Goal: Task Accomplishment & Management: Complete application form

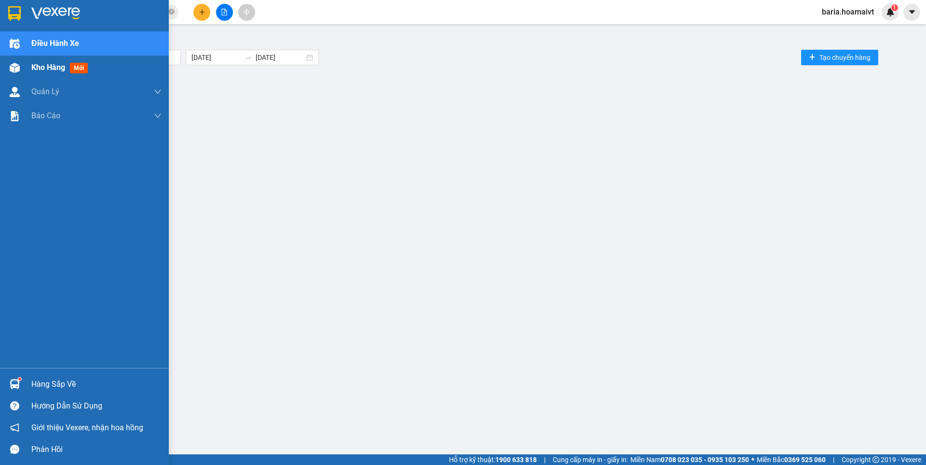
click at [53, 65] on span "Kho hàng" at bounding box center [48, 67] width 34 height 9
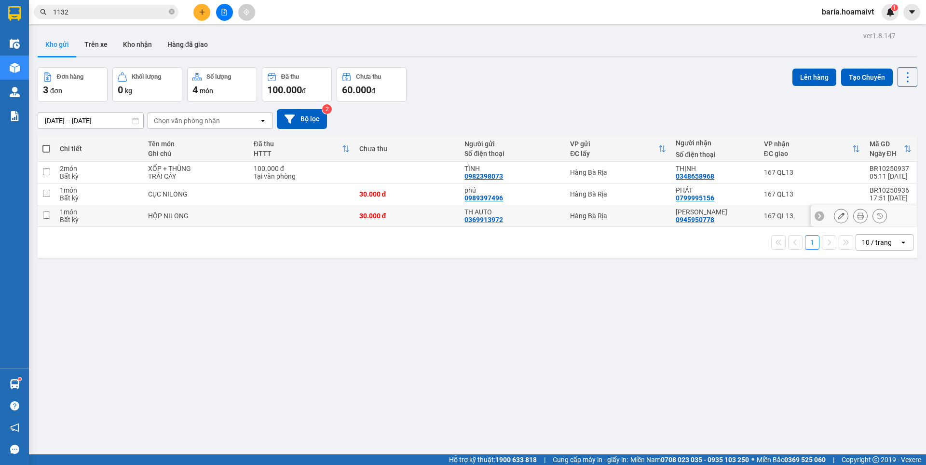
click at [744, 220] on div "Tuấn Anh 0945950778" at bounding box center [715, 215] width 78 height 15
checkbox input "true"
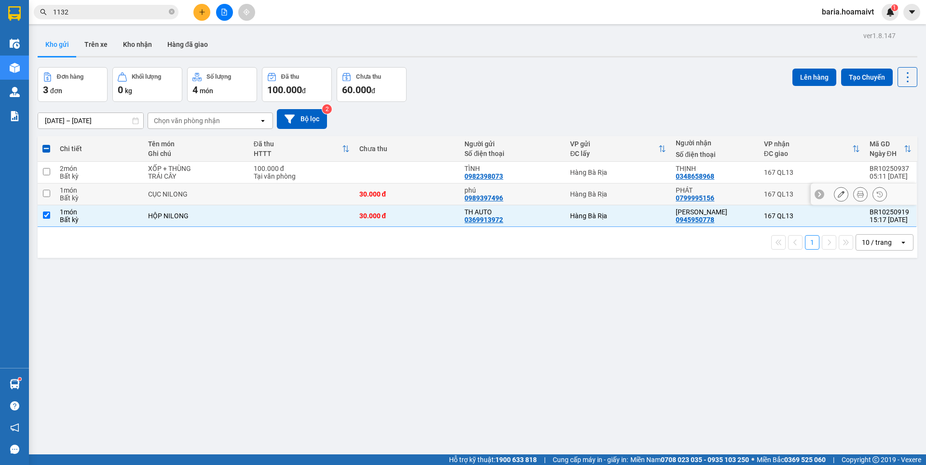
click at [737, 192] on div "PHÁT" at bounding box center [715, 190] width 78 height 8
checkbox input "true"
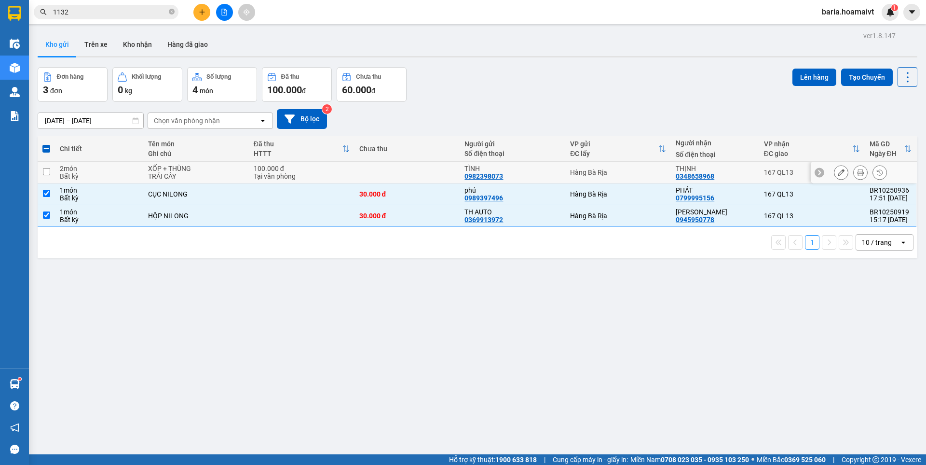
click at [726, 173] on div "THỊNH 0348658968" at bounding box center [715, 172] width 78 height 15
checkbox input "true"
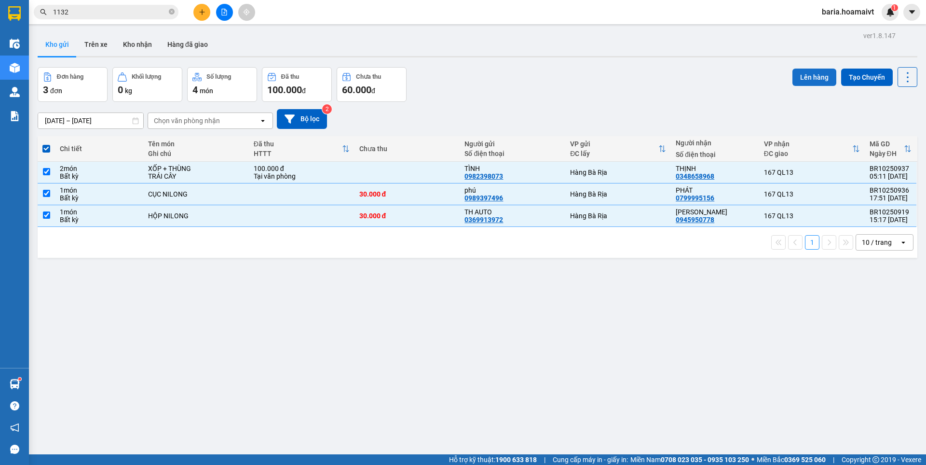
click at [810, 75] on button "Lên hàng" at bounding box center [815, 77] width 44 height 17
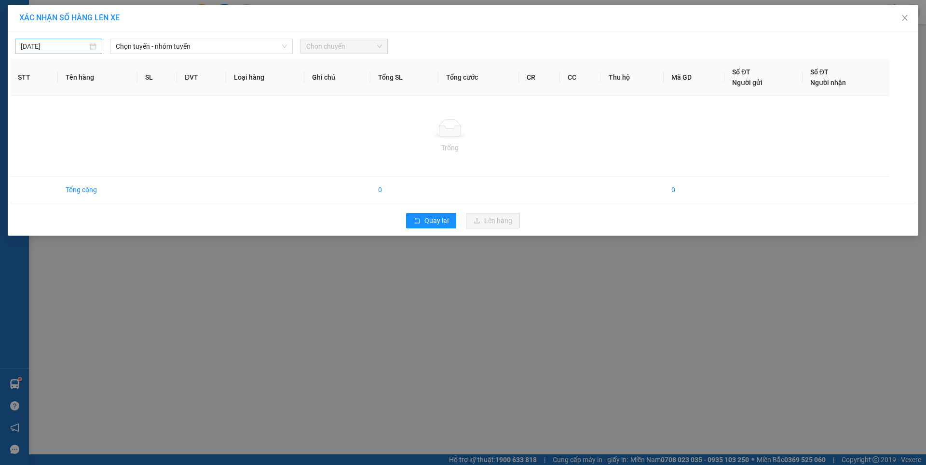
click at [69, 42] on input "[DATE]" at bounding box center [54, 46] width 67 height 11
click at [65, 129] on div "14" at bounding box center [64, 131] width 12 height 12
type input "[DATE]"
click at [202, 45] on span "Chọn tuyến - nhóm tuyến" at bounding box center [201, 46] width 171 height 14
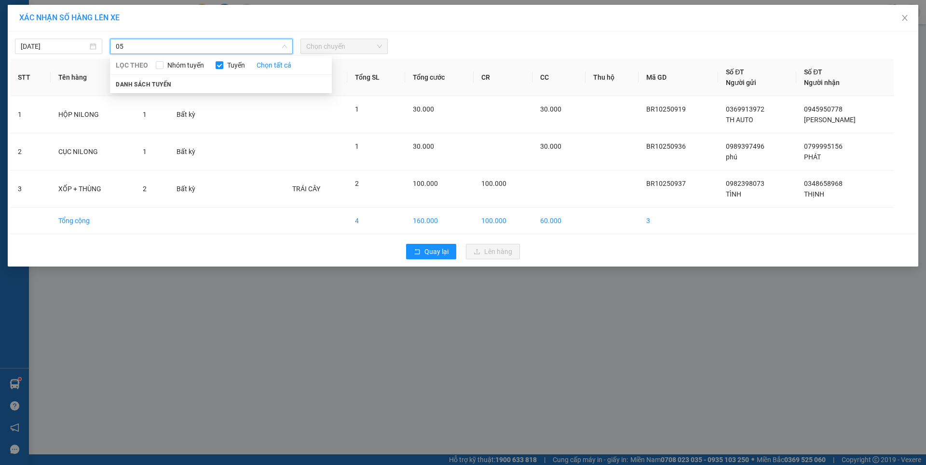
type input "0"
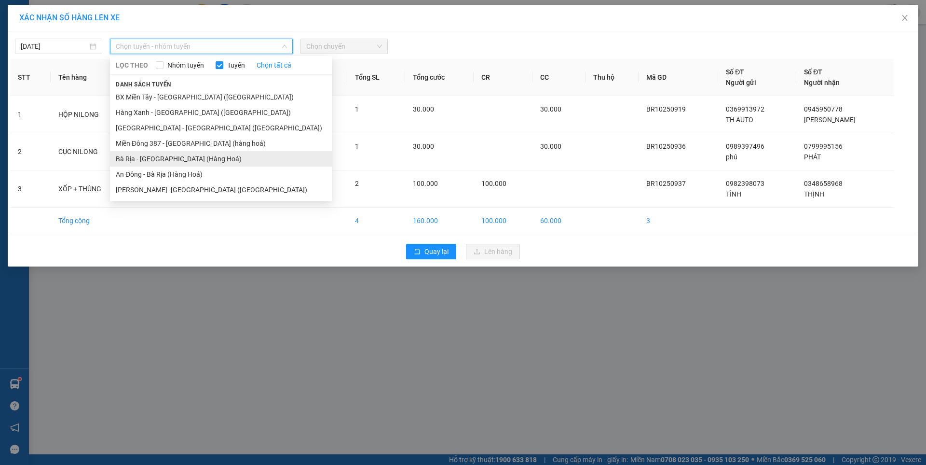
click at [152, 157] on li "Bà Rịa - [GEOGRAPHIC_DATA] (Hàng Hoá)" at bounding box center [221, 158] width 222 height 15
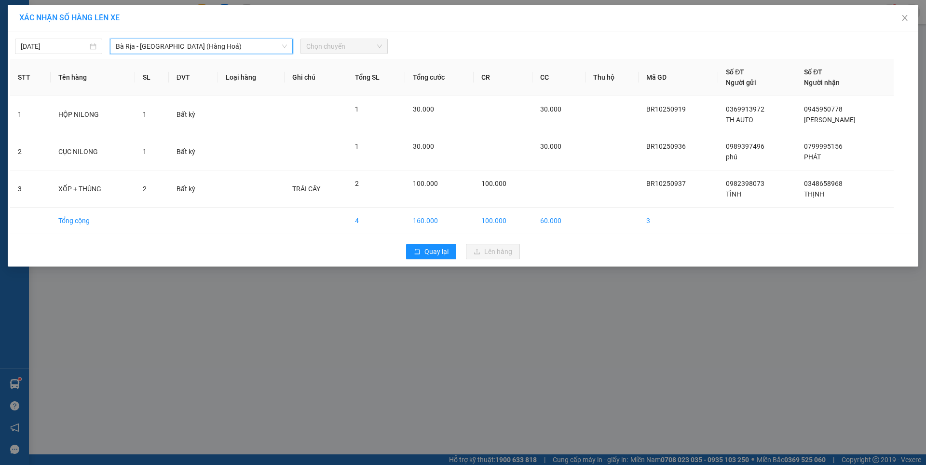
click at [332, 46] on span "Chọn chuyến" at bounding box center [344, 46] width 76 height 14
type input "0600"
click at [365, 81] on div "Thêm chuyến " 06:00 "" at bounding box center [352, 81] width 102 height 16
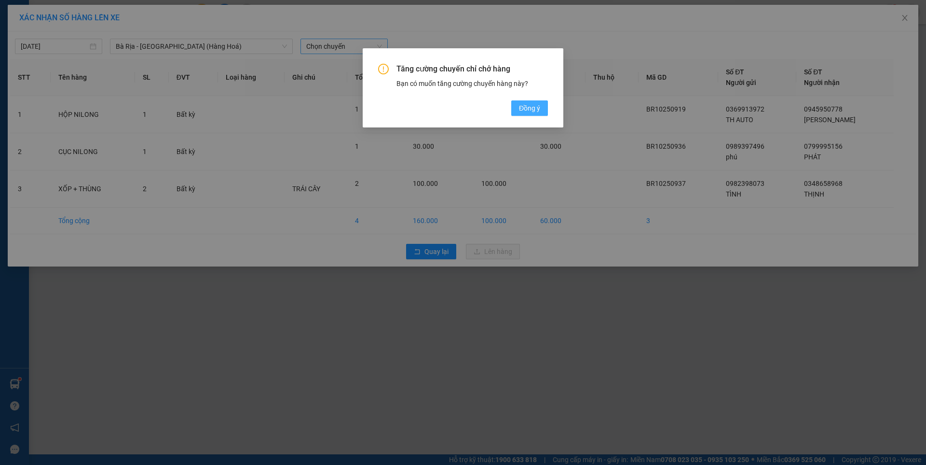
click at [533, 103] on span "Đồng ý" at bounding box center [529, 108] width 21 height 11
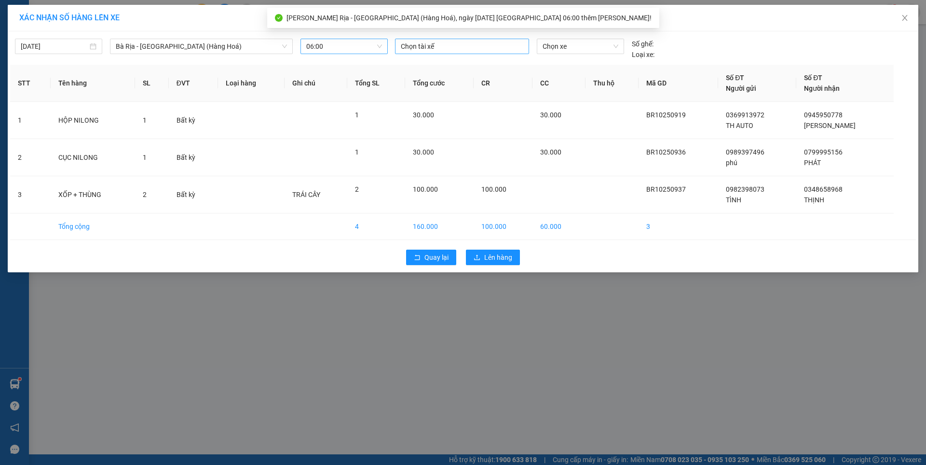
click at [452, 43] on div at bounding box center [462, 47] width 129 height 12
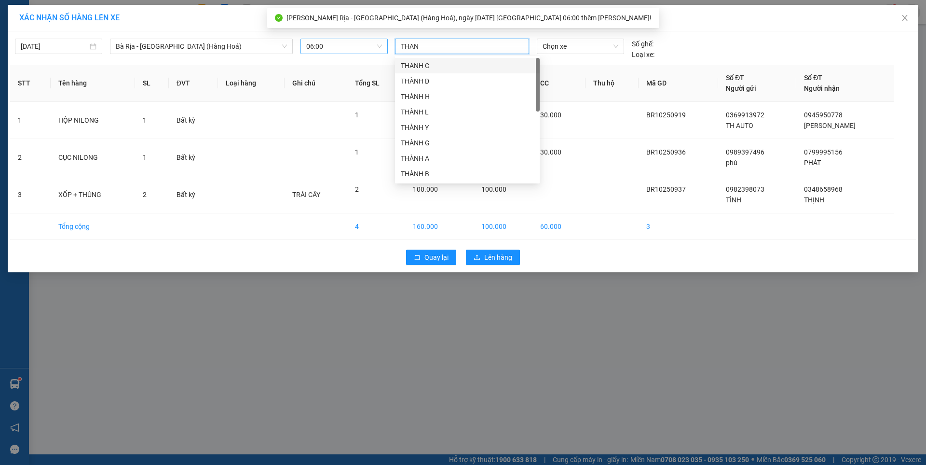
type input "THANH"
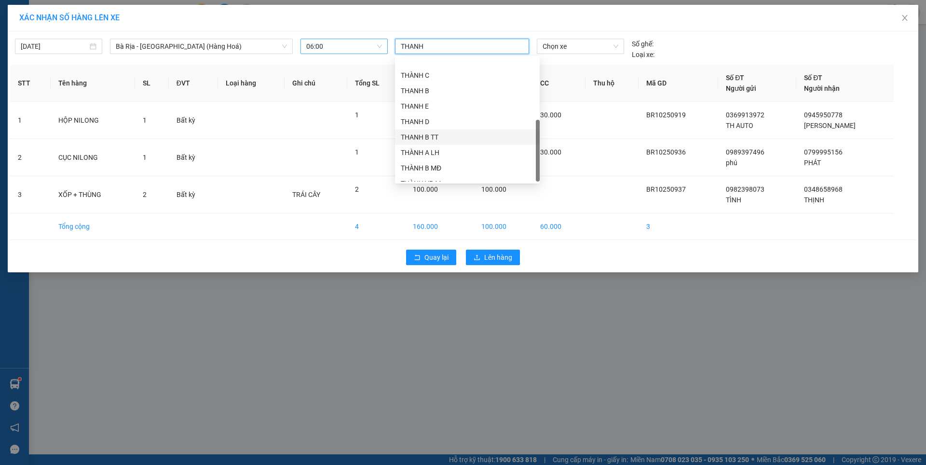
scroll to position [170, 0]
click at [427, 172] on div "[PERSON_NAME]" at bounding box center [467, 173] width 133 height 11
click at [605, 49] on span "Chọn xe" at bounding box center [580, 46] width 75 height 14
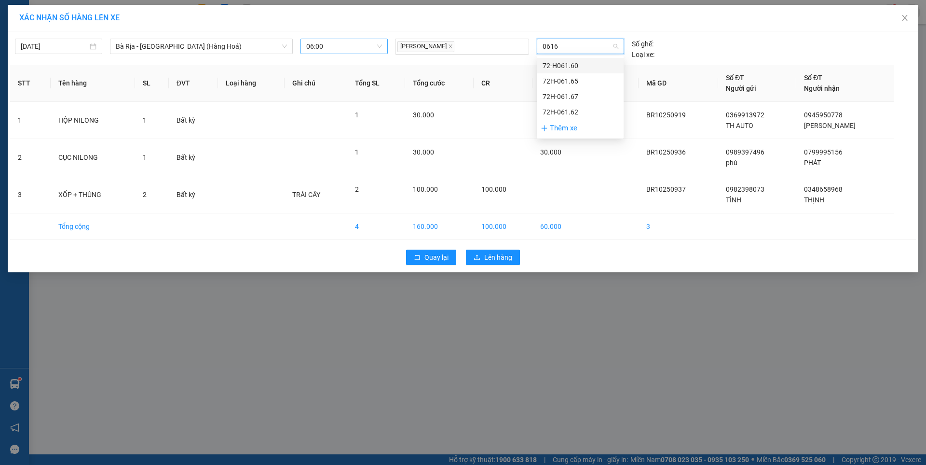
type input "06167"
click at [567, 66] on div "72H-061.67" at bounding box center [580, 65] width 75 height 11
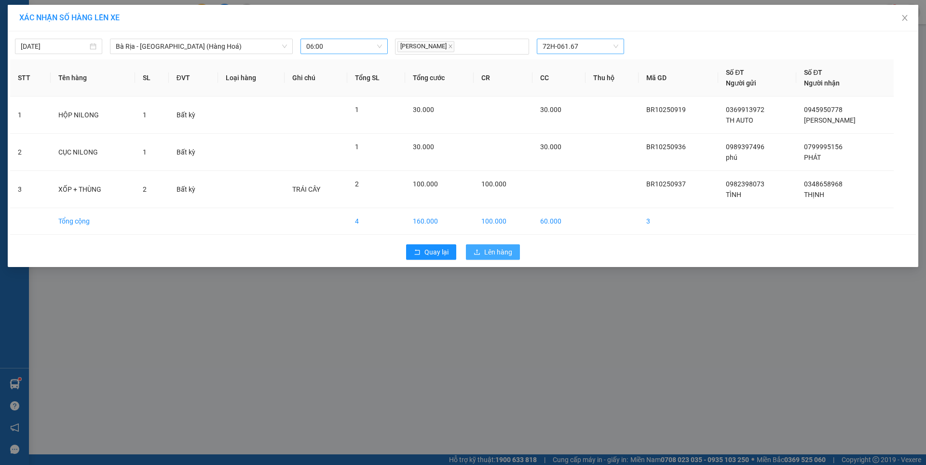
click at [503, 255] on span "Lên hàng" at bounding box center [498, 252] width 28 height 11
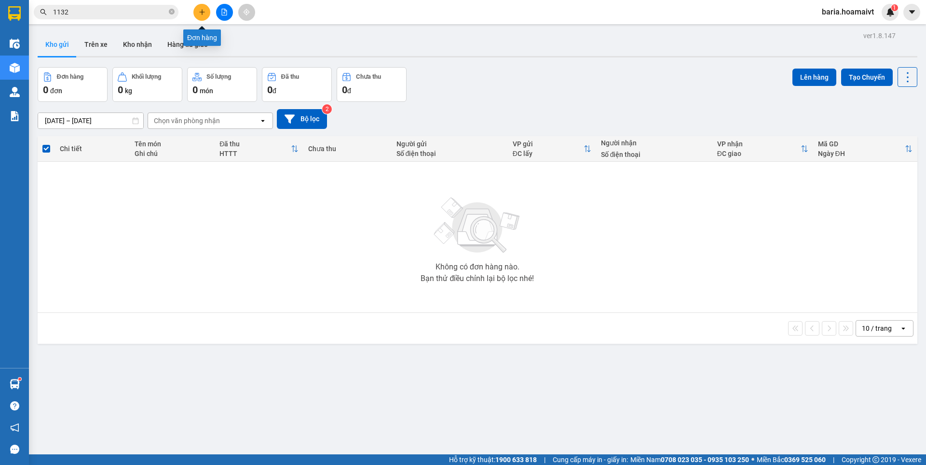
click at [203, 12] on icon "plus" at bounding box center [202, 12] width 7 height 7
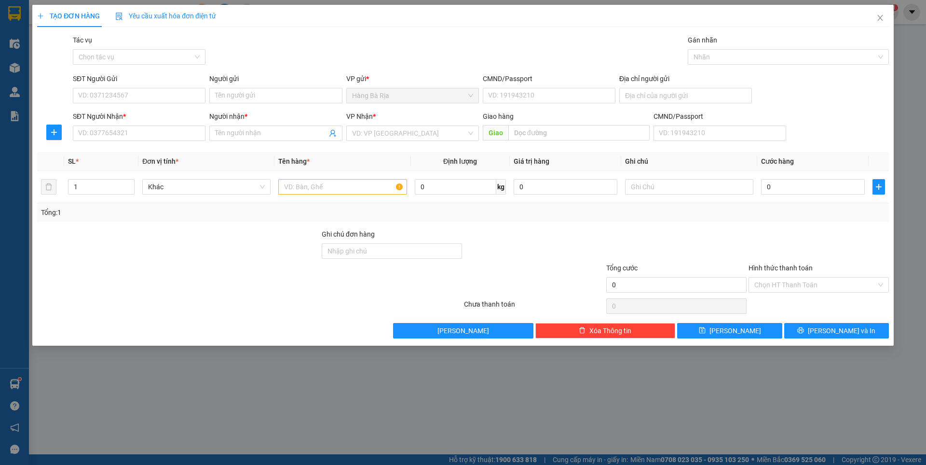
click at [152, 123] on div "SĐT Người Nhận *" at bounding box center [139, 118] width 133 height 14
click at [156, 140] on input "SĐT Người Nhận *" at bounding box center [139, 132] width 133 height 15
type input "0969818303"
click at [276, 131] on input "Người nhận *" at bounding box center [270, 133] width 111 height 11
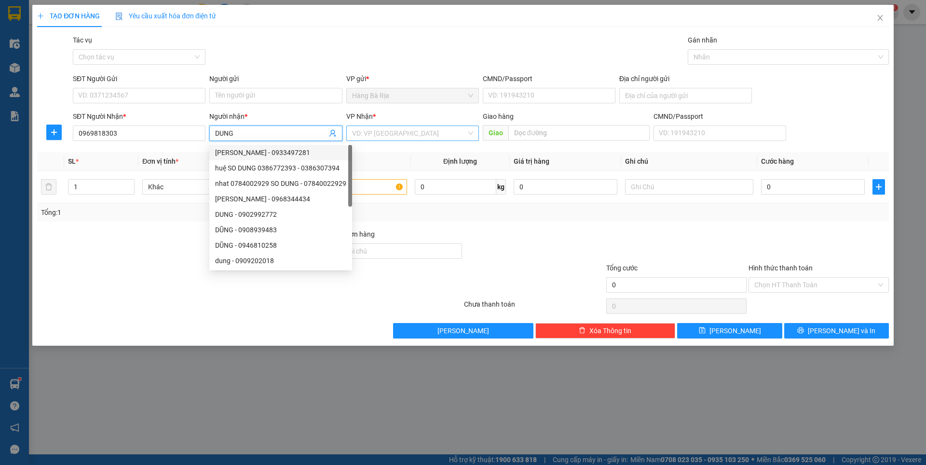
type input "DUNG"
click at [389, 129] on input "search" at bounding box center [409, 133] width 114 height 14
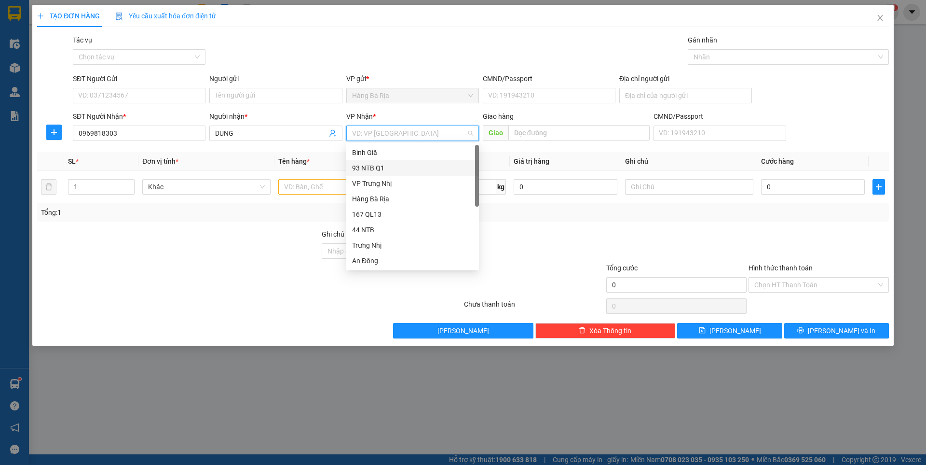
click at [379, 172] on div "93 NTB Q1" at bounding box center [412, 168] width 121 height 11
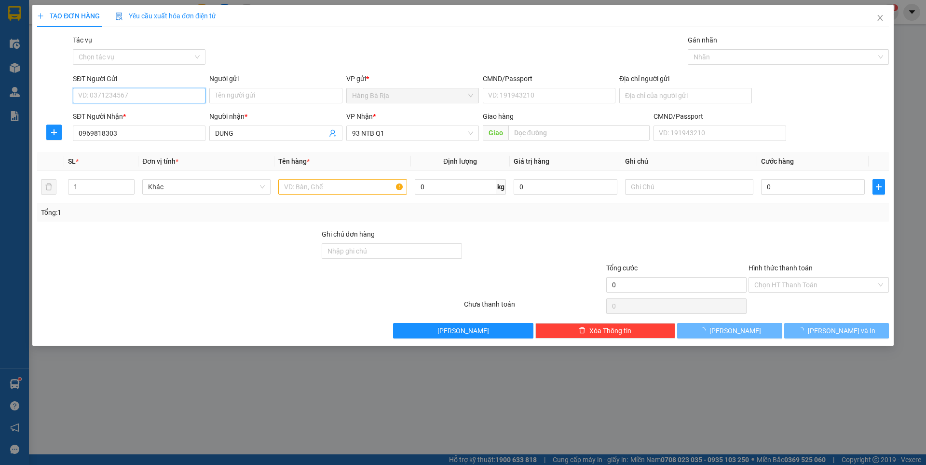
click at [170, 98] on input "SĐT Người Gửi" at bounding box center [139, 95] width 133 height 15
type input "0907349159"
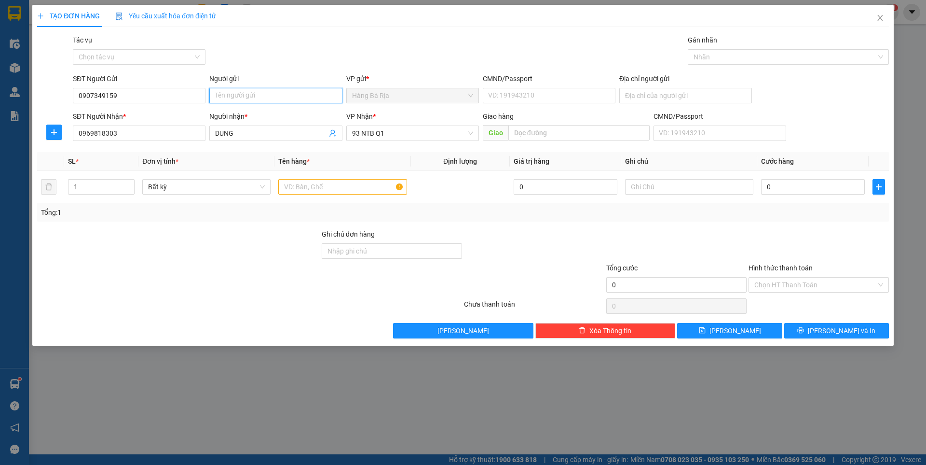
click at [248, 96] on input "Người gửi" at bounding box center [275, 95] width 133 height 15
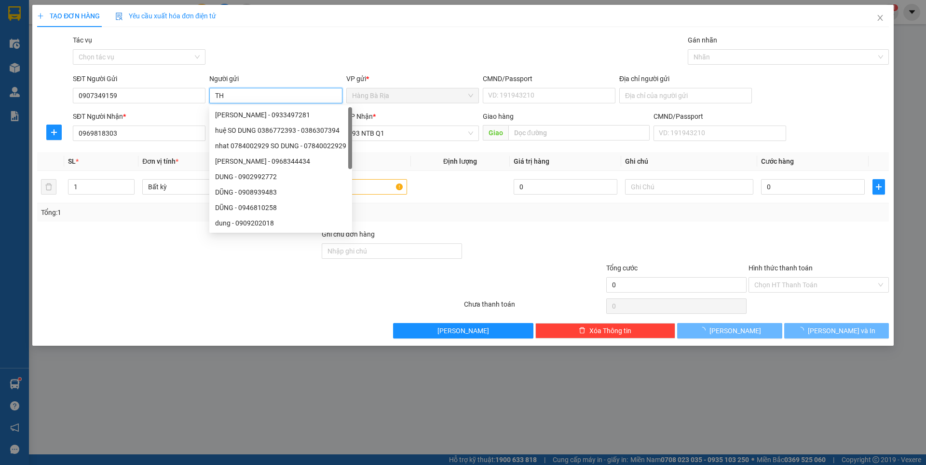
type input "T"
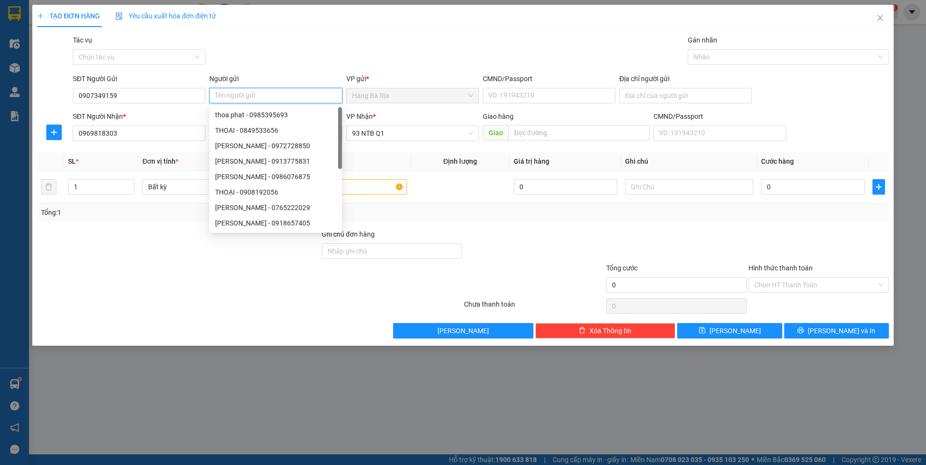
type input "Y"
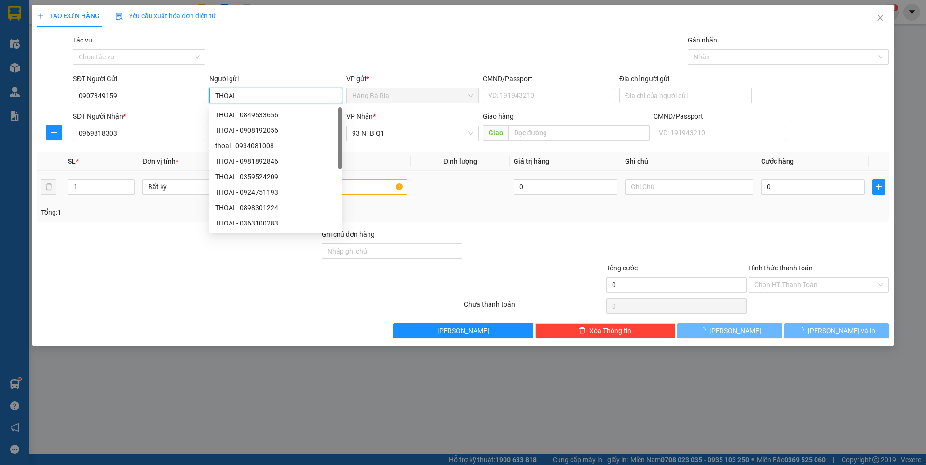
type input "THOẠI"
click at [381, 185] on input "text" at bounding box center [342, 186] width 128 height 15
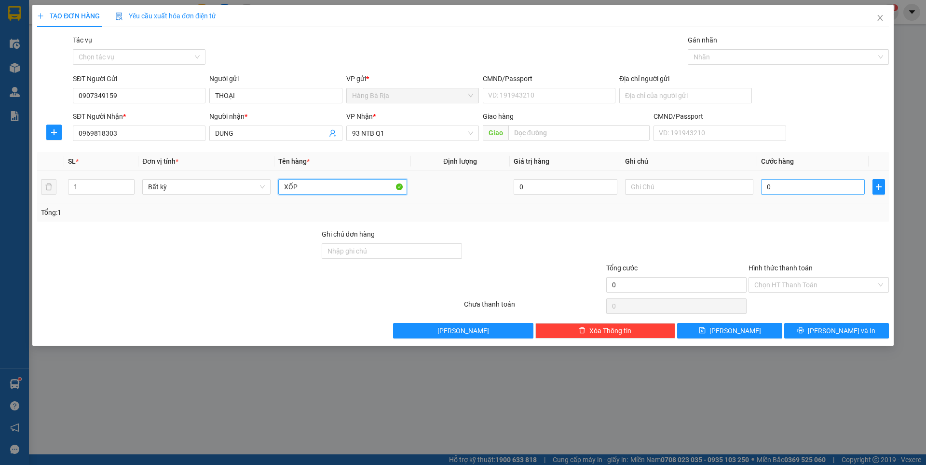
type input "XỐP"
click at [801, 189] on input "0" at bounding box center [813, 186] width 104 height 15
type input "5"
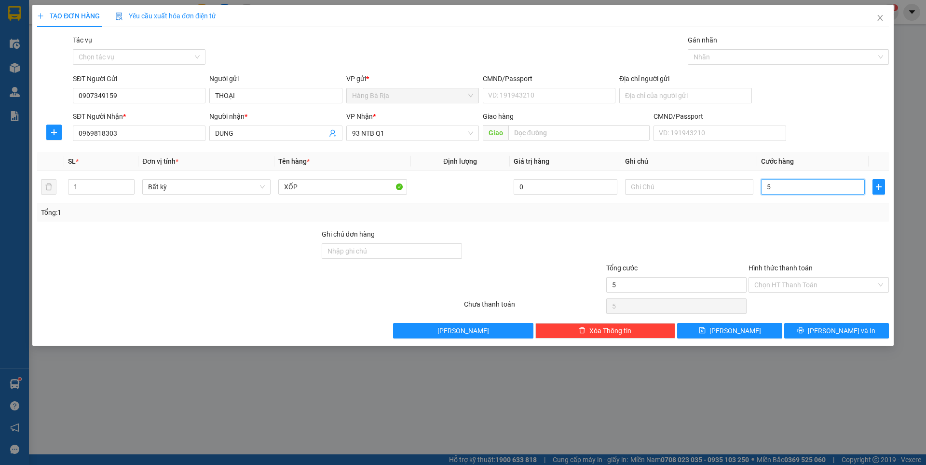
type input "50"
type input "50.000"
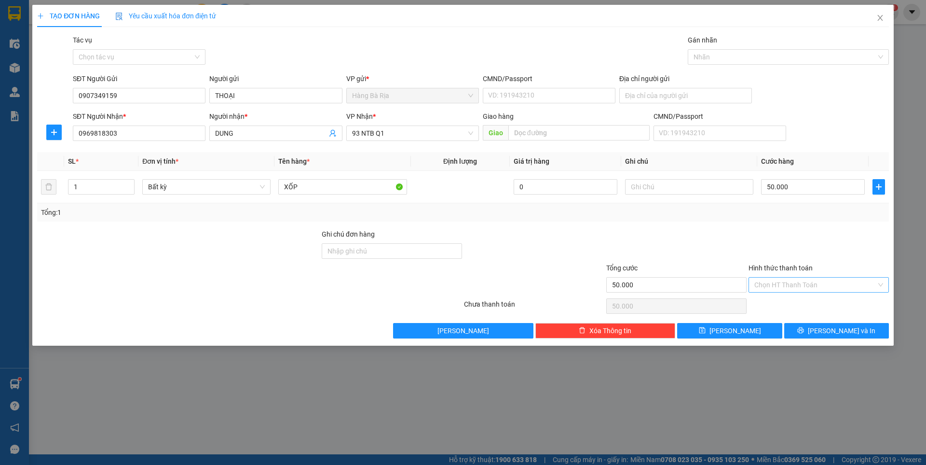
click at [808, 286] on input "Hình thức thanh toán" at bounding box center [816, 284] width 122 height 14
click at [785, 303] on div "Tại văn phòng" at bounding box center [819, 304] width 129 height 11
type input "0"
click at [837, 327] on span "[PERSON_NAME] và In" at bounding box center [842, 330] width 68 height 11
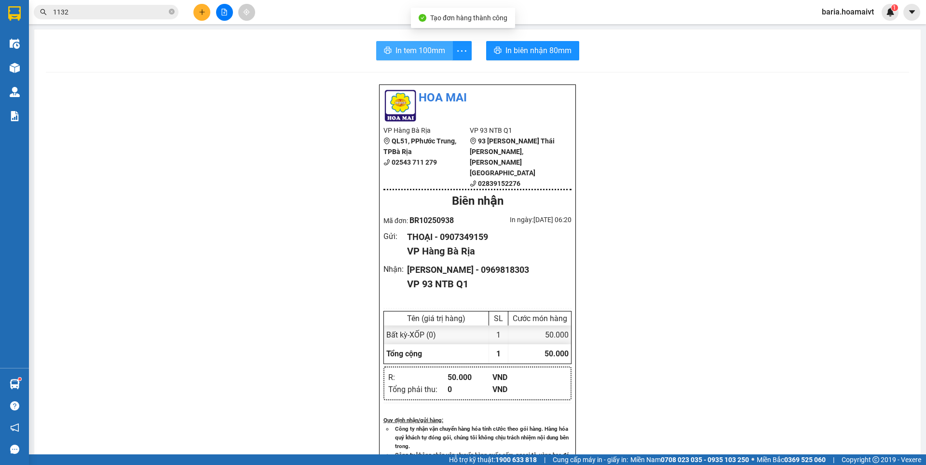
click at [416, 48] on span "In tem 100mm" at bounding box center [421, 50] width 50 height 12
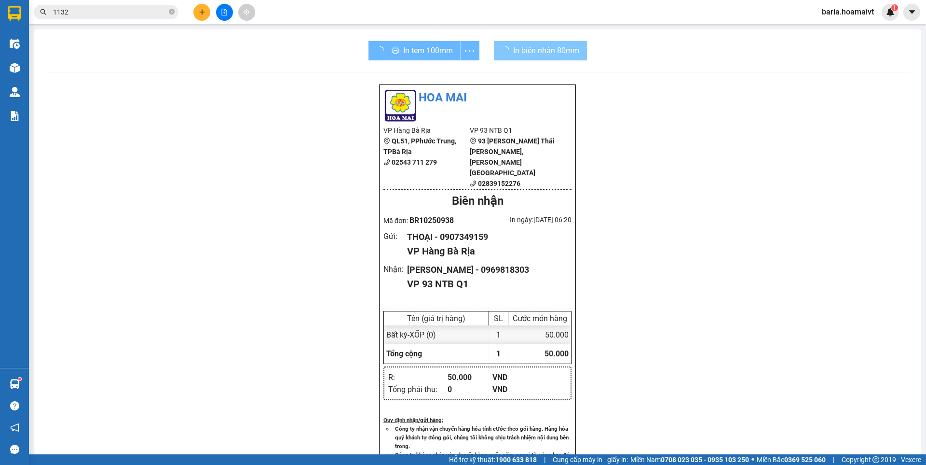
click at [552, 54] on span "In biên nhận 80mm" at bounding box center [546, 50] width 66 height 12
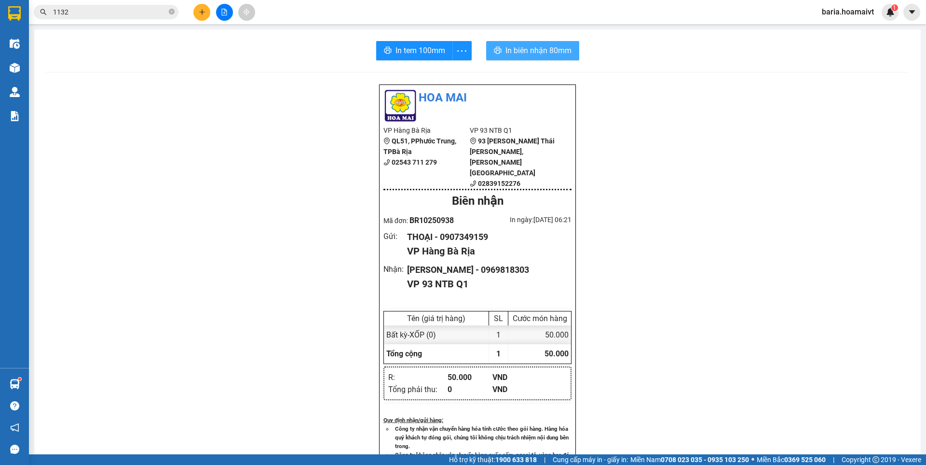
click at [542, 47] on span "In biên nhận 80mm" at bounding box center [539, 50] width 66 height 12
click at [125, 14] on input "1132" at bounding box center [110, 12] width 114 height 11
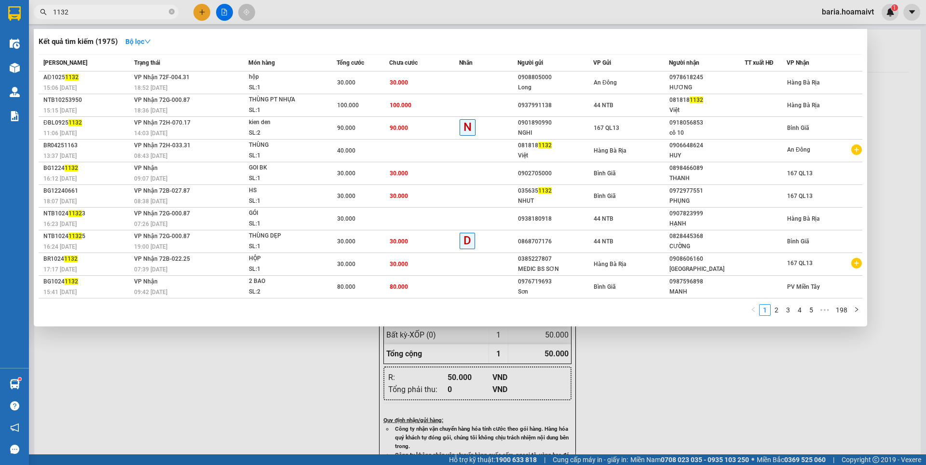
click at [125, 14] on input "1132" at bounding box center [110, 12] width 114 height 11
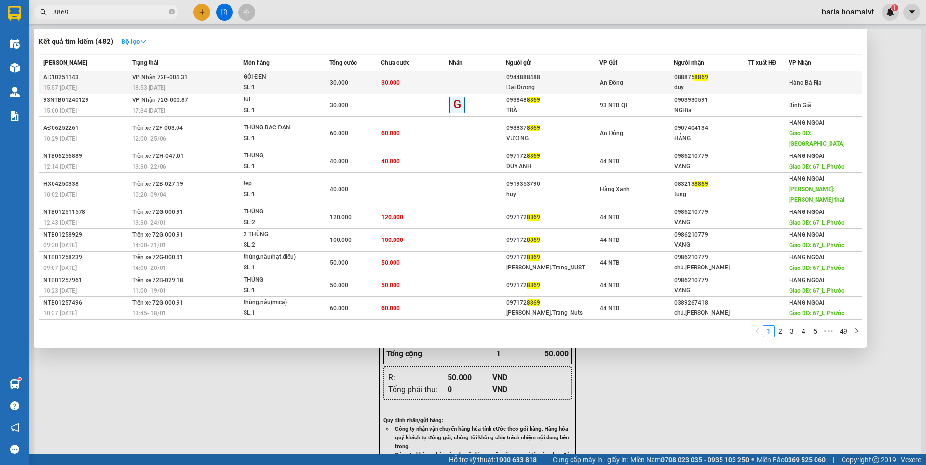
type input "8869"
click at [693, 84] on div "duy" at bounding box center [710, 87] width 73 height 10
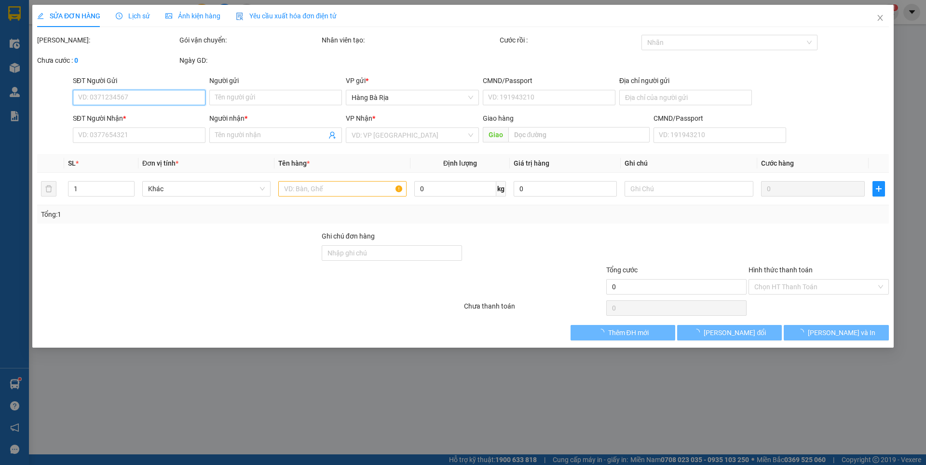
type input "0944888488"
type input "Đại Dương"
type input "0888758869"
type input "duy"
type input "30.000"
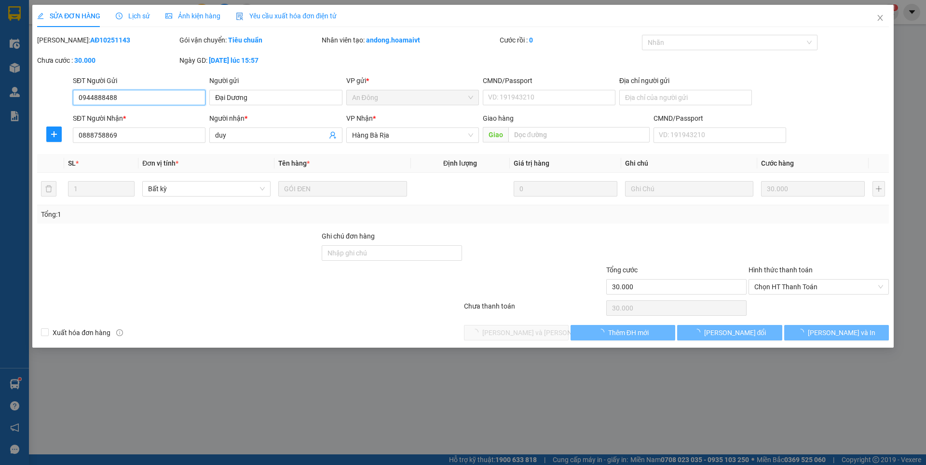
click at [777, 289] on span "Chọn HT Thanh Toán" at bounding box center [819, 286] width 129 height 14
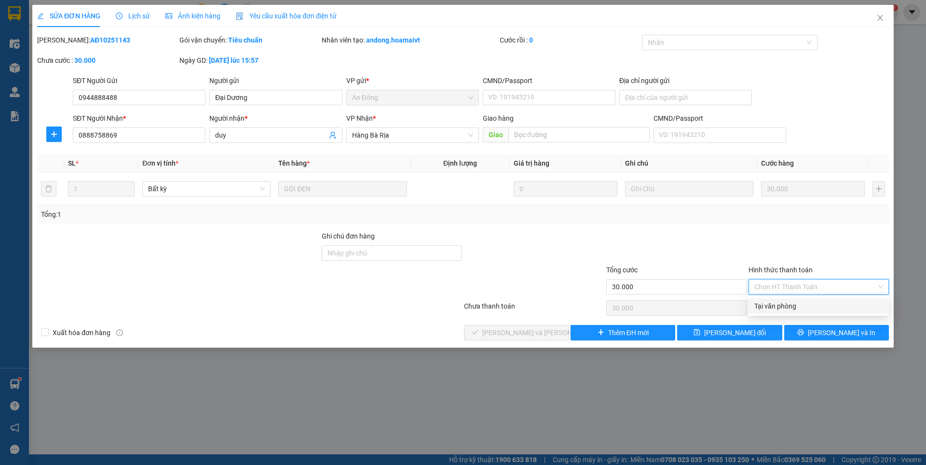
click at [776, 305] on div "Tại văn phòng" at bounding box center [819, 306] width 129 height 11
type input "0"
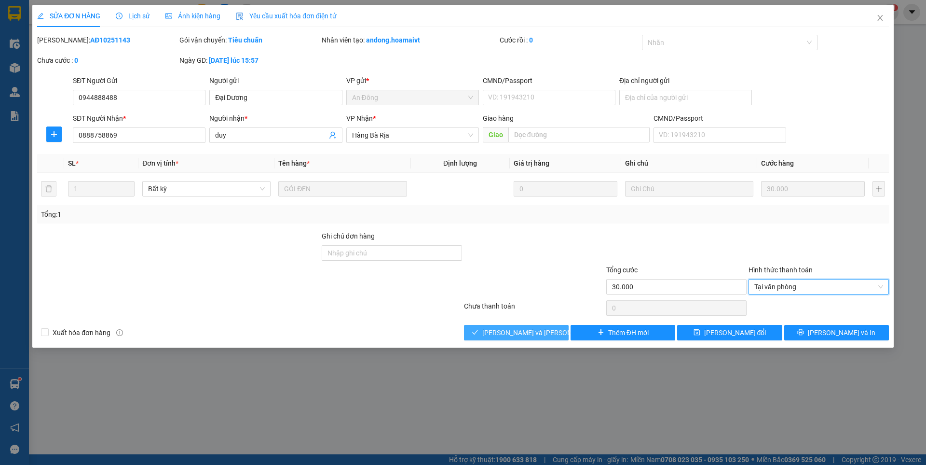
click at [538, 330] on span "[PERSON_NAME] và [PERSON_NAME] hàng" at bounding box center [547, 332] width 130 height 11
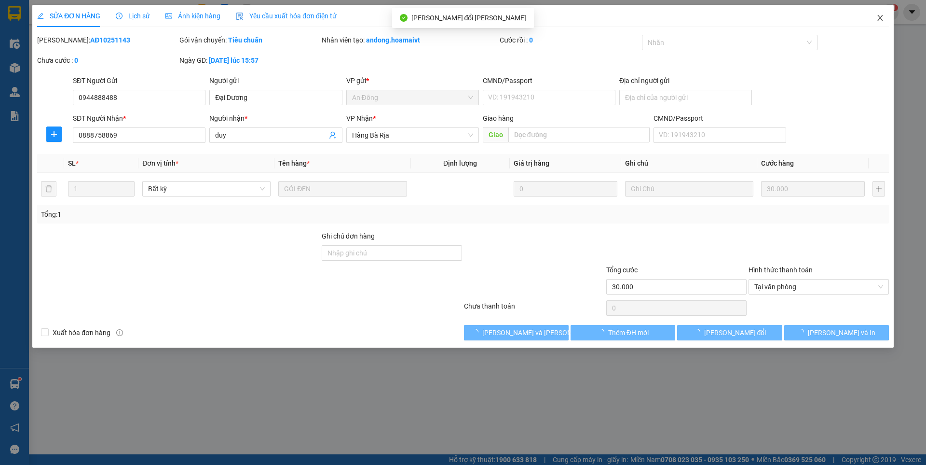
click at [879, 17] on icon "close" at bounding box center [881, 18] width 8 height 8
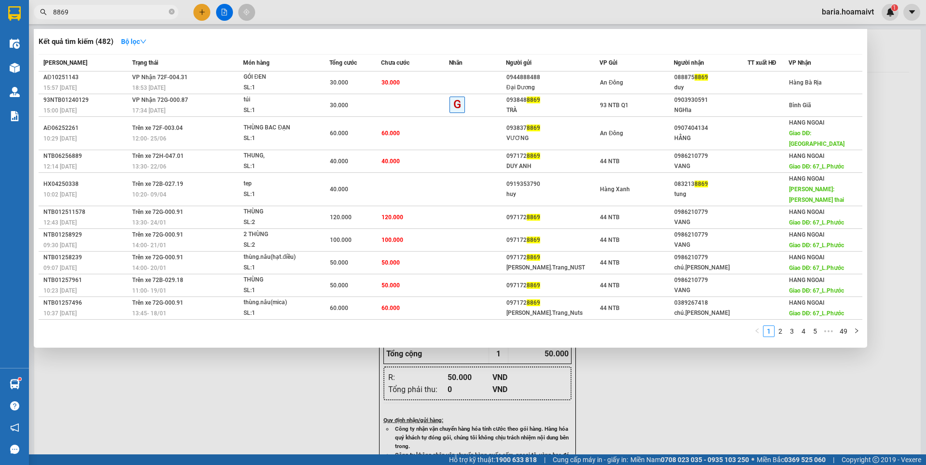
click at [136, 15] on input "8869" at bounding box center [110, 12] width 114 height 11
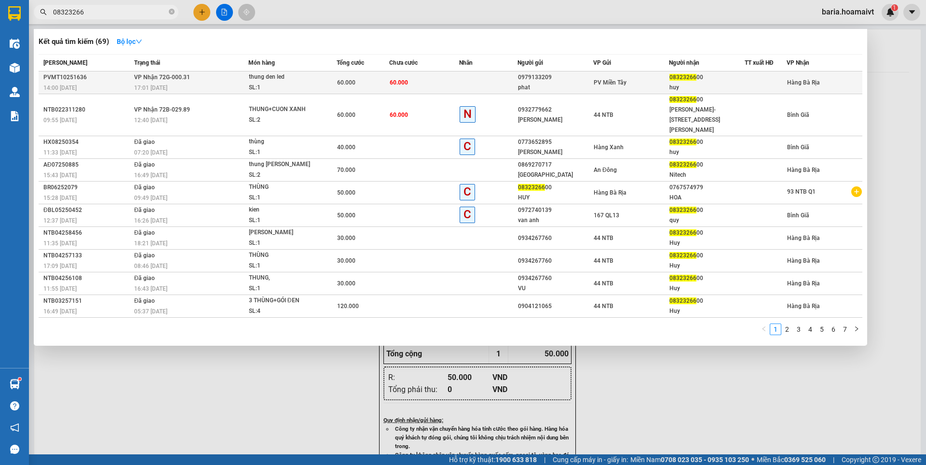
type input "08323266"
click at [685, 85] on div "huy" at bounding box center [707, 87] width 75 height 10
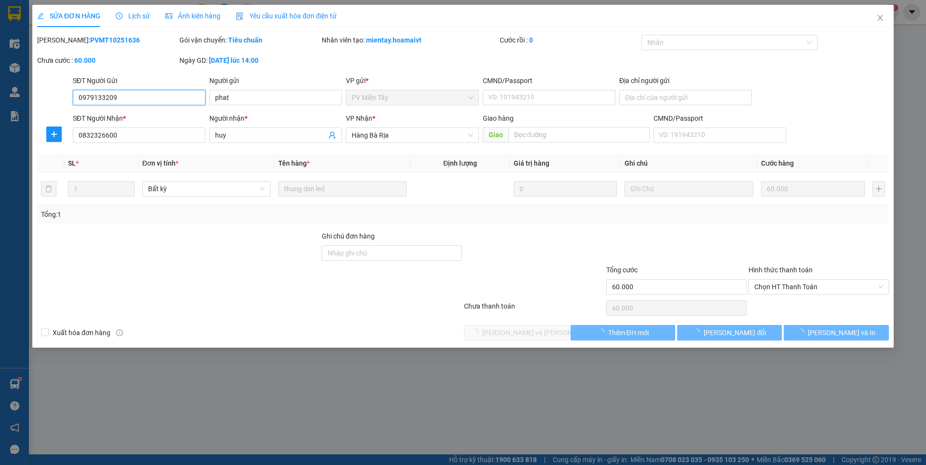
type input "0979133209"
type input "phat"
type input "0832326600"
type input "huy"
type input "60.000"
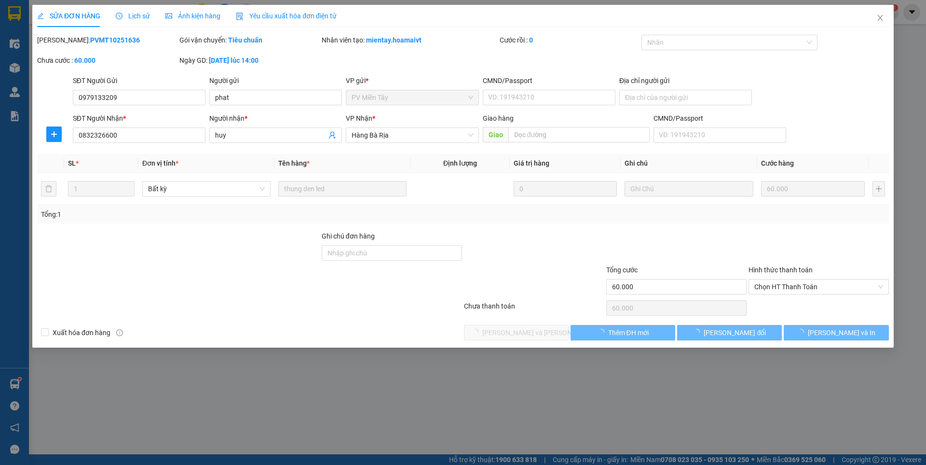
click at [795, 286] on div "SỬA ĐƠN HÀNG Lịch sử [PERSON_NAME] hàng Yêu cầu xuất [PERSON_NAME] điện tử Tota…" at bounding box center [463, 232] width 926 height 465
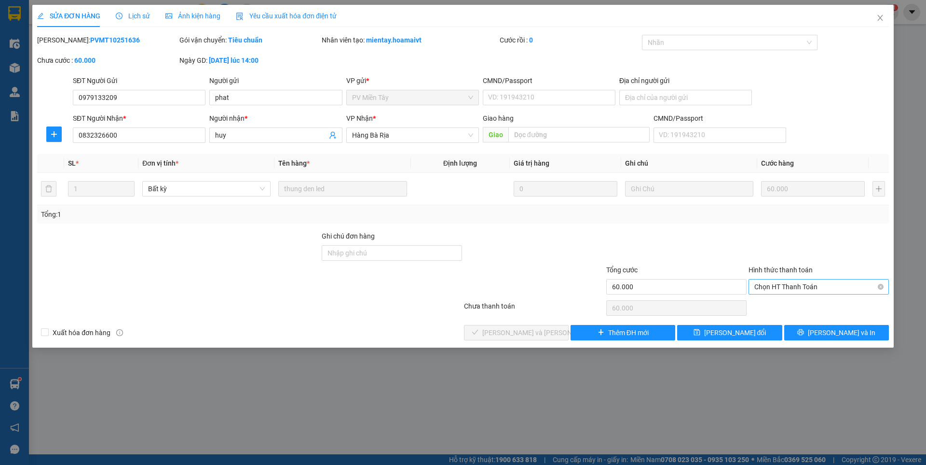
click at [779, 286] on span "Chọn HT Thanh Toán" at bounding box center [819, 286] width 129 height 14
click at [777, 301] on div "Tại văn phòng" at bounding box center [819, 306] width 129 height 11
type input "0"
click at [540, 332] on span "[PERSON_NAME] và [PERSON_NAME] hàng" at bounding box center [547, 332] width 130 height 11
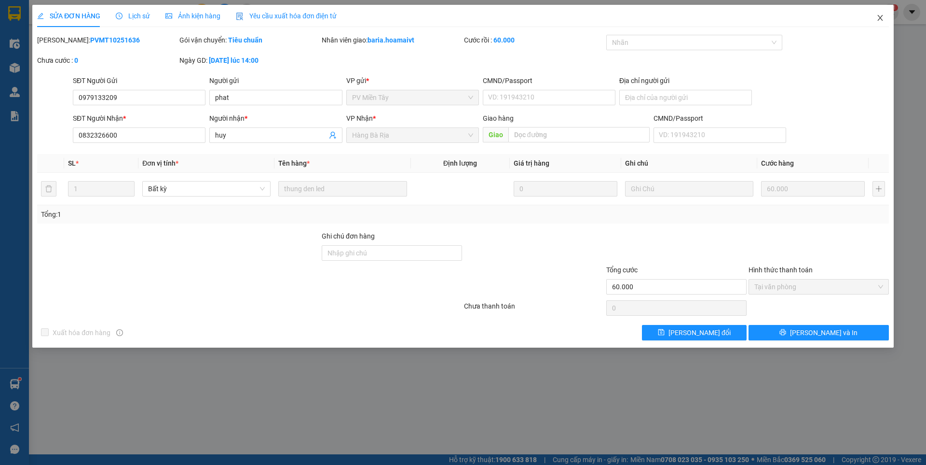
click at [881, 19] on icon "close" at bounding box center [880, 18] width 5 height 6
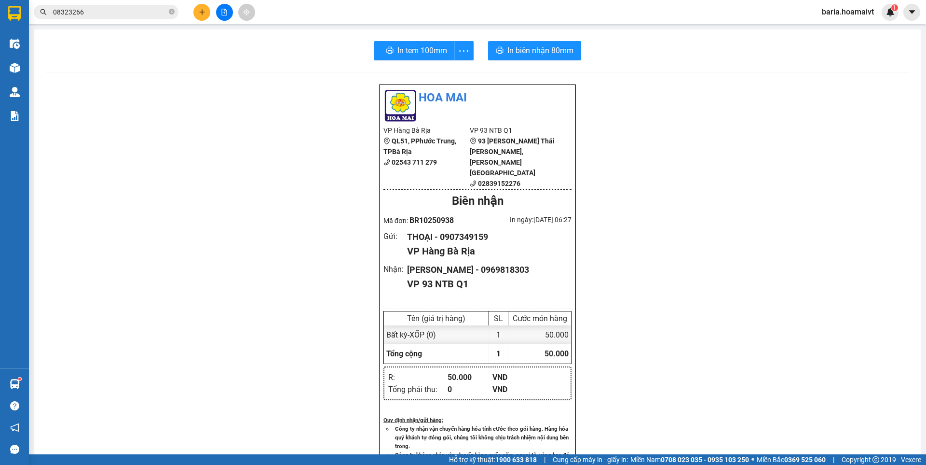
click at [136, 12] on input "08323266" at bounding box center [110, 12] width 114 height 11
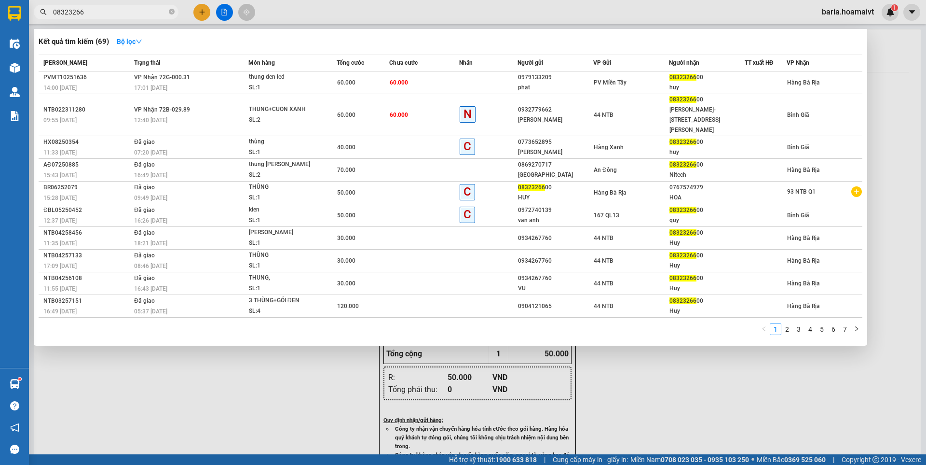
click at [136, 12] on input "08323266" at bounding box center [110, 12] width 114 height 11
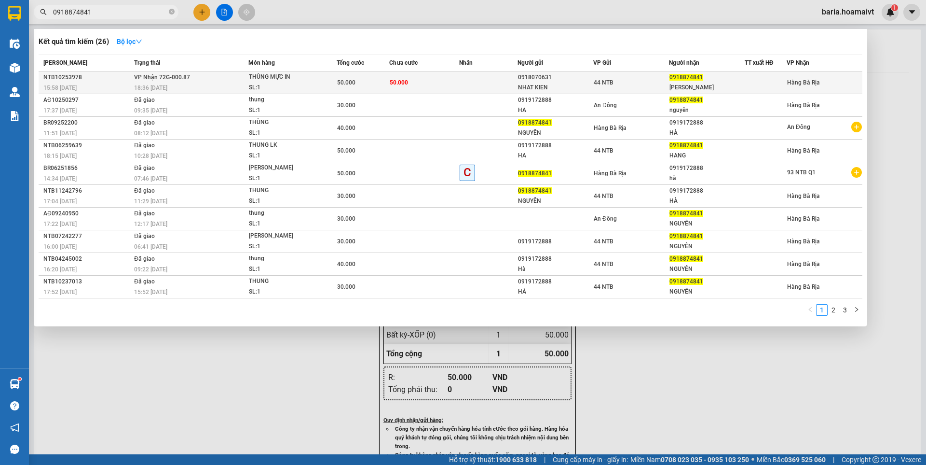
type input "0918874841"
click at [384, 79] on div "50.000" at bounding box center [363, 82] width 52 height 11
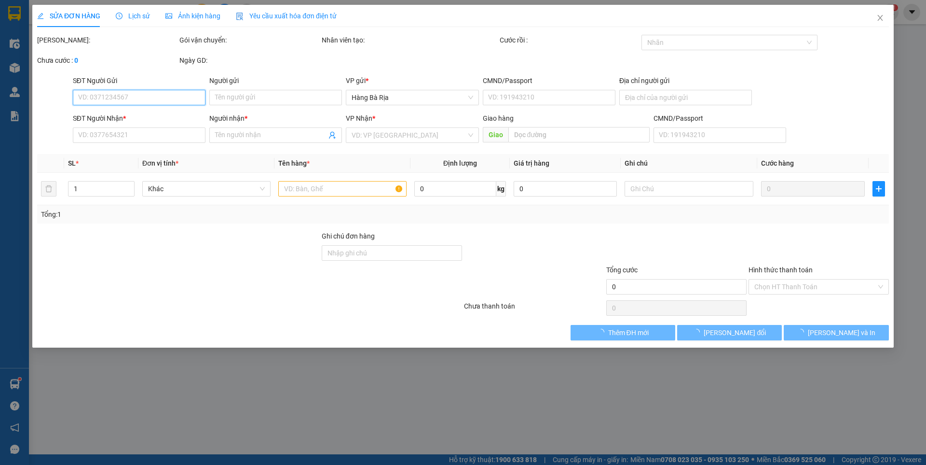
type input "0918070631"
type input "NHAT KIEN"
type input "15/5 [PERSON_NAME]"
type input "0918874841"
type input "[PERSON_NAME]"
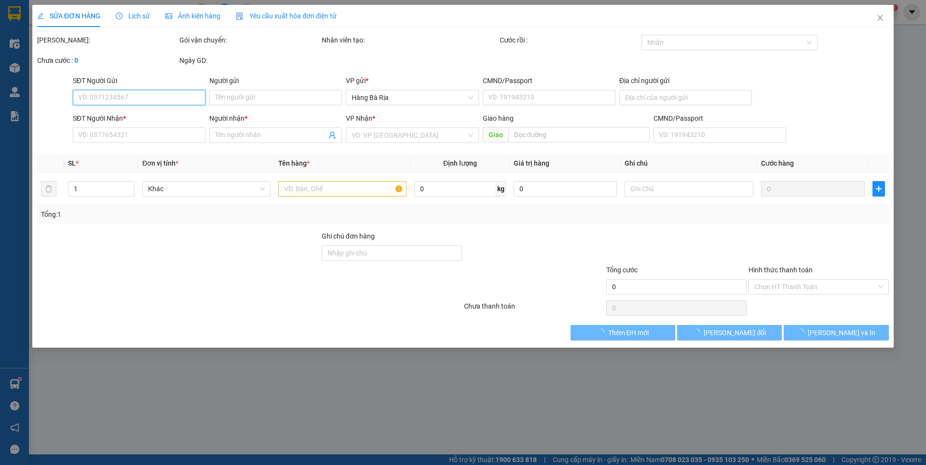
type input "50.000"
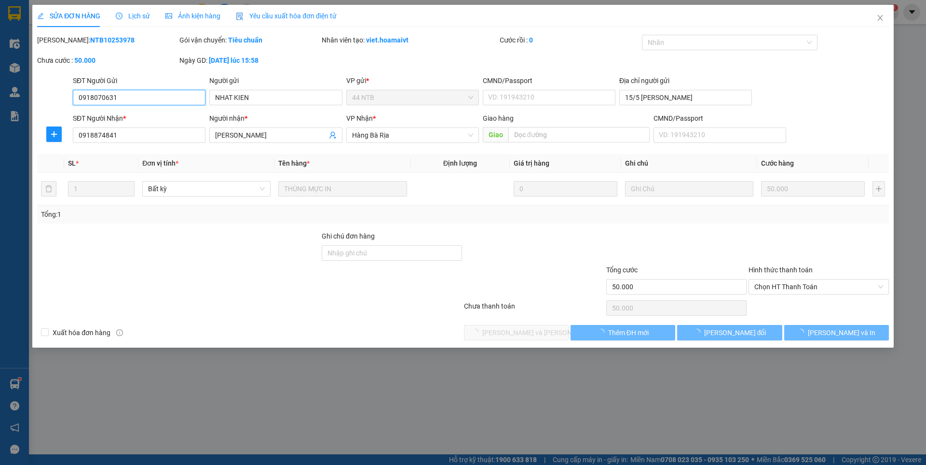
click at [807, 286] on span "Chọn HT Thanh Toán" at bounding box center [819, 286] width 129 height 14
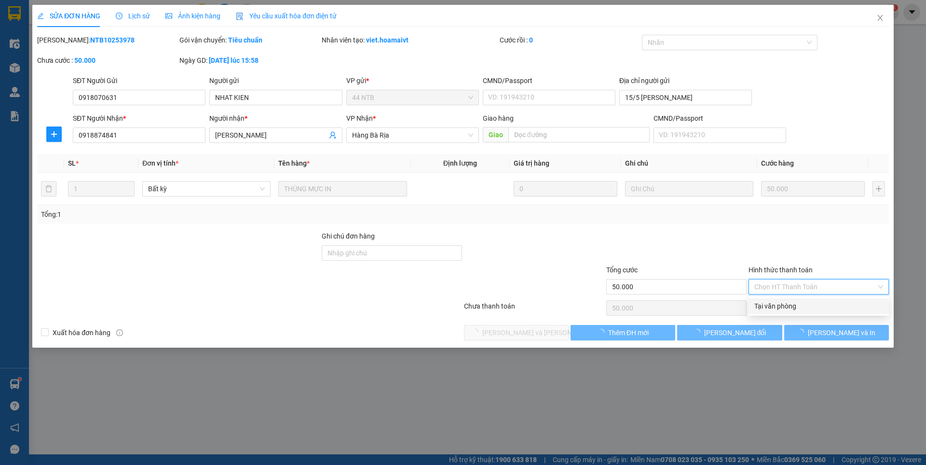
click at [777, 306] on div "Tại văn phòng" at bounding box center [819, 306] width 129 height 11
type input "0"
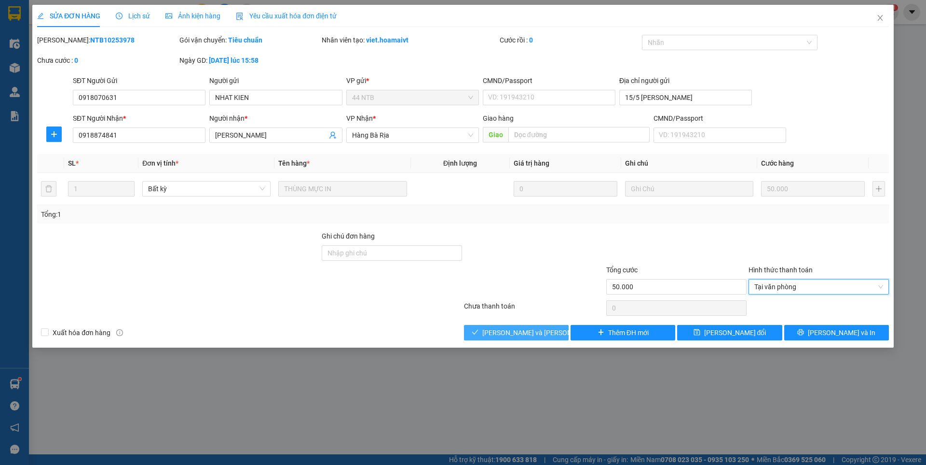
click at [533, 331] on span "[PERSON_NAME] và [PERSON_NAME] hàng" at bounding box center [547, 332] width 130 height 11
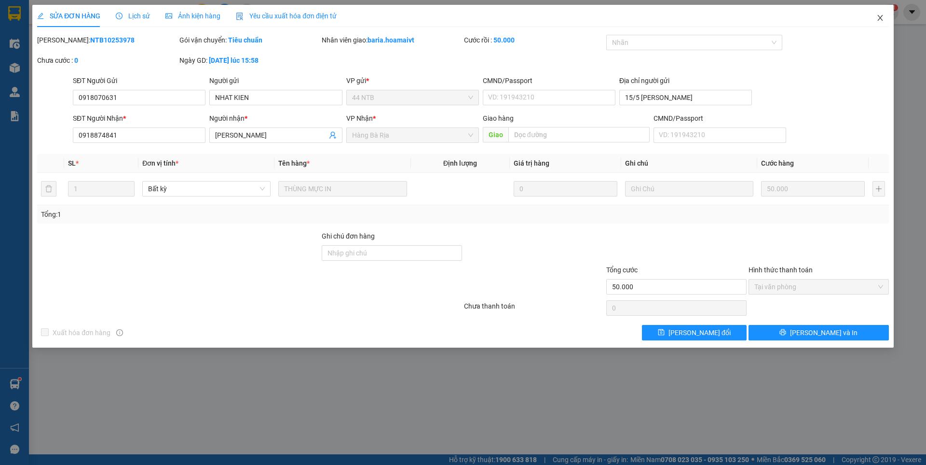
click at [880, 15] on icon "close" at bounding box center [881, 18] width 8 height 8
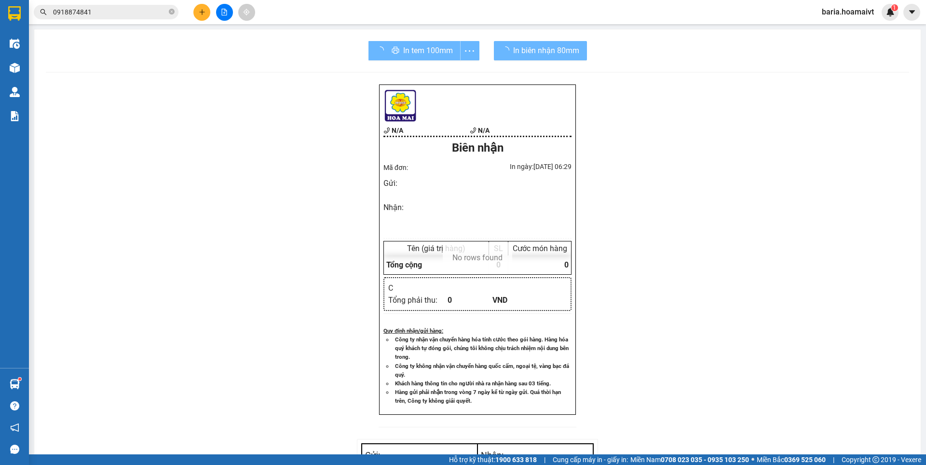
click at [201, 10] on icon "plus" at bounding box center [202, 12] width 7 height 7
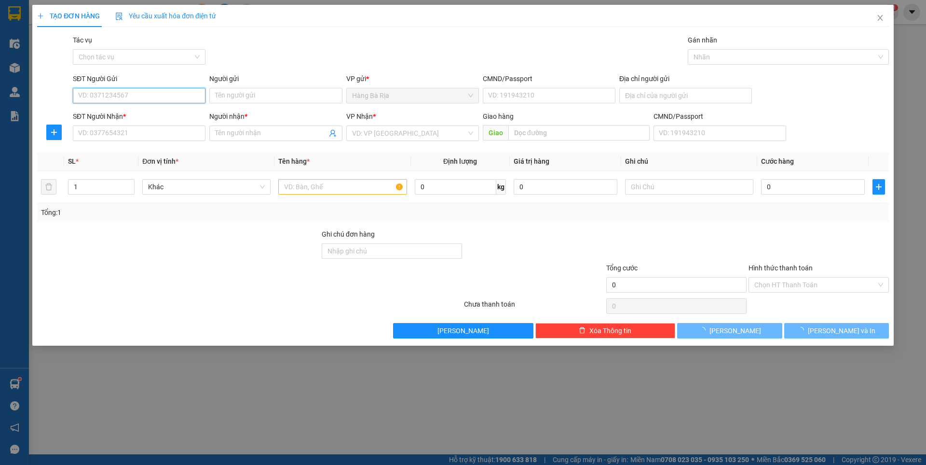
click at [166, 95] on input "SĐT Người Gửi" at bounding box center [139, 95] width 133 height 15
type input "0383024359"
click at [265, 91] on input "Người gửi" at bounding box center [275, 95] width 133 height 15
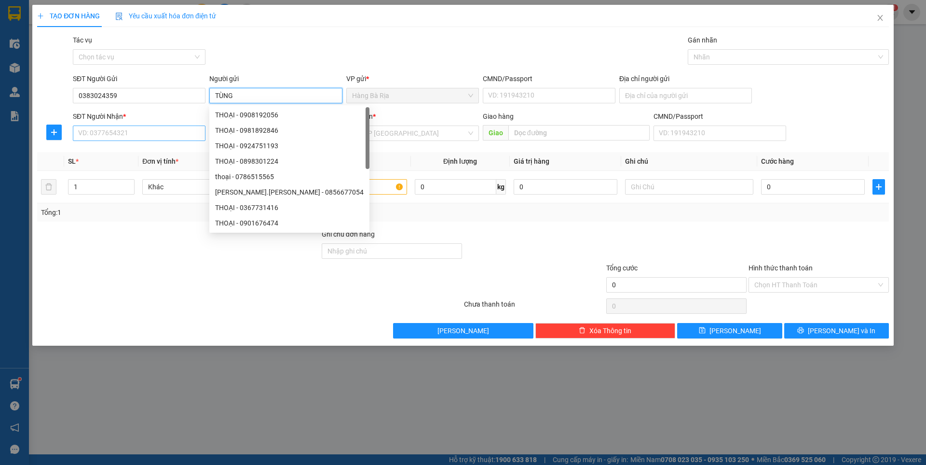
type input "TÙNG"
click at [163, 134] on input "SĐT Người Nhận *" at bounding box center [139, 132] width 133 height 15
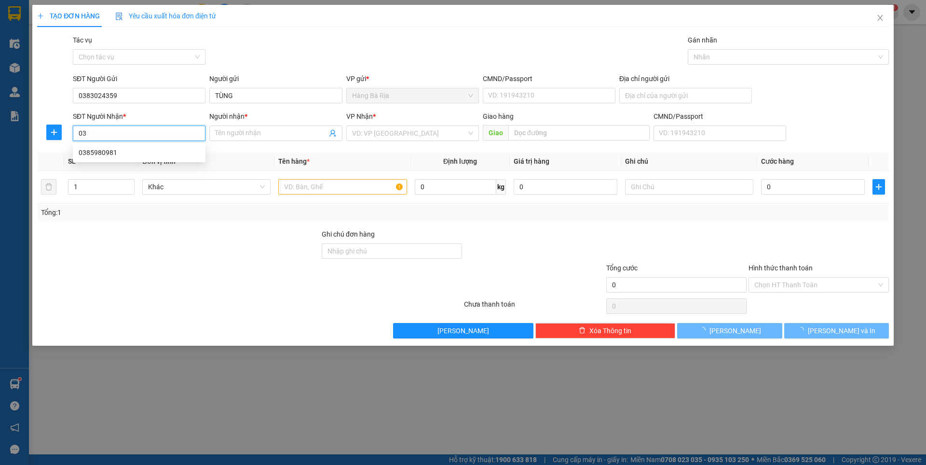
type input "0"
type input "0888777077"
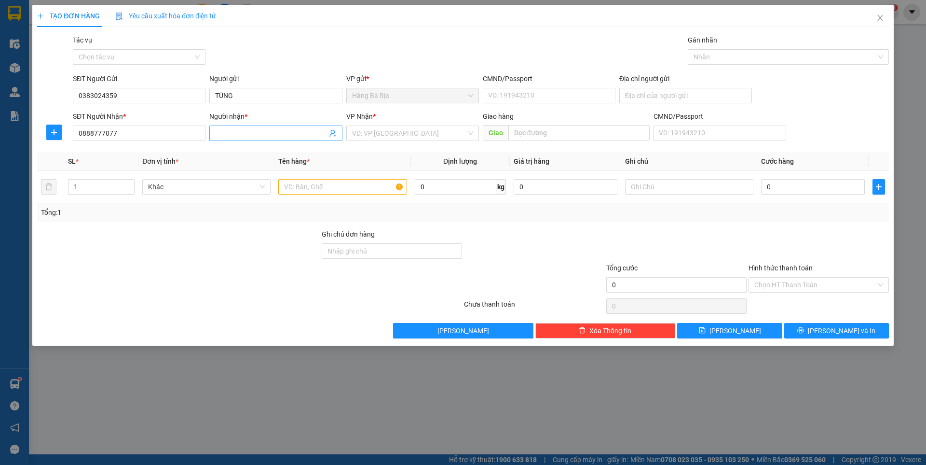
click at [246, 136] on input "Người nhận *" at bounding box center [270, 133] width 111 height 11
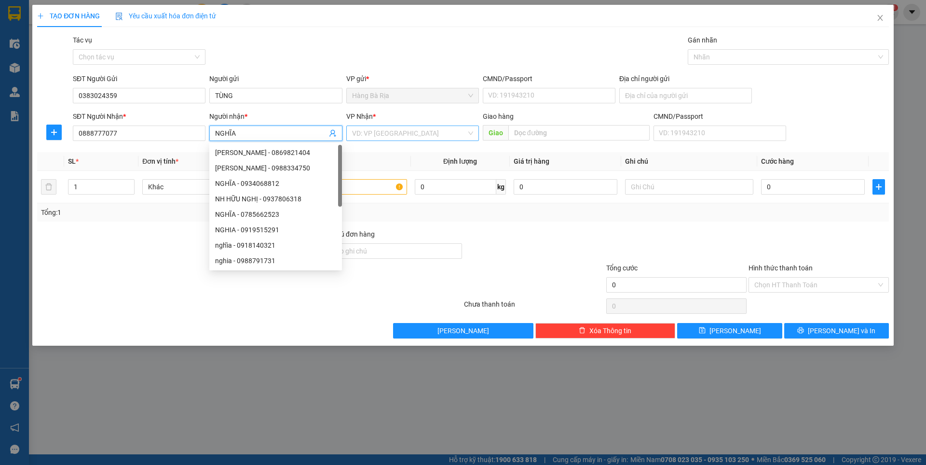
type input "NGHĨA"
click at [400, 129] on input "search" at bounding box center [409, 133] width 114 height 14
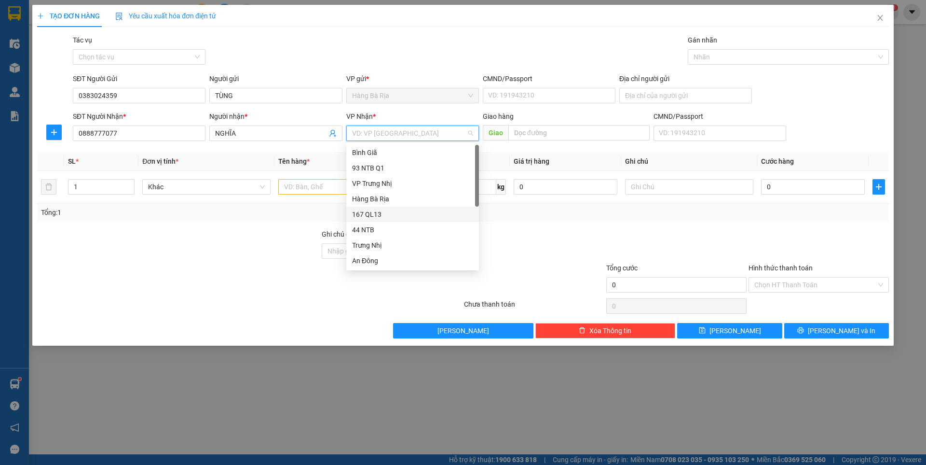
drag, startPoint x: 376, startPoint y: 212, endPoint x: 319, endPoint y: 208, distance: 56.6
click at [375, 212] on div "167 QL13" at bounding box center [412, 214] width 121 height 11
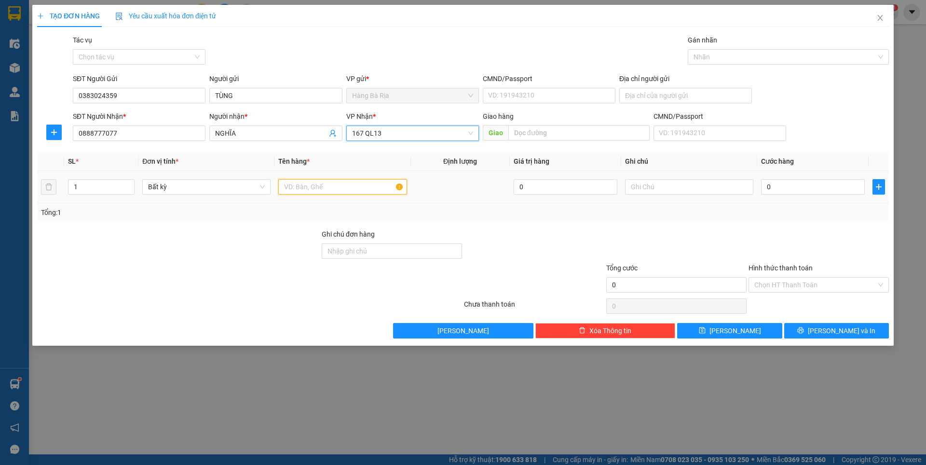
click at [329, 184] on input "text" at bounding box center [342, 186] width 128 height 15
type input "KIỆN VALI+BA LÔ"
click at [799, 187] on input "0" at bounding box center [813, 186] width 104 height 15
type input "6"
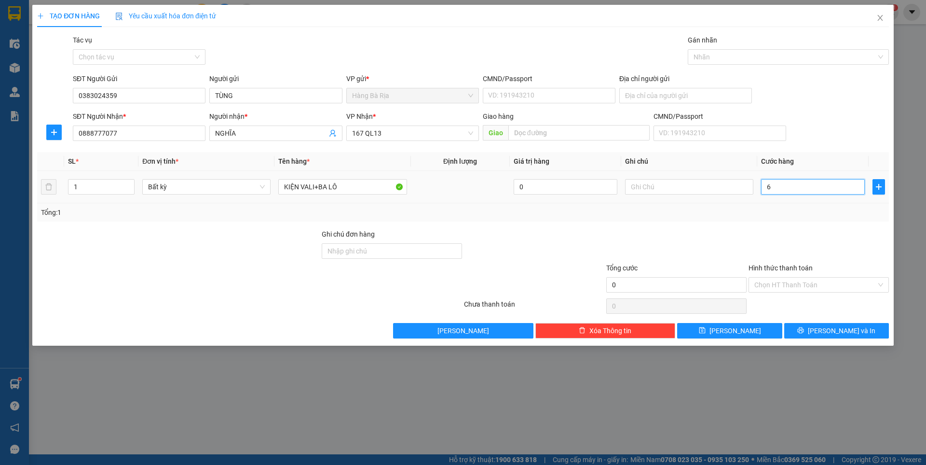
type input "6"
type input "60"
type input "60.000"
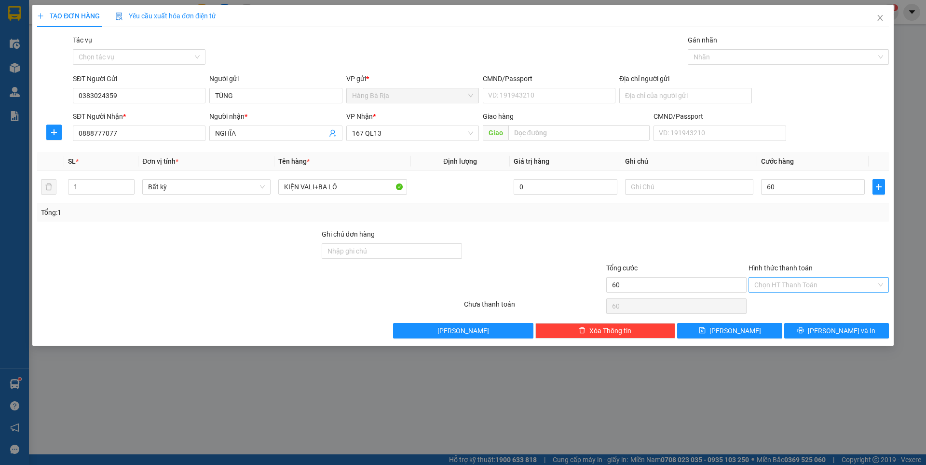
type input "60.000"
click at [828, 280] on input "Hình thức thanh toán" at bounding box center [816, 284] width 122 height 14
click at [767, 303] on div "Tại văn phòng" at bounding box center [819, 304] width 129 height 11
type input "0"
click at [810, 330] on button "[PERSON_NAME] và In" at bounding box center [836, 330] width 105 height 15
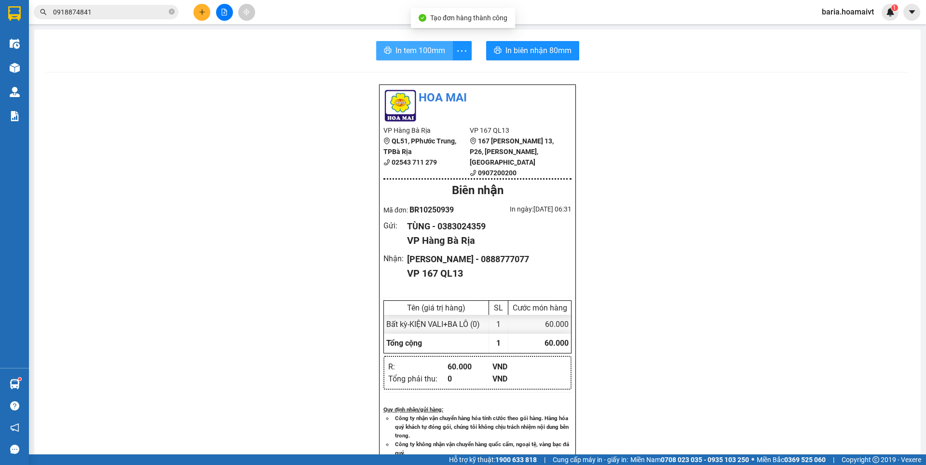
click at [417, 48] on span "In tem 100mm" at bounding box center [421, 50] width 50 height 12
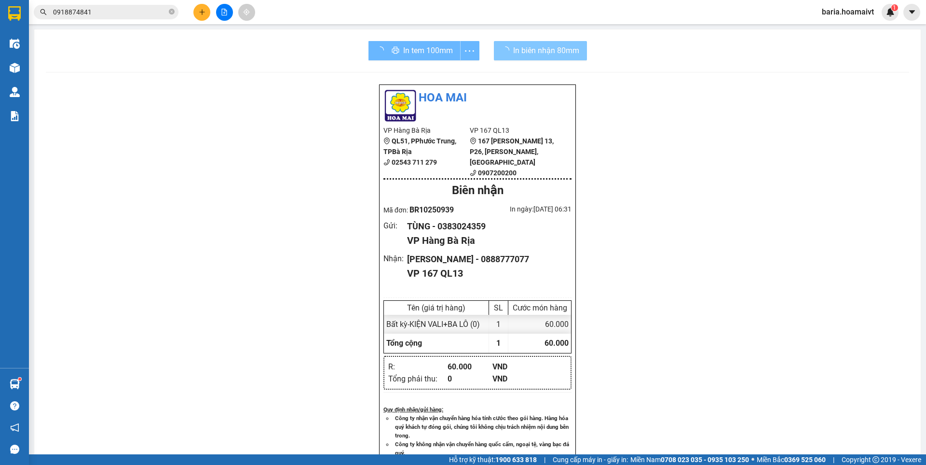
click at [555, 52] on span "In biên nhận 80mm" at bounding box center [546, 50] width 66 height 12
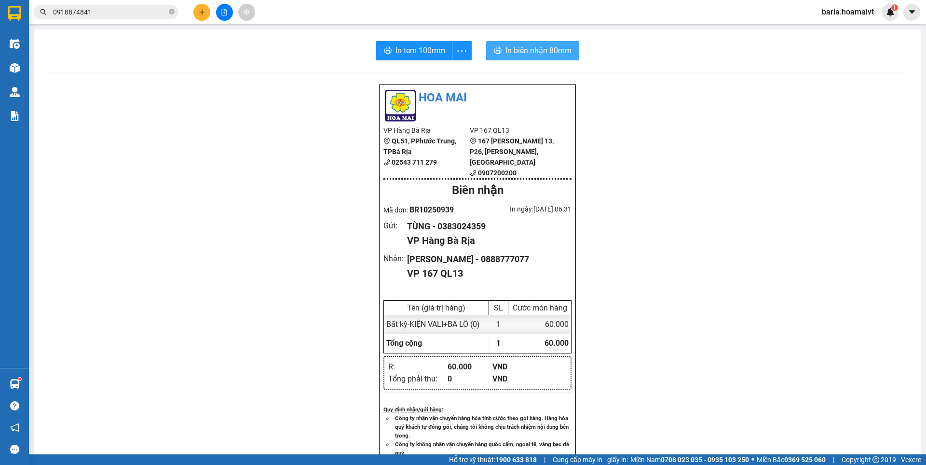
click at [540, 52] on span "In biên nhận 80mm" at bounding box center [539, 50] width 66 height 12
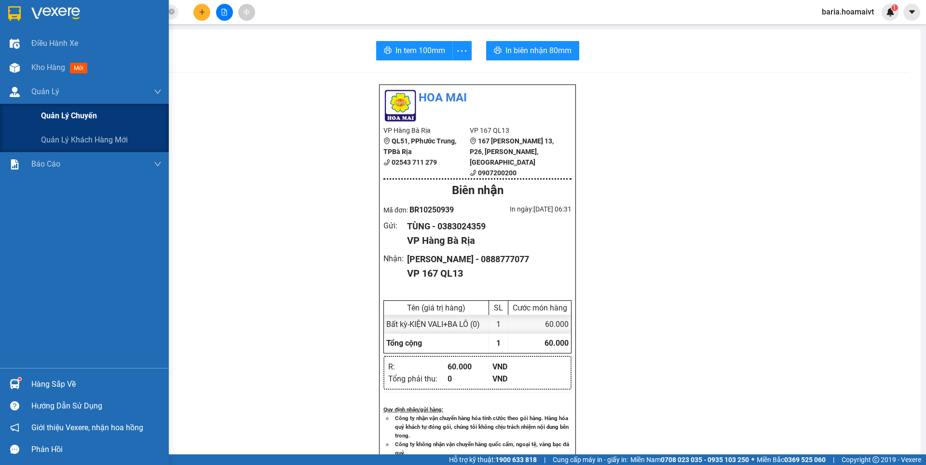
click at [58, 117] on span "Quản lý chuyến" at bounding box center [69, 116] width 56 height 12
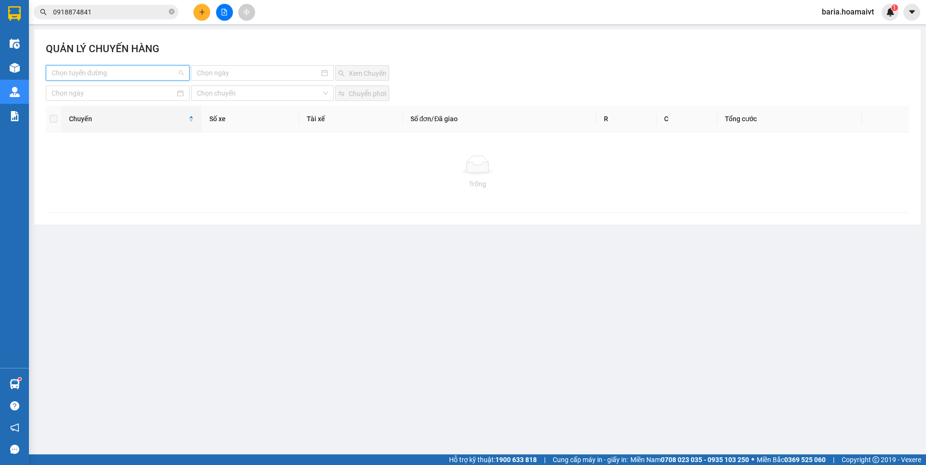
click at [92, 71] on input "search" at bounding box center [114, 73] width 125 height 14
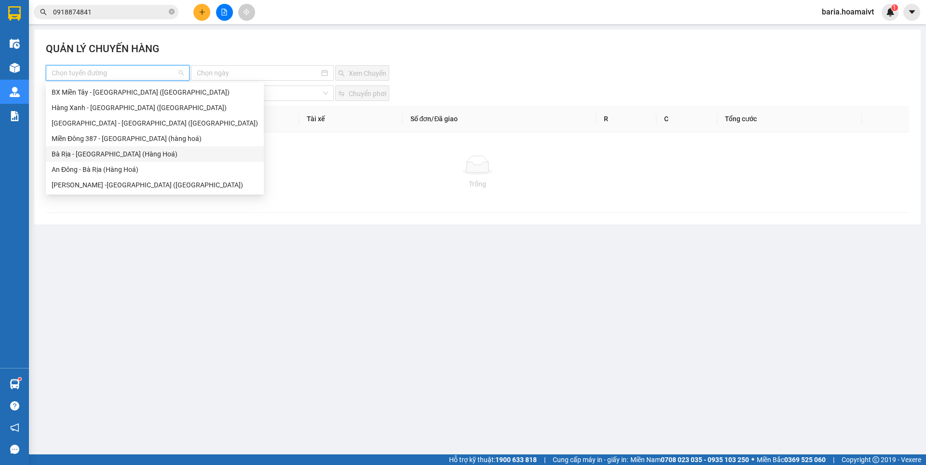
drag, startPoint x: 102, startPoint y: 157, endPoint x: 130, endPoint y: 151, distance: 28.8
click at [102, 157] on div "Bà Rịa - [GEOGRAPHIC_DATA] (Hàng Hoá)" at bounding box center [155, 154] width 206 height 11
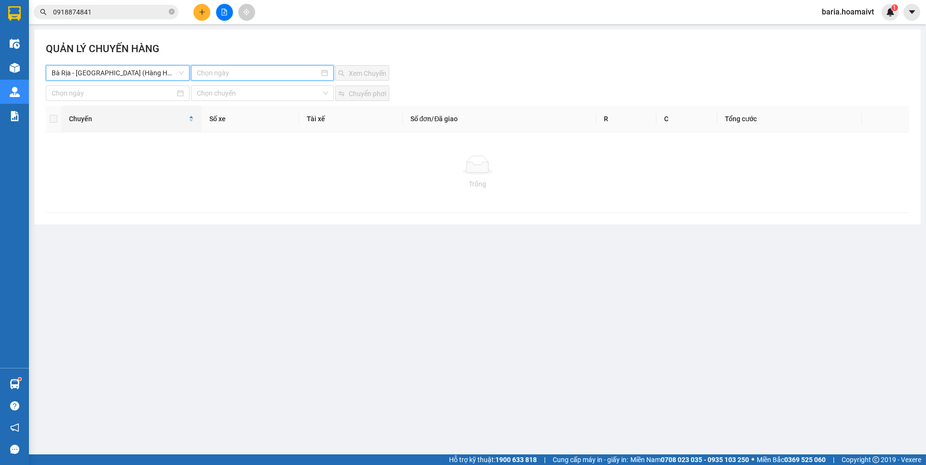
click at [275, 76] on input at bounding box center [258, 73] width 122 height 11
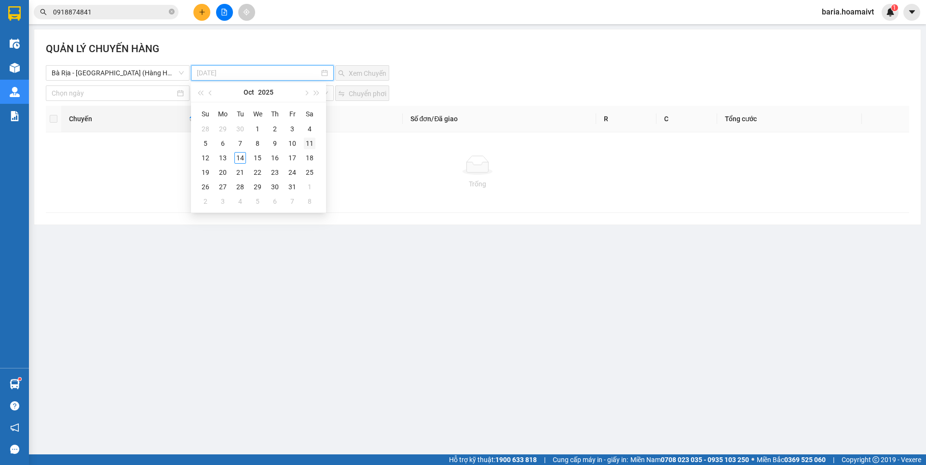
type input "[DATE]"
click at [314, 142] on div "11" at bounding box center [310, 143] width 12 height 12
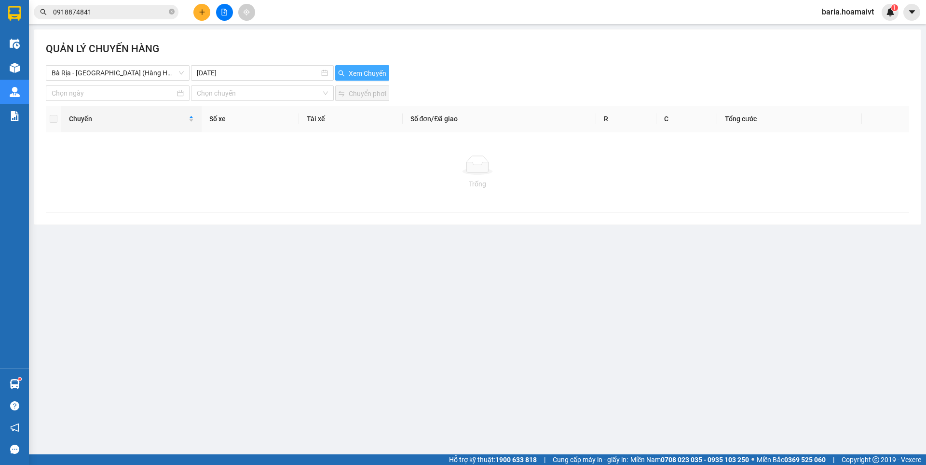
click at [363, 70] on span "Xem Chuyến" at bounding box center [368, 73] width 38 height 11
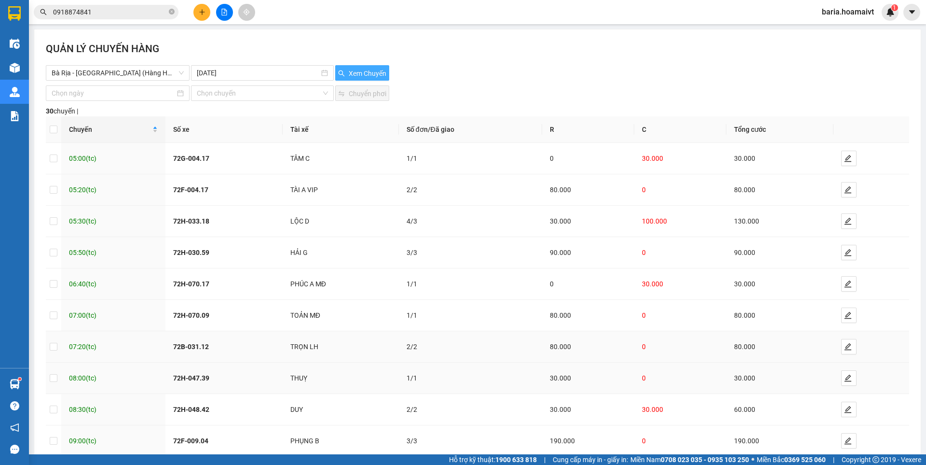
scroll to position [54, 0]
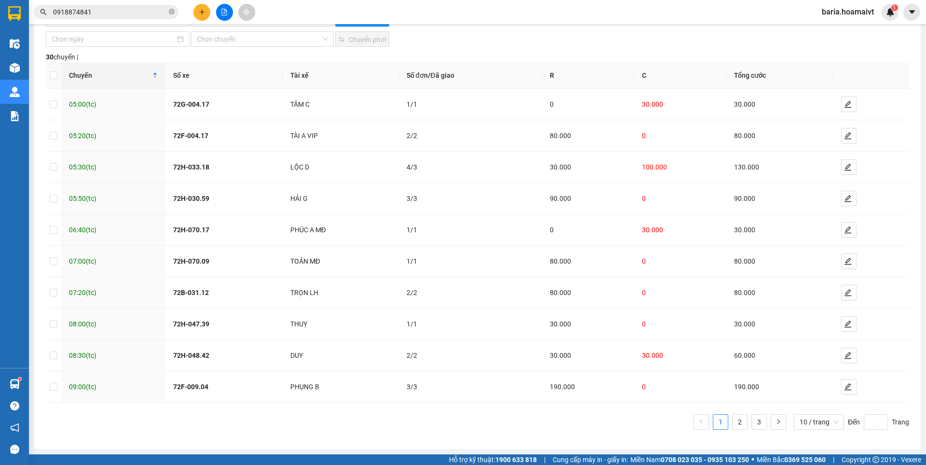
click at [138, 10] on input "0918874841" at bounding box center [110, 12] width 114 height 11
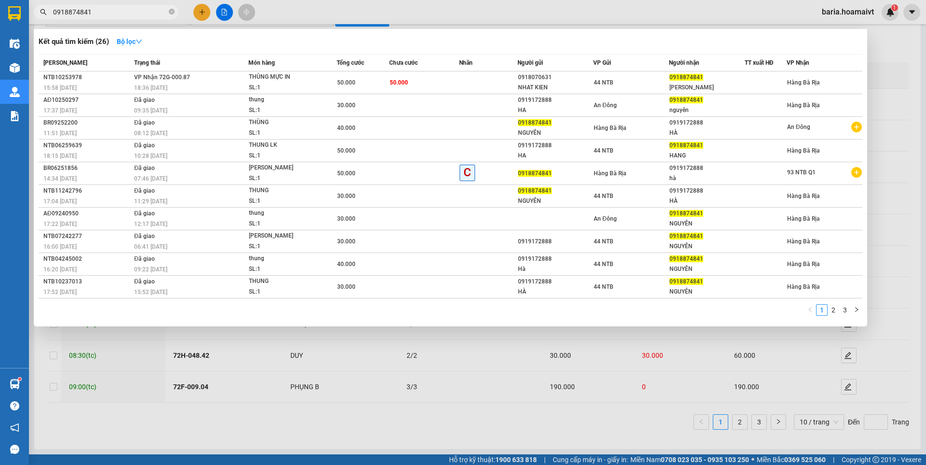
click at [138, 10] on input "0918874841" at bounding box center [110, 12] width 114 height 11
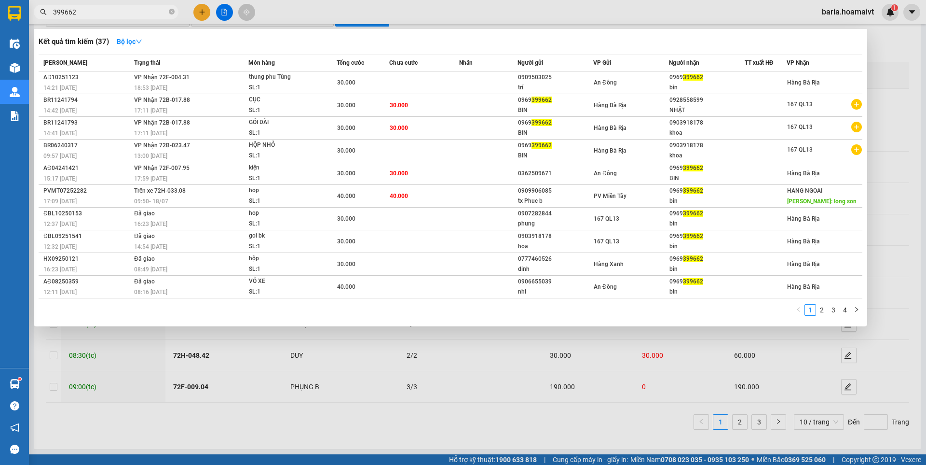
type input "399662"
click at [698, 84] on div "bin" at bounding box center [707, 87] width 75 height 10
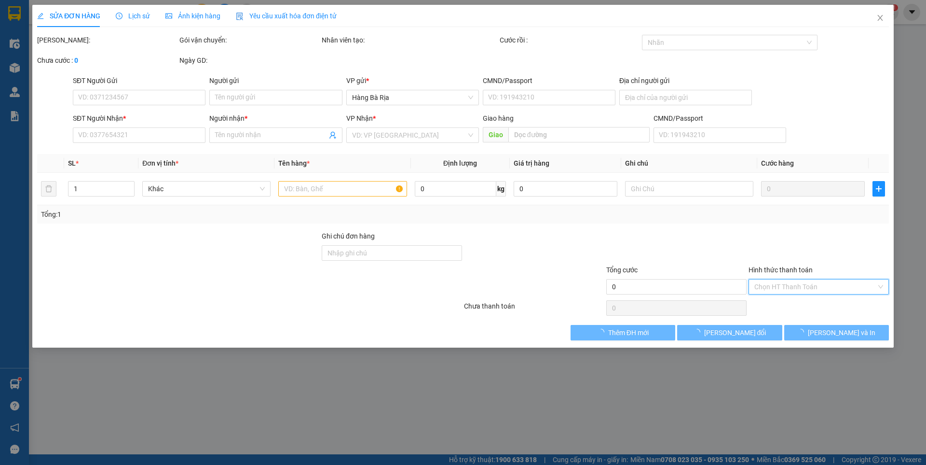
click at [791, 284] on input "Hình thức thanh toán" at bounding box center [816, 286] width 122 height 14
click at [784, 306] on div "Tại văn phòng" at bounding box center [819, 306] width 129 height 11
type input "0"
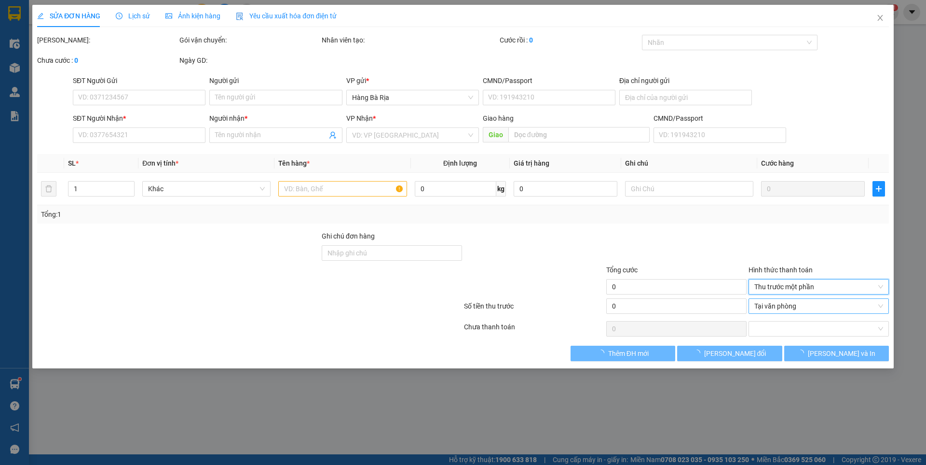
click at [775, 306] on span "Tại văn phòng" at bounding box center [819, 306] width 129 height 14
type input "0909503025"
type input "trí"
type input "0969399662"
type input "bin"
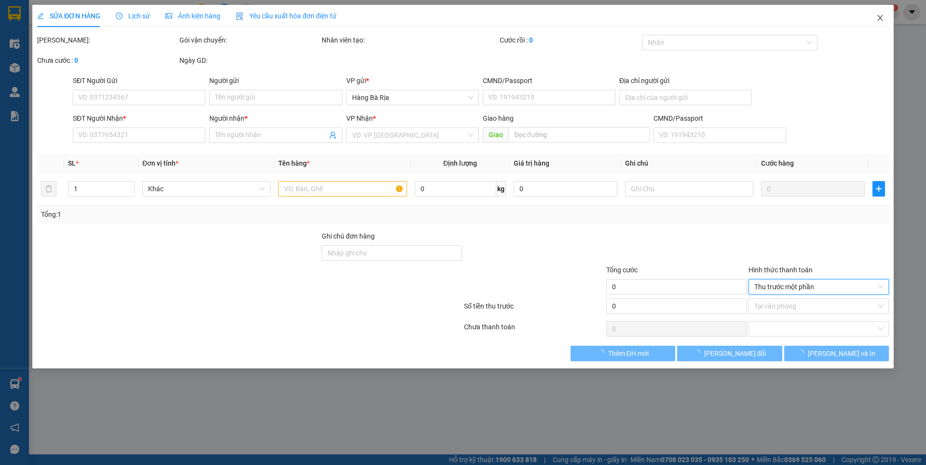
type input "30.000"
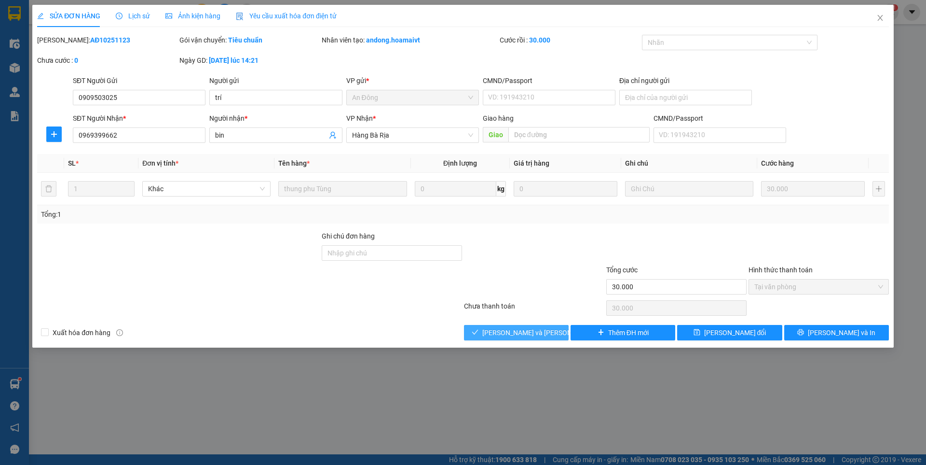
click at [513, 331] on span "[PERSON_NAME] và [PERSON_NAME] hàng" at bounding box center [547, 332] width 130 height 11
type input "0"
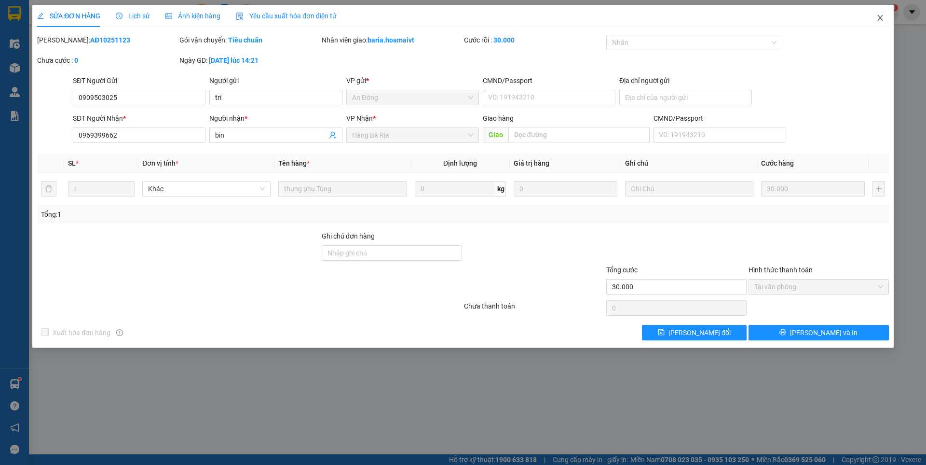
click at [879, 19] on icon "close" at bounding box center [881, 18] width 8 height 8
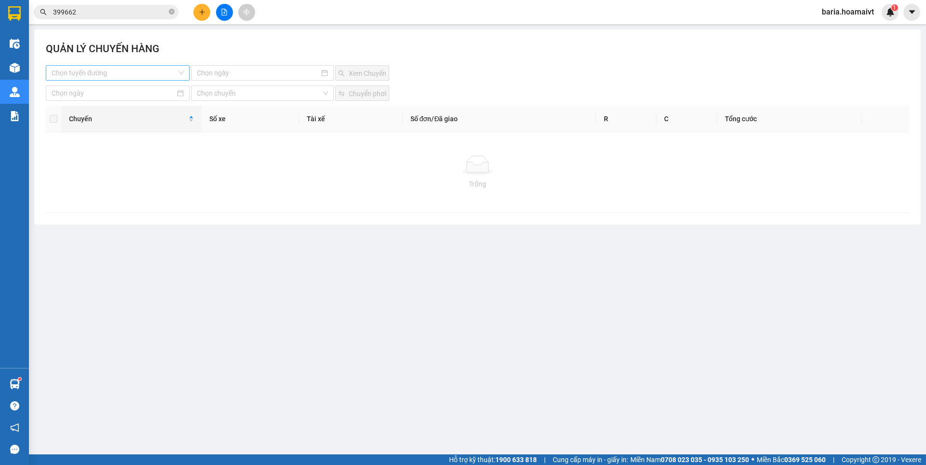
click at [141, 69] on input "search" at bounding box center [114, 73] width 125 height 14
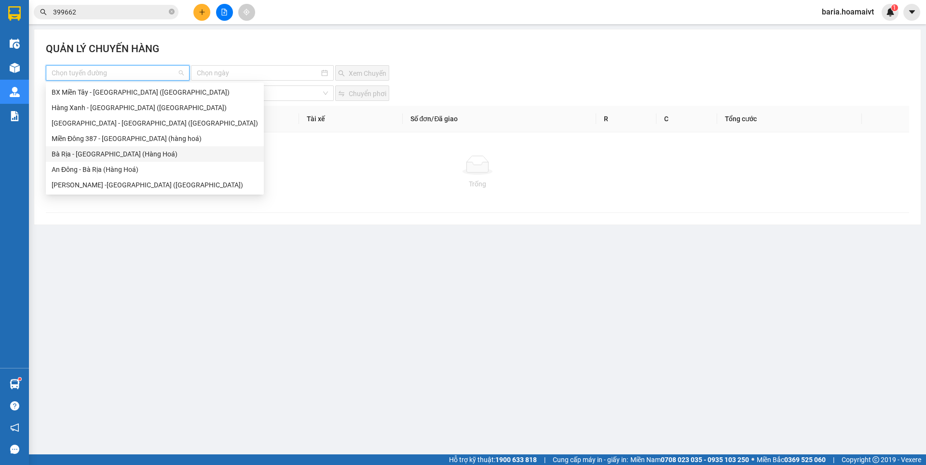
click at [90, 156] on div "Bà Rịa - [GEOGRAPHIC_DATA] (Hàng Hoá)" at bounding box center [155, 154] width 206 height 11
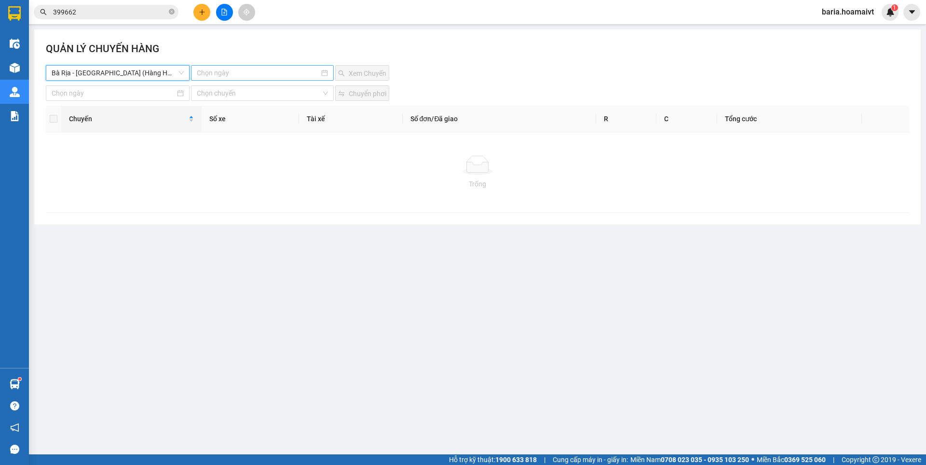
click at [274, 69] on input at bounding box center [258, 73] width 122 height 11
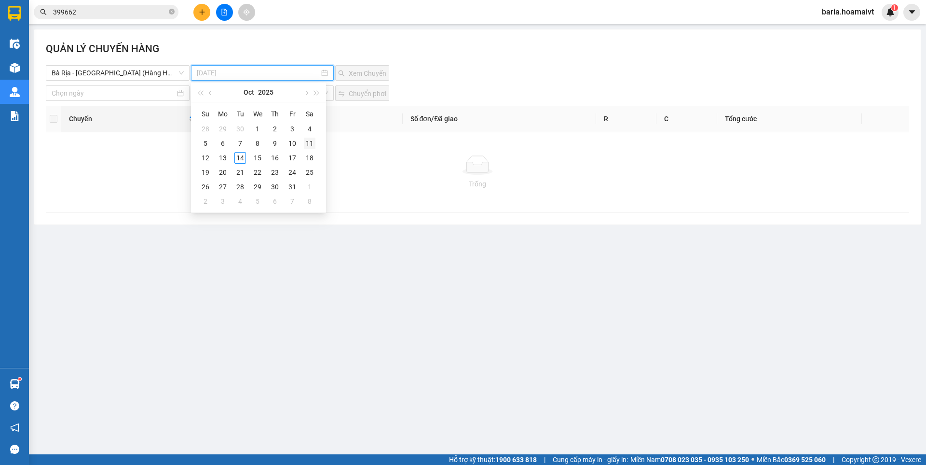
type input "[DATE]"
click at [311, 144] on div "11" at bounding box center [310, 143] width 12 height 12
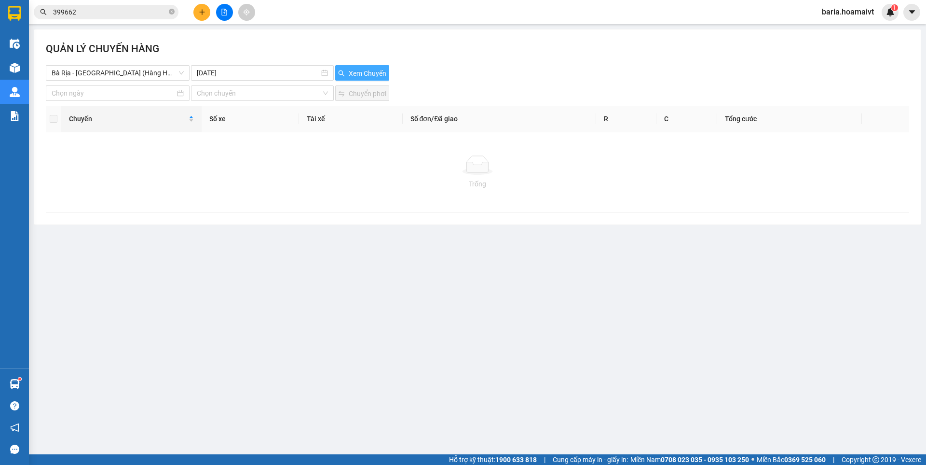
click at [377, 73] on span "Xem Chuyến" at bounding box center [368, 73] width 38 height 11
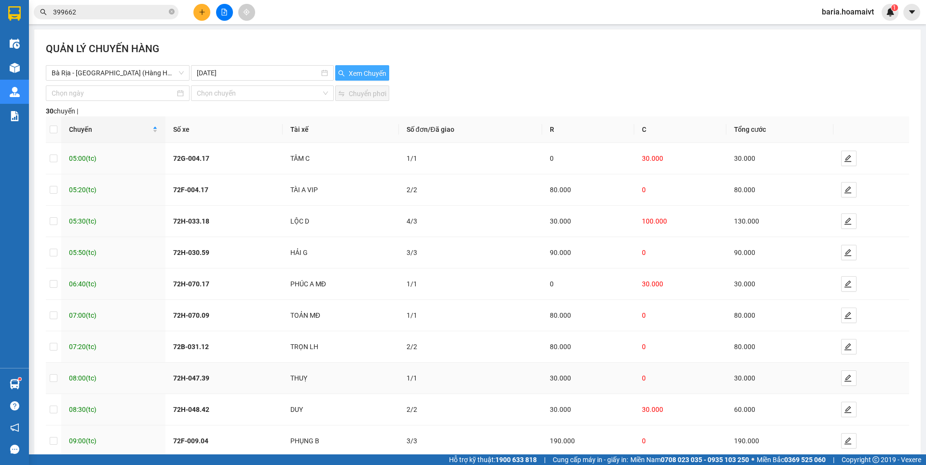
scroll to position [54, 0]
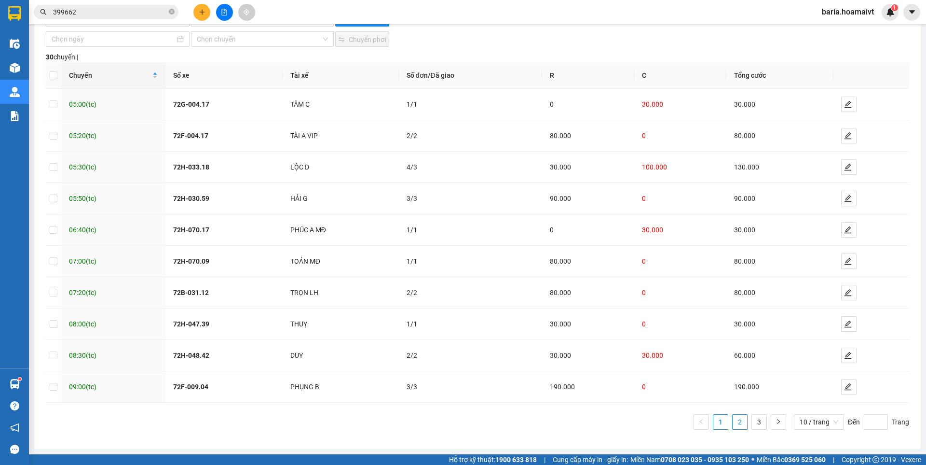
click at [735, 423] on link "2" at bounding box center [740, 421] width 14 height 14
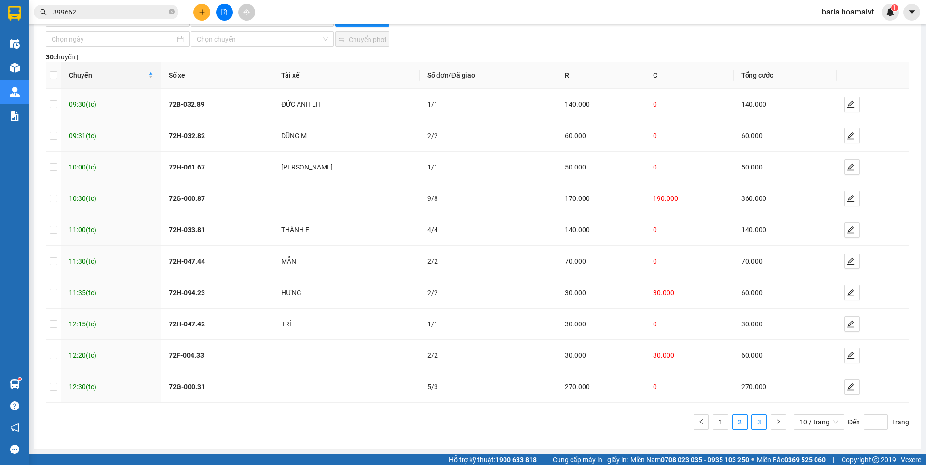
click at [753, 416] on link "3" at bounding box center [759, 421] width 14 height 14
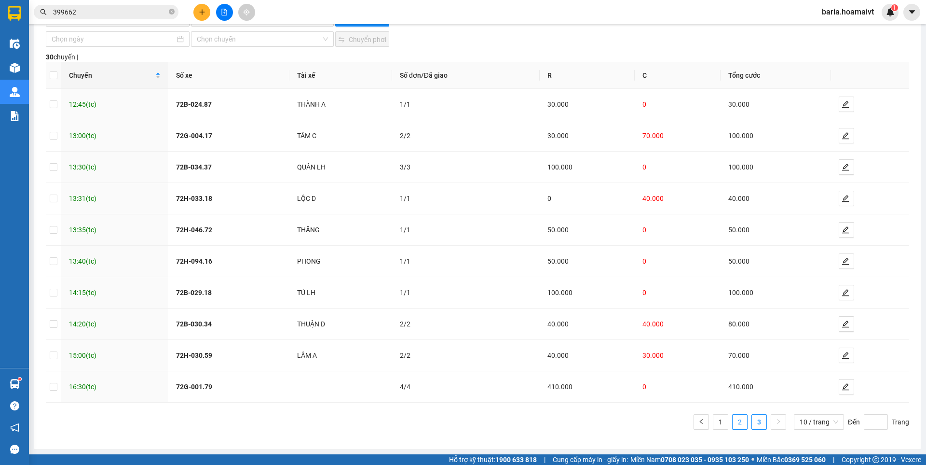
click at [733, 423] on link "2" at bounding box center [740, 421] width 14 height 14
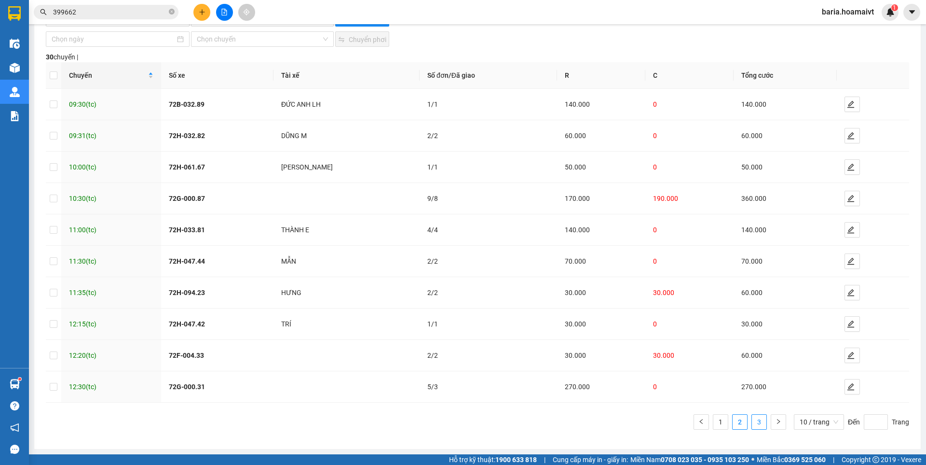
click at [752, 415] on link "3" at bounding box center [759, 421] width 14 height 14
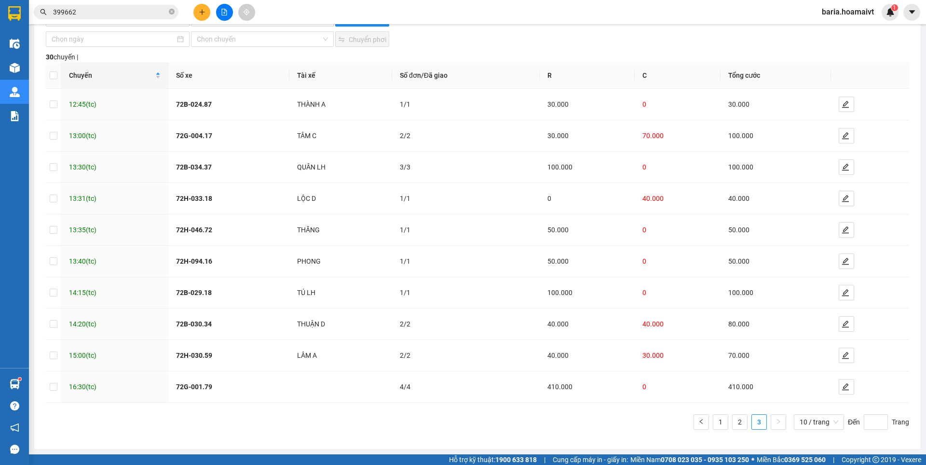
click at [110, 11] on input "399662" at bounding box center [110, 12] width 114 height 11
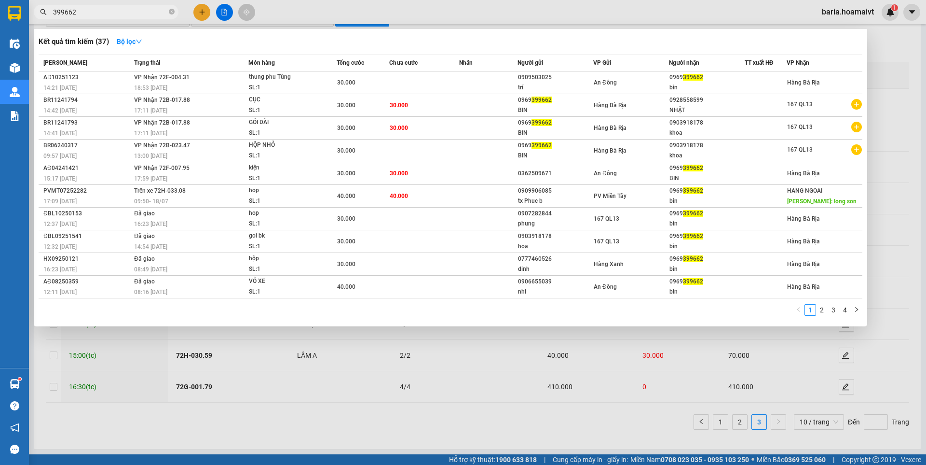
click at [110, 11] on input "399662" at bounding box center [110, 12] width 114 height 11
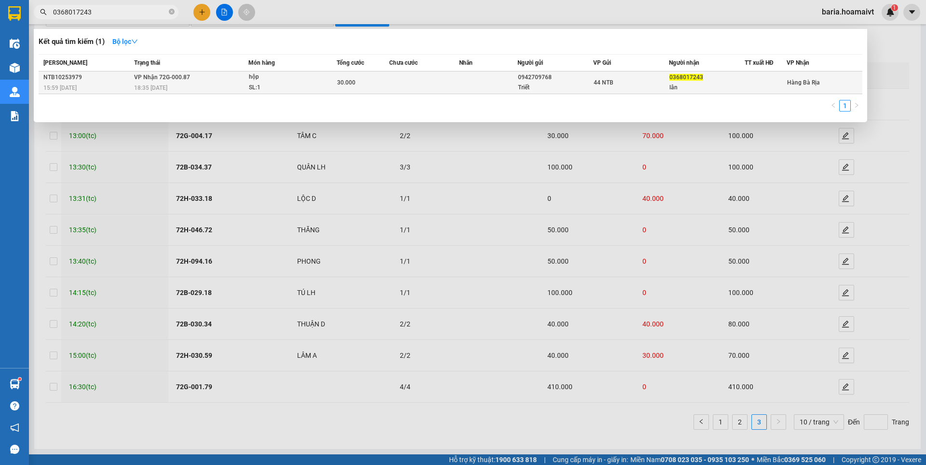
type input "0368017243"
click at [380, 82] on div "30.000" at bounding box center [363, 82] width 52 height 11
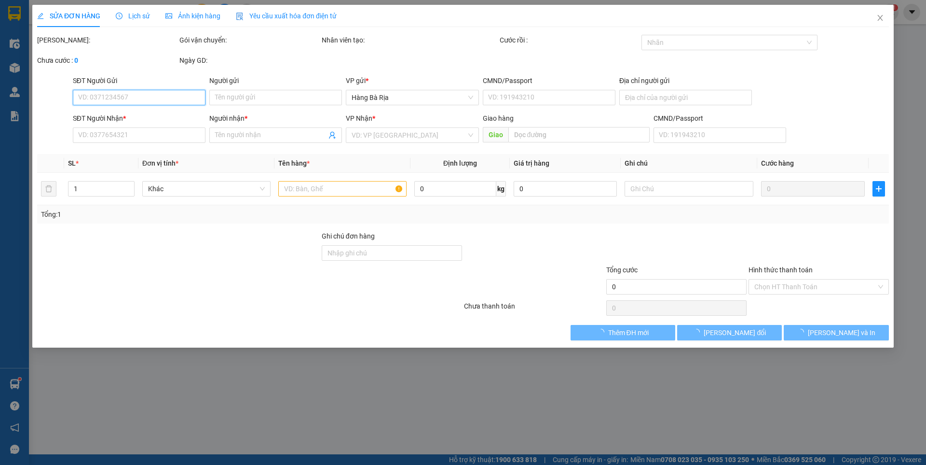
type input "0942709768"
type input "Triết"
type input "082081008862"
type input "0368017243"
type input "lân"
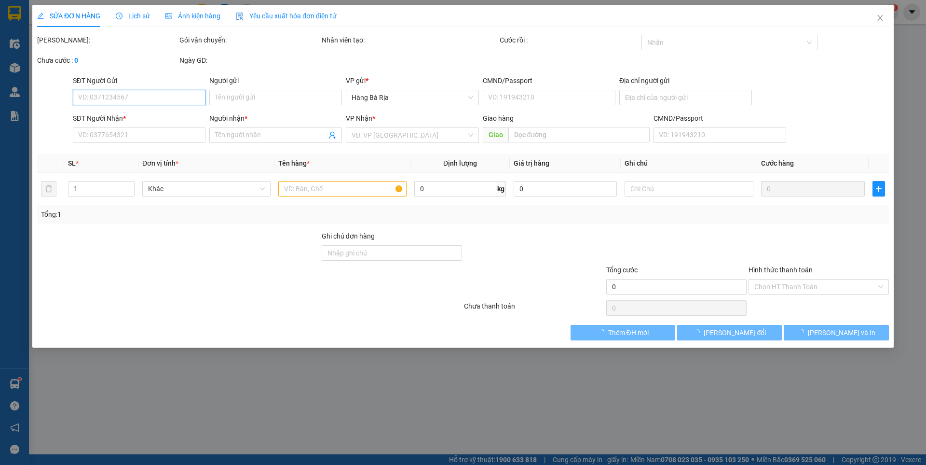
type input "30.000"
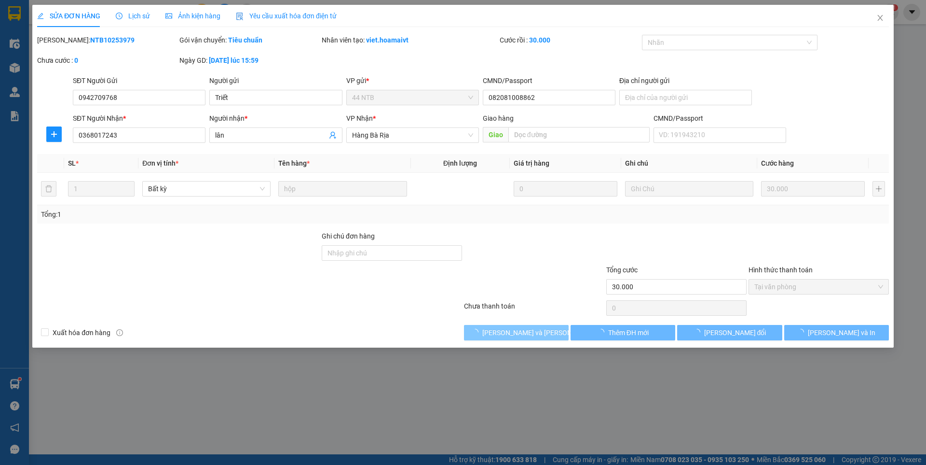
click at [536, 332] on span "[PERSON_NAME] và [PERSON_NAME] hàng" at bounding box center [547, 332] width 130 height 11
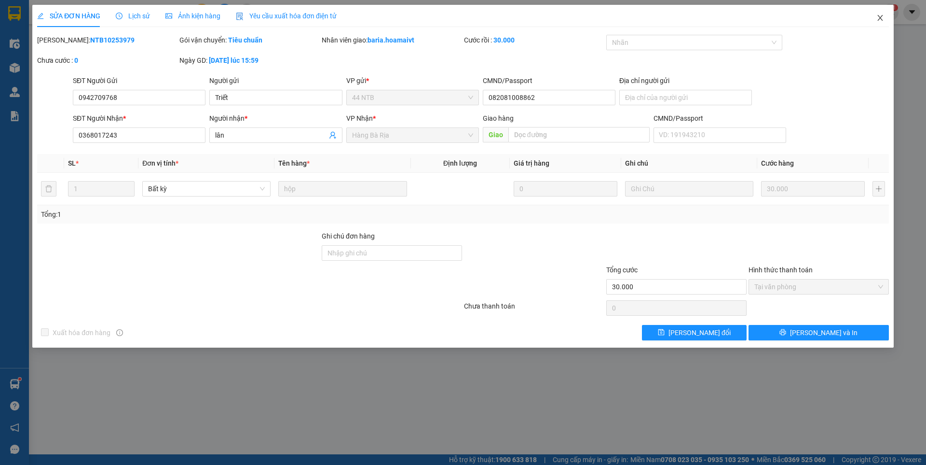
click at [879, 19] on icon "close" at bounding box center [881, 18] width 8 height 8
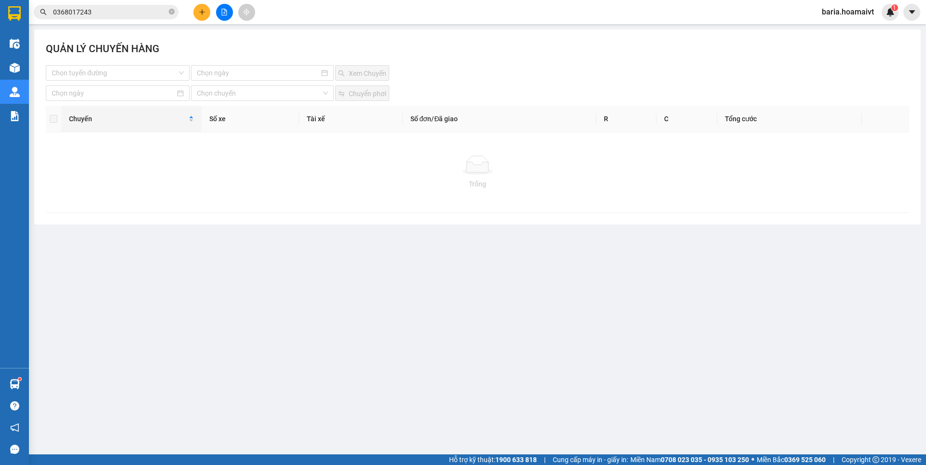
click at [123, 13] on input "0368017243" at bounding box center [110, 12] width 114 height 11
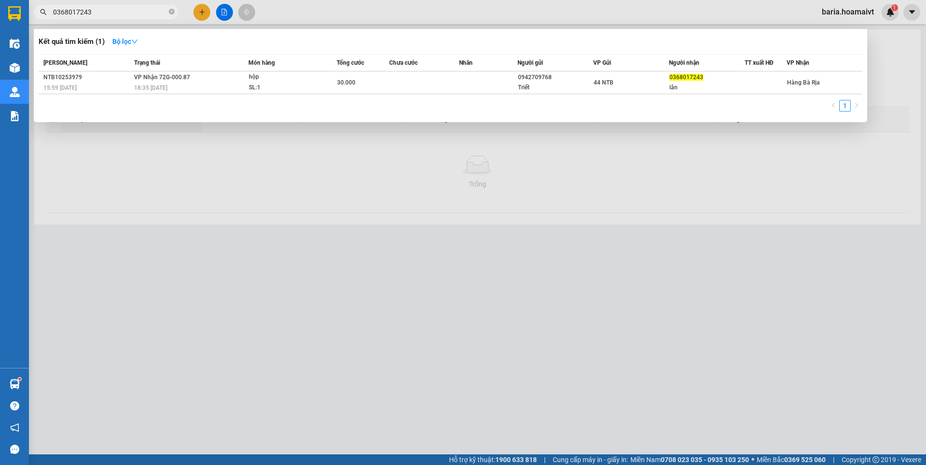
click at [123, 13] on input "0368017243" at bounding box center [110, 12] width 114 height 11
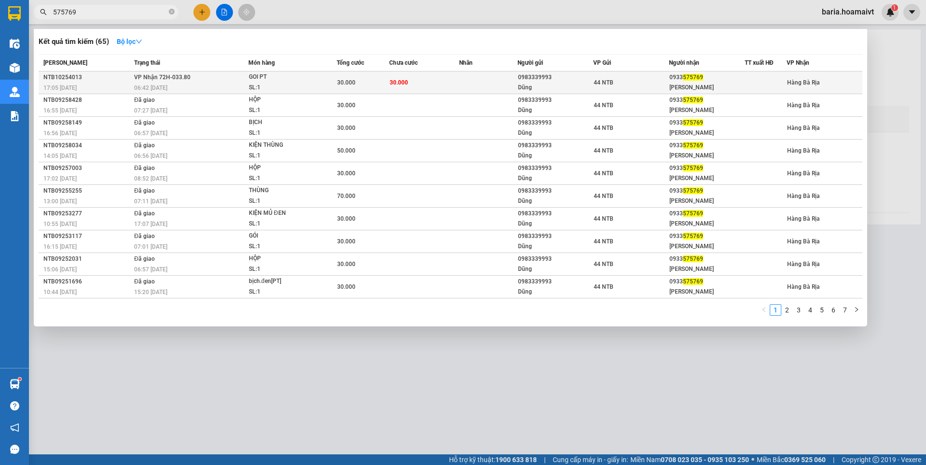
type input "575769"
click at [711, 84] on div "[PERSON_NAME]" at bounding box center [707, 87] width 75 height 10
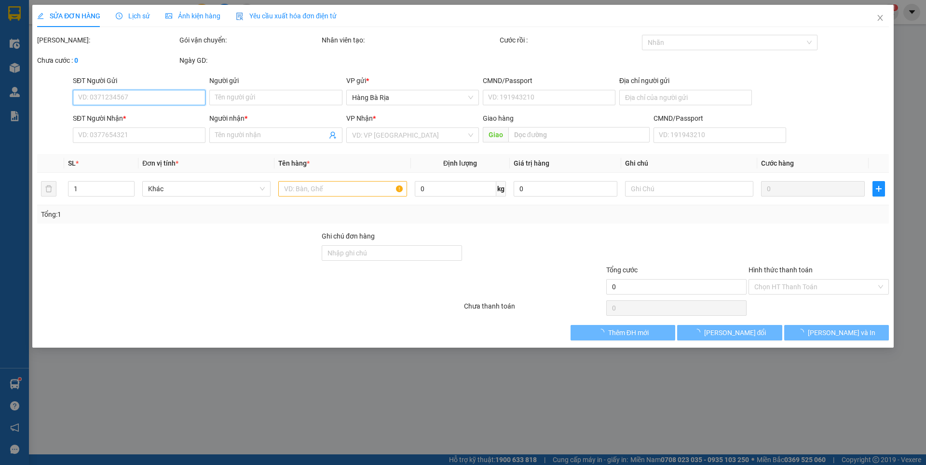
type input "0983339993"
type input "Dũng"
type input "080076011356"
type input "0933575769"
type input "[PERSON_NAME]"
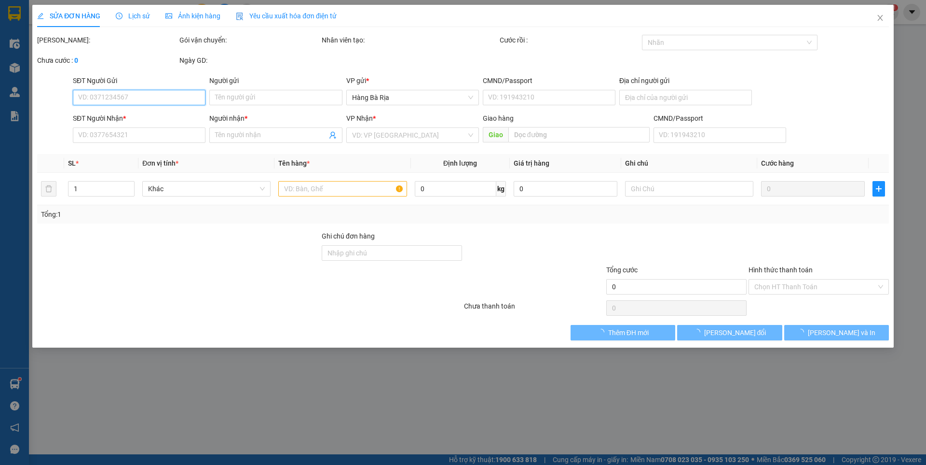
type input "30.000"
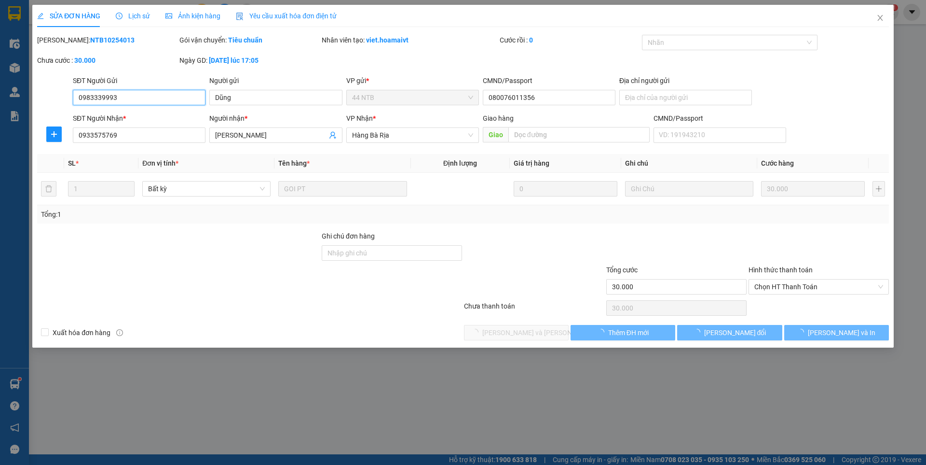
click at [790, 284] on span "Chọn HT Thanh Toán" at bounding box center [819, 286] width 129 height 14
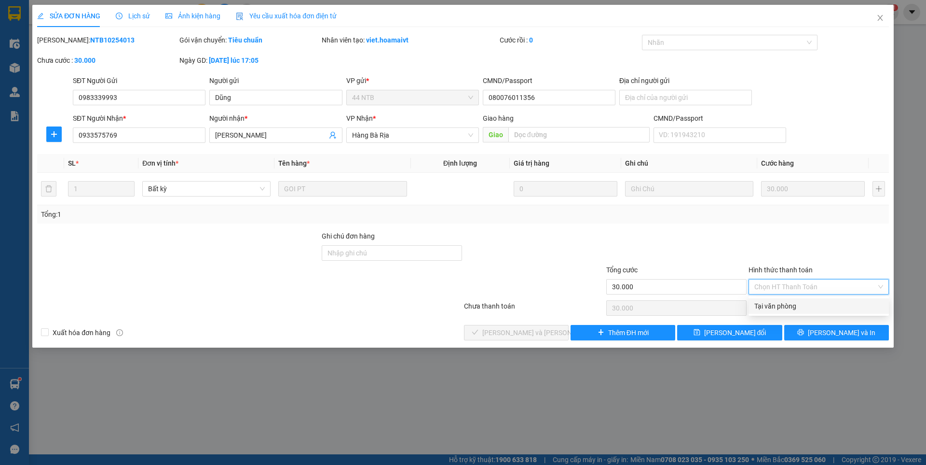
click at [781, 307] on div "Tại văn phòng" at bounding box center [819, 306] width 129 height 11
type input "0"
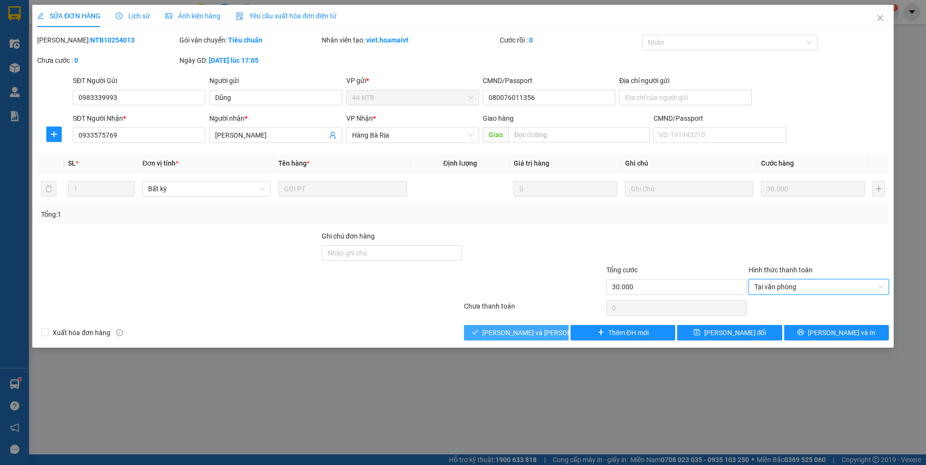
click at [542, 332] on span "[PERSON_NAME] và [PERSON_NAME] hàng" at bounding box center [547, 332] width 130 height 11
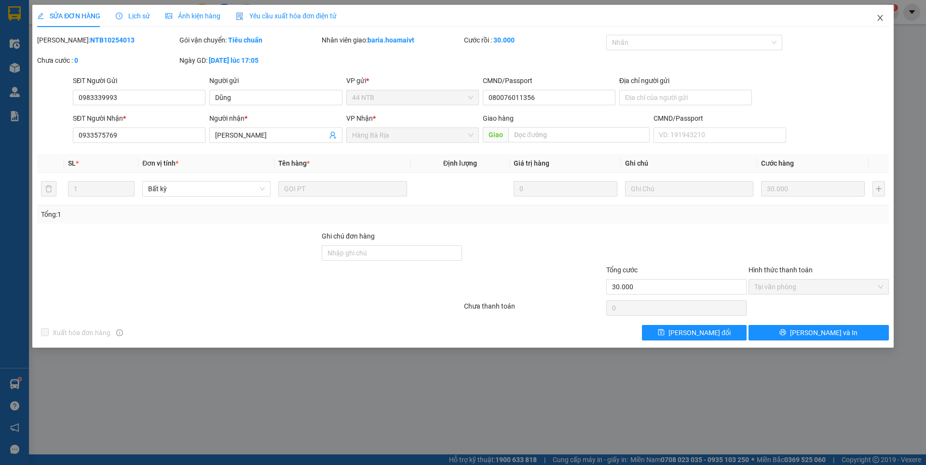
click at [879, 19] on icon "close" at bounding box center [880, 18] width 5 height 6
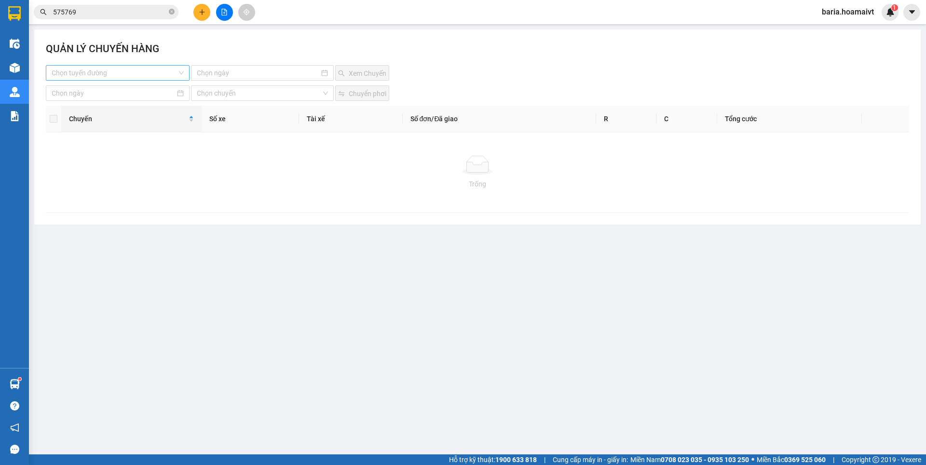
click at [145, 78] on input "search" at bounding box center [114, 73] width 125 height 14
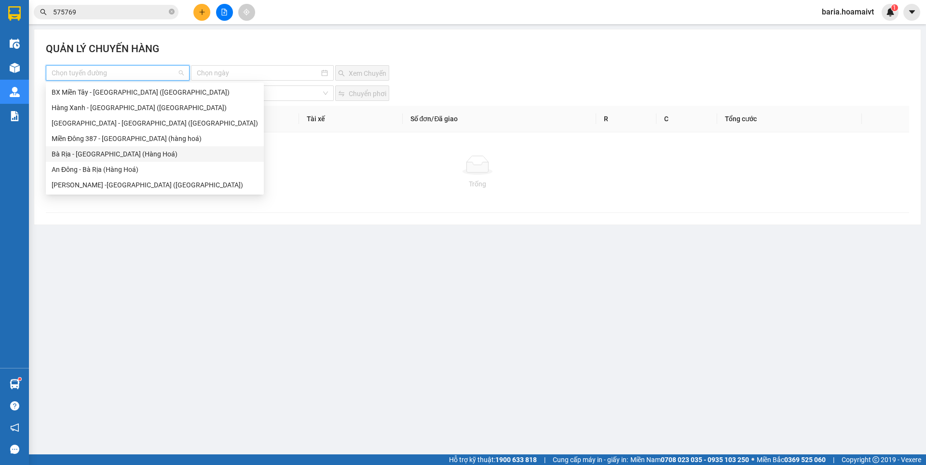
click at [112, 150] on div "Bà Rịa - [GEOGRAPHIC_DATA] (Hàng Hoá)" at bounding box center [155, 154] width 206 height 11
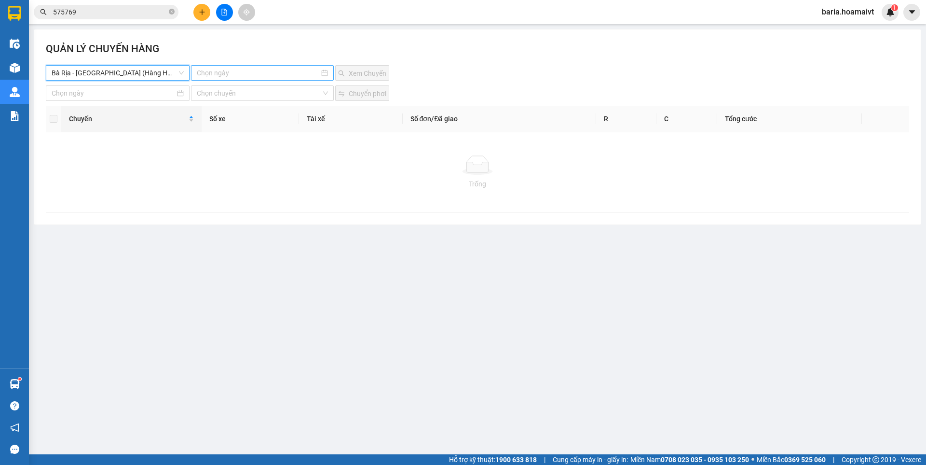
click at [259, 71] on input at bounding box center [258, 73] width 122 height 11
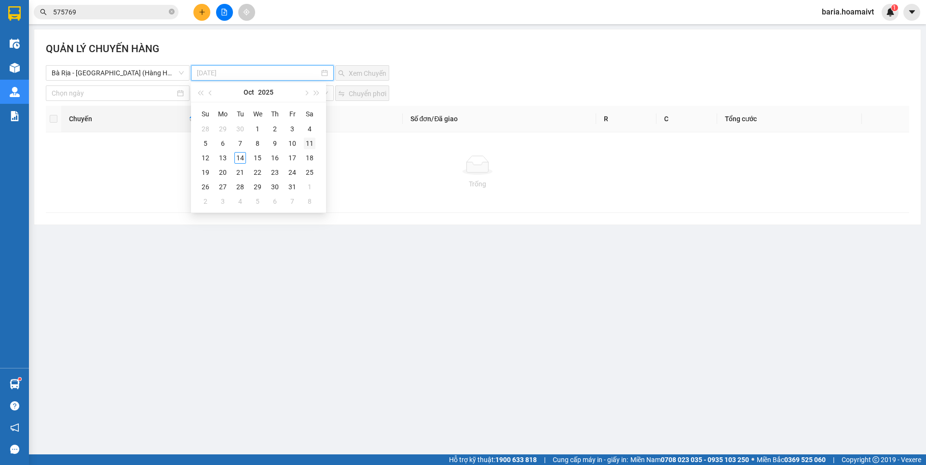
click at [309, 146] on div "11" at bounding box center [310, 143] width 12 height 12
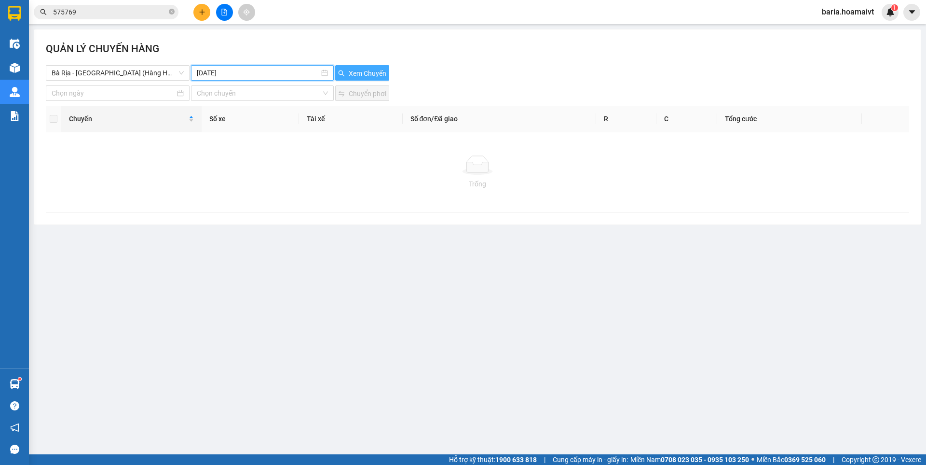
click at [373, 69] on span "Xem Chuyến" at bounding box center [368, 73] width 38 height 11
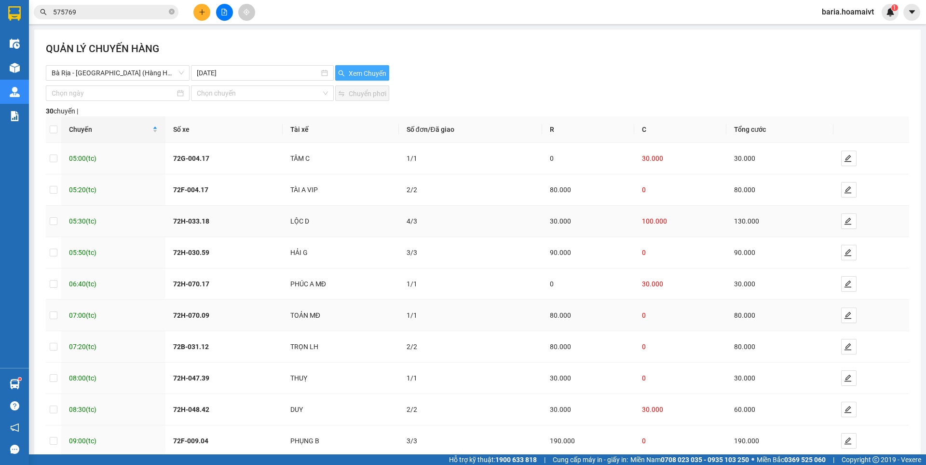
scroll to position [54, 0]
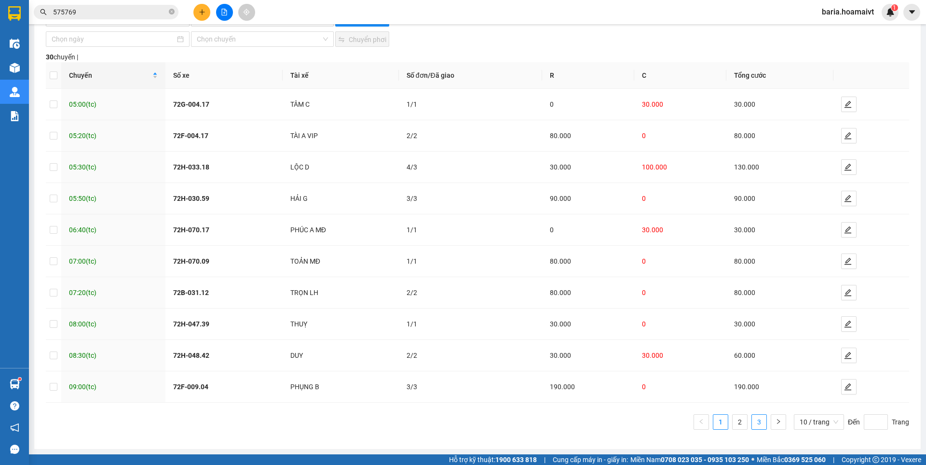
click at [752, 421] on link "3" at bounding box center [759, 421] width 14 height 14
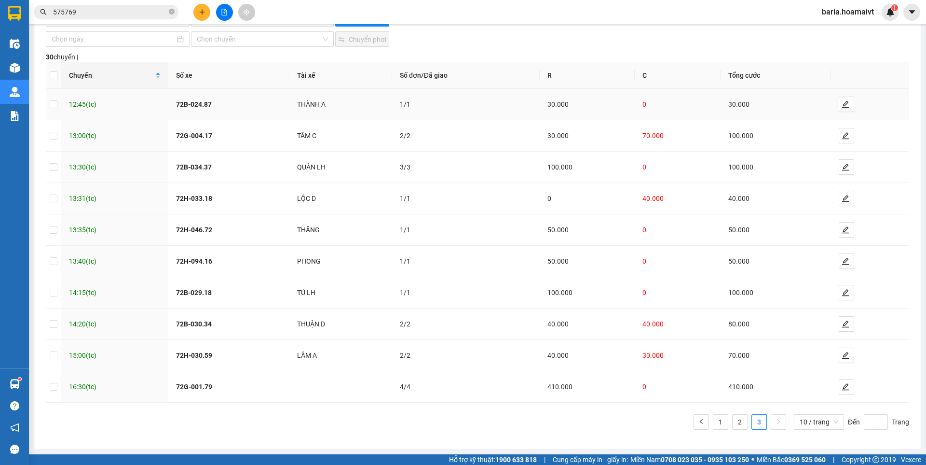
scroll to position [0, 0]
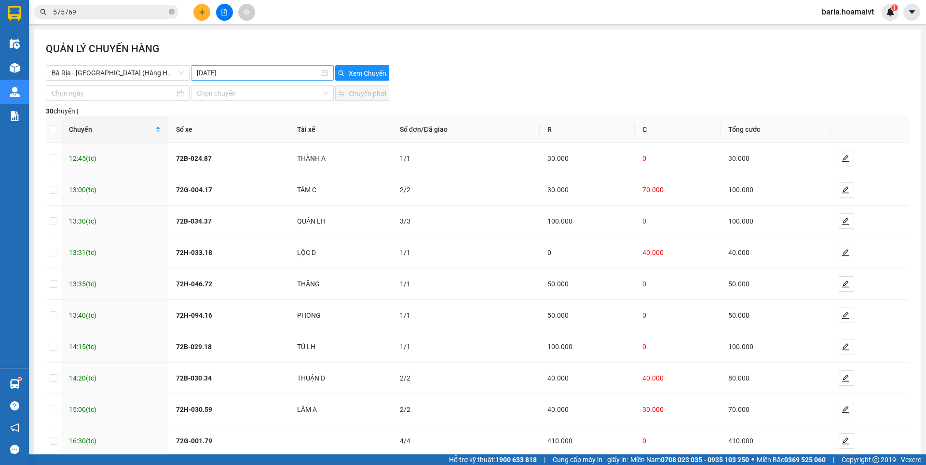
click at [234, 72] on input "[DATE]" at bounding box center [258, 73] width 122 height 11
type input "[DATE]"
click at [292, 141] on div "10" at bounding box center [292, 143] width 12 height 12
click at [364, 71] on span "Xem Chuyến" at bounding box center [368, 73] width 38 height 11
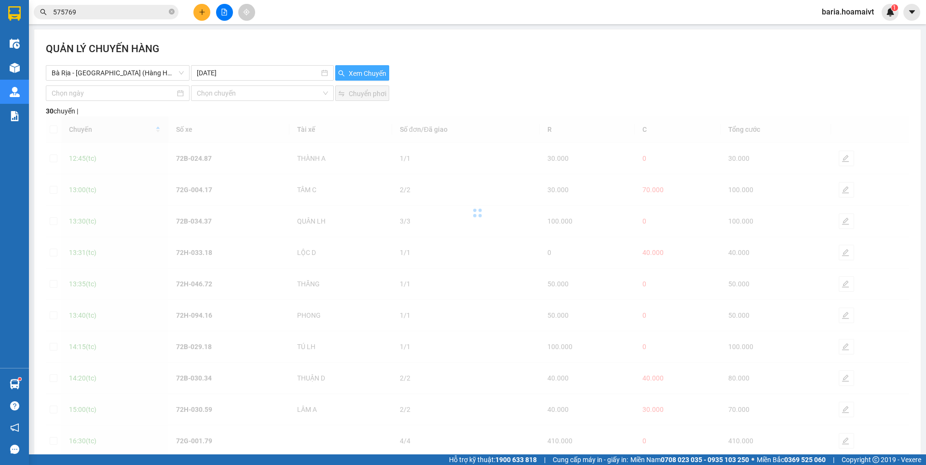
scroll to position [54, 0]
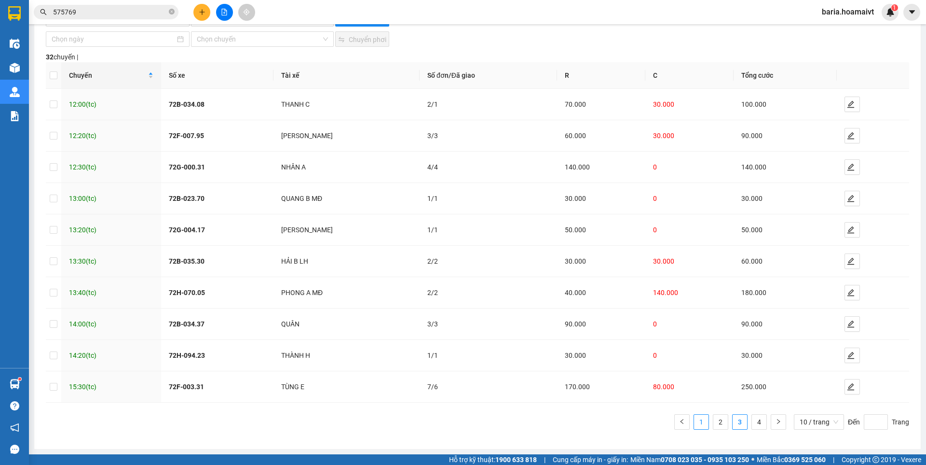
click at [694, 422] on link "1" at bounding box center [701, 421] width 14 height 14
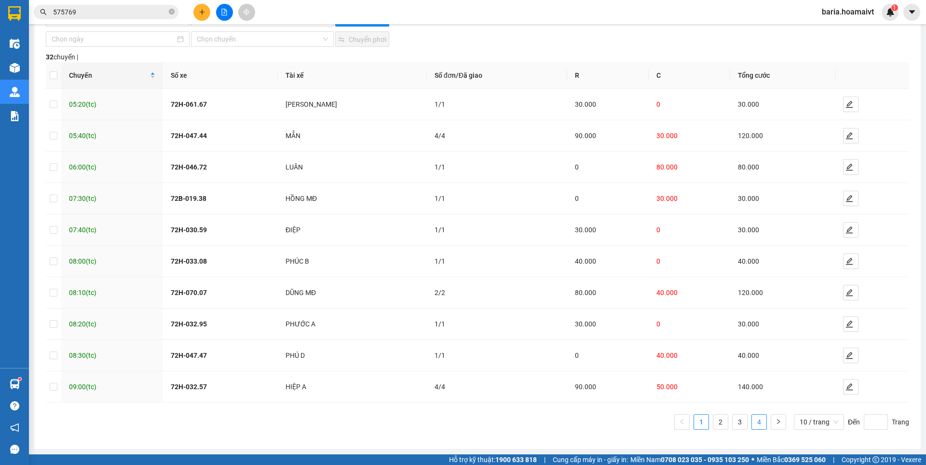
click at [755, 421] on link "4" at bounding box center [759, 421] width 14 height 14
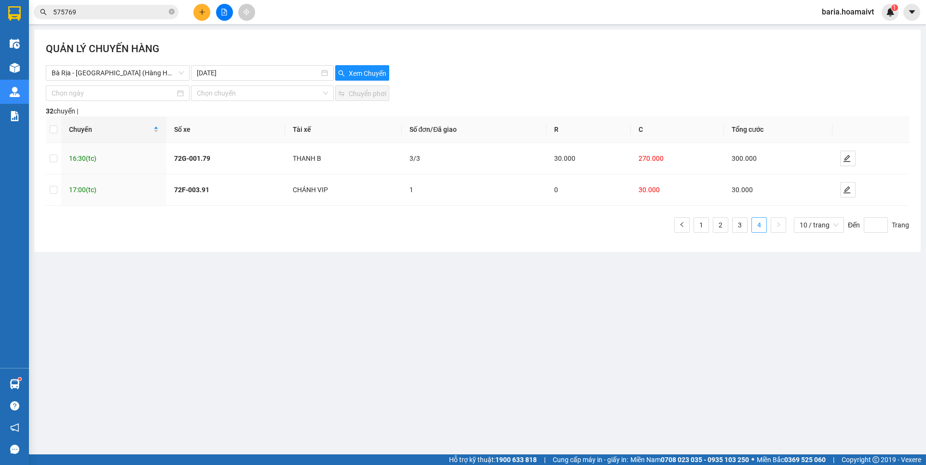
scroll to position [0, 0]
click at [701, 221] on link "1" at bounding box center [701, 225] width 14 height 14
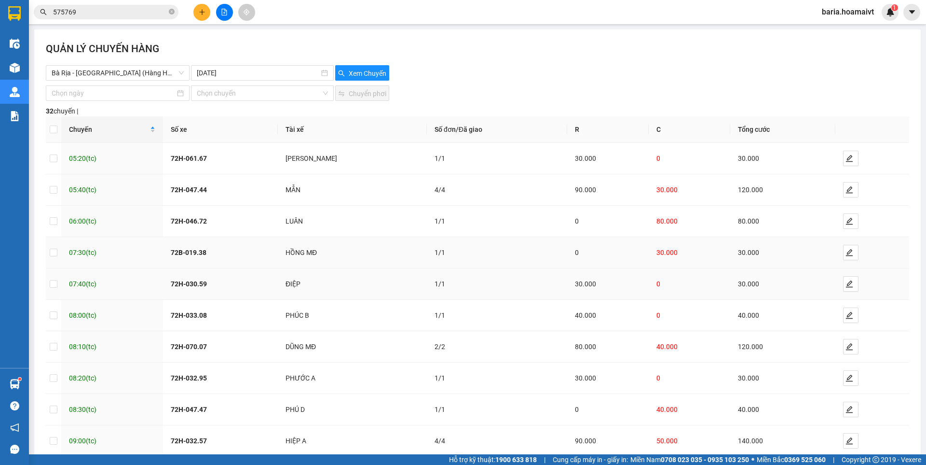
scroll to position [54, 0]
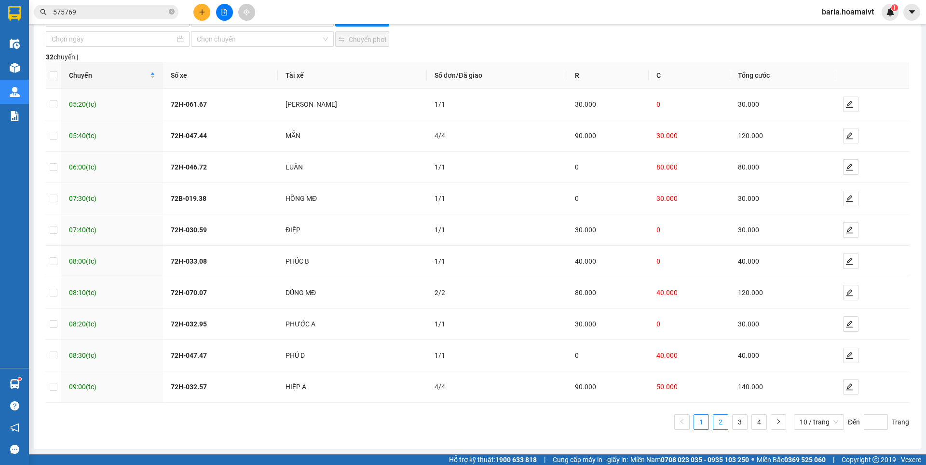
click at [714, 425] on link "2" at bounding box center [721, 421] width 14 height 14
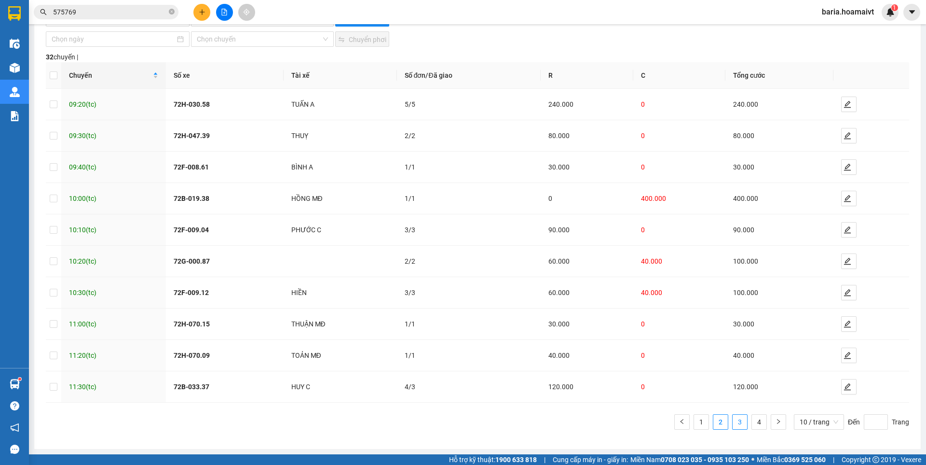
click at [736, 419] on link "3" at bounding box center [740, 421] width 14 height 14
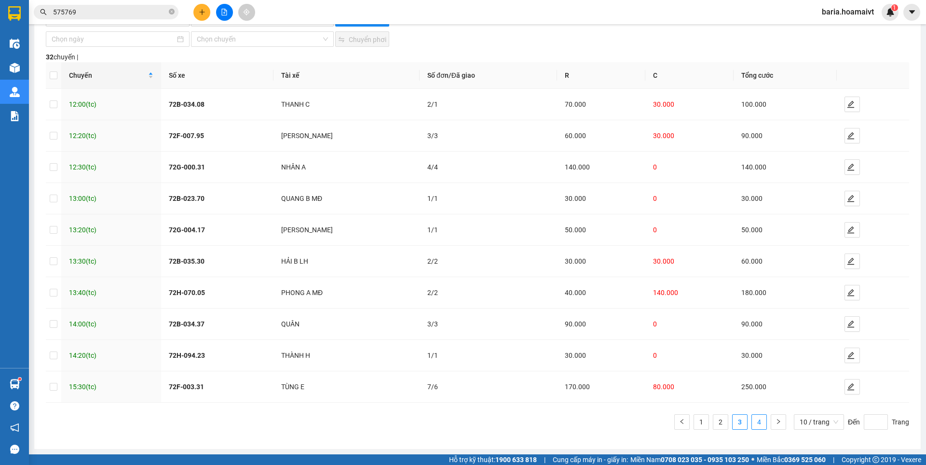
click at [752, 423] on link "4" at bounding box center [759, 421] width 14 height 14
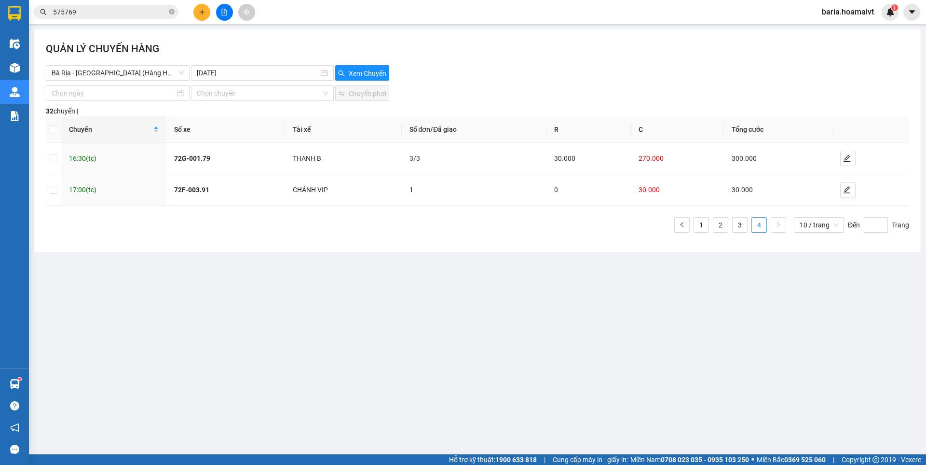
scroll to position [0, 0]
click at [705, 221] on link "1" at bounding box center [701, 225] width 14 height 14
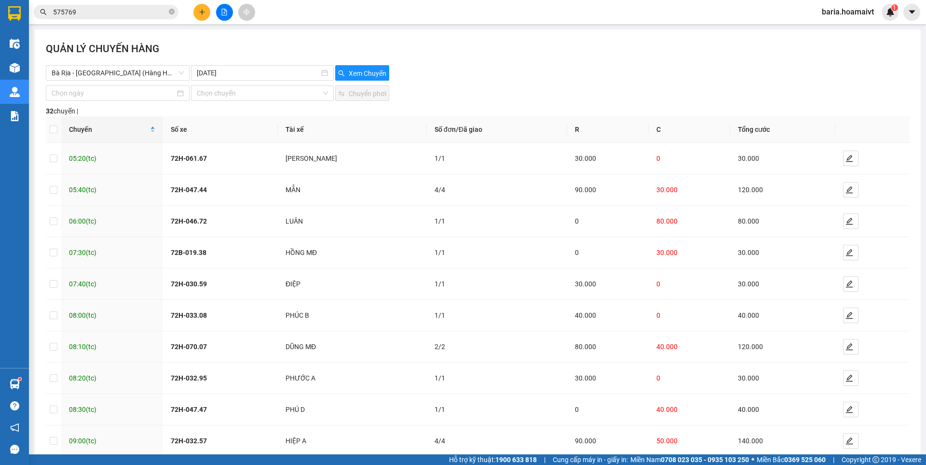
scroll to position [54, 0]
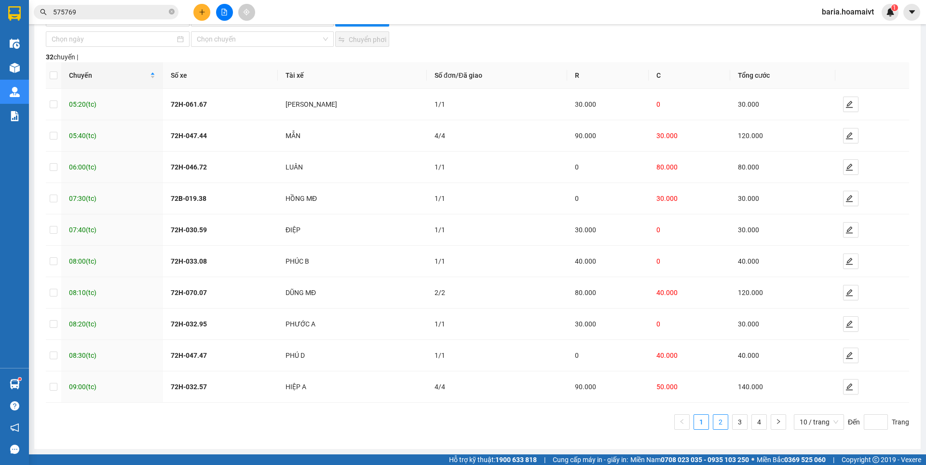
click at [716, 421] on link "2" at bounding box center [721, 421] width 14 height 14
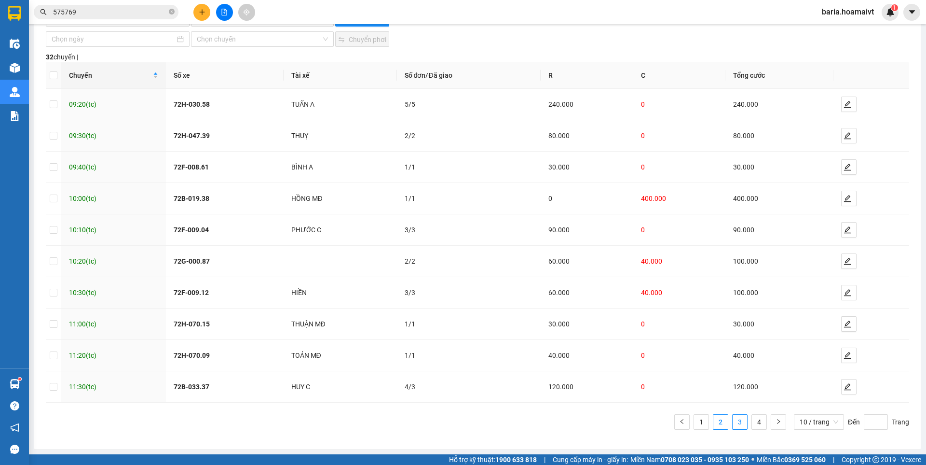
click at [733, 418] on link "3" at bounding box center [740, 421] width 14 height 14
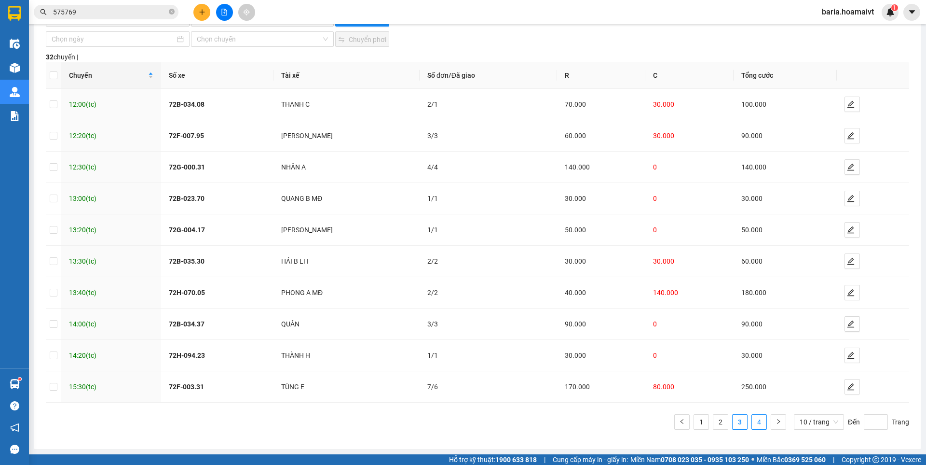
click at [752, 422] on link "4" at bounding box center [759, 421] width 14 height 14
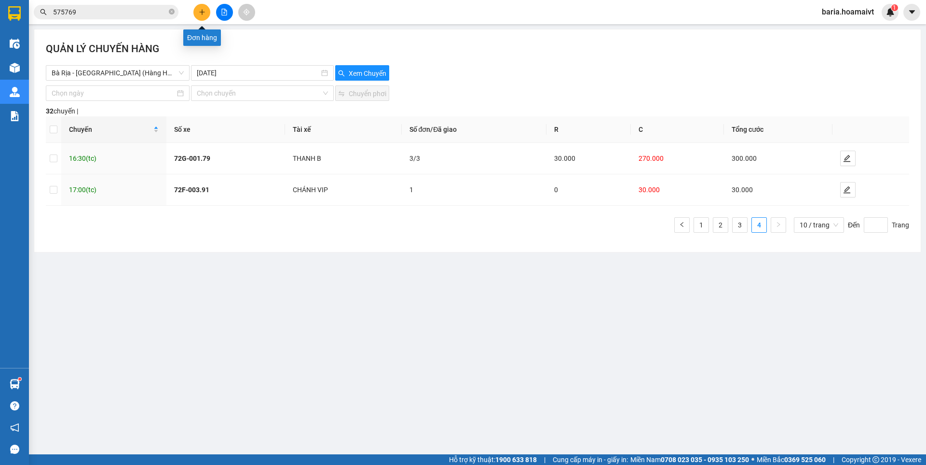
click at [197, 15] on button at bounding box center [201, 12] width 17 height 17
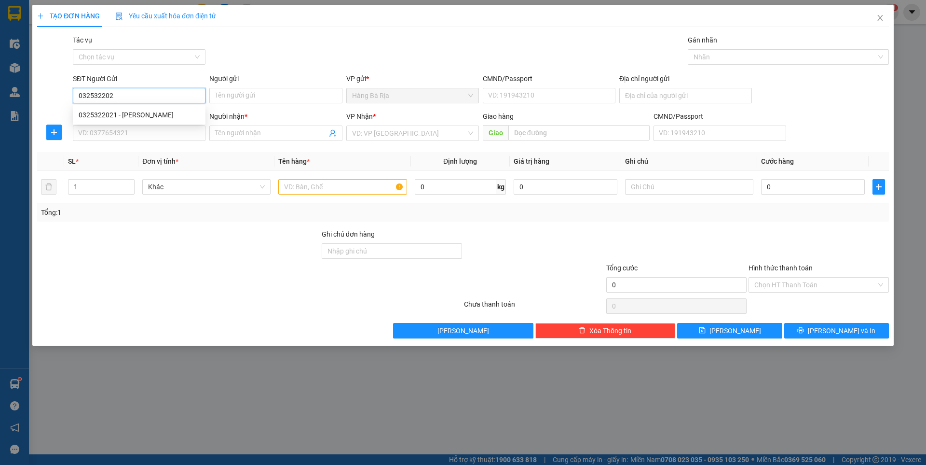
type input "0325322021"
click at [127, 112] on div "0325322021 - [PERSON_NAME]" at bounding box center [139, 115] width 121 height 11
type input "NHÂN"
type input "077800001789"
type input "0979099564"
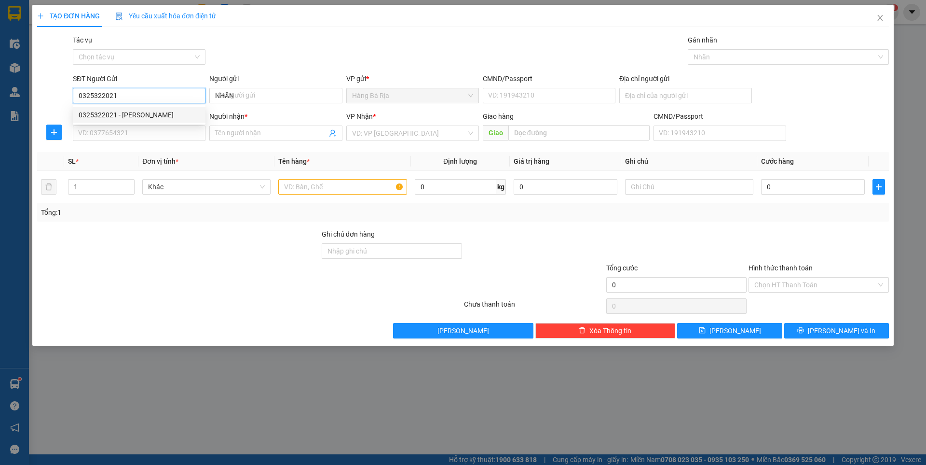
type input "TRƯỜNG"
type input "0325322021"
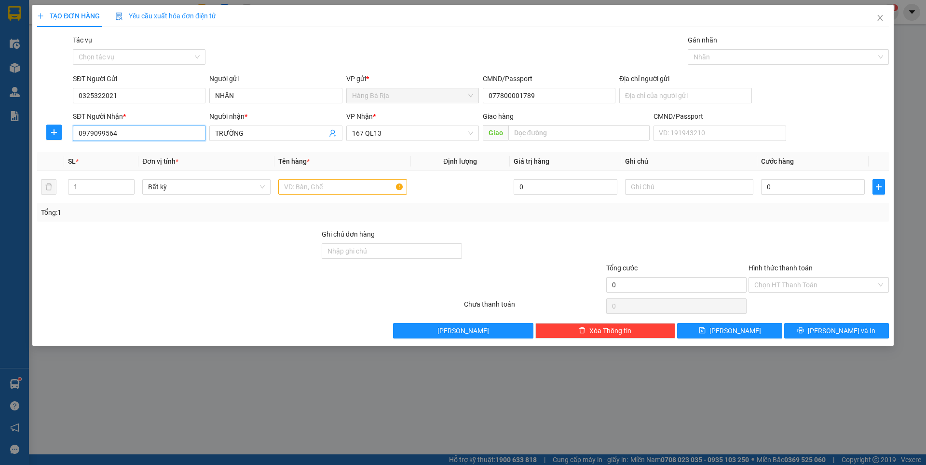
click at [180, 137] on input "0979099564" at bounding box center [139, 132] width 133 height 15
type input "0878595859"
click at [252, 130] on input "TRƯỜNG" at bounding box center [270, 133] width 111 height 11
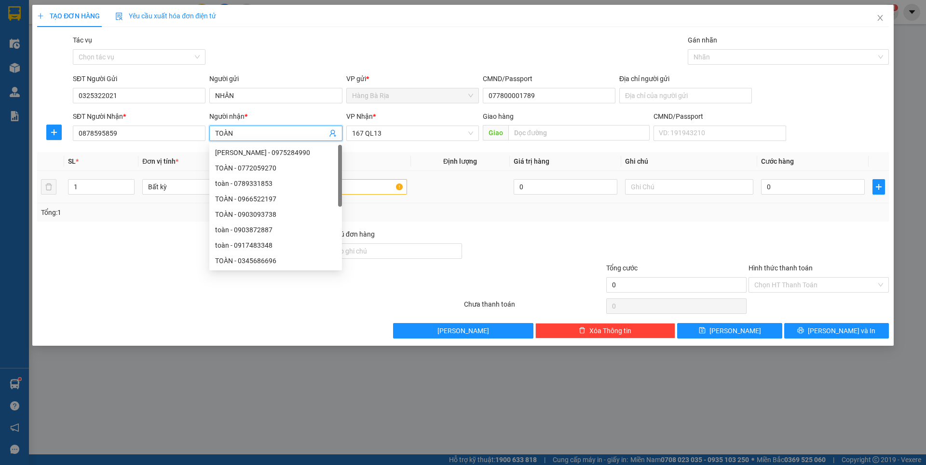
type input "TOÀN"
click at [381, 192] on input "text" at bounding box center [342, 186] width 128 height 15
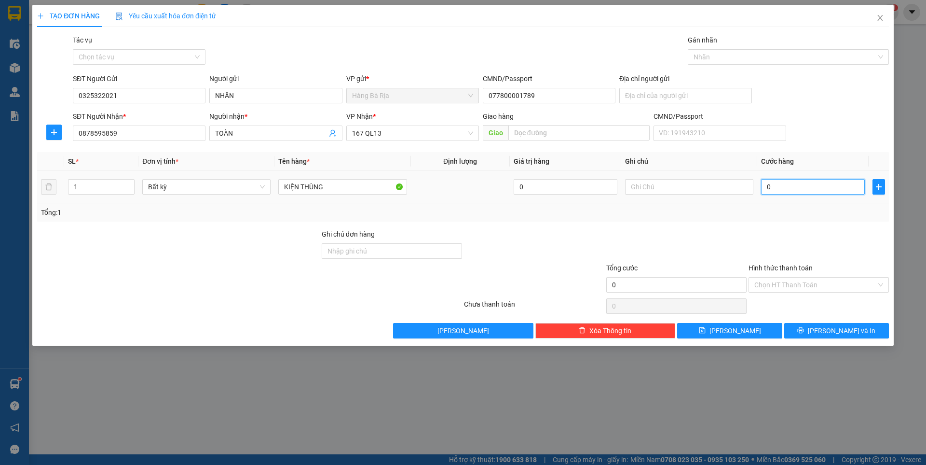
click at [823, 185] on input "0" at bounding box center [813, 186] width 104 height 15
click at [372, 184] on input "KIỆN THÙNG" at bounding box center [342, 186] width 128 height 15
type input "KIỆN THÙNG PT"
click at [780, 188] on input "0" at bounding box center [813, 186] width 104 height 15
type input "4"
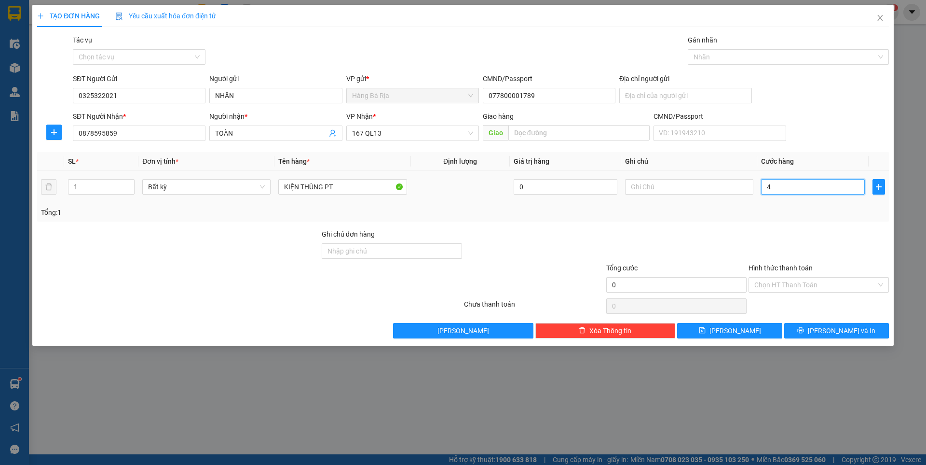
type input "4"
type input "40"
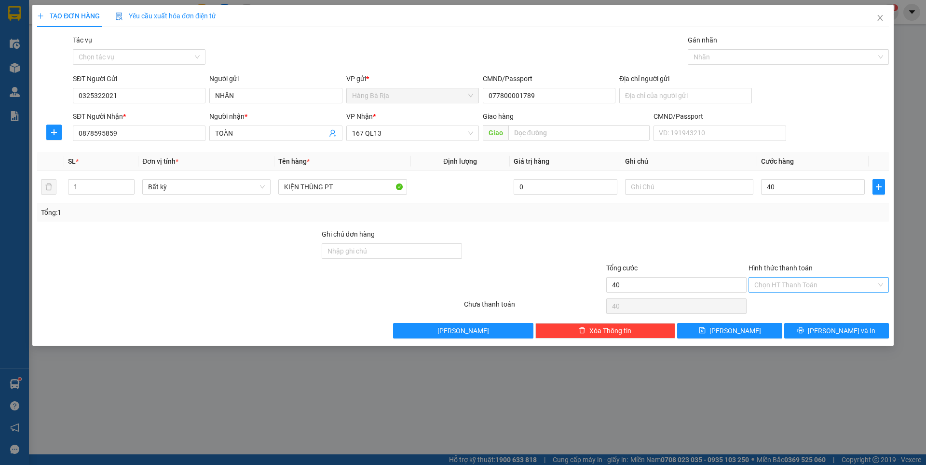
click at [787, 285] on input "Hình thức thanh toán" at bounding box center [816, 284] width 122 height 14
type input "40.000"
click at [790, 305] on div "Tại văn phòng" at bounding box center [819, 304] width 129 height 11
type input "0"
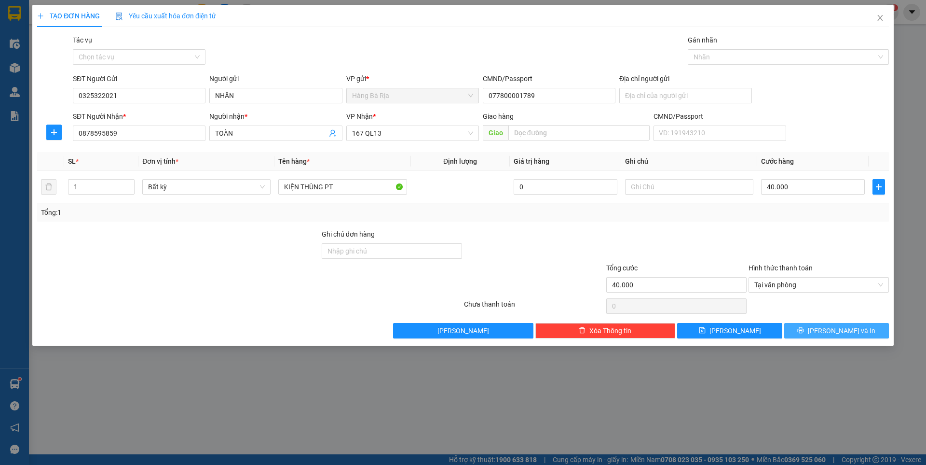
click at [817, 328] on button "[PERSON_NAME] và In" at bounding box center [836, 330] width 105 height 15
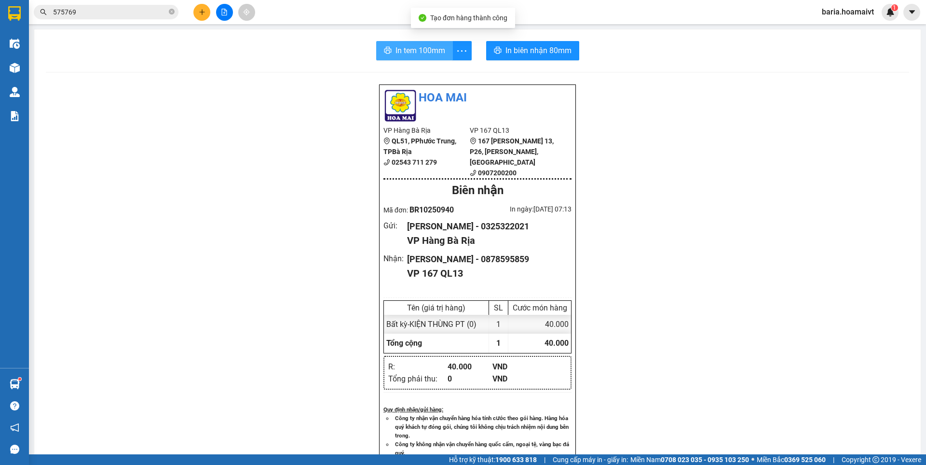
click at [412, 46] on span "In tem 100mm" at bounding box center [421, 50] width 50 height 12
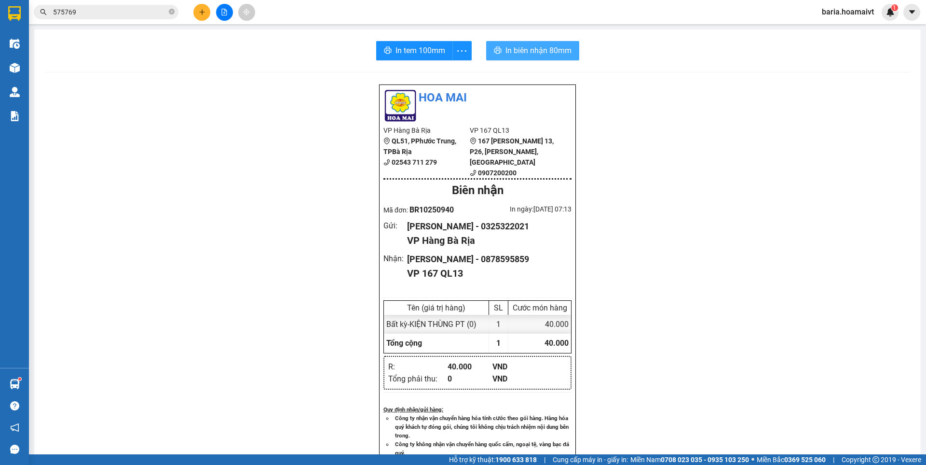
click at [556, 46] on span "In biên nhận 80mm" at bounding box center [539, 50] width 66 height 12
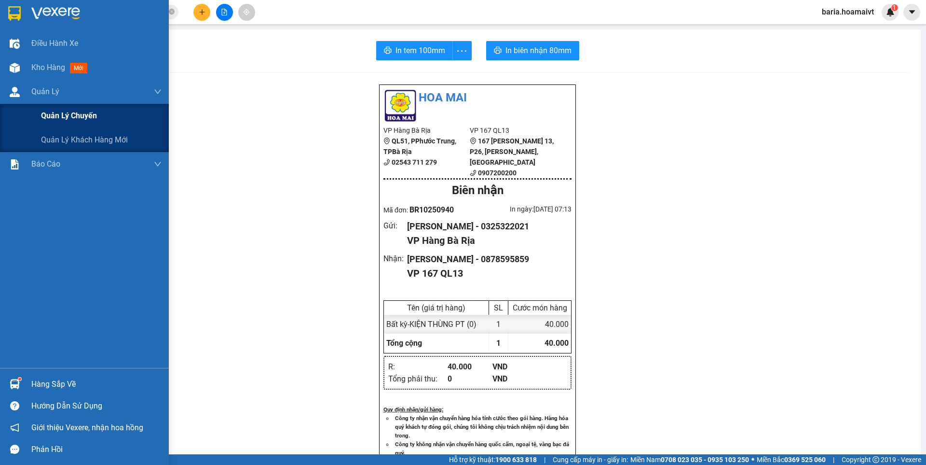
click at [53, 123] on div "Quản lý chuyến" at bounding box center [101, 116] width 121 height 24
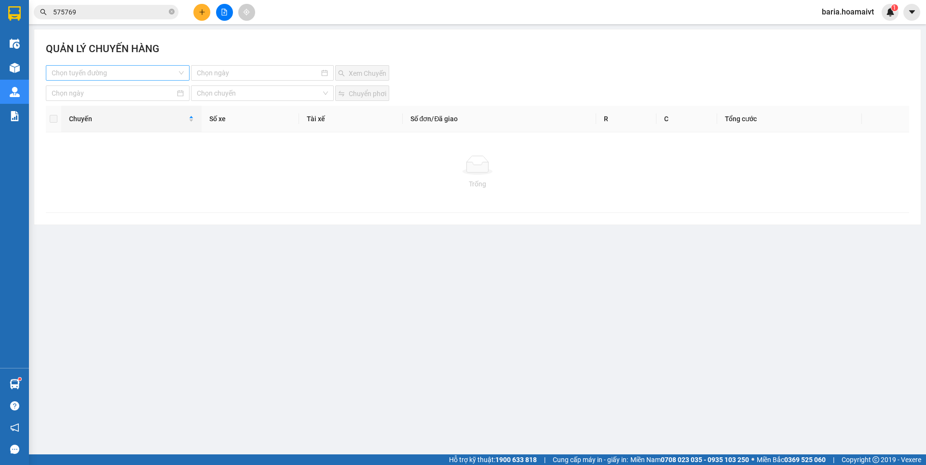
click at [141, 72] on input "search" at bounding box center [114, 73] width 125 height 14
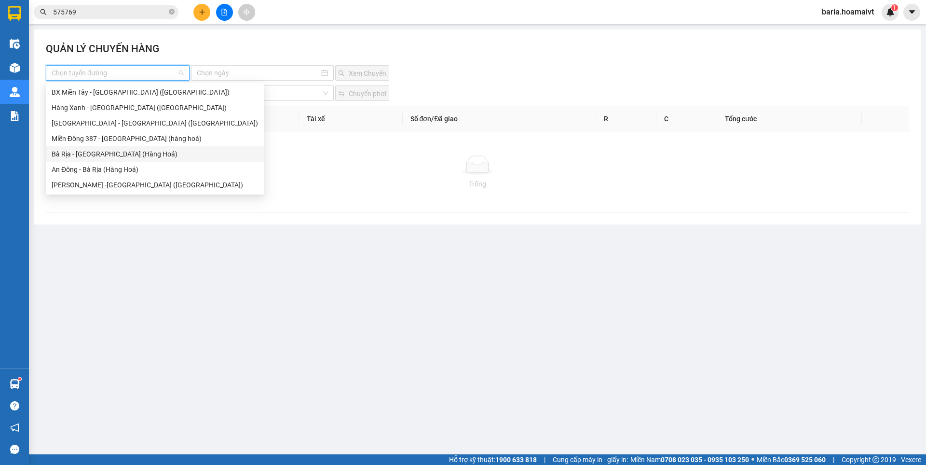
drag, startPoint x: 93, startPoint y: 156, endPoint x: 111, endPoint y: 153, distance: 18.6
click at [93, 156] on div "Bà Rịa - [GEOGRAPHIC_DATA] (Hàng Hoá)" at bounding box center [155, 154] width 206 height 11
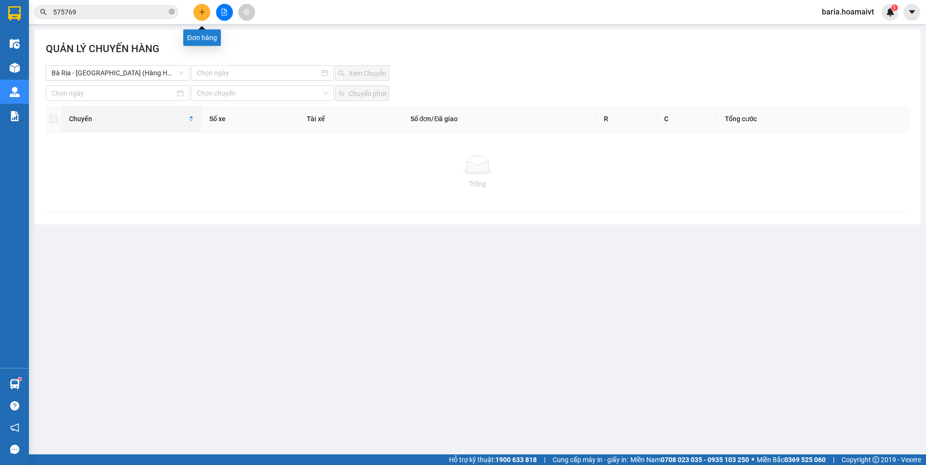
click at [202, 11] on icon "plus" at bounding box center [202, 12] width 7 height 7
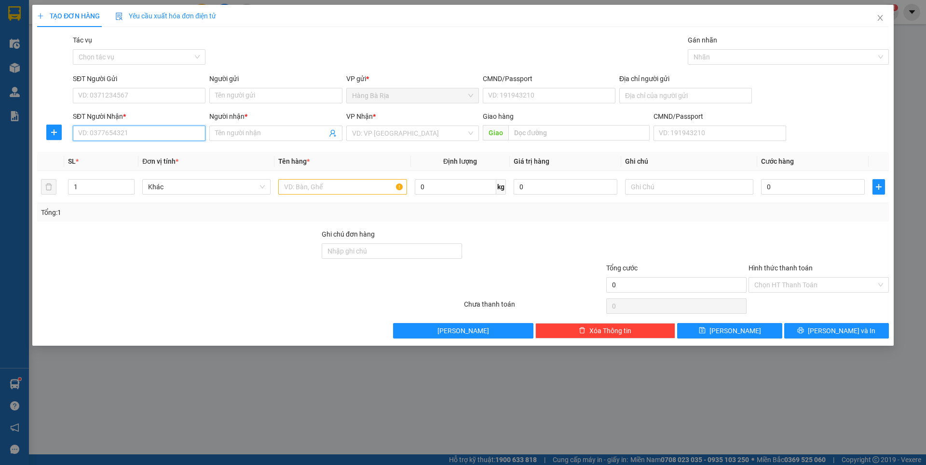
click at [144, 136] on input "SĐT Người Nhận *" at bounding box center [139, 132] width 133 height 15
type input "0909636293"
click at [154, 149] on div "0909636293 - HẰNG MEDLAB" at bounding box center [139, 152] width 121 height 11
type input "HẰNG MEDLAB"
type input "079082038507"
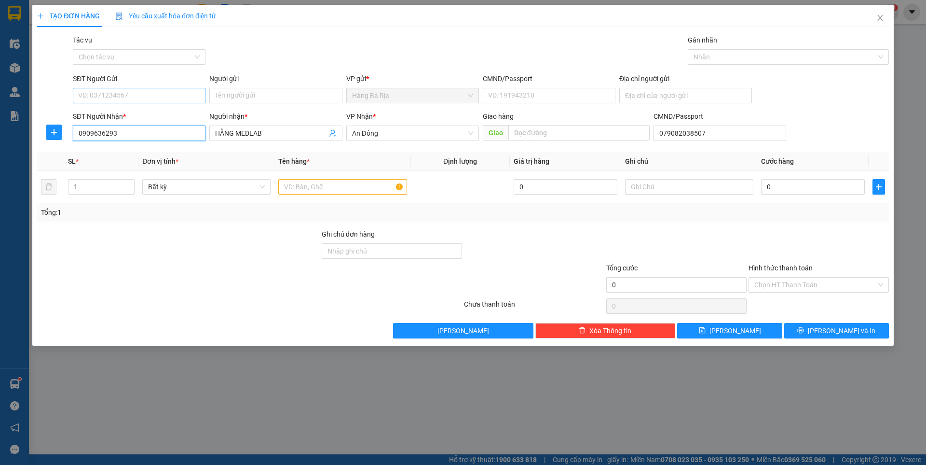
type input "0909636293"
click at [131, 89] on input "SĐT Người Gửi" at bounding box center [139, 95] width 133 height 15
click at [134, 114] on div "0983787679 - THỌ" at bounding box center [139, 115] width 121 height 11
type input "0983787679"
type input "THỌ"
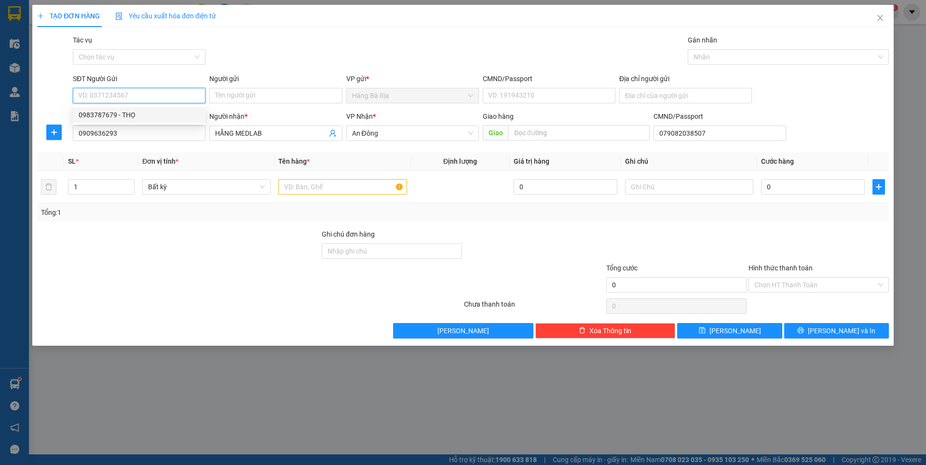
type input "079082038507"
click at [359, 183] on input "text" at bounding box center [342, 186] width 128 height 15
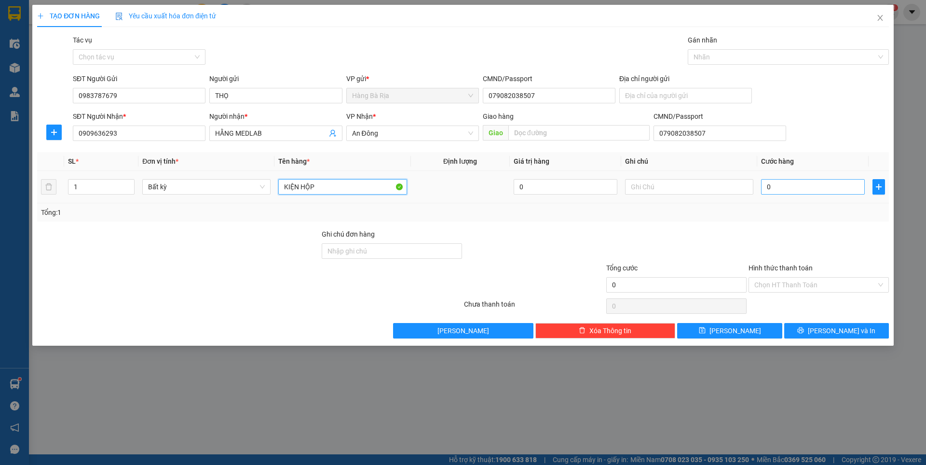
type input "KIỆN HỘP"
click at [842, 193] on input "0" at bounding box center [813, 186] width 104 height 15
type input "3"
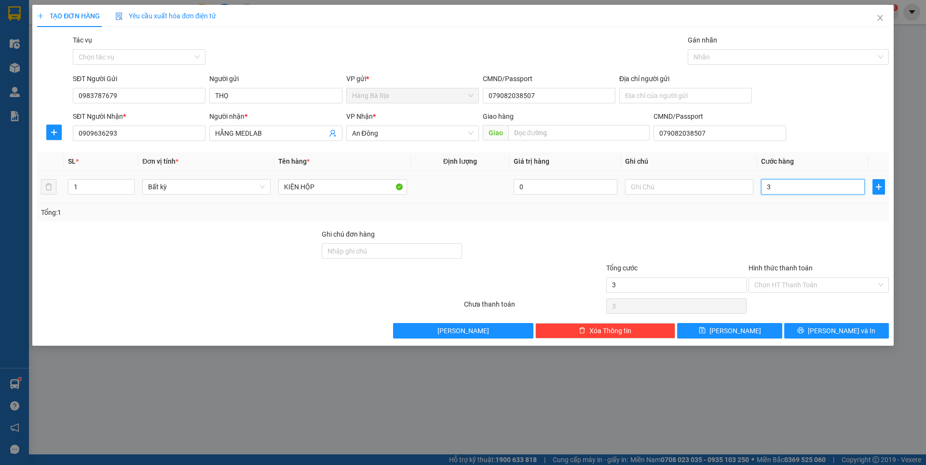
type input "30"
click at [811, 284] on input "Hình thức thanh toán" at bounding box center [816, 284] width 122 height 14
type input "30.000"
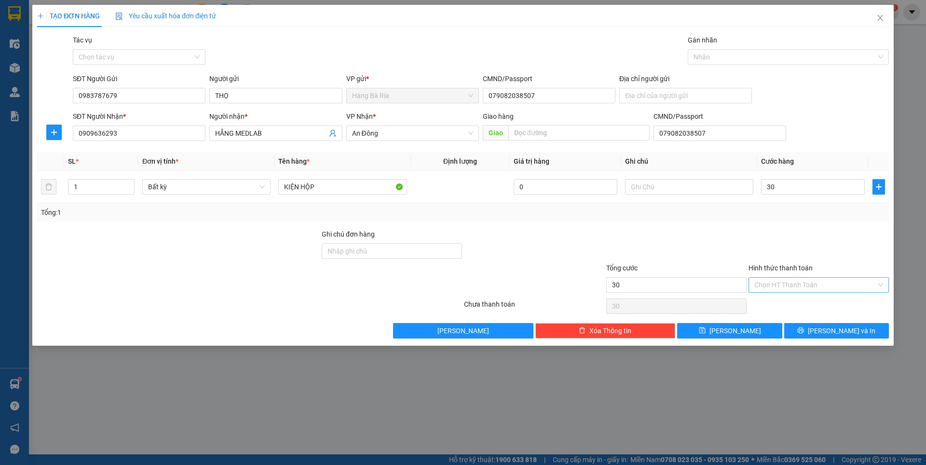
type input "30.000"
click at [775, 303] on div "Tại văn phòng" at bounding box center [819, 304] width 129 height 11
type input "0"
click at [800, 332] on button "[PERSON_NAME] và In" at bounding box center [836, 330] width 105 height 15
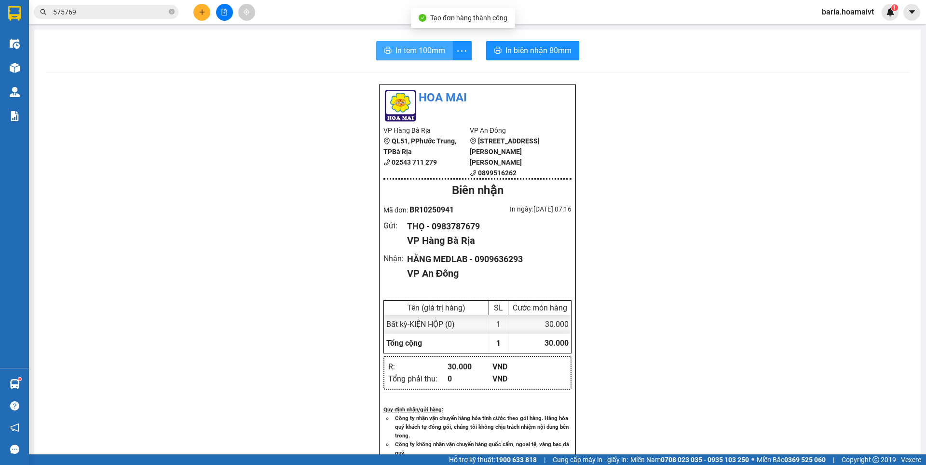
drag, startPoint x: 419, startPoint y: 53, endPoint x: 414, endPoint y: 50, distance: 5.4
click at [419, 52] on span "In tem 100mm" at bounding box center [421, 50] width 50 height 12
click at [418, 47] on span "In tem 100mm" at bounding box center [421, 50] width 50 height 12
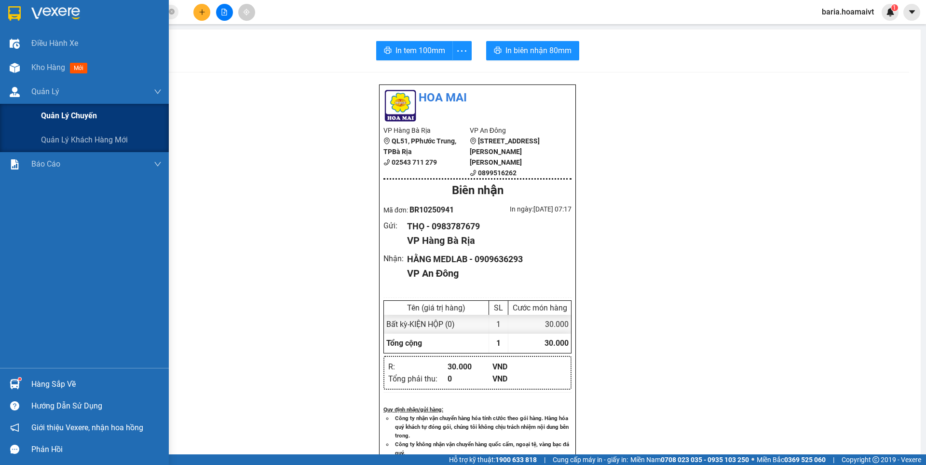
click at [68, 122] on div "Quản lý chuyến" at bounding box center [101, 116] width 121 height 24
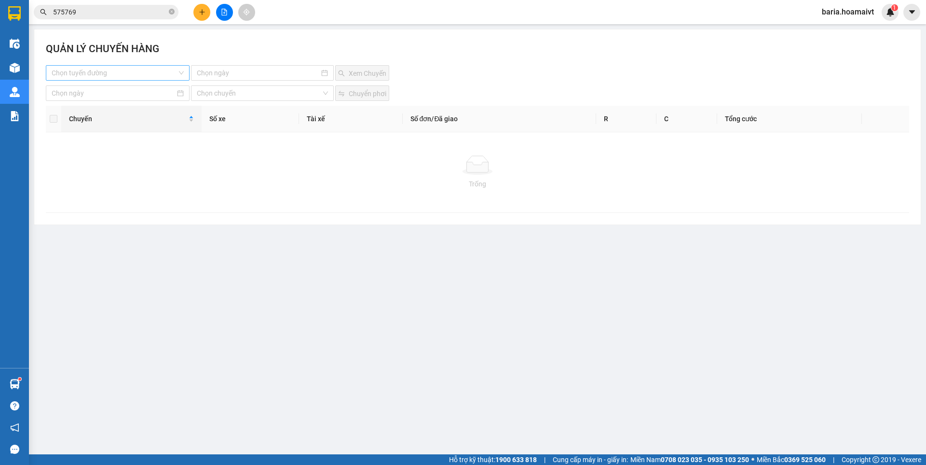
click at [157, 75] on input "search" at bounding box center [114, 73] width 125 height 14
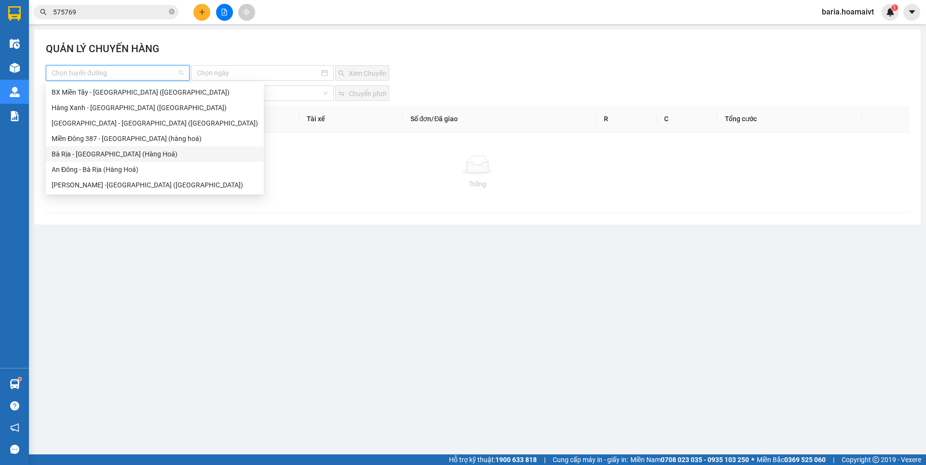
click at [100, 153] on div "Bà Rịa - [GEOGRAPHIC_DATA] (Hàng Hoá)" at bounding box center [155, 154] width 206 height 11
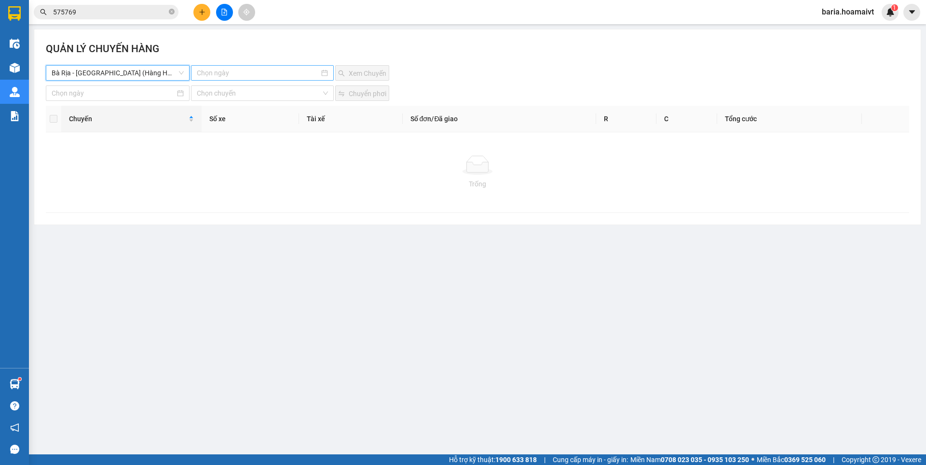
click at [249, 73] on input at bounding box center [258, 73] width 122 height 11
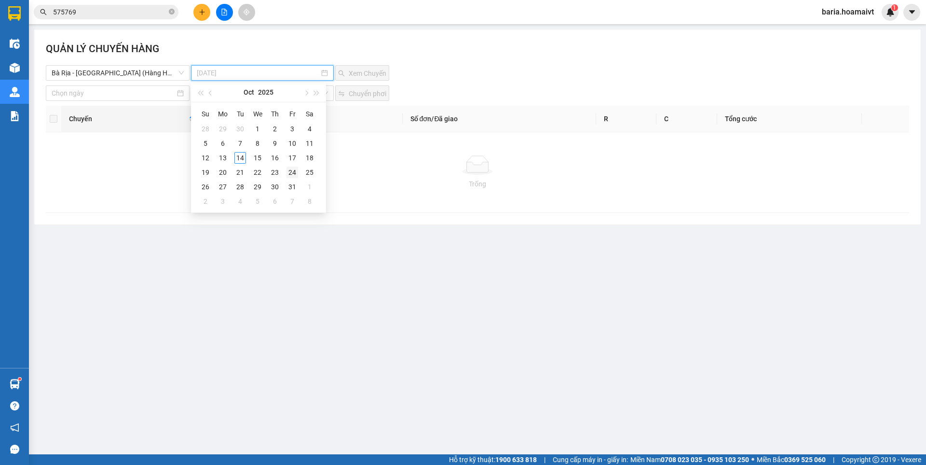
type input "[DATE]"
click at [312, 145] on div "11" at bounding box center [310, 143] width 12 height 12
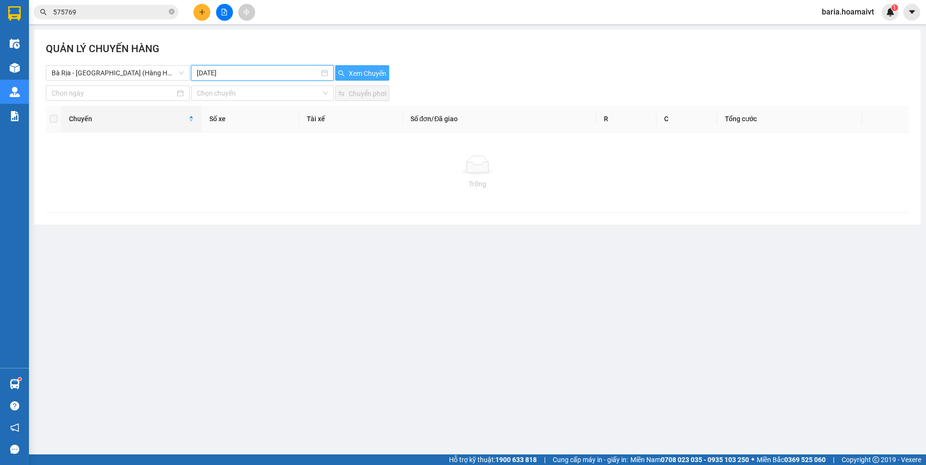
click at [366, 70] on span "Xem Chuyến" at bounding box center [368, 73] width 38 height 11
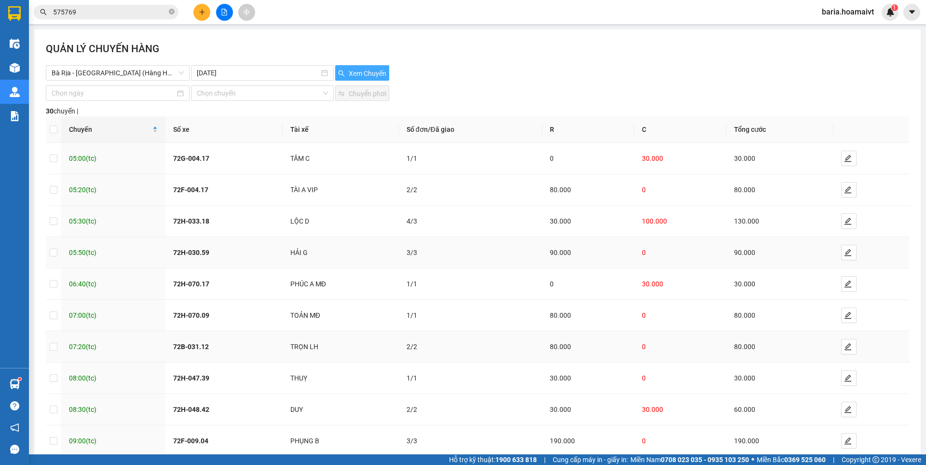
scroll to position [54, 0]
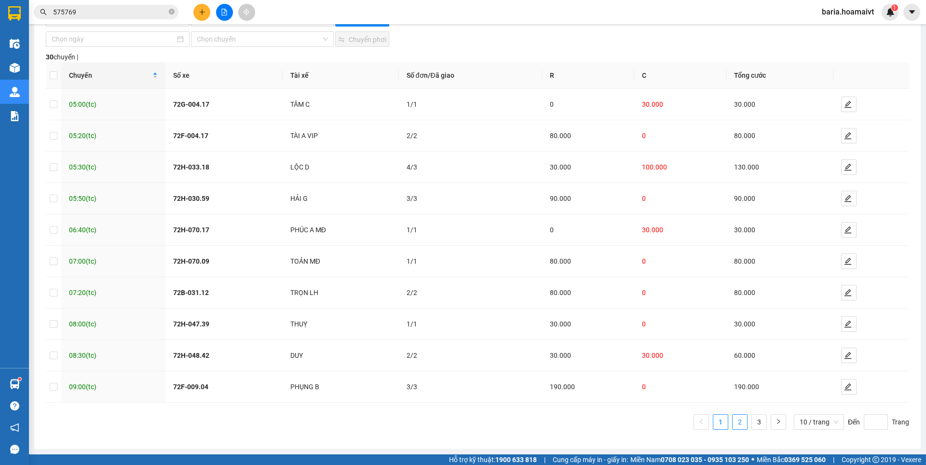
click at [733, 423] on link "2" at bounding box center [740, 421] width 14 height 14
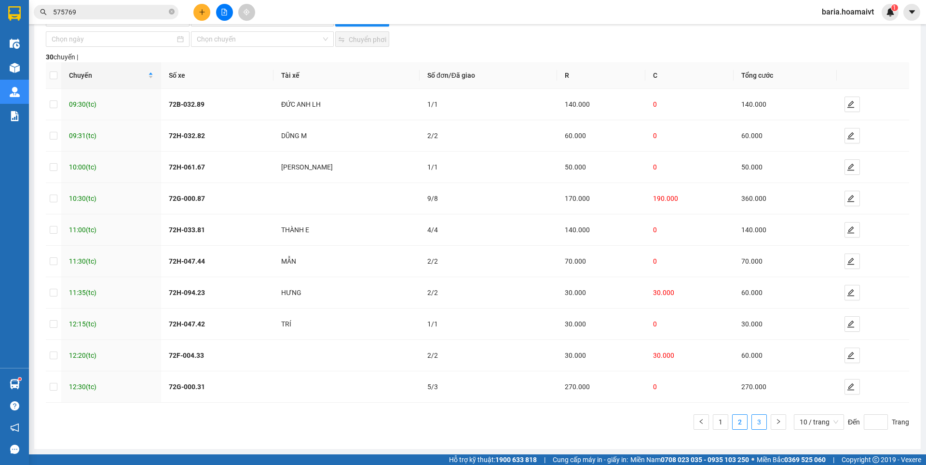
click at [753, 422] on link "3" at bounding box center [759, 421] width 14 height 14
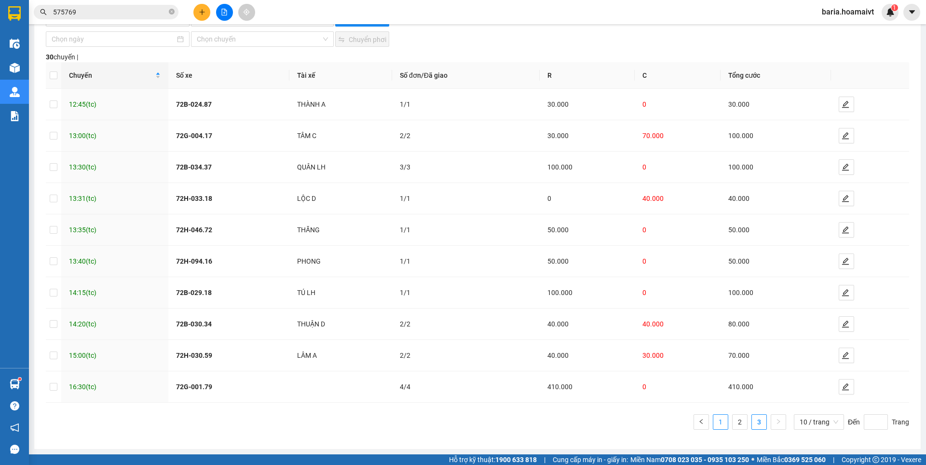
click at [714, 423] on link "1" at bounding box center [721, 421] width 14 height 14
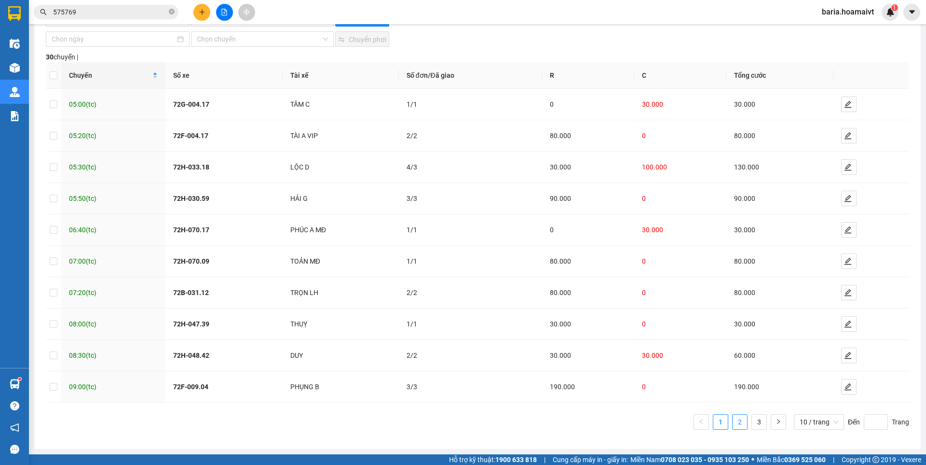
click at [738, 417] on link "2" at bounding box center [740, 421] width 14 height 14
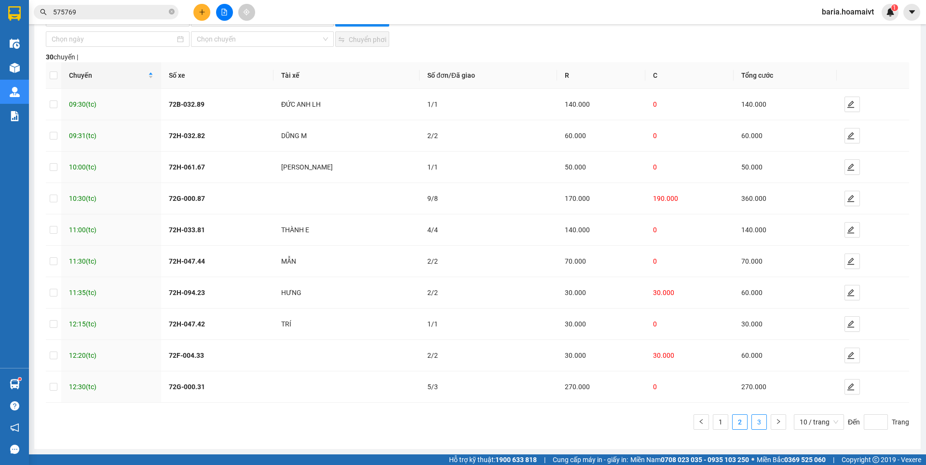
click at [752, 417] on link "3" at bounding box center [759, 421] width 14 height 14
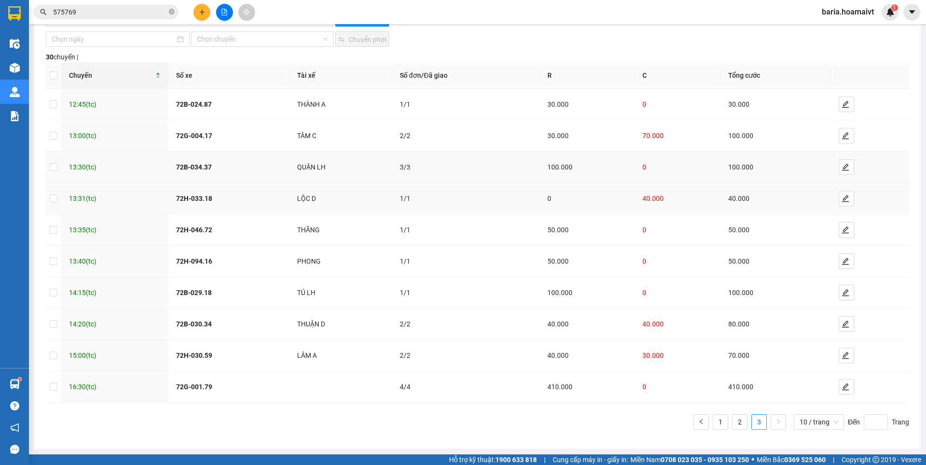
scroll to position [0, 0]
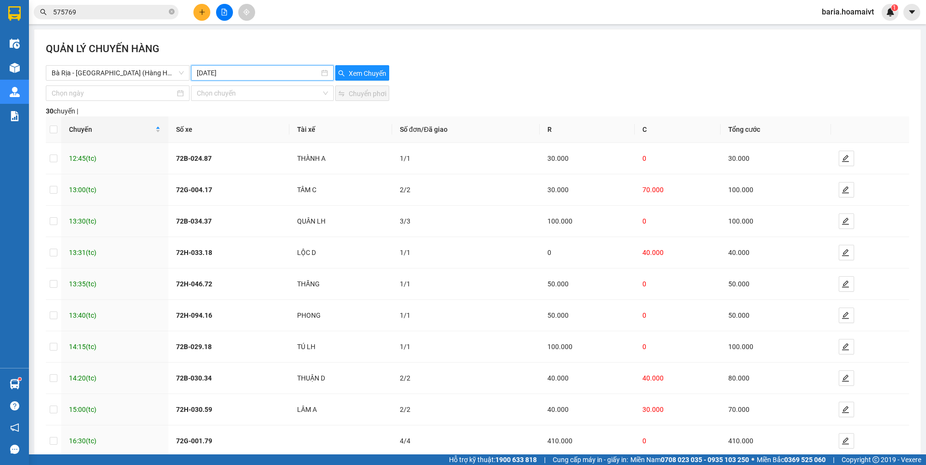
click at [238, 73] on input "[DATE]" at bounding box center [258, 73] width 122 height 11
type input "[DATE]"
click at [206, 157] on div "12" at bounding box center [205, 158] width 12 height 12
click at [352, 71] on span "Xem Chuyến" at bounding box center [368, 73] width 38 height 11
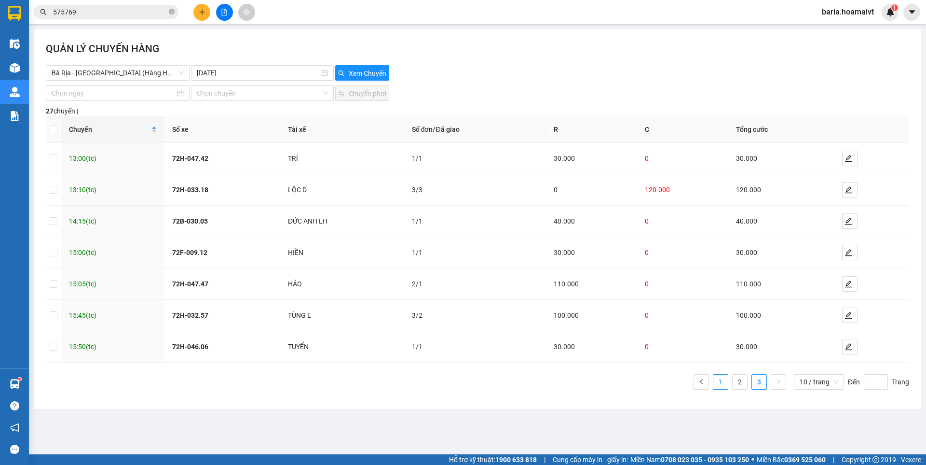
click at [721, 378] on link "1" at bounding box center [721, 381] width 14 height 14
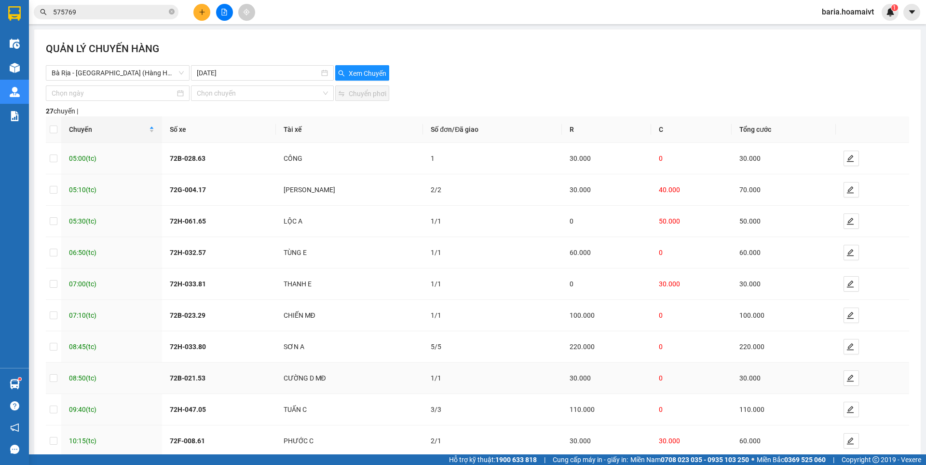
scroll to position [54, 0]
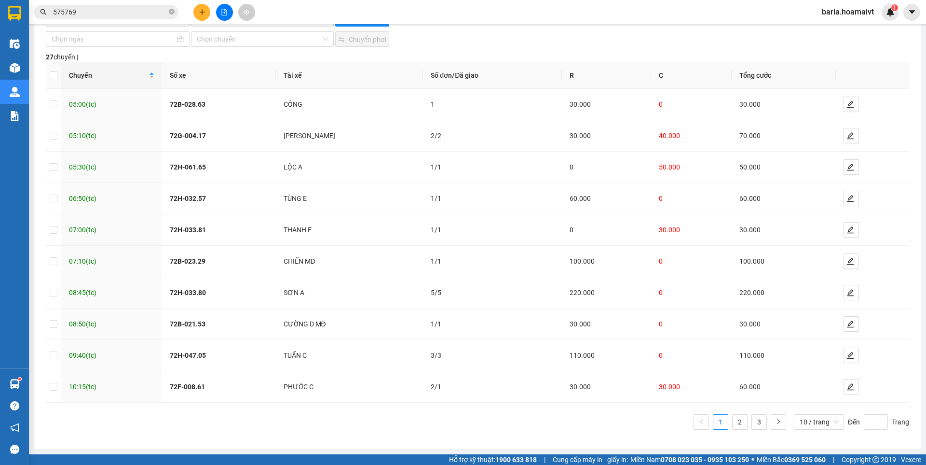
drag, startPoint x: 733, startPoint y: 422, endPoint x: 743, endPoint y: 427, distance: 11.4
click at [733, 423] on link "2" at bounding box center [740, 421] width 14 height 14
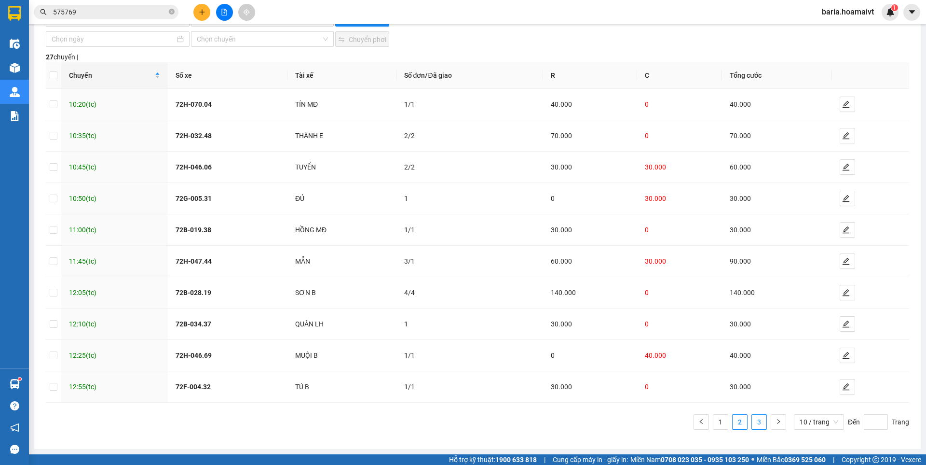
click at [756, 426] on link "3" at bounding box center [759, 421] width 14 height 14
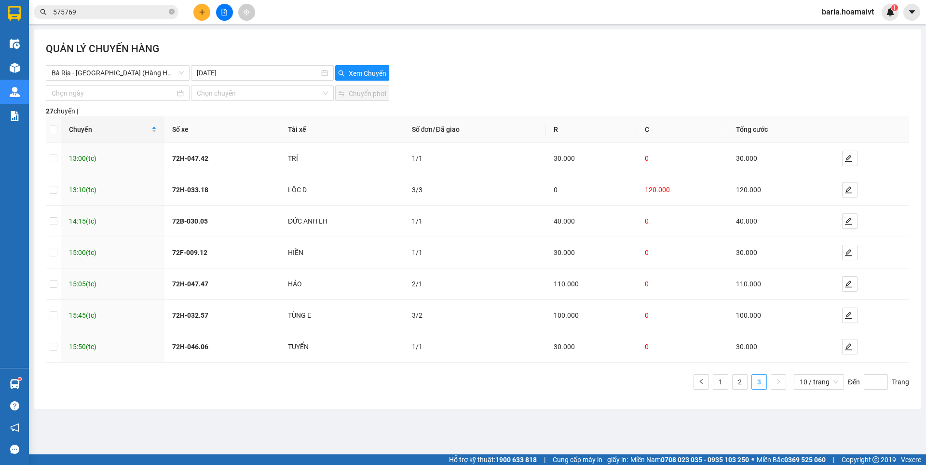
scroll to position [0, 0]
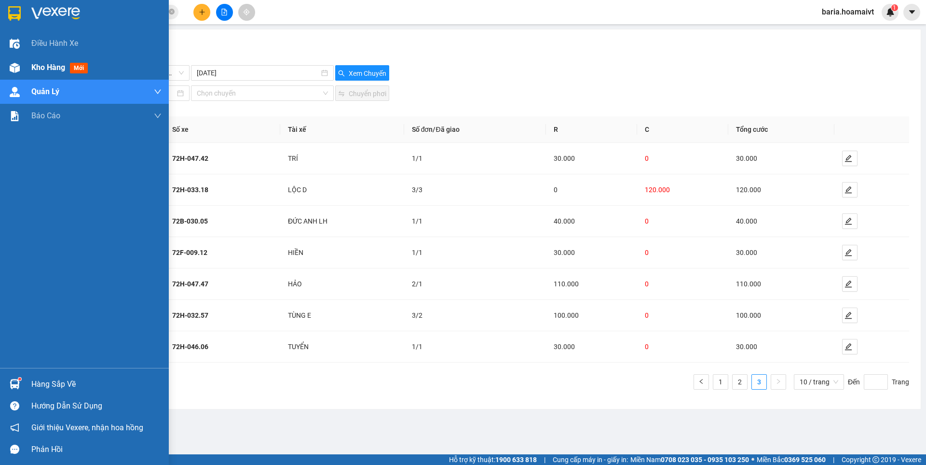
click at [41, 65] on span "Kho hàng" at bounding box center [48, 67] width 34 height 9
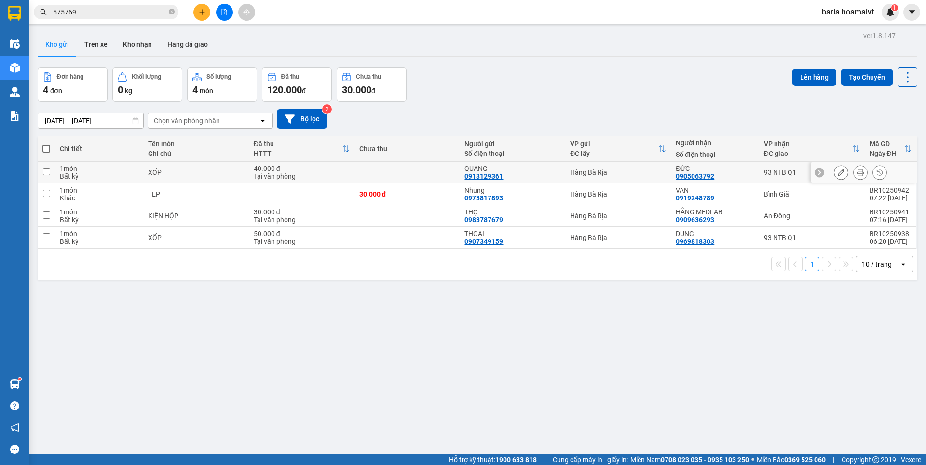
click at [768, 172] on div "93 NTB Q1" at bounding box center [812, 172] width 96 height 8
checkbox input "true"
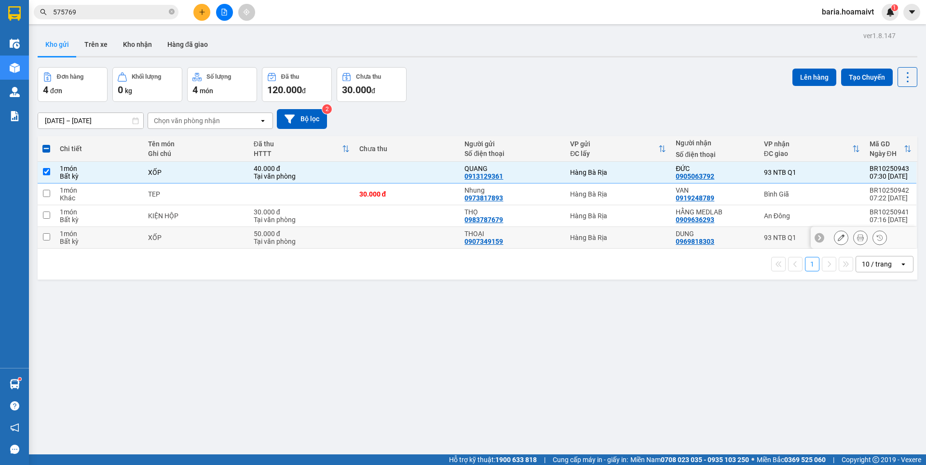
click at [770, 242] on td "93 NTB Q1" at bounding box center [812, 238] width 106 height 22
checkbox input "true"
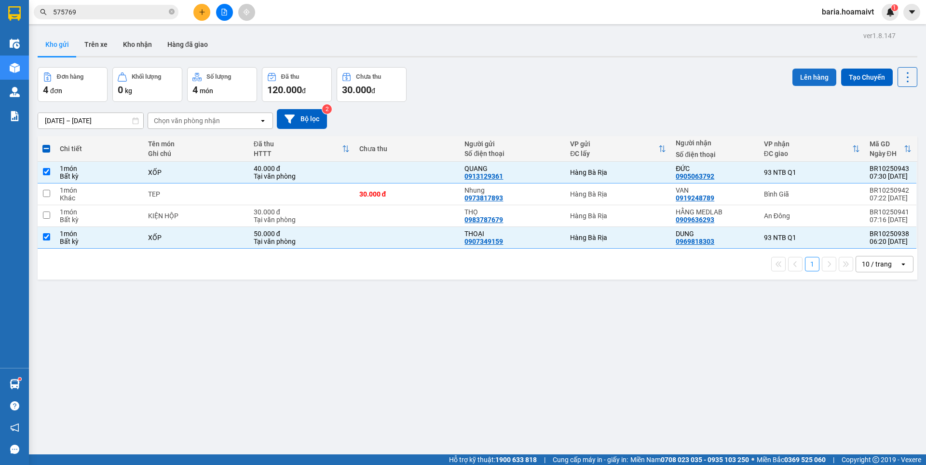
click at [798, 79] on button "Lên hàng" at bounding box center [815, 77] width 44 height 17
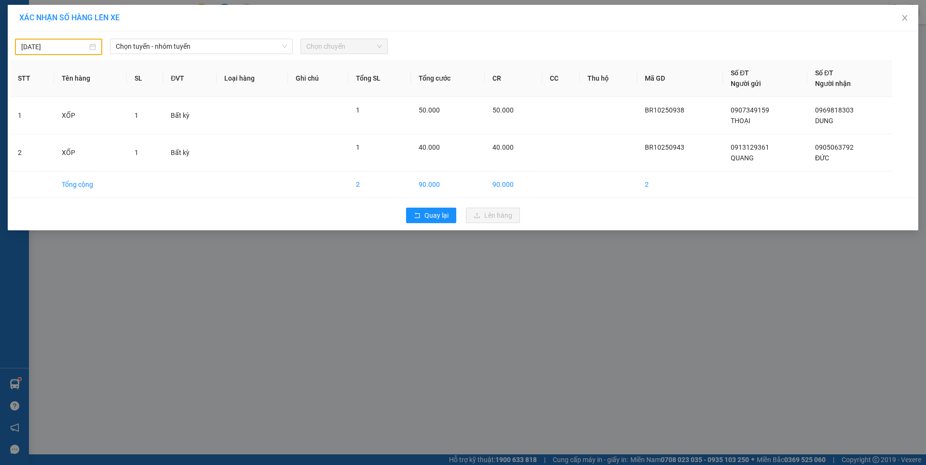
click at [79, 50] on body "Kết quả [PERSON_NAME] ( 65 ) Bộ lọc Mã ĐH Trạng thái Món hàng Tổng [PERSON_NAME…" at bounding box center [463, 232] width 926 height 465
click at [63, 130] on div "14" at bounding box center [64, 132] width 12 height 12
type input "[DATE]"
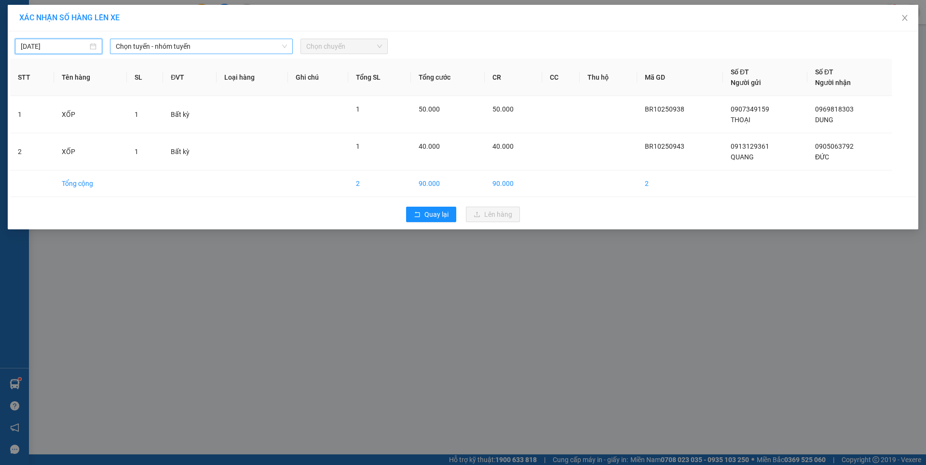
click at [187, 47] on span "Chọn tuyến - nhóm tuyến" at bounding box center [201, 46] width 171 height 14
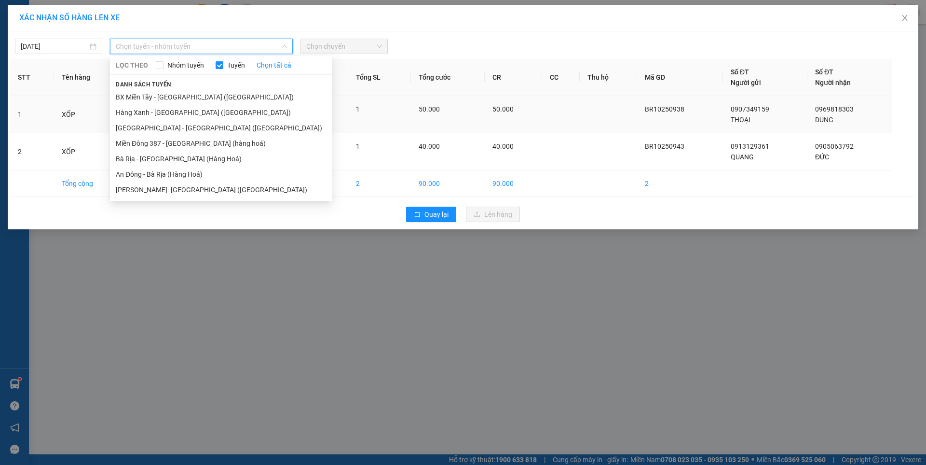
drag, startPoint x: 164, startPoint y: 159, endPoint x: 273, endPoint y: 98, distance: 125.3
click at [167, 156] on li "Bà Rịa - [GEOGRAPHIC_DATA] (Hàng Hoá)" at bounding box center [221, 158] width 222 height 15
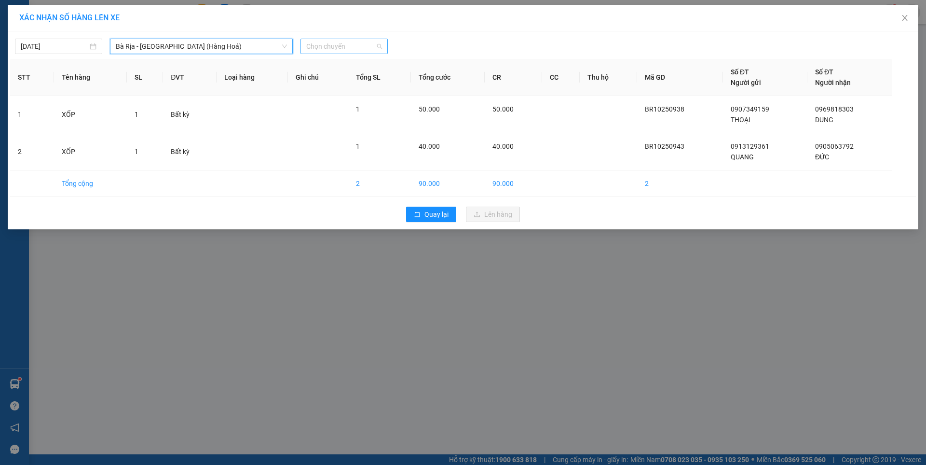
click at [338, 45] on span "Chọn chuyến" at bounding box center [344, 46] width 76 height 14
type input "0730"
click at [369, 82] on div "Thêm chuyến " 07:30 "" at bounding box center [352, 81] width 102 height 16
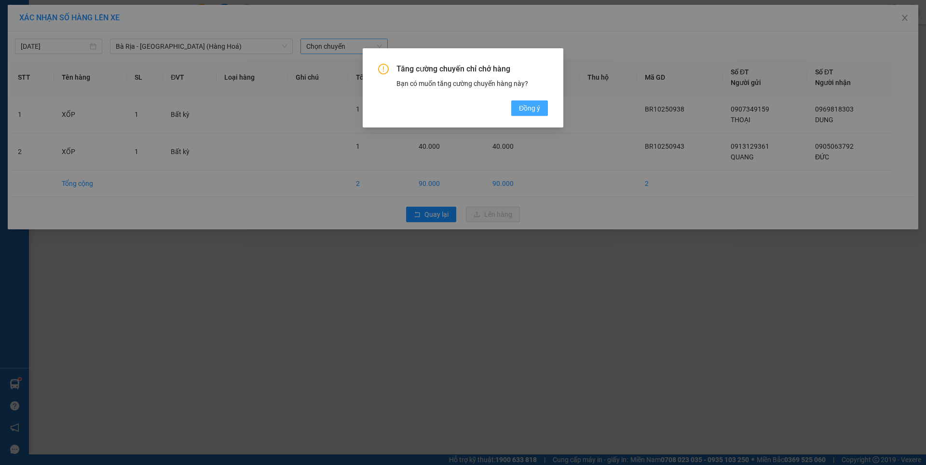
click at [534, 108] on span "Đồng ý" at bounding box center [529, 108] width 21 height 11
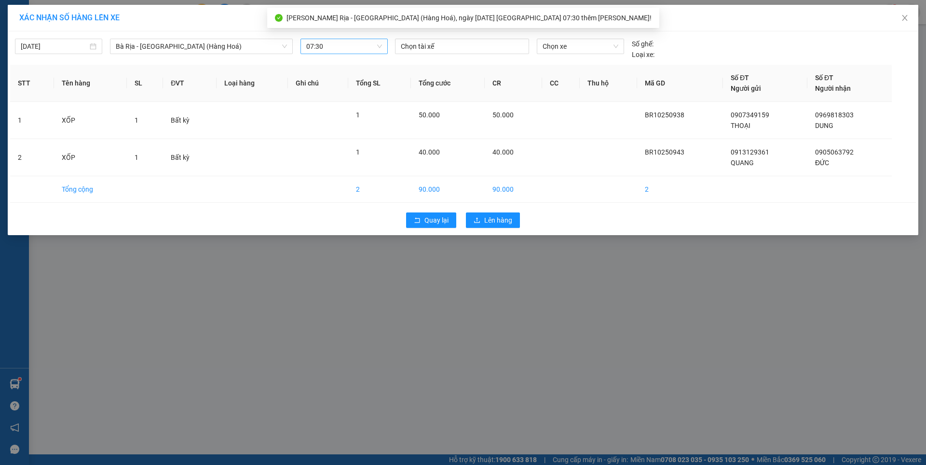
click at [458, 46] on div at bounding box center [462, 47] width 129 height 12
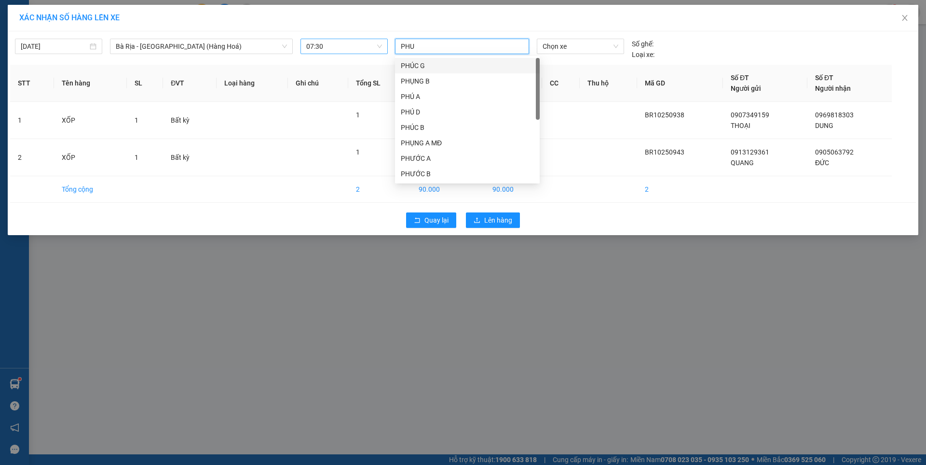
type input "PHUC"
click at [417, 65] on div "PHÚC G" at bounding box center [467, 65] width 133 height 11
click at [577, 47] on span "Chọn xe" at bounding box center [580, 46] width 75 height 14
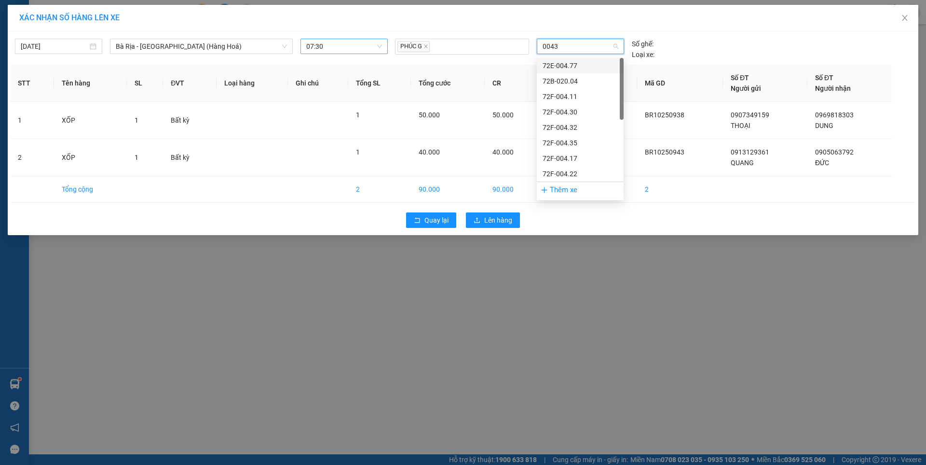
type input "00432"
click at [570, 65] on div "72F-004.32" at bounding box center [580, 65] width 75 height 11
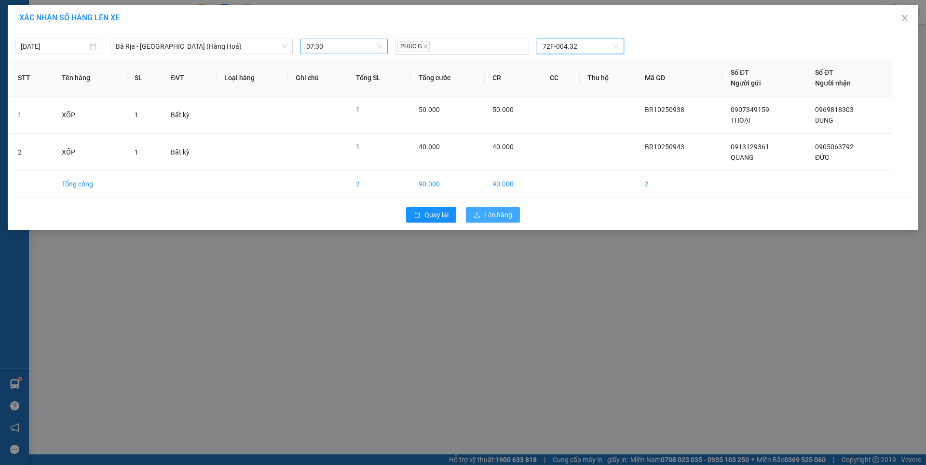
click at [506, 214] on span "Lên hàng" at bounding box center [498, 214] width 28 height 11
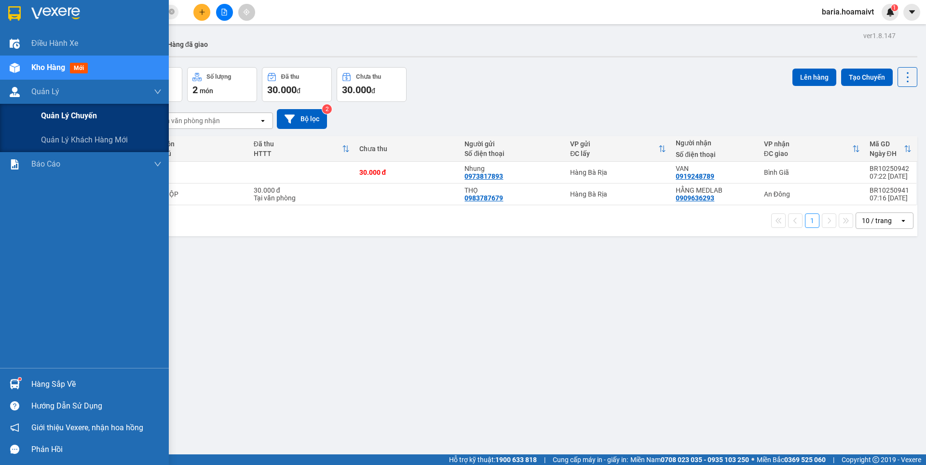
click at [71, 116] on span "Quản lý chuyến" at bounding box center [69, 116] width 56 height 12
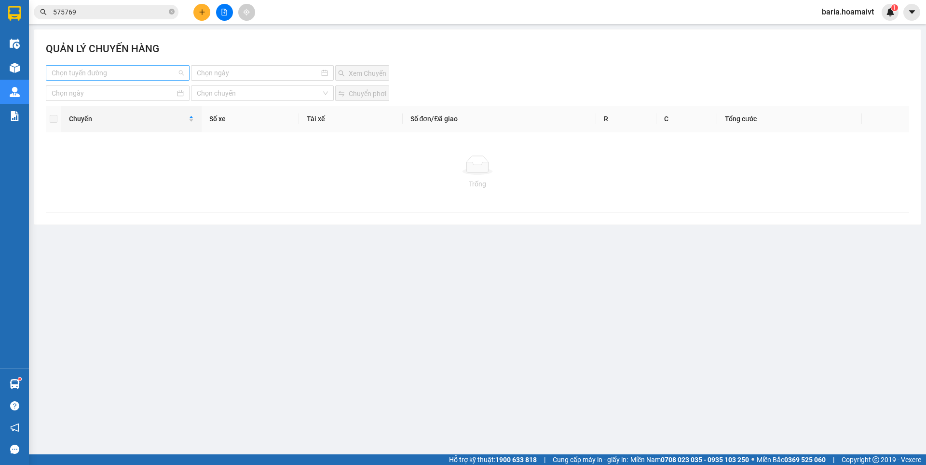
click at [130, 70] on input "search" at bounding box center [114, 73] width 125 height 14
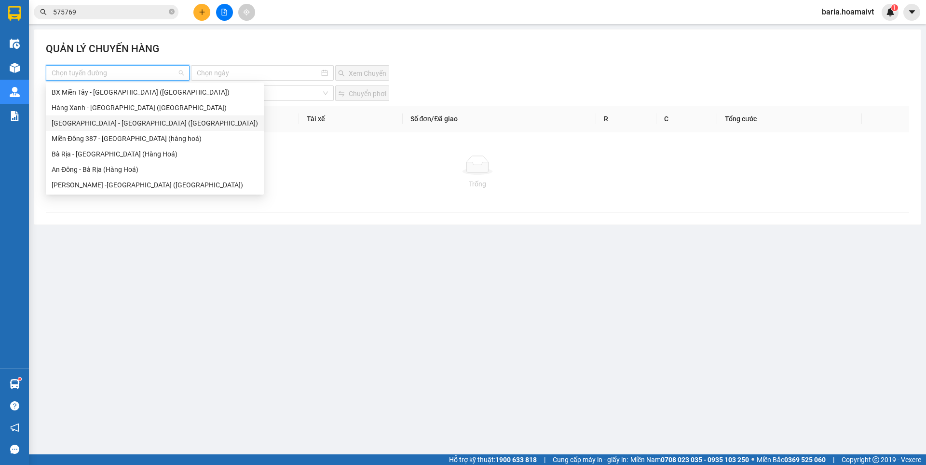
click at [89, 128] on div "[GEOGRAPHIC_DATA] - [GEOGRAPHIC_DATA] ([GEOGRAPHIC_DATA])" at bounding box center [155, 123] width 206 height 11
click at [155, 74] on span "[GEOGRAPHIC_DATA] - [GEOGRAPHIC_DATA] ([GEOGRAPHIC_DATA])" at bounding box center [118, 73] width 132 height 14
click at [99, 153] on div "Bà Rịa - [GEOGRAPHIC_DATA] (Hàng Hoá)" at bounding box center [156, 154] width 208 height 11
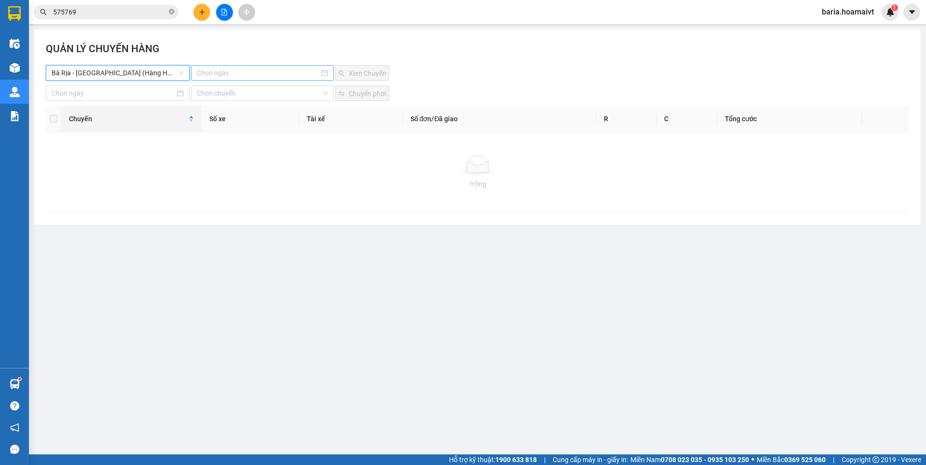
click at [287, 71] on input at bounding box center [258, 73] width 122 height 11
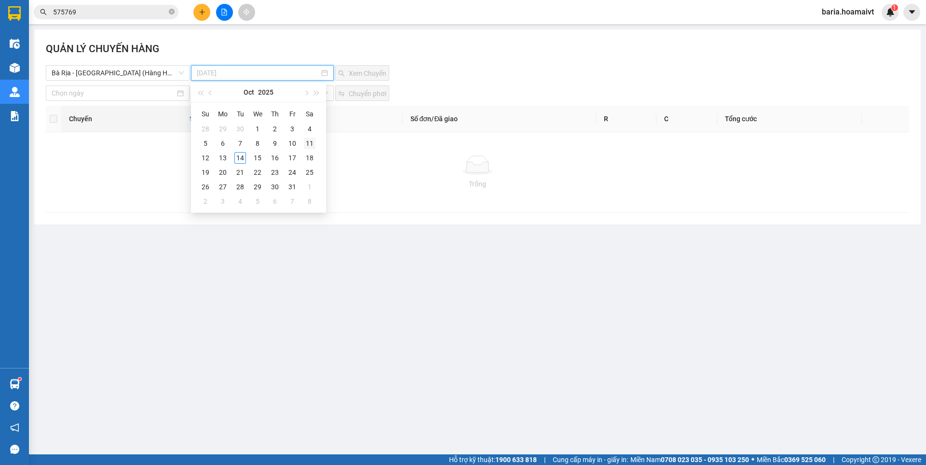
click at [310, 143] on div "11" at bounding box center [310, 143] width 12 height 12
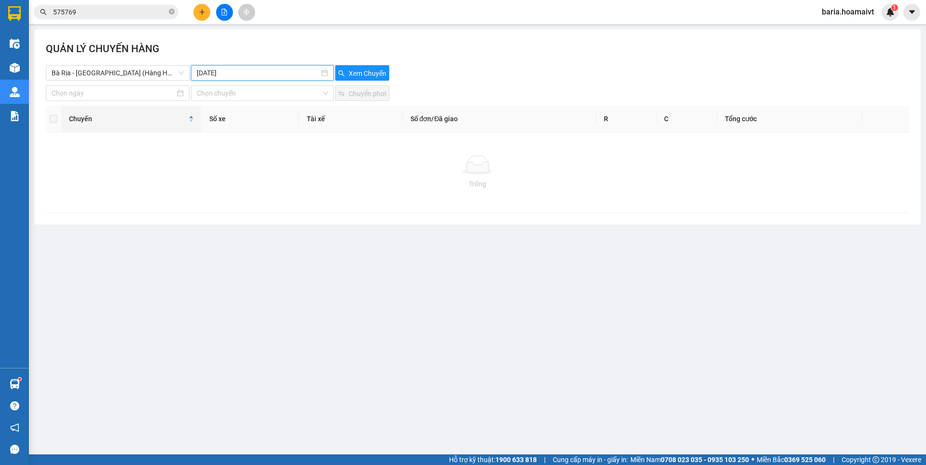
click at [274, 72] on input "[DATE]" at bounding box center [258, 73] width 122 height 11
type input "[DATE]"
click at [209, 159] on div "12" at bounding box center [206, 158] width 12 height 12
click at [365, 69] on span "Xem Chuyến" at bounding box center [368, 73] width 38 height 11
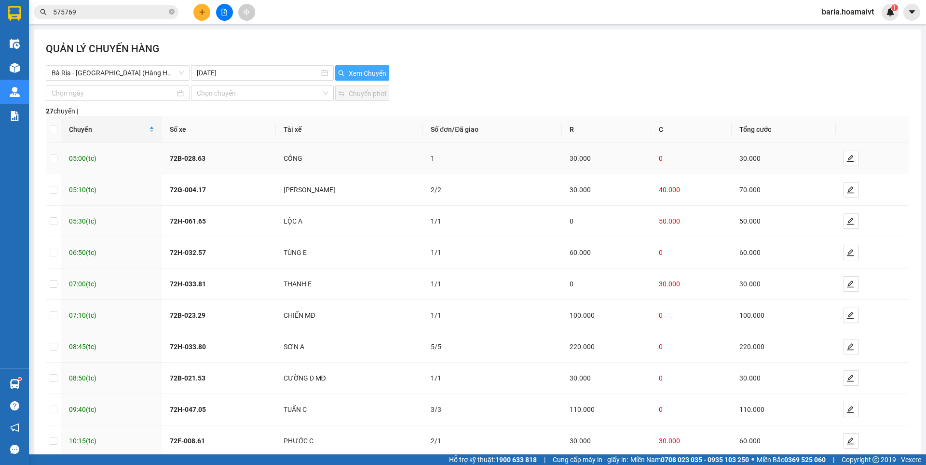
scroll to position [54, 0]
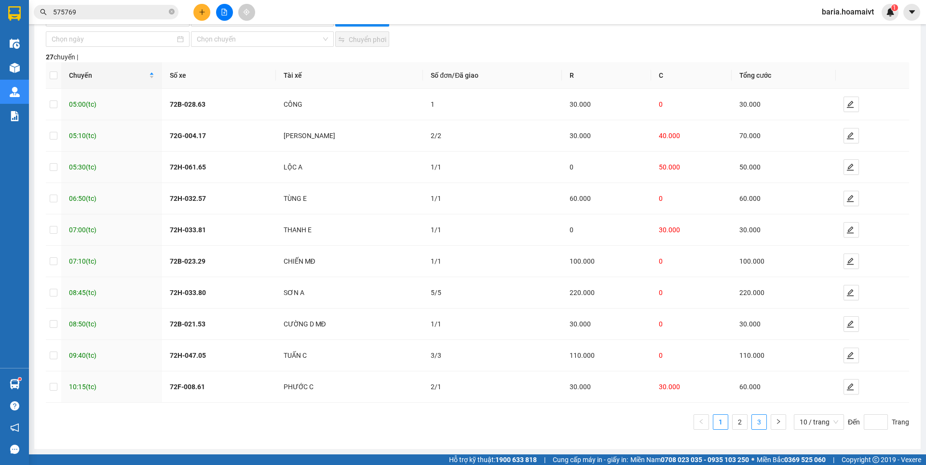
click at [754, 423] on link "3" at bounding box center [759, 421] width 14 height 14
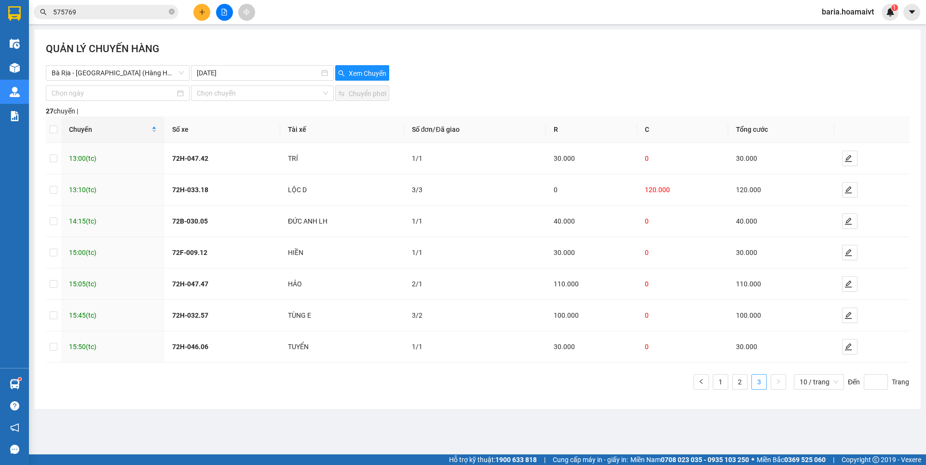
scroll to position [0, 0]
click at [738, 378] on link "2" at bounding box center [740, 381] width 14 height 14
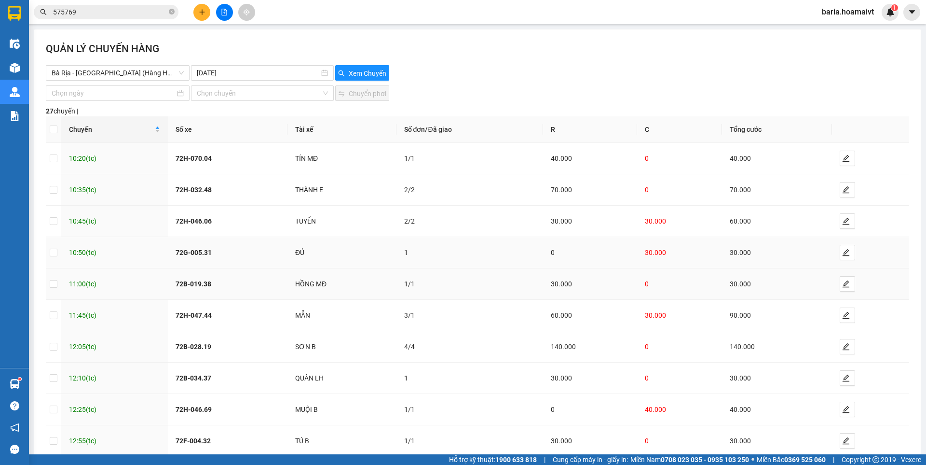
scroll to position [54, 0]
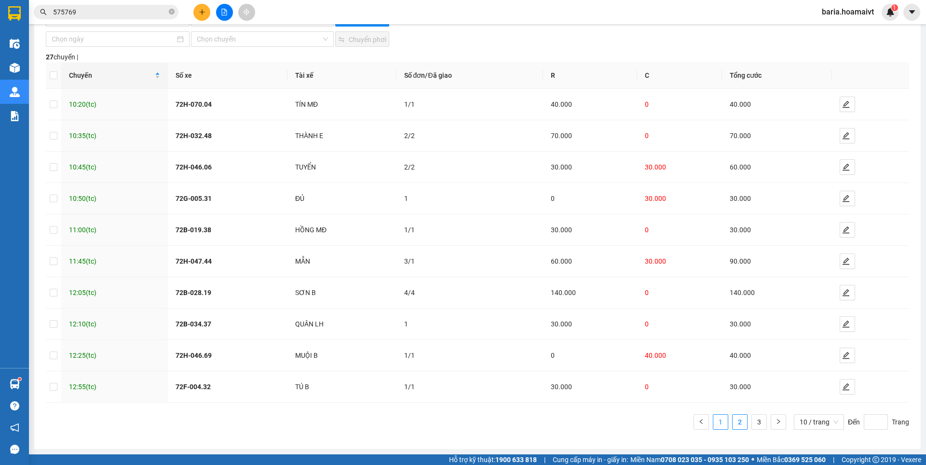
click at [715, 422] on link "1" at bounding box center [721, 421] width 14 height 14
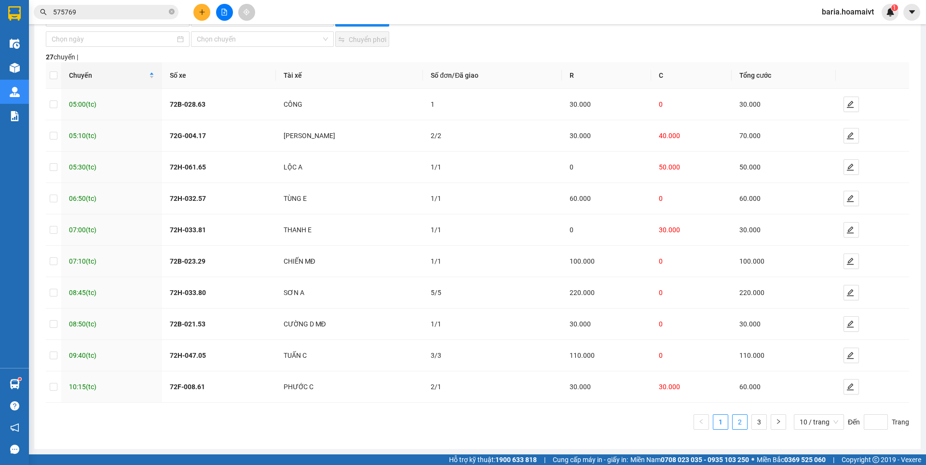
click at [733, 418] on link "2" at bounding box center [740, 421] width 14 height 14
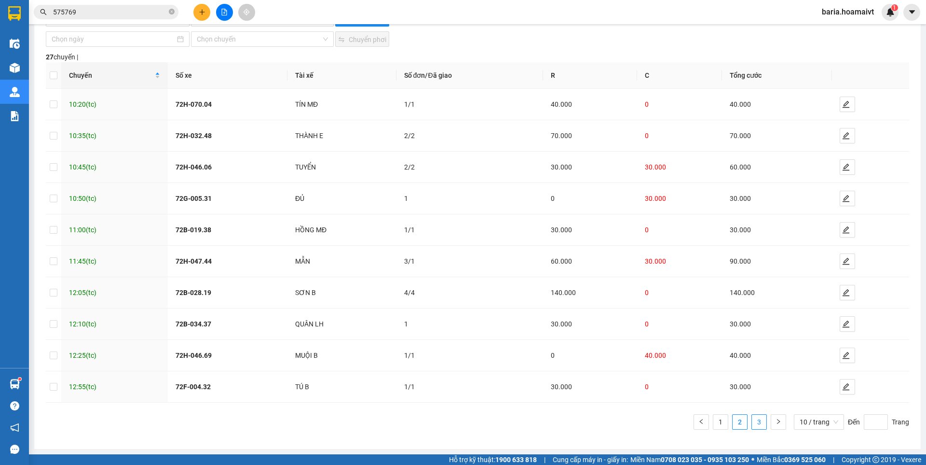
click at [752, 420] on link "3" at bounding box center [759, 421] width 14 height 14
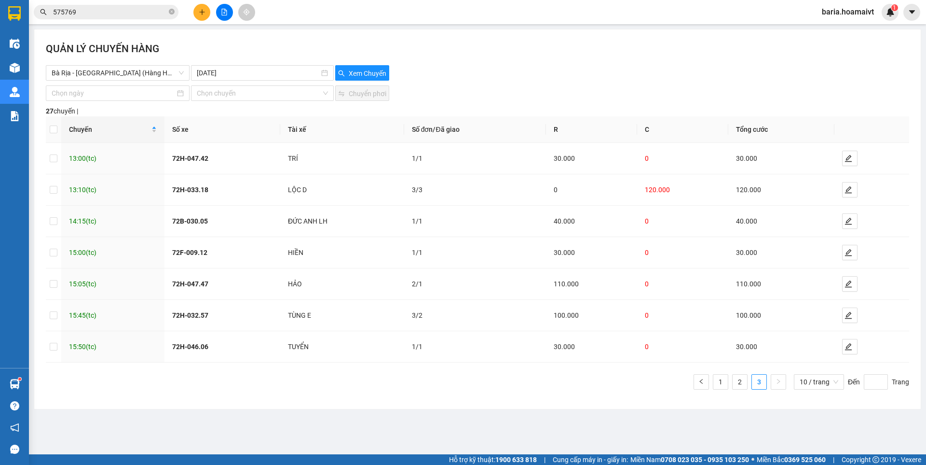
scroll to position [0, 0]
click at [142, 7] on input "575769" at bounding box center [110, 12] width 114 height 11
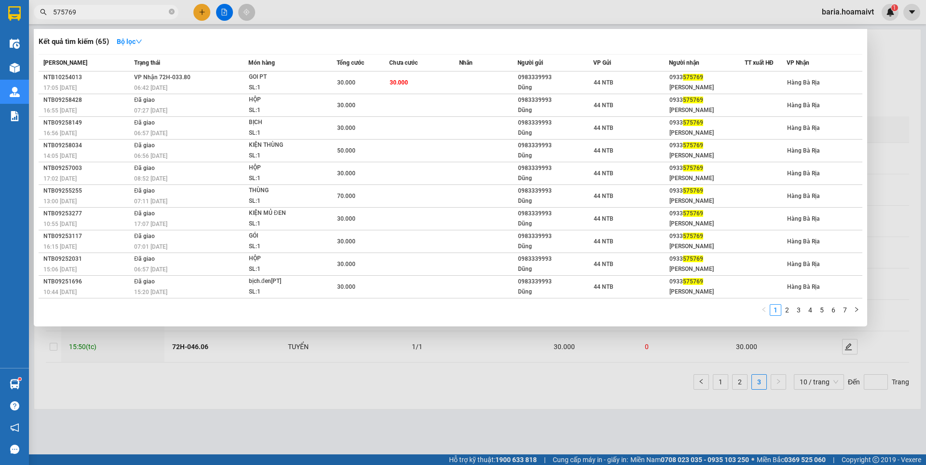
click at [142, 7] on input "575769" at bounding box center [110, 12] width 114 height 11
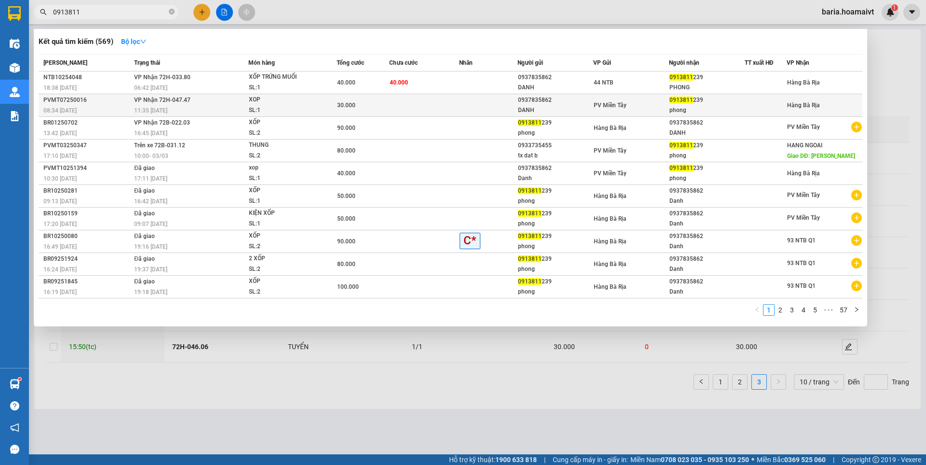
type input "0913811"
click at [697, 102] on div "0913811 239" at bounding box center [707, 100] width 75 height 10
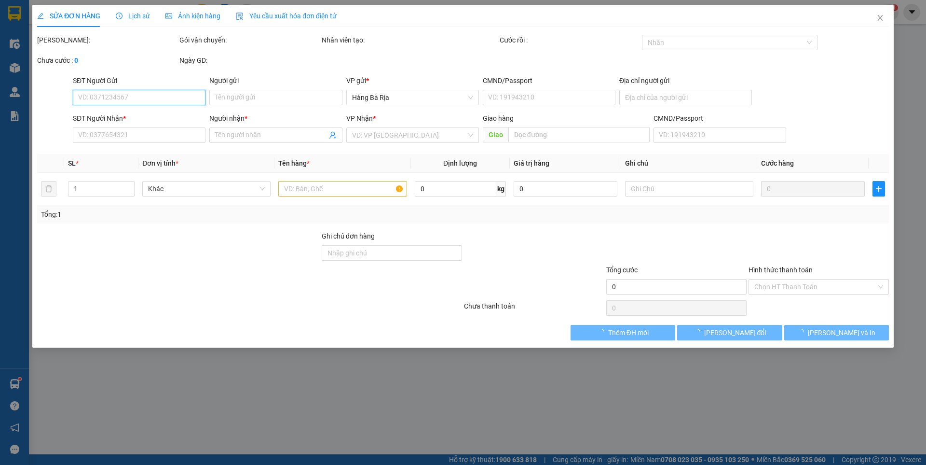
type input "0937835862"
type input "DANH"
type input "0913811239"
type input "phong"
type input "30.000"
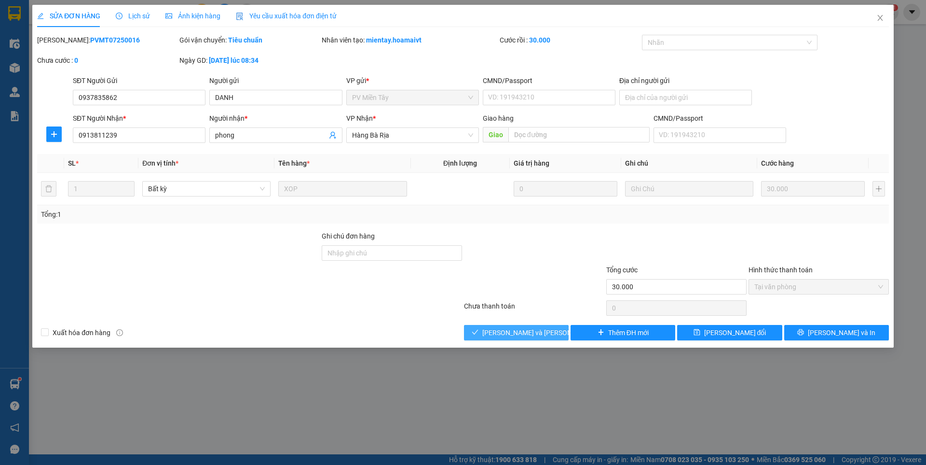
drag, startPoint x: 532, startPoint y: 333, endPoint x: 541, endPoint y: 333, distance: 9.2
click at [532, 333] on span "[PERSON_NAME] và [PERSON_NAME] hàng" at bounding box center [547, 332] width 130 height 11
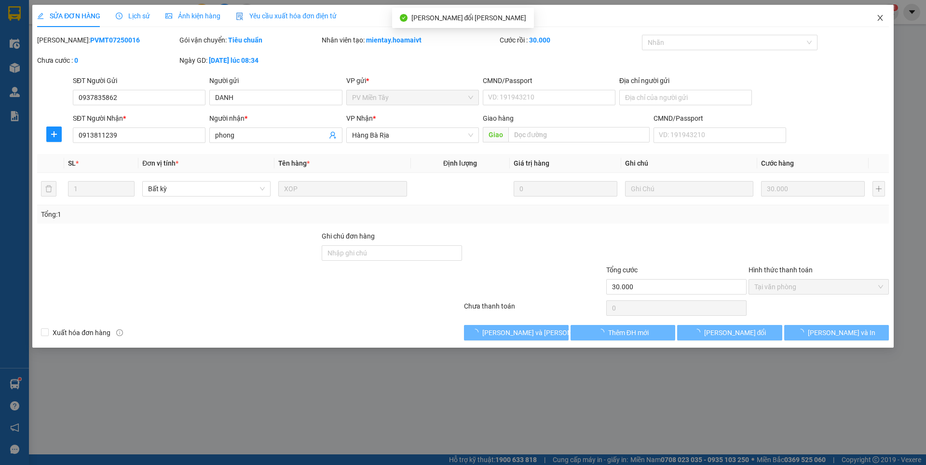
click at [883, 19] on icon "close" at bounding box center [881, 18] width 8 height 8
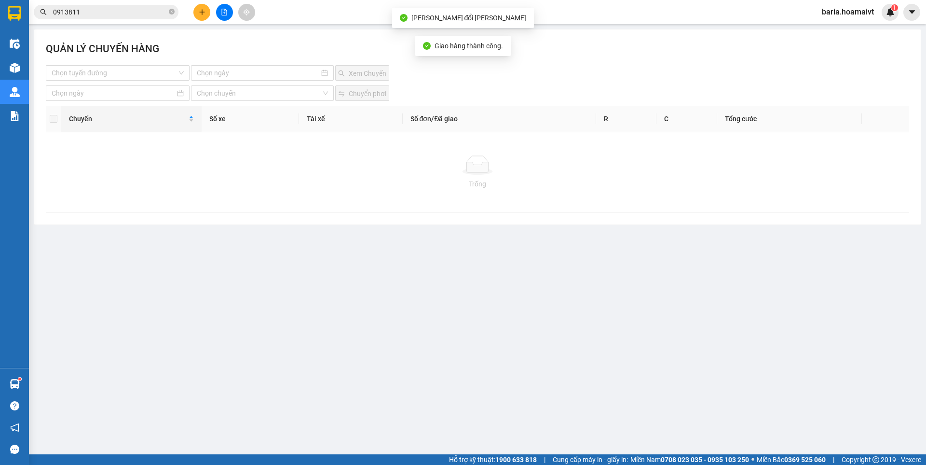
click at [115, 14] on input "0913811" at bounding box center [110, 12] width 114 height 11
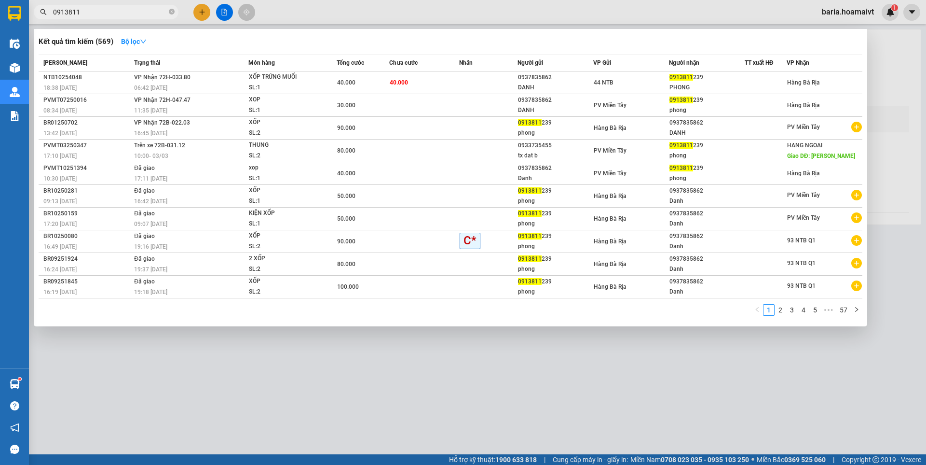
click at [631, 361] on div at bounding box center [463, 232] width 926 height 465
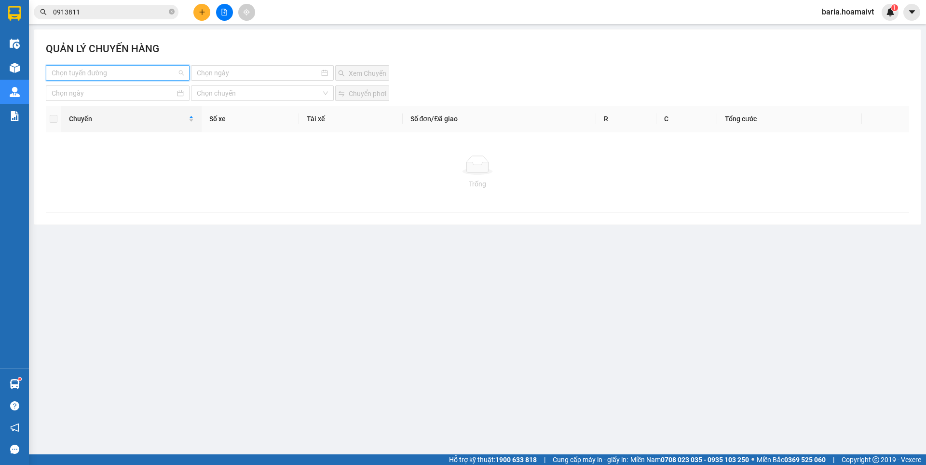
click at [104, 70] on input "search" at bounding box center [114, 73] width 125 height 14
click at [152, 71] on input "search" at bounding box center [114, 73] width 125 height 14
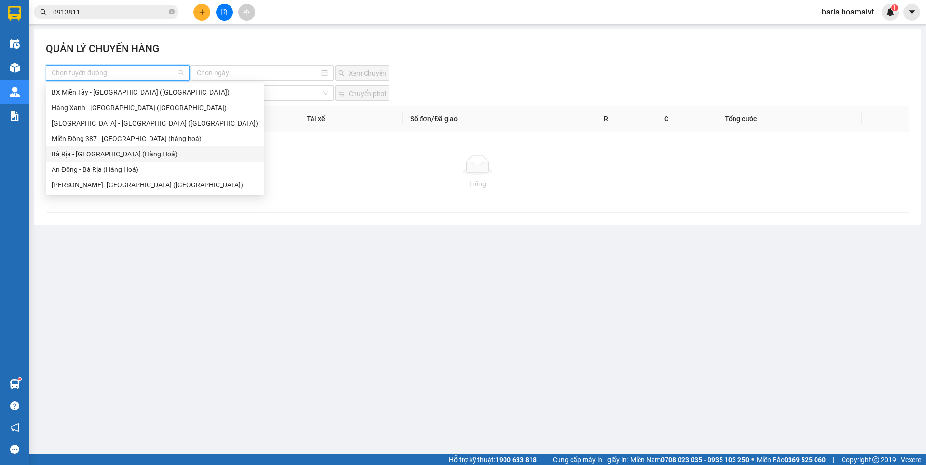
drag, startPoint x: 94, startPoint y: 152, endPoint x: 107, endPoint y: 155, distance: 13.8
click at [95, 152] on div "Bà Rịa - [GEOGRAPHIC_DATA] (Hàng Hoá)" at bounding box center [155, 154] width 206 height 11
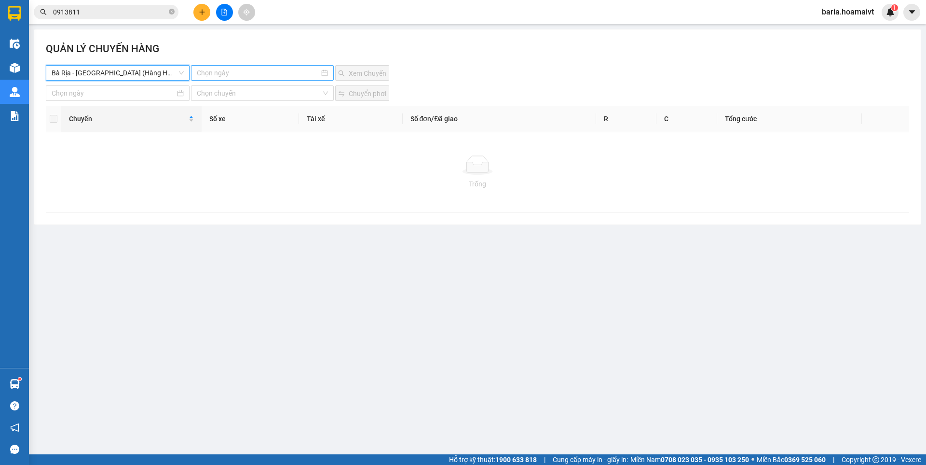
click at [230, 68] on input at bounding box center [258, 73] width 122 height 11
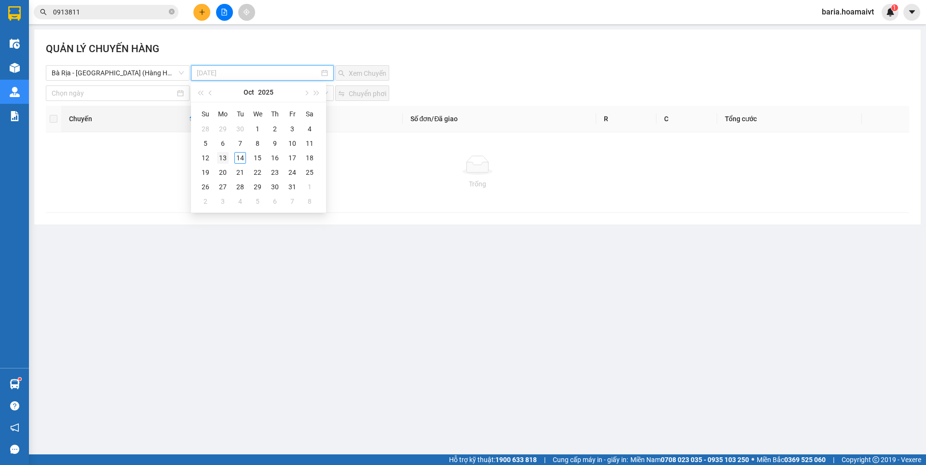
click at [222, 158] on div "13" at bounding box center [223, 158] width 12 height 12
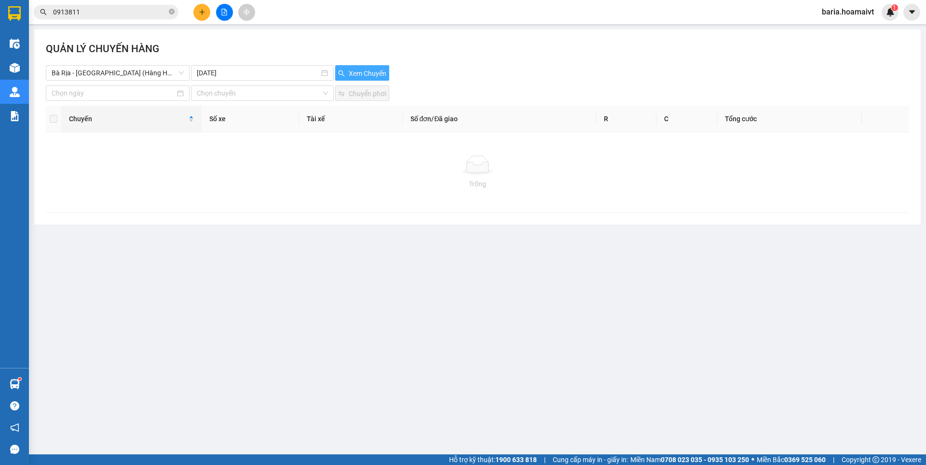
click at [366, 72] on span "Xem Chuyến" at bounding box center [368, 73] width 38 height 11
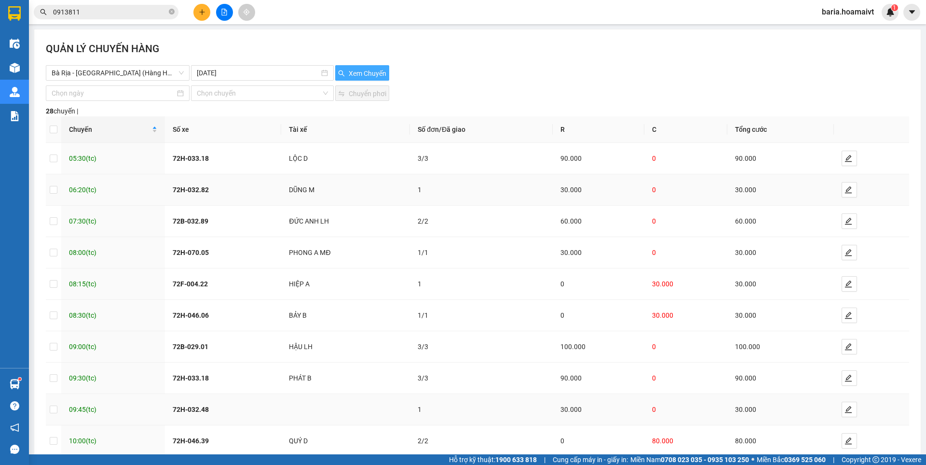
scroll to position [54, 0]
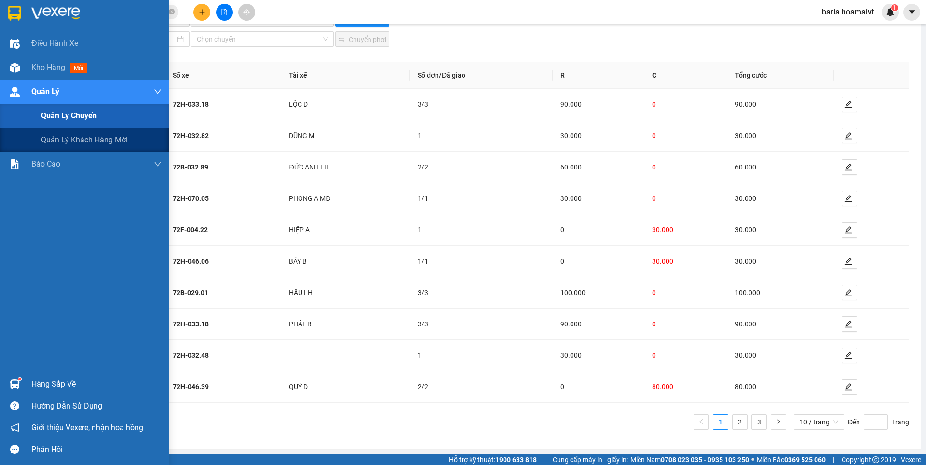
click at [82, 119] on span "Quản lý chuyến" at bounding box center [69, 116] width 56 height 12
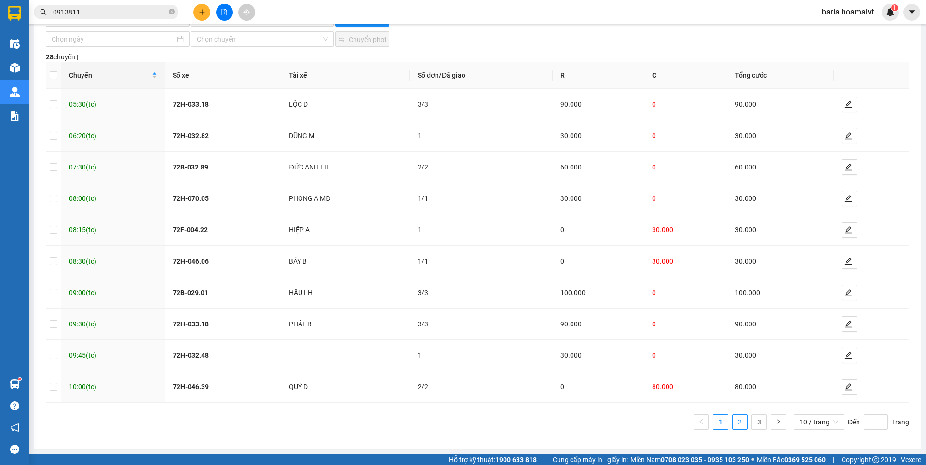
click at [740, 423] on link "2" at bounding box center [740, 421] width 14 height 14
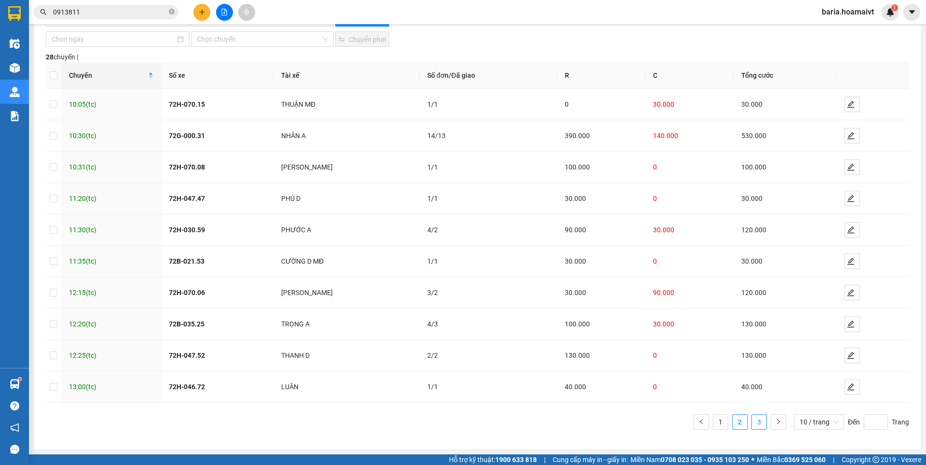
click at [753, 422] on link "3" at bounding box center [759, 421] width 14 height 14
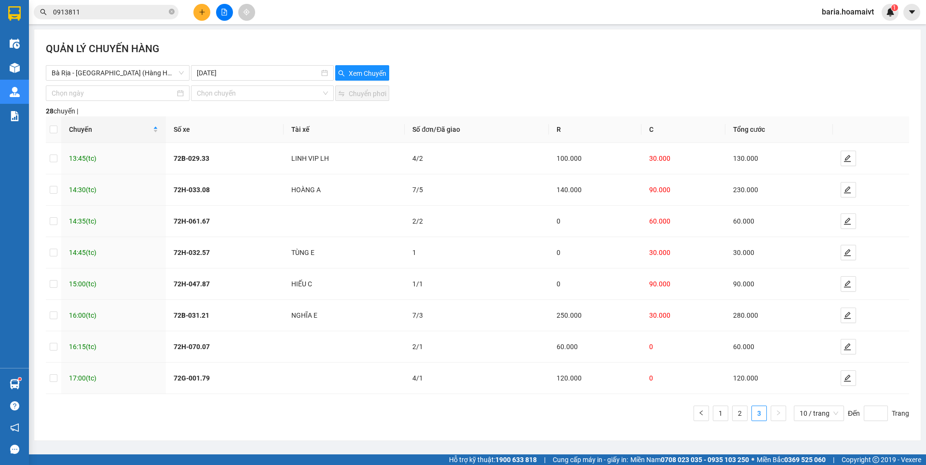
scroll to position [0, 0]
click at [721, 411] on link "1" at bounding box center [721, 413] width 14 height 14
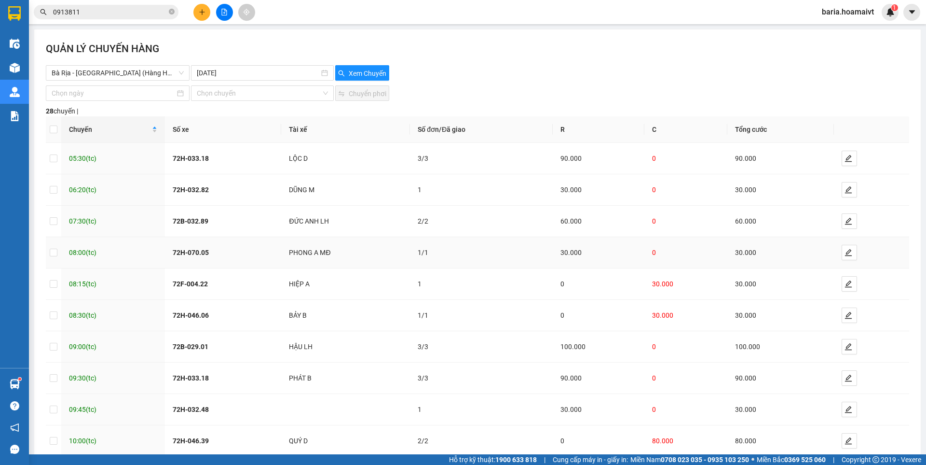
scroll to position [54, 0]
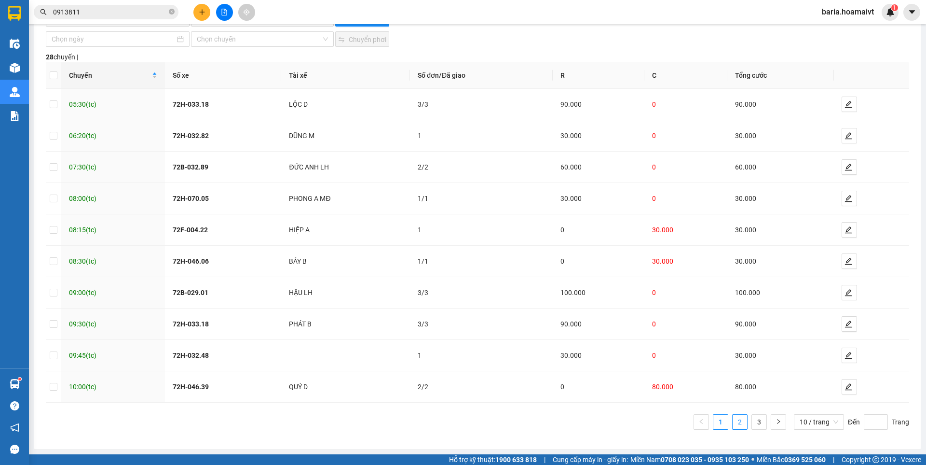
click at [733, 422] on link "2" at bounding box center [740, 421] width 14 height 14
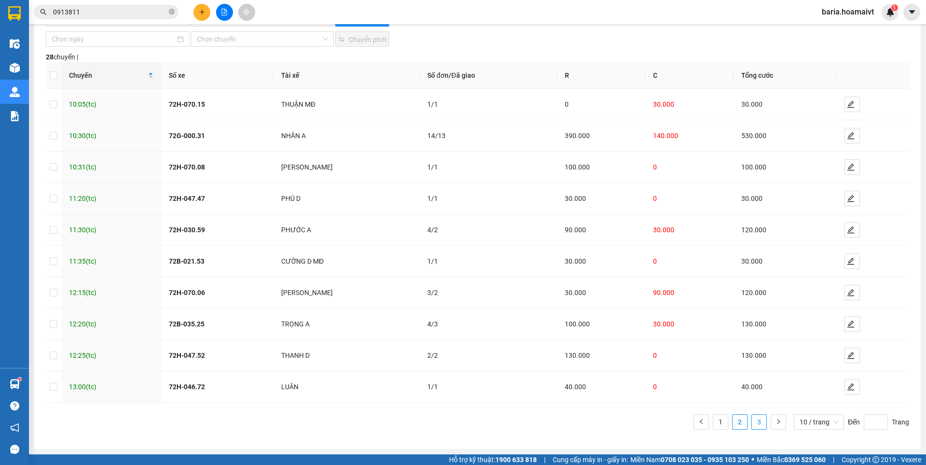
drag, startPoint x: 751, startPoint y: 423, endPoint x: 754, endPoint y: 418, distance: 5.6
click at [752, 423] on link "3" at bounding box center [759, 421] width 14 height 14
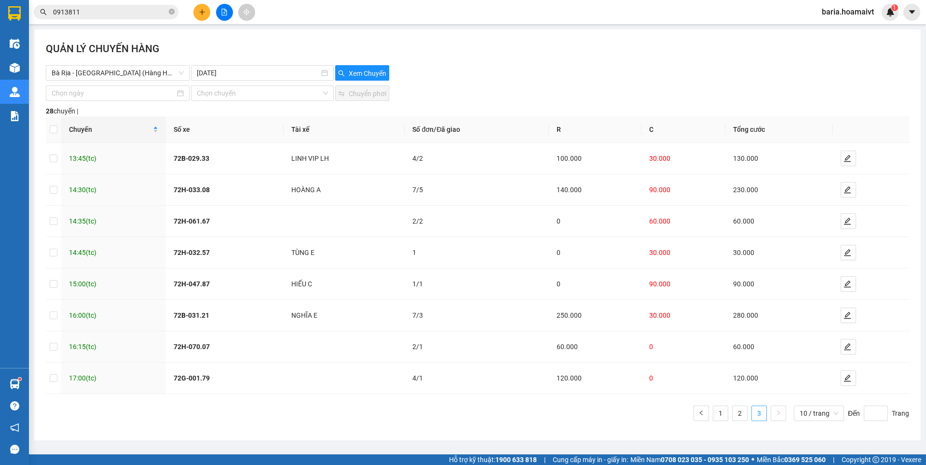
scroll to position [0, 0]
click at [226, 68] on input "[DATE]" at bounding box center [258, 73] width 122 height 11
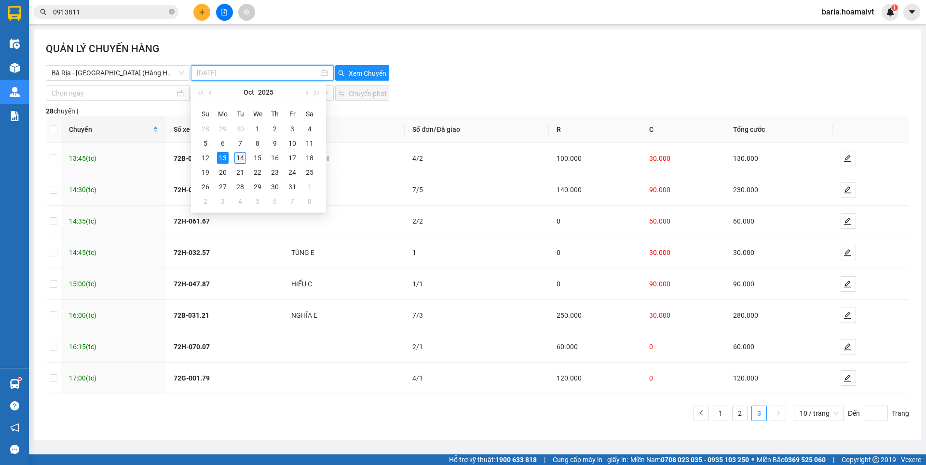
type input "[DATE]"
click at [239, 155] on div "14" at bounding box center [240, 158] width 12 height 12
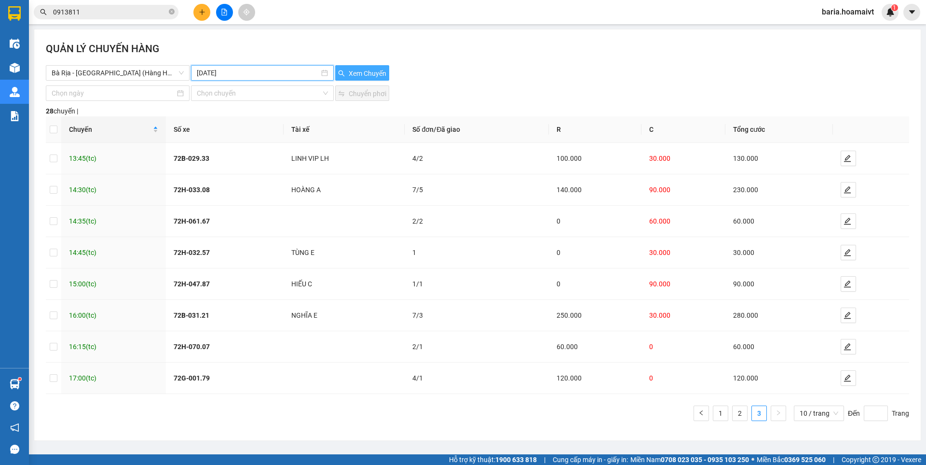
click at [361, 70] on span "Xem Chuyến" at bounding box center [368, 73] width 38 height 11
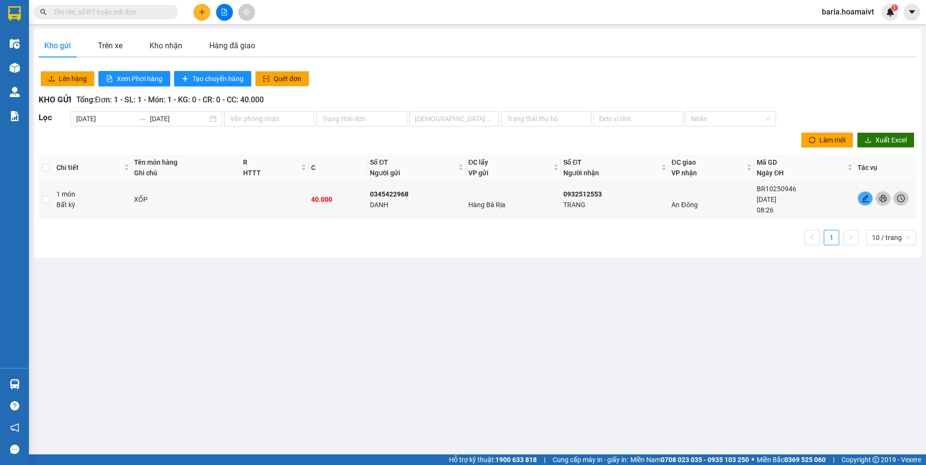
click at [163, 6] on span at bounding box center [106, 12] width 145 height 14
click at [160, 11] on input "text" at bounding box center [110, 12] width 114 height 11
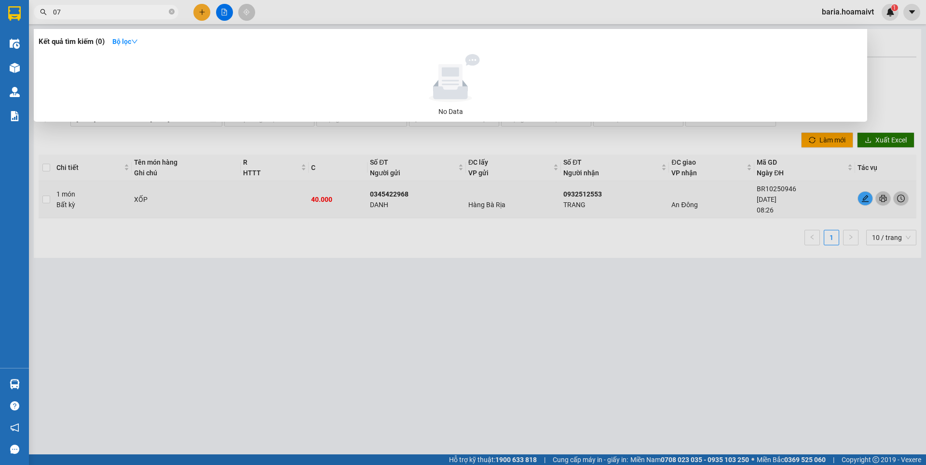
type input "079"
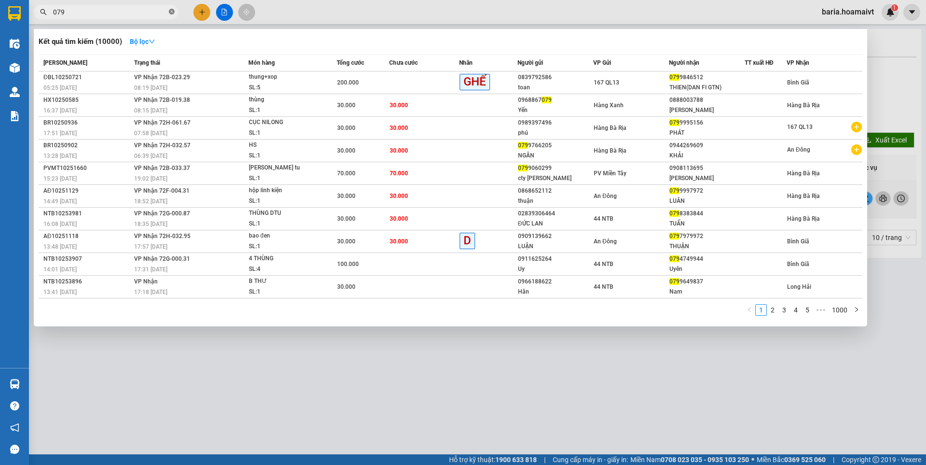
click at [170, 13] on icon "close-circle" at bounding box center [172, 12] width 6 height 6
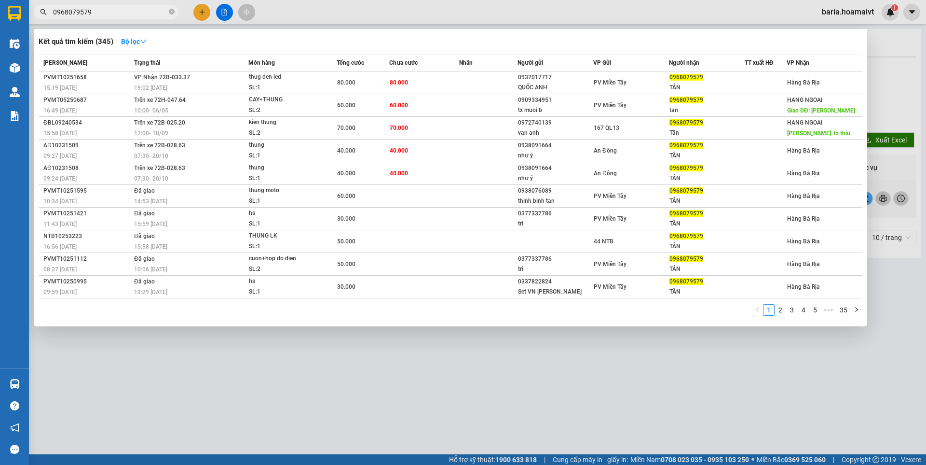
type input "0968079579"
click at [397, 361] on div at bounding box center [463, 232] width 926 height 465
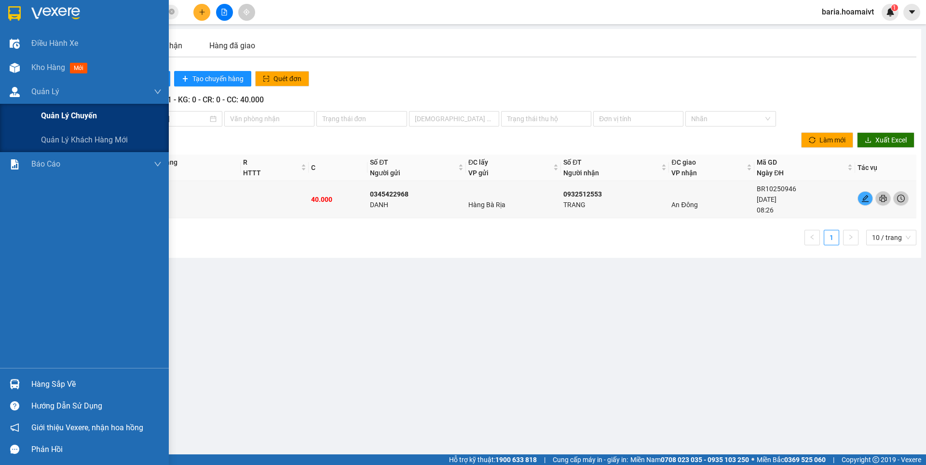
click at [75, 116] on span "Quản lý chuyến" at bounding box center [69, 116] width 56 height 12
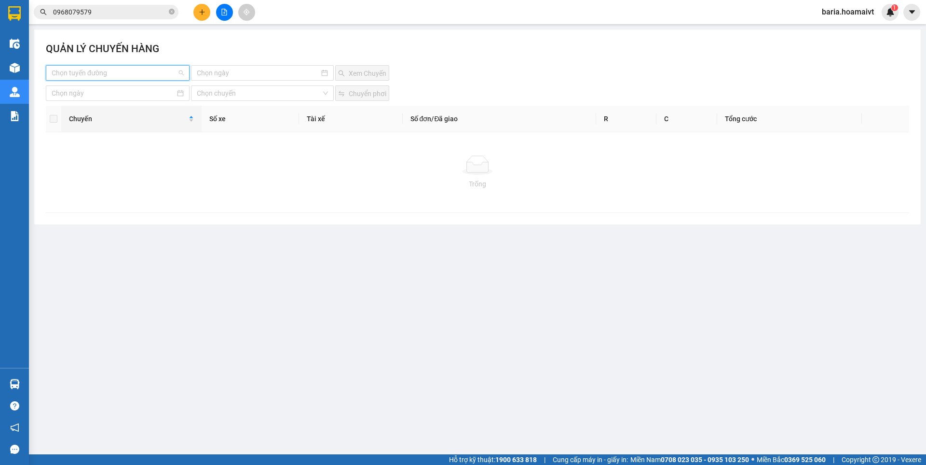
click at [124, 71] on input "search" at bounding box center [114, 73] width 125 height 14
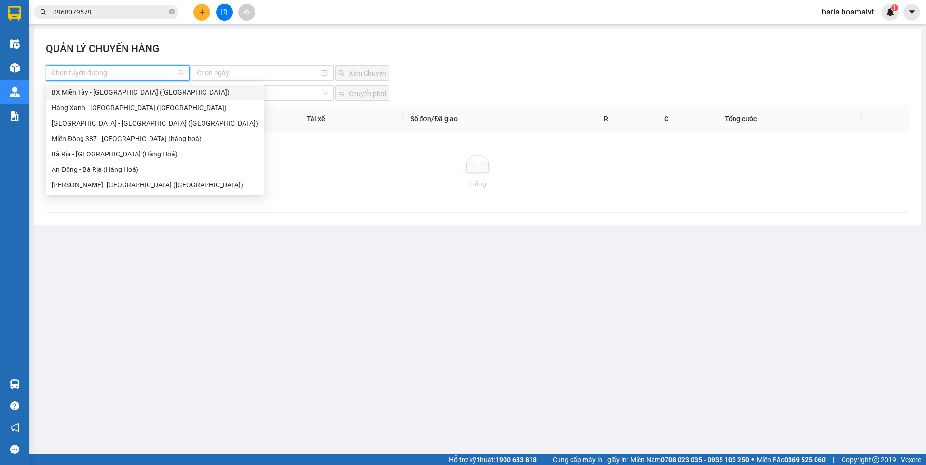
click at [131, 95] on div "BX Miền Tây - [GEOGRAPHIC_DATA] ([GEOGRAPHIC_DATA])" at bounding box center [155, 92] width 206 height 11
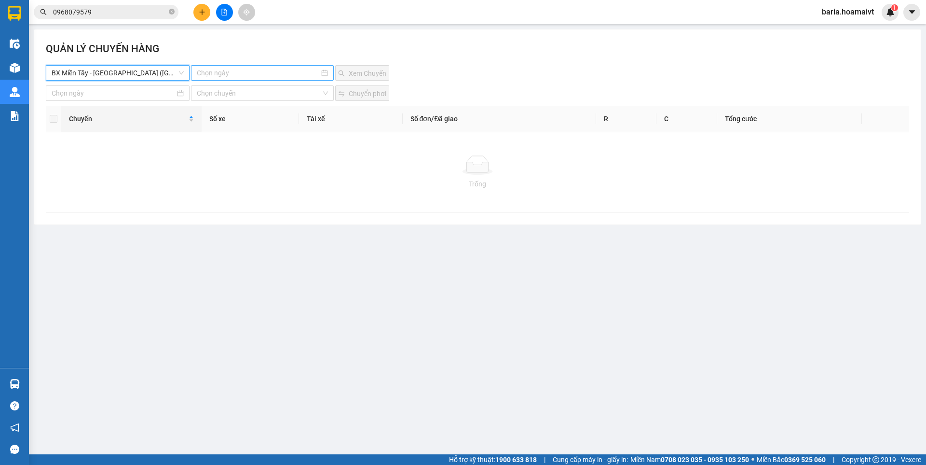
click at [243, 69] on input at bounding box center [258, 73] width 122 height 11
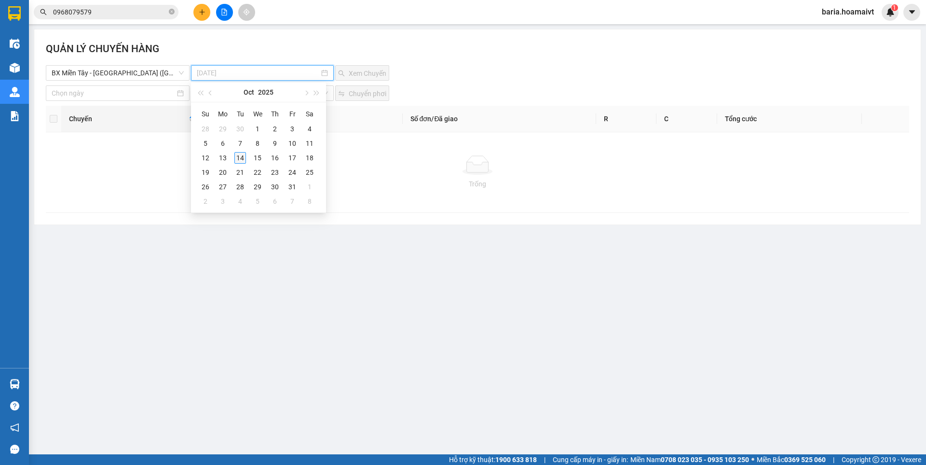
type input "[DATE]"
click at [241, 163] on div "14" at bounding box center [240, 158] width 12 height 12
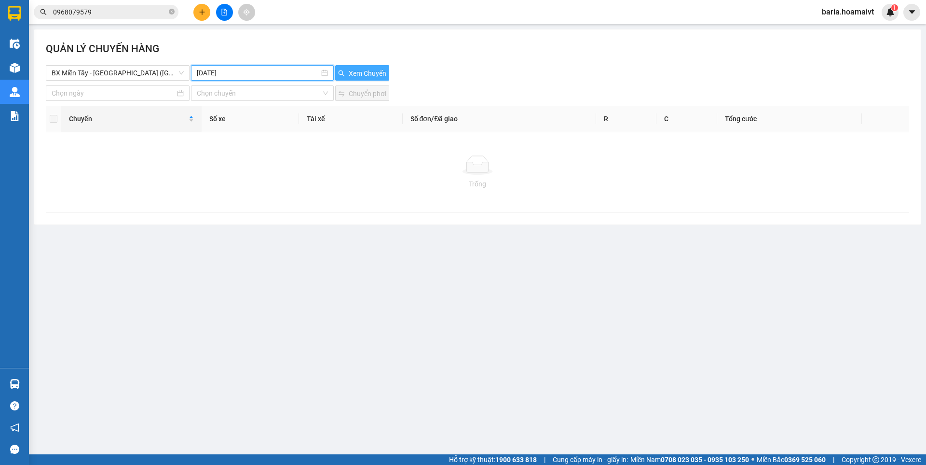
click at [360, 69] on span "Xem Chuyến" at bounding box center [368, 73] width 38 height 11
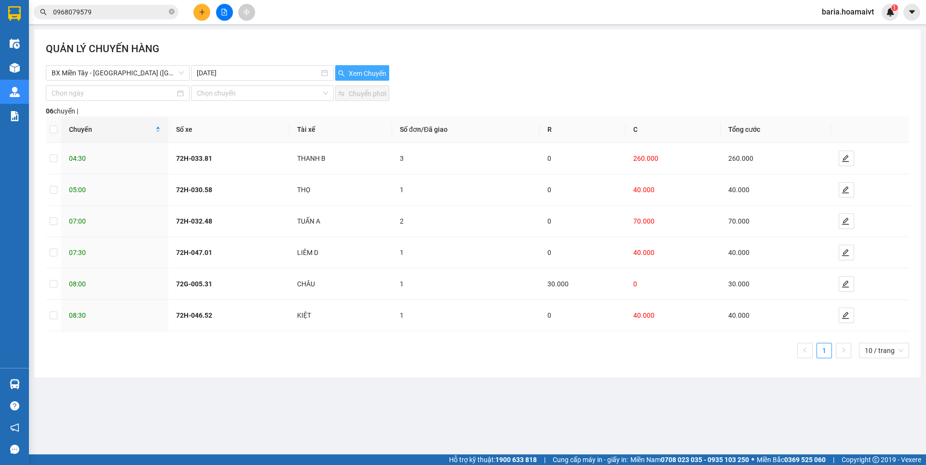
click at [360, 69] on span "Xem Chuyến" at bounding box center [368, 73] width 38 height 11
click at [843, 163] on button "button" at bounding box center [846, 158] width 15 height 15
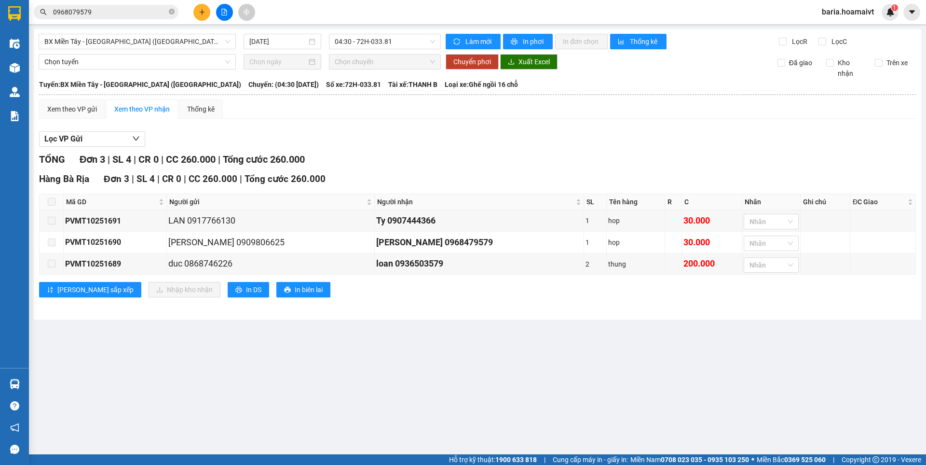
type input "[DATE]"
click at [361, 45] on span "04:30 - 72H-033.81" at bounding box center [385, 41] width 100 height 14
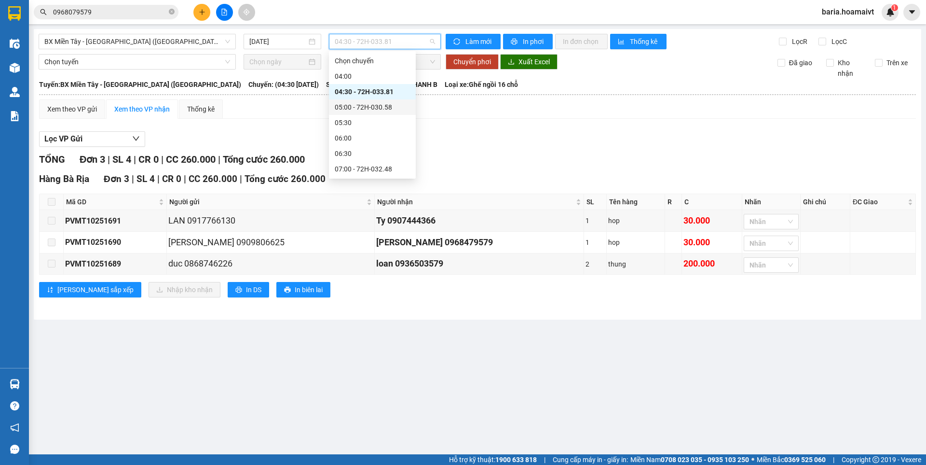
click at [371, 102] on div "05:00 - 72H-030.58" at bounding box center [372, 107] width 75 height 11
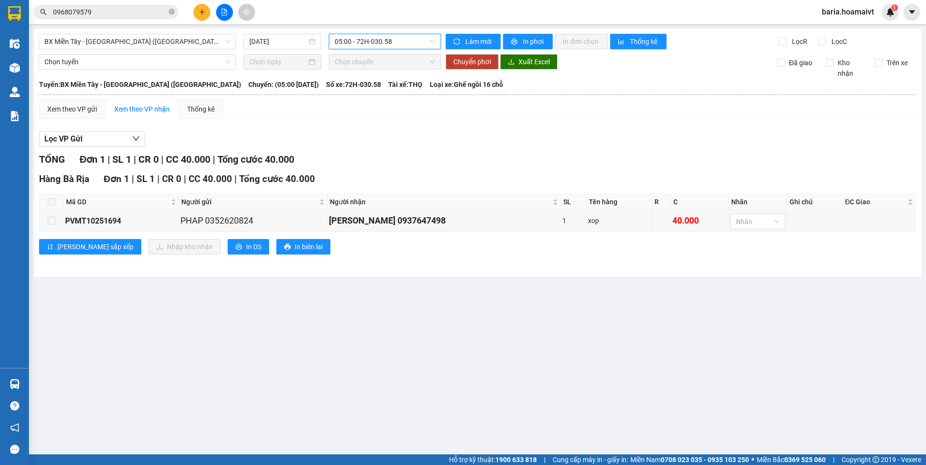
click at [367, 41] on span "05:00 - 72H-030.58" at bounding box center [385, 41] width 100 height 14
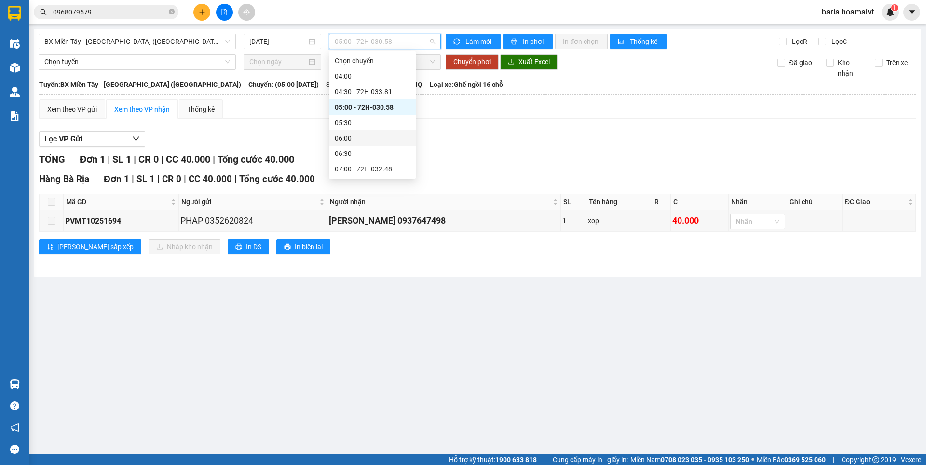
scroll to position [48, 0]
click at [382, 129] on div "07:20" at bounding box center [372, 135] width 87 height 15
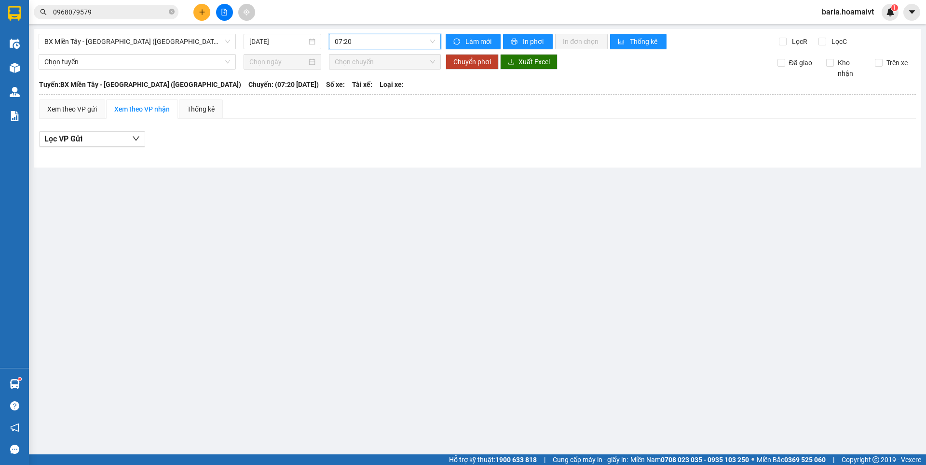
click at [209, 31] on div "BX Miền Tây - Bà Rịa (Hàng Hóa) 14/10/2025 07:20 07:20 Làm mới In phơi In đơn c…" at bounding box center [478, 98] width 888 height 138
click at [209, 39] on span "BX Miền Tây - [GEOGRAPHIC_DATA] ([GEOGRAPHIC_DATA])" at bounding box center [137, 41] width 186 height 14
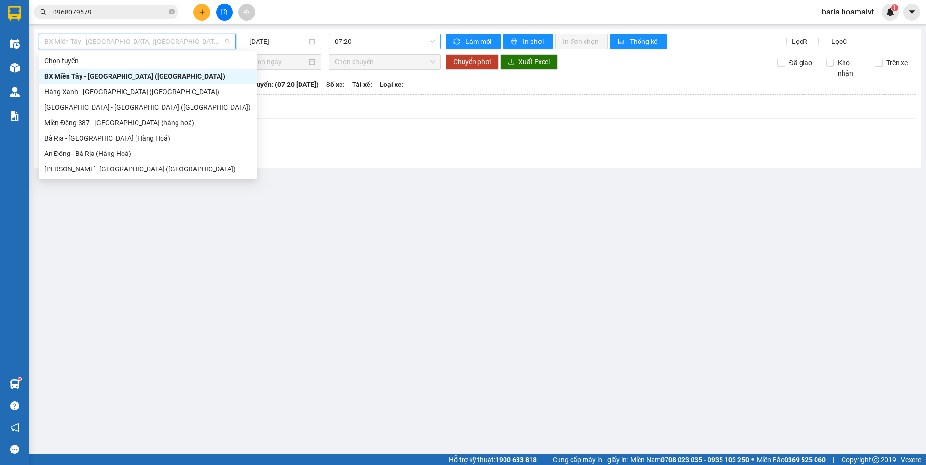
click at [343, 45] on span "07:20" at bounding box center [385, 41] width 100 height 14
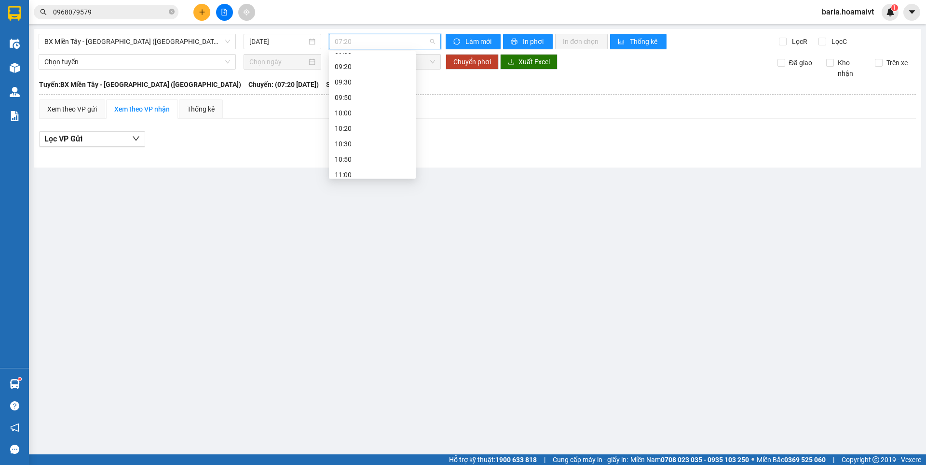
scroll to position [193, 0]
click at [174, 11] on icon "close-circle" at bounding box center [172, 12] width 6 height 6
click at [159, 13] on input "text" at bounding box center [110, 12] width 114 height 11
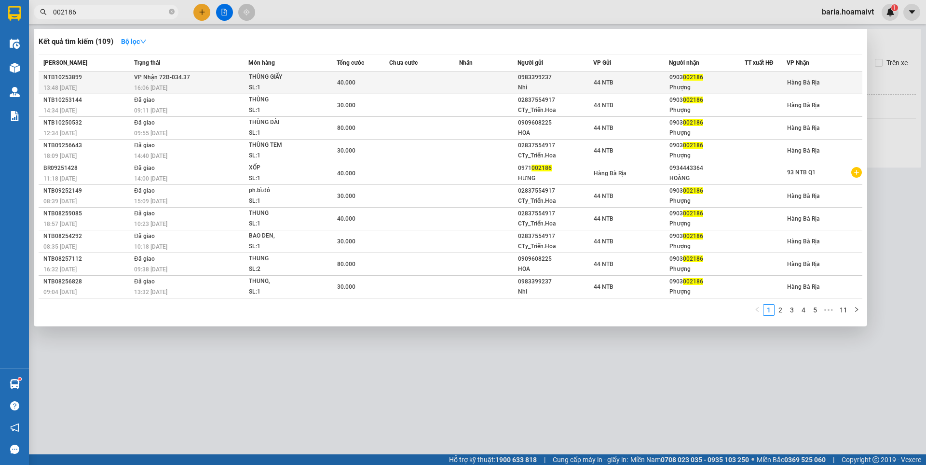
type input "002186"
click at [679, 81] on div "0903 002186" at bounding box center [707, 77] width 75 height 10
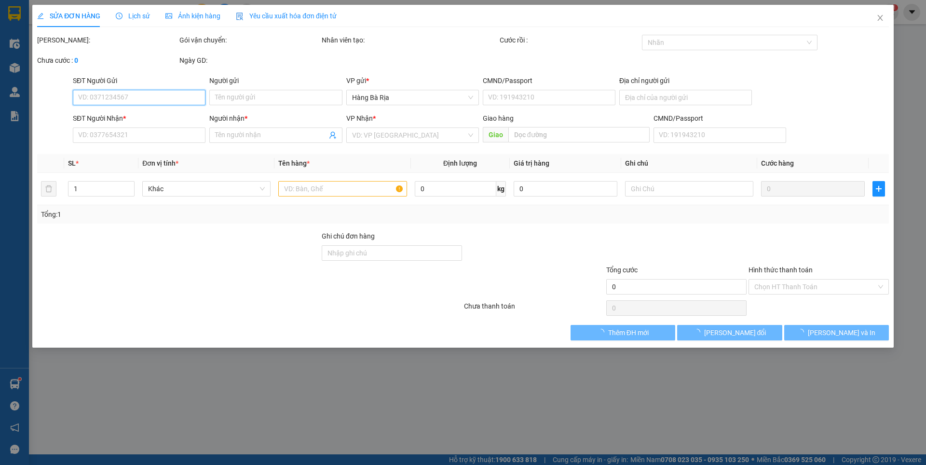
type input "0983399237"
type input "Nhi"
type input "MST 0304922574"
type input "0903002186"
type input "Phượng"
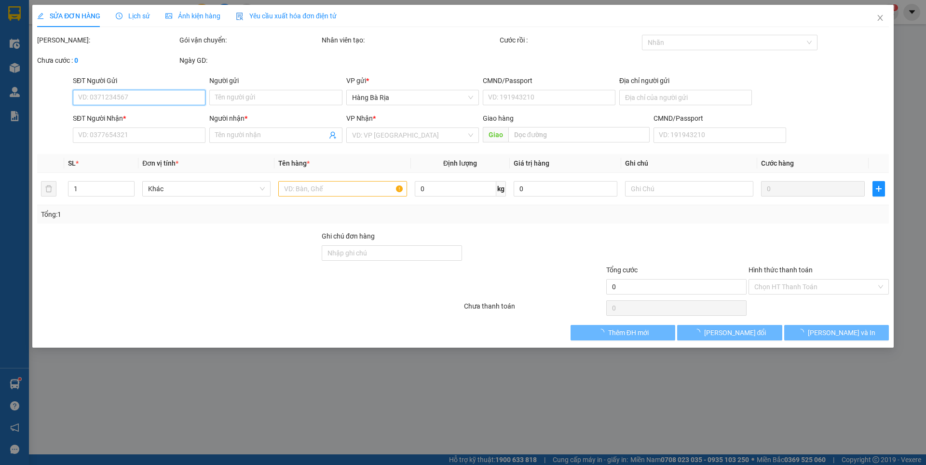
type input "40.000"
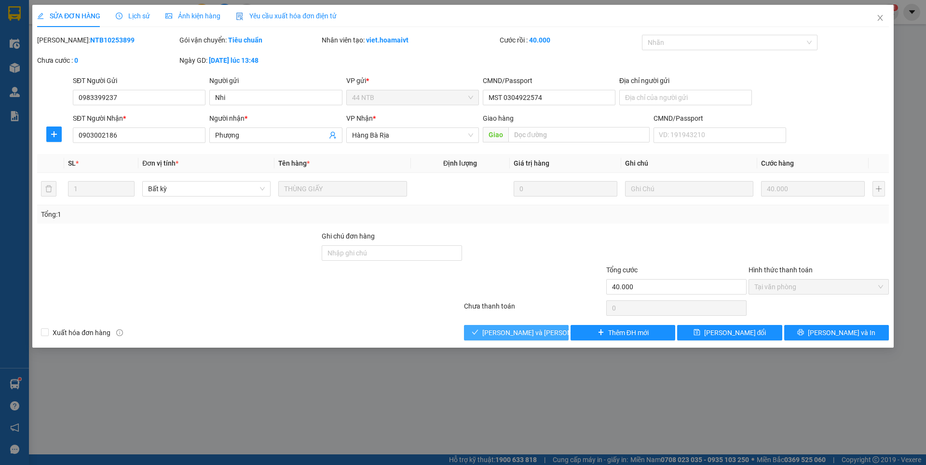
click at [540, 333] on span "[PERSON_NAME] và [PERSON_NAME] hàng" at bounding box center [547, 332] width 130 height 11
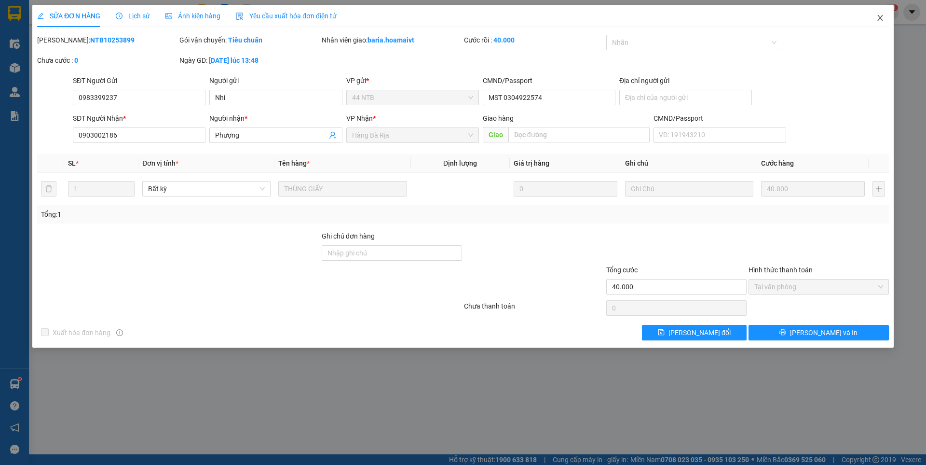
click at [882, 18] on icon "close" at bounding box center [881, 18] width 8 height 8
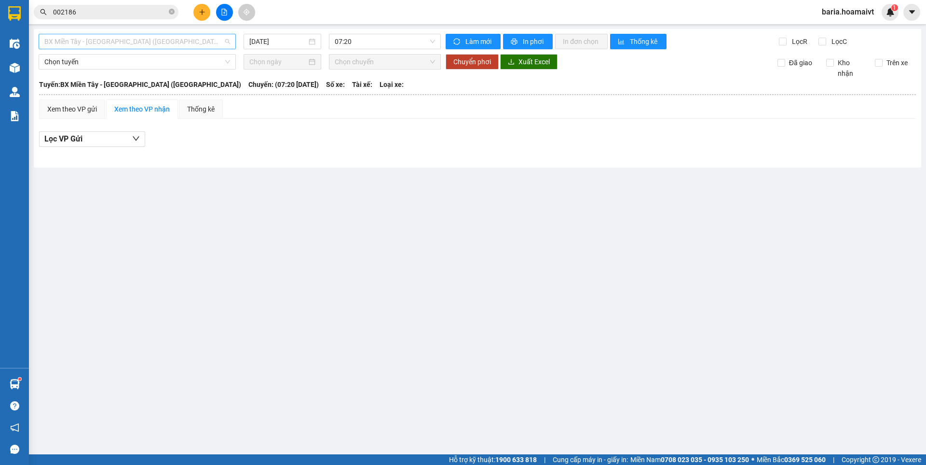
click at [171, 37] on span "BX Miền Tây - [GEOGRAPHIC_DATA] ([GEOGRAPHIC_DATA])" at bounding box center [137, 41] width 186 height 14
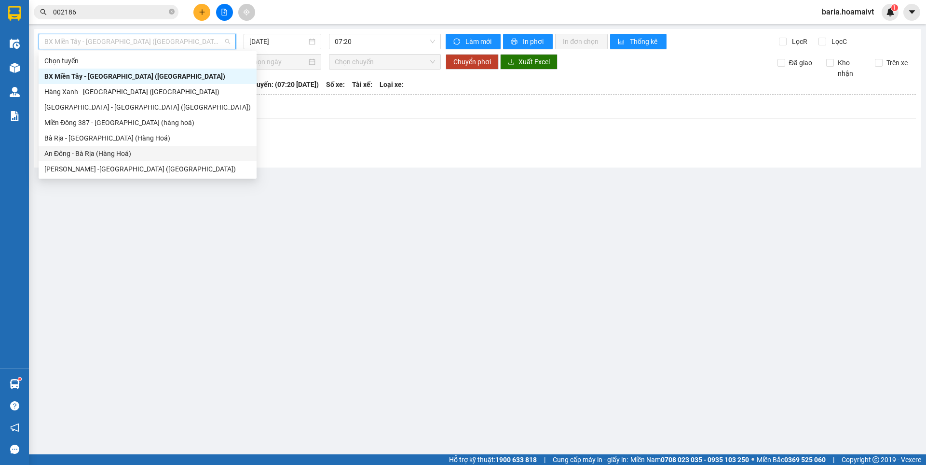
click at [154, 158] on div "An Đông - Bà Rịa (Hàng Hoá)" at bounding box center [147, 153] width 206 height 11
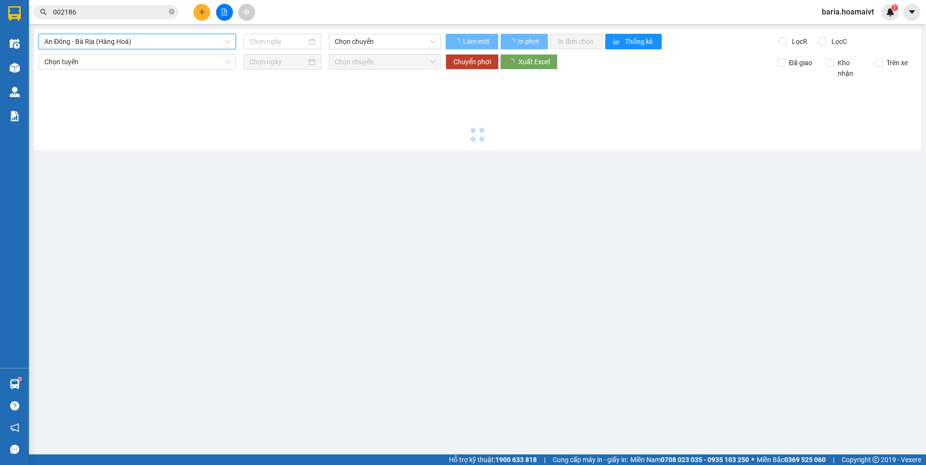
type input "[DATE]"
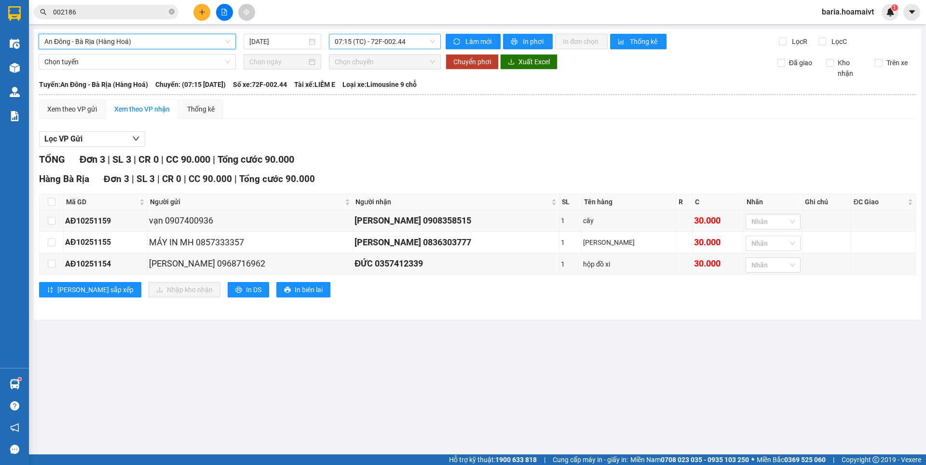
click at [363, 41] on span "07:15 (TC) - 72F-002.44" at bounding box center [385, 41] width 100 height 14
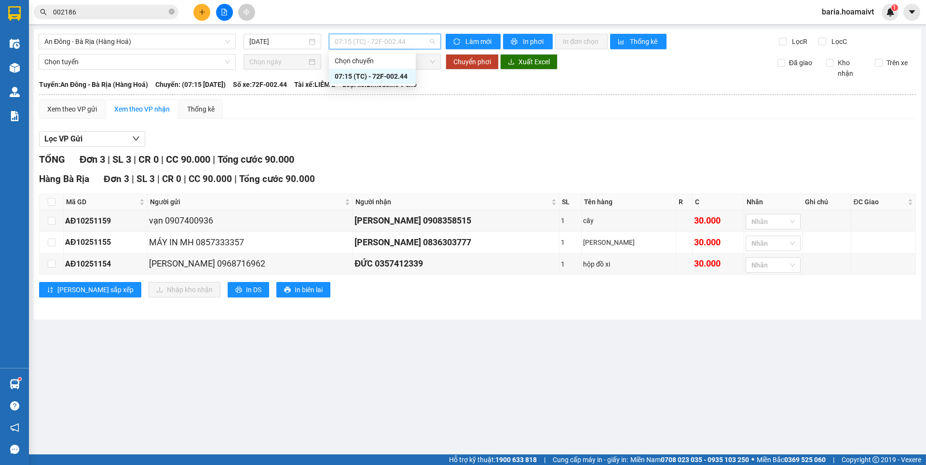
click at [380, 75] on div "07:15 (TC) - 72F-002.44" at bounding box center [372, 76] width 75 height 11
click at [172, 49] on div "An Đông - Bà Rịa (Hàng Hoá)" at bounding box center [137, 41] width 197 height 15
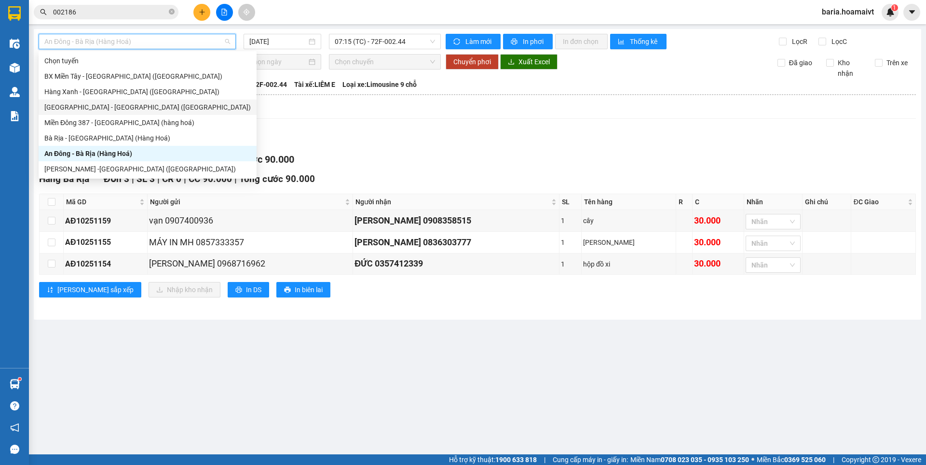
click at [140, 113] on div "[GEOGRAPHIC_DATA] - [GEOGRAPHIC_DATA] ([GEOGRAPHIC_DATA])" at bounding box center [148, 106] width 218 height 15
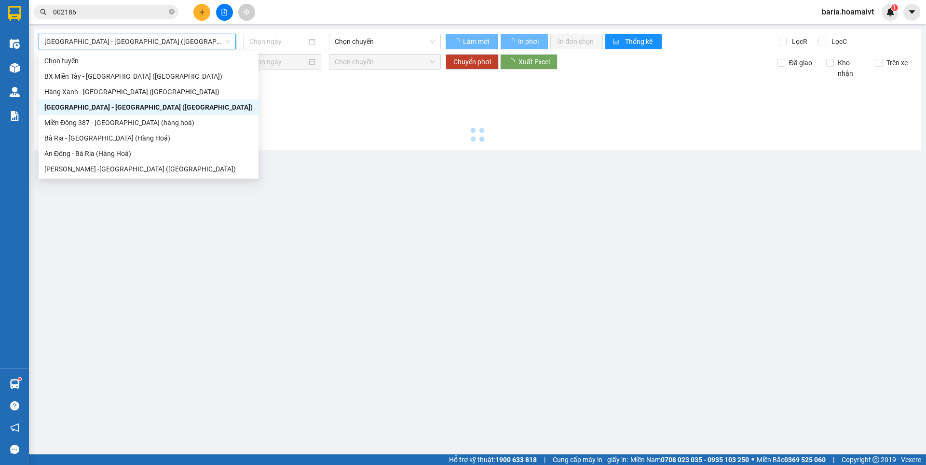
type input "[DATE]"
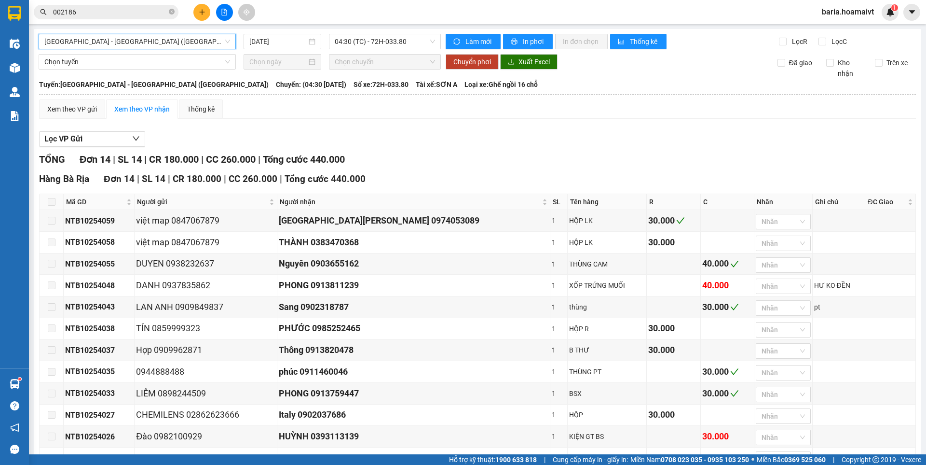
click at [50, 202] on span at bounding box center [52, 202] width 8 height 8
click at [403, 35] on span "04:30 (TC) - 72H-033.80" at bounding box center [385, 41] width 100 height 14
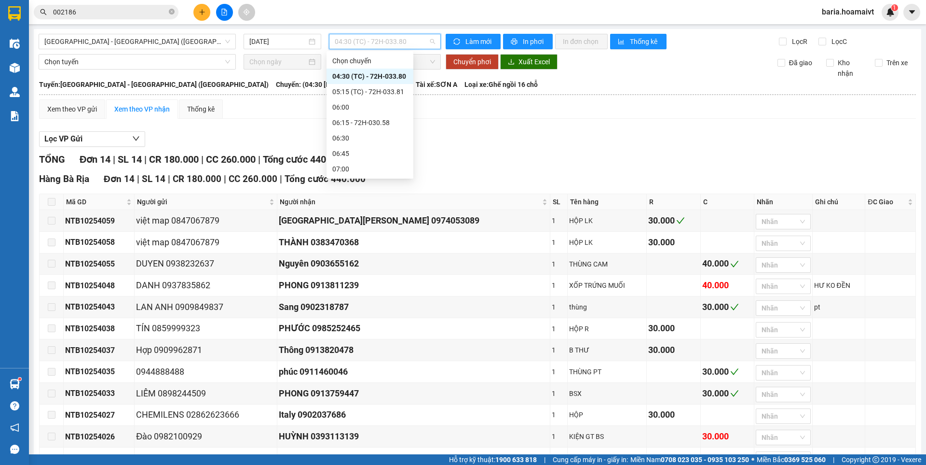
click at [403, 45] on span "04:30 (TC) - 72H-033.80" at bounding box center [385, 41] width 100 height 14
click at [394, 42] on span "04:30 (TC) - 72H-033.80" at bounding box center [385, 41] width 100 height 14
click at [396, 96] on div "05:15 (TC) - 72H-033.81" at bounding box center [369, 91] width 75 height 11
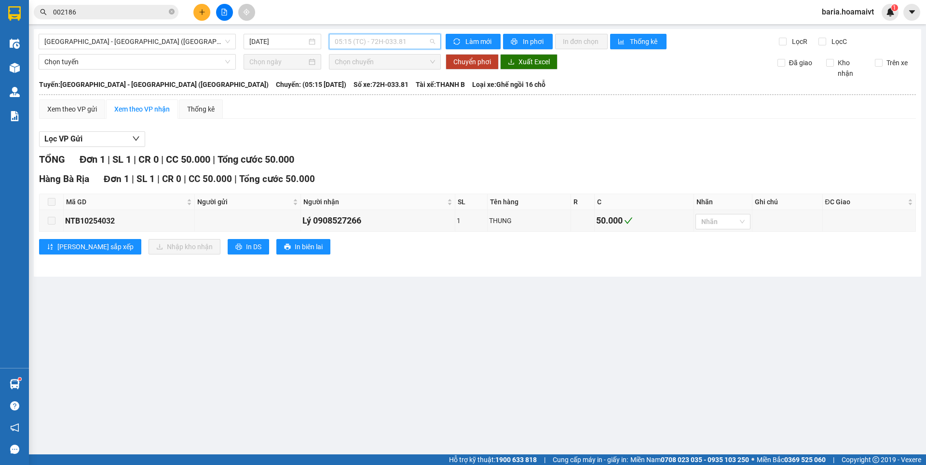
click at [395, 45] on span "05:15 (TC) - 72H-033.81" at bounding box center [385, 41] width 100 height 14
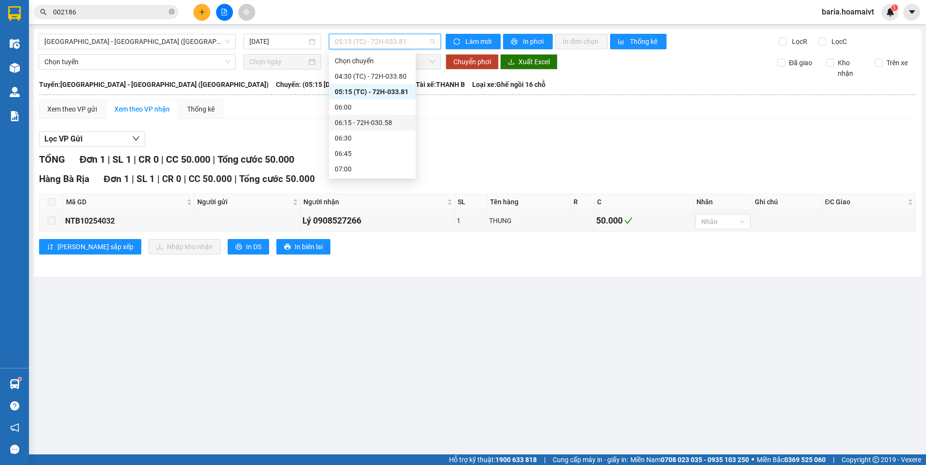
click at [389, 126] on div "06:15 - 72H-030.58" at bounding box center [372, 122] width 75 height 11
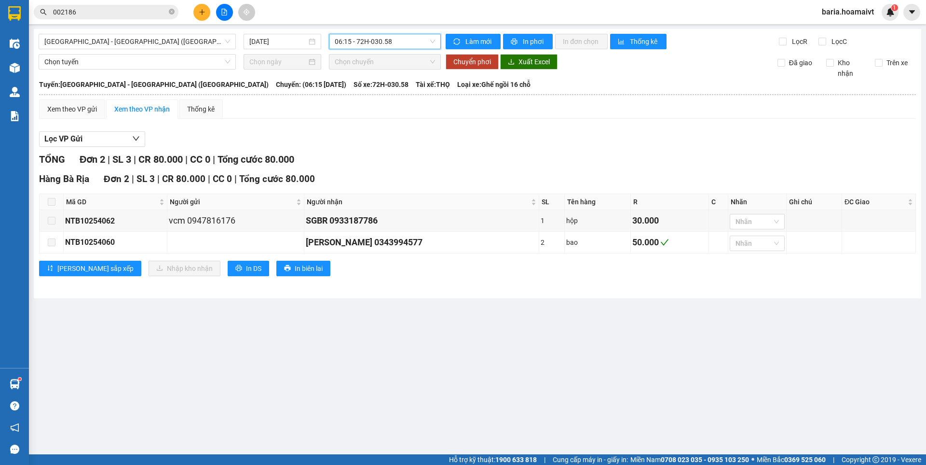
click at [372, 39] on span "06:15 - 72H-030.58" at bounding box center [385, 41] width 100 height 14
click at [396, 139] on div "07:50 (TC) - 72H-032.48" at bounding box center [372, 134] width 75 height 11
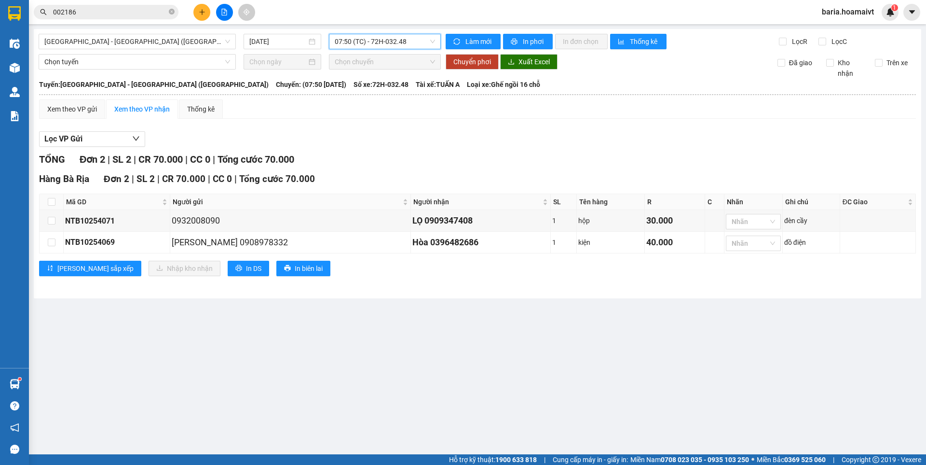
click at [372, 40] on span "07:50 (TC) - 72H-032.48" at bounding box center [385, 41] width 100 height 14
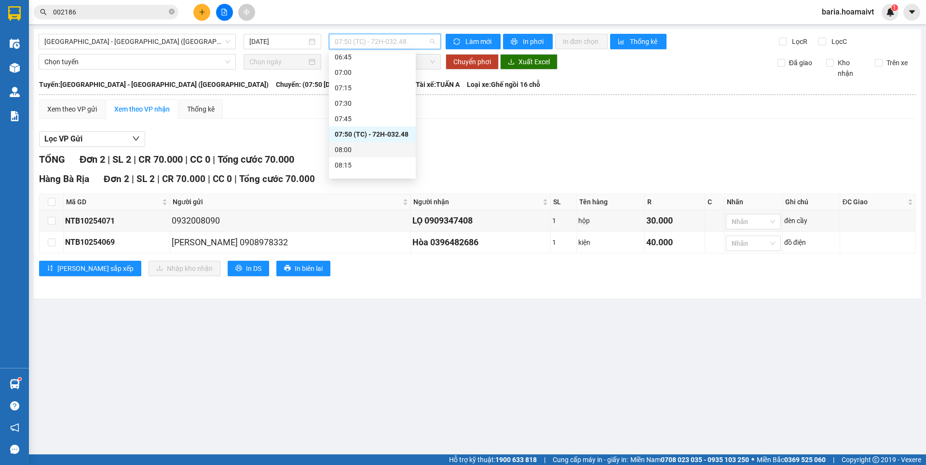
scroll to position [145, 0]
click at [397, 161] on div "09:00 - 72G-005.31" at bounding box center [372, 163] width 75 height 11
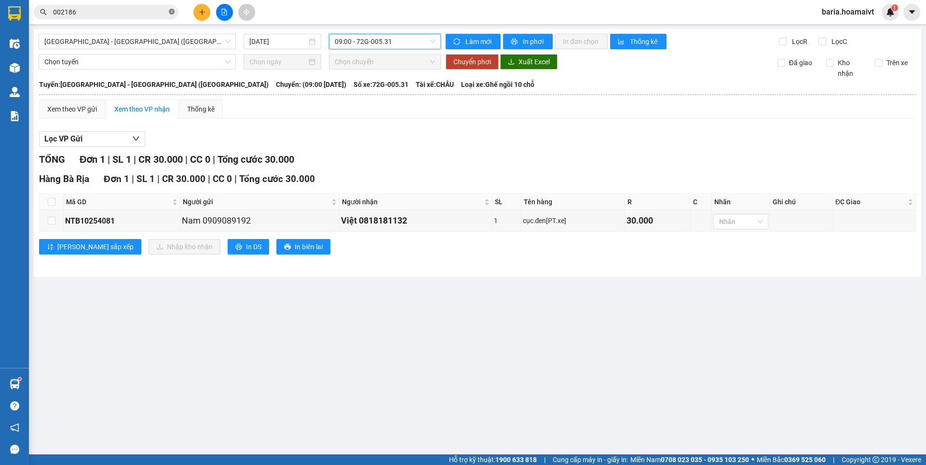
click at [171, 14] on icon "close-circle" at bounding box center [172, 12] width 6 height 6
click at [164, 11] on input "text" at bounding box center [110, 12] width 114 height 11
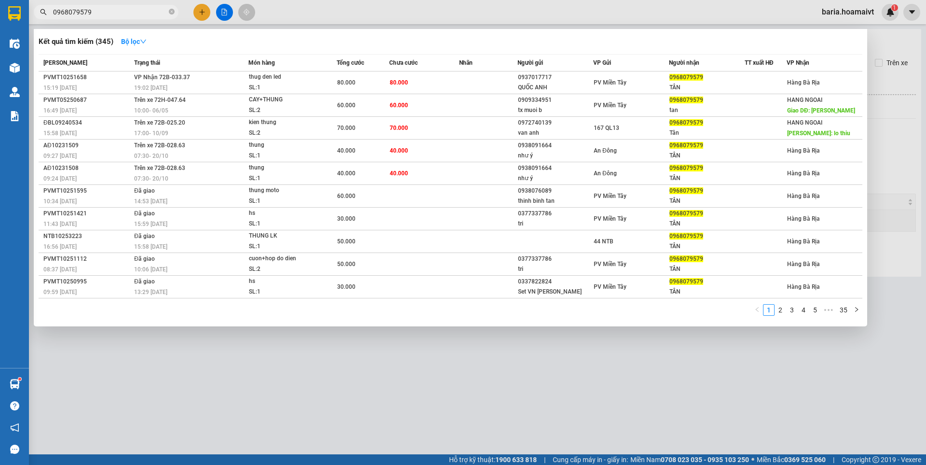
type input "0968079579"
click at [171, 10] on icon "close-circle" at bounding box center [172, 12] width 6 height 6
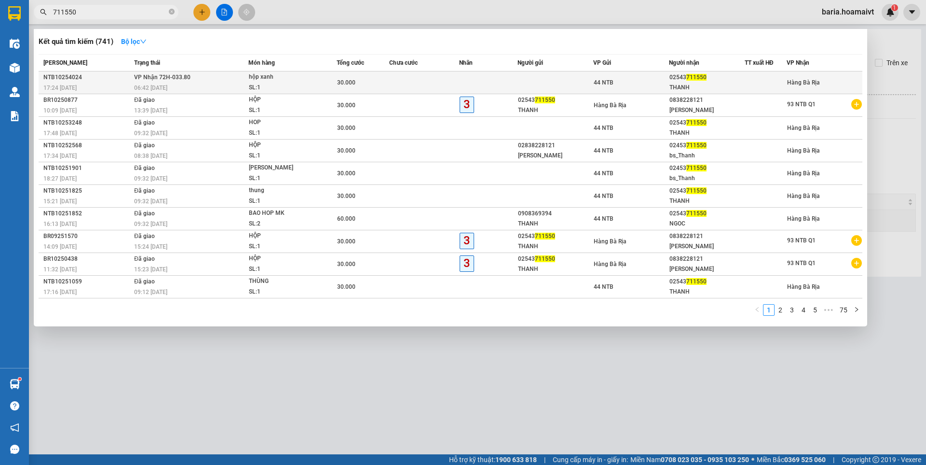
type input "711550"
click at [680, 83] on div "THANH" at bounding box center [707, 87] width 75 height 10
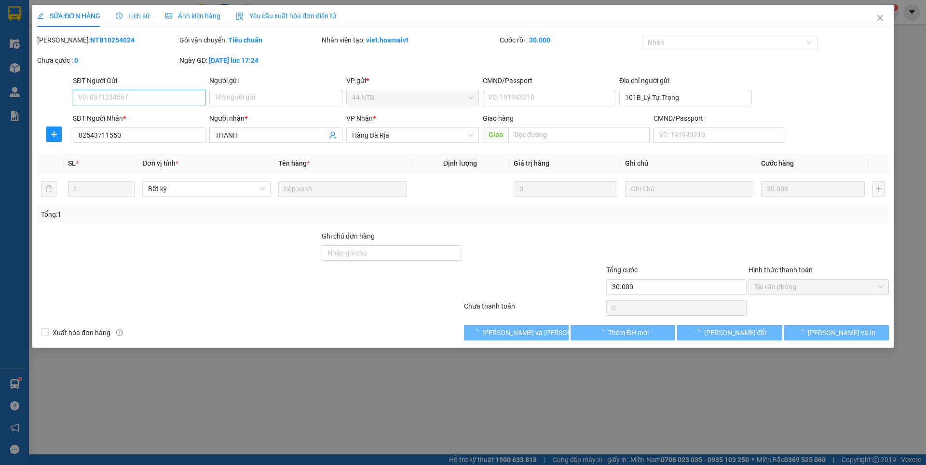
type input "101B_Lý.Tự.Trọng"
type input "02543711550"
type input "THANH"
type input "30.000"
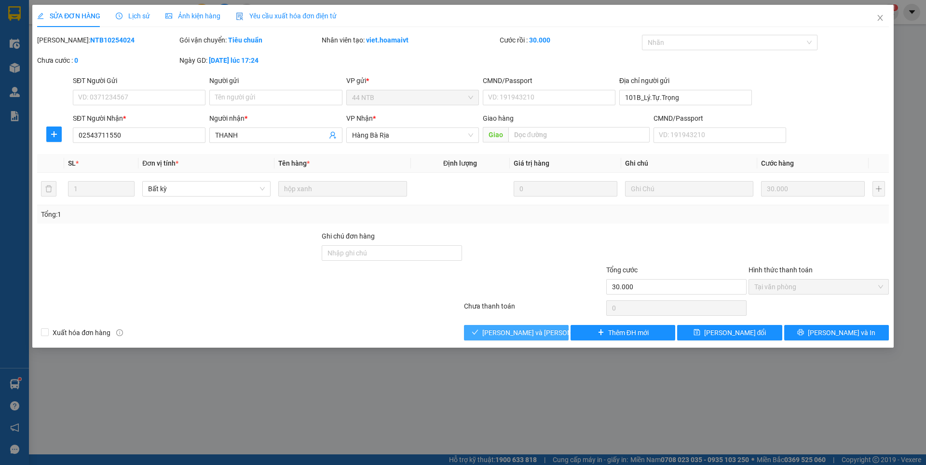
click at [522, 330] on span "[PERSON_NAME] và [PERSON_NAME] hàng" at bounding box center [547, 332] width 130 height 11
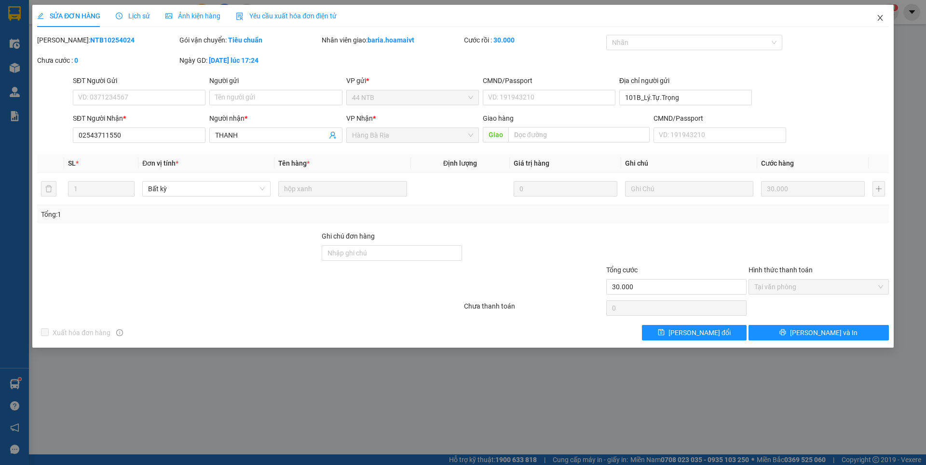
click at [880, 20] on icon "close" at bounding box center [881, 18] width 8 height 8
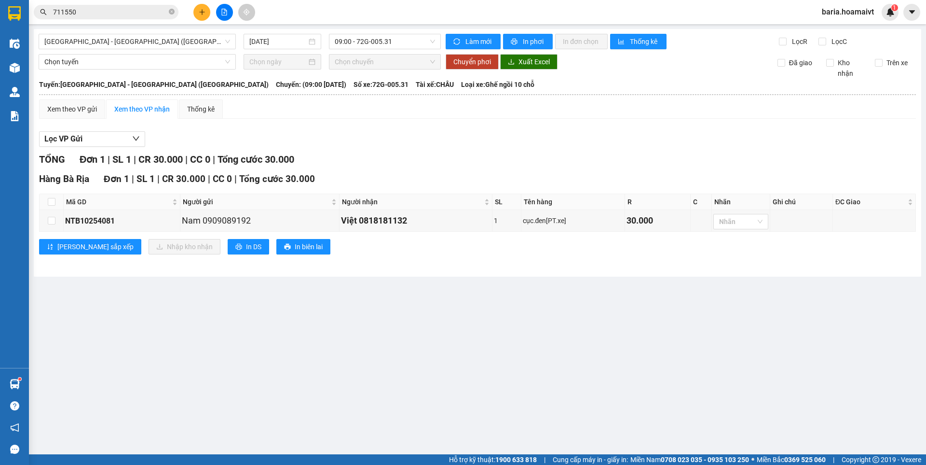
click at [199, 14] on icon "plus" at bounding box center [202, 12] width 7 height 7
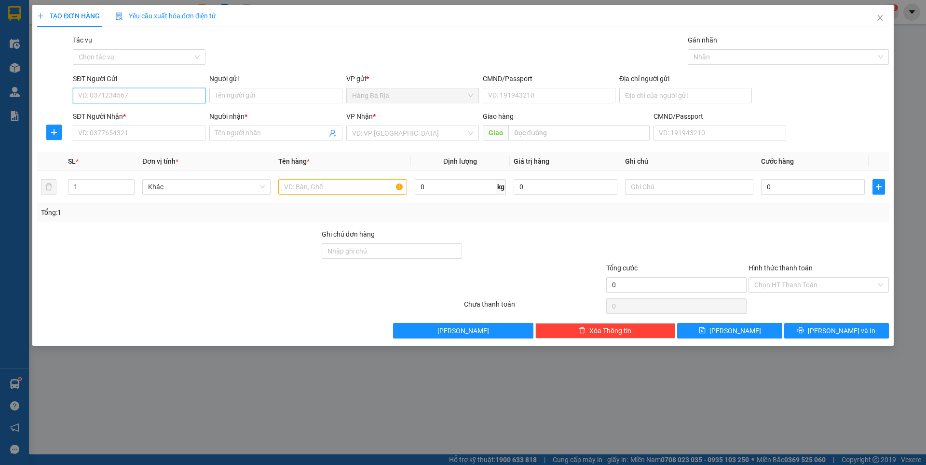
click at [170, 99] on input "SĐT Người Gửi" at bounding box center [139, 95] width 133 height 15
type input "0938569809"
click at [276, 96] on input "Người gửi" at bounding box center [275, 95] width 133 height 15
type input "THUỶ"
click at [171, 132] on input "SĐT Người Nhận *" at bounding box center [139, 132] width 133 height 15
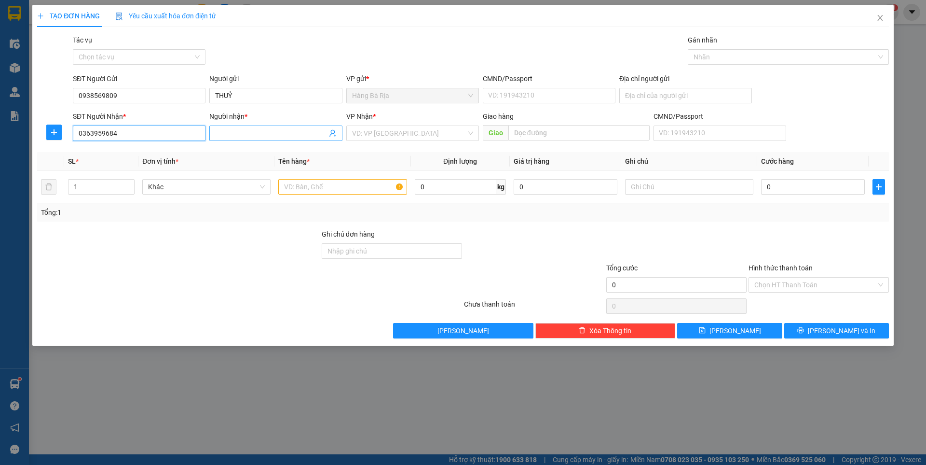
type input "0363959684"
click at [230, 135] on input "Người nhận *" at bounding box center [270, 133] width 111 height 11
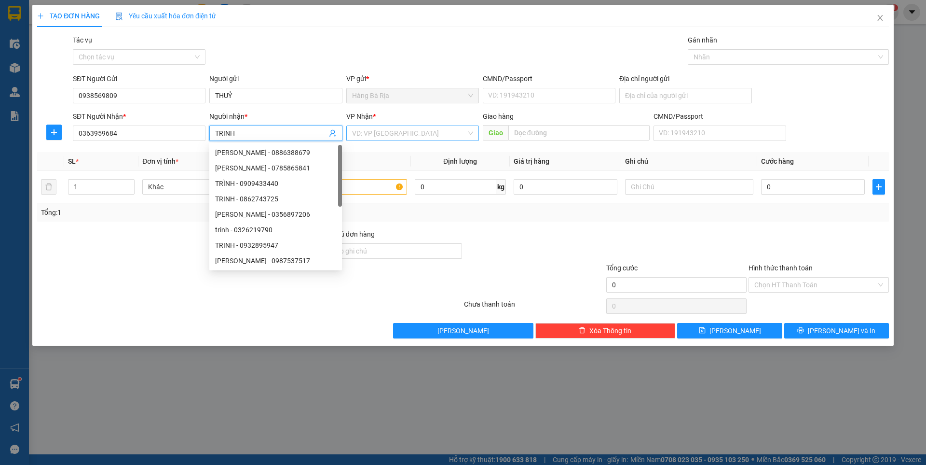
type input "TRINH"
click at [378, 133] on input "search" at bounding box center [409, 133] width 114 height 14
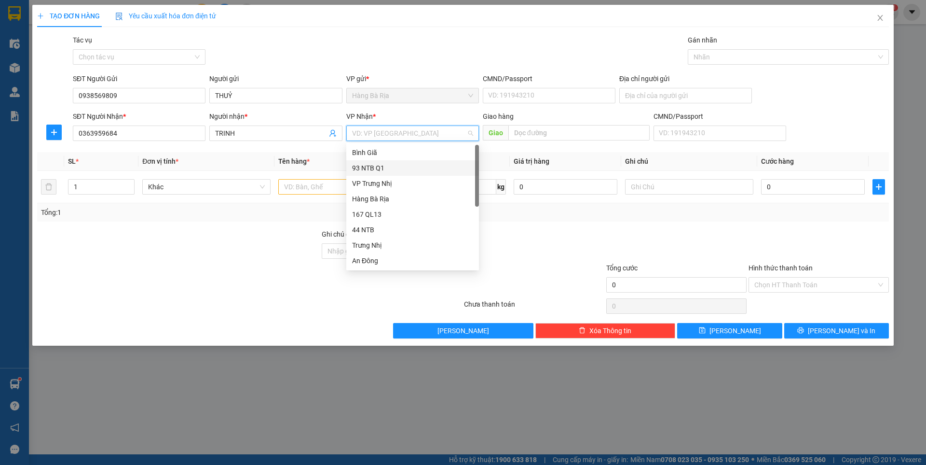
click at [413, 175] on div "93 NTB Q1" at bounding box center [412, 167] width 133 height 15
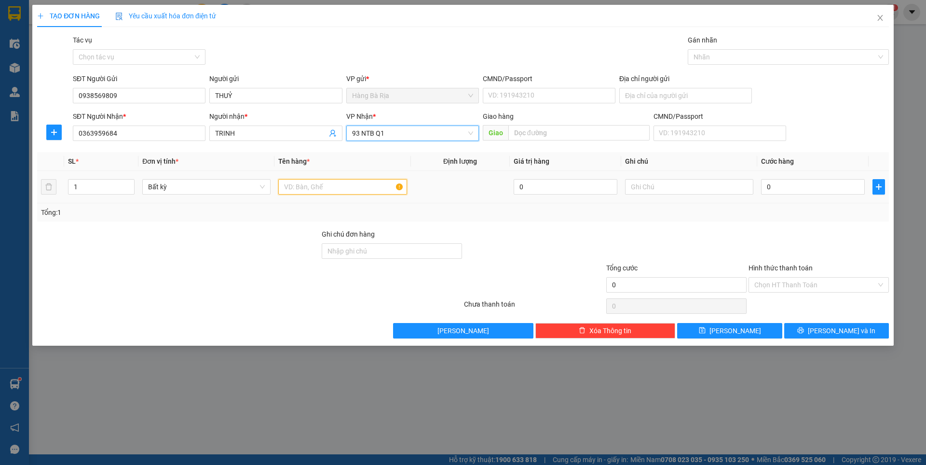
click at [330, 185] on input "text" at bounding box center [342, 186] width 128 height 15
type input "GÓI"
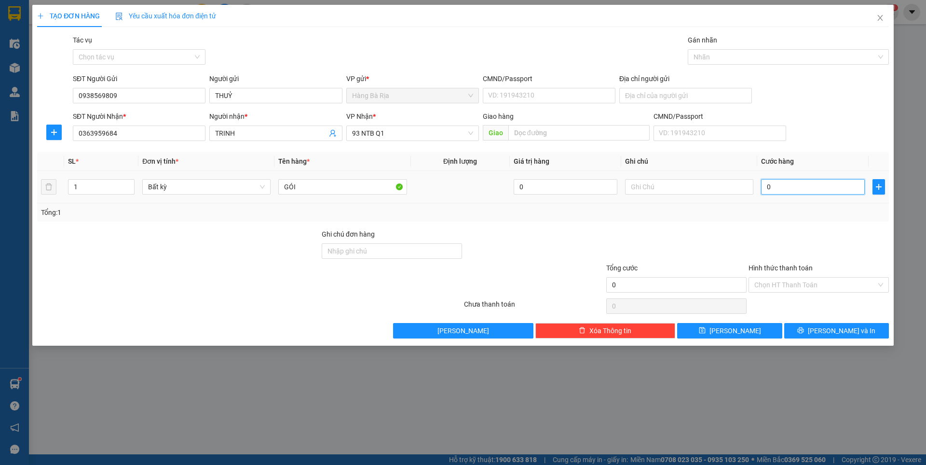
click at [781, 192] on input "0" at bounding box center [813, 186] width 104 height 15
type input "3"
type input "30"
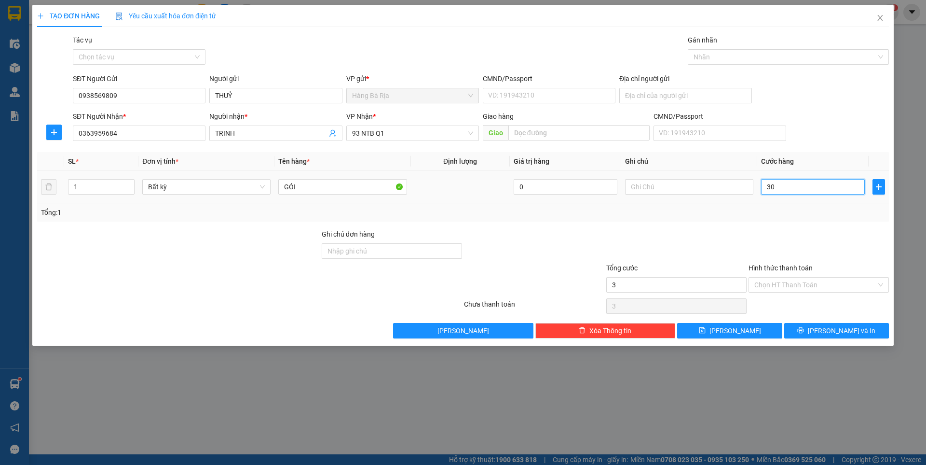
type input "30"
type input "30.000"
click at [816, 284] on input "Hình thức thanh toán" at bounding box center [816, 284] width 122 height 14
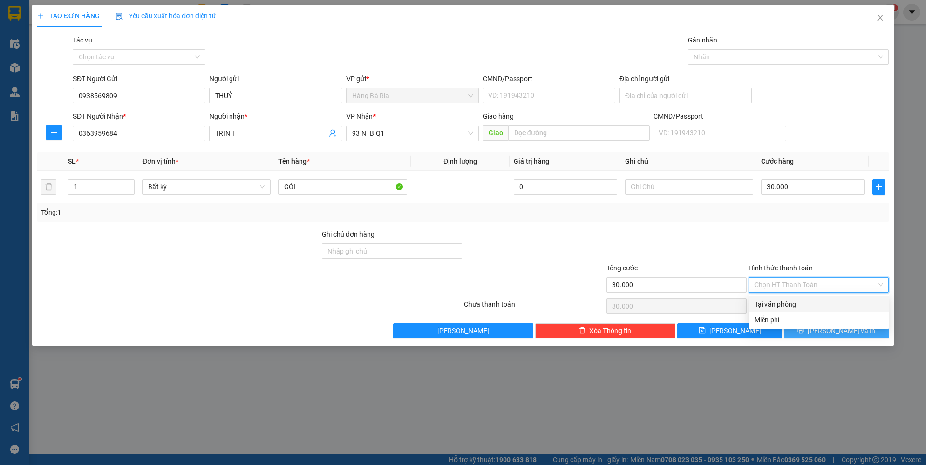
drag, startPoint x: 811, startPoint y: 303, endPoint x: 811, endPoint y: 329, distance: 25.6
click at [811, 308] on div "Tại văn phòng" at bounding box center [819, 304] width 129 height 11
type input "0"
click at [810, 330] on button "[PERSON_NAME] và In" at bounding box center [836, 330] width 105 height 15
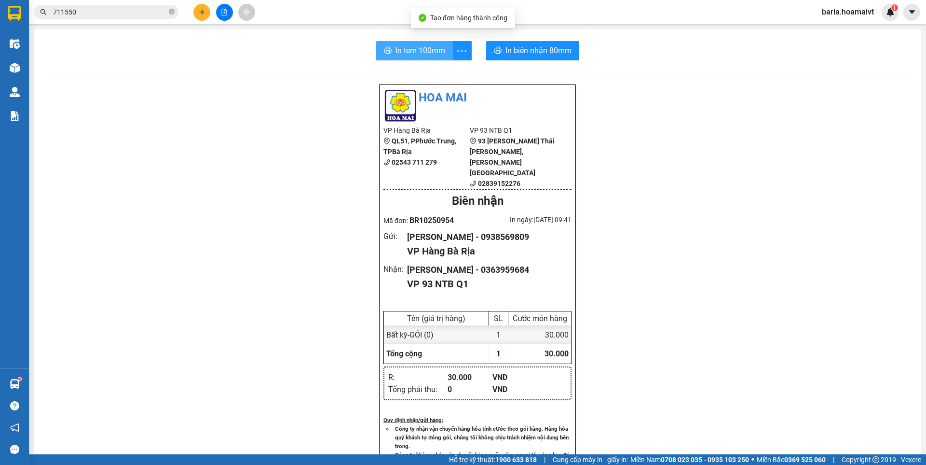
click at [404, 48] on span "In tem 100mm" at bounding box center [421, 50] width 50 height 12
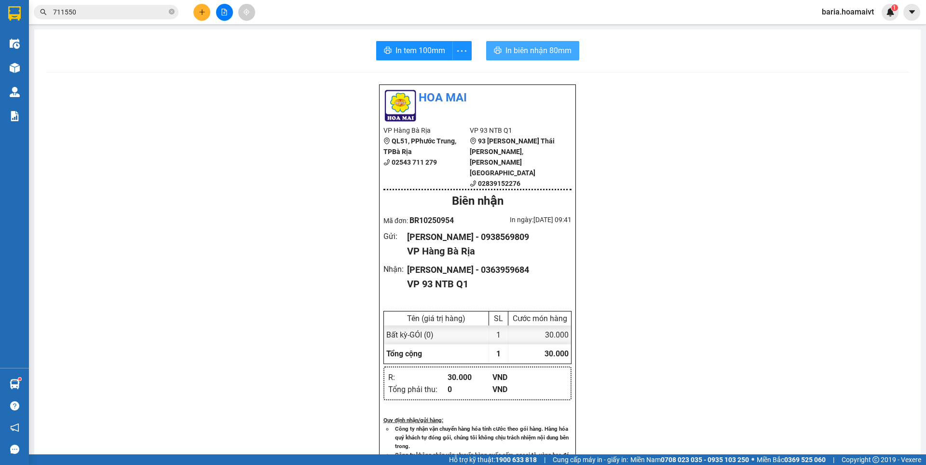
click at [556, 54] on span "In biên nhận 80mm" at bounding box center [539, 50] width 66 height 12
click at [165, 12] on input "text" at bounding box center [110, 12] width 114 height 11
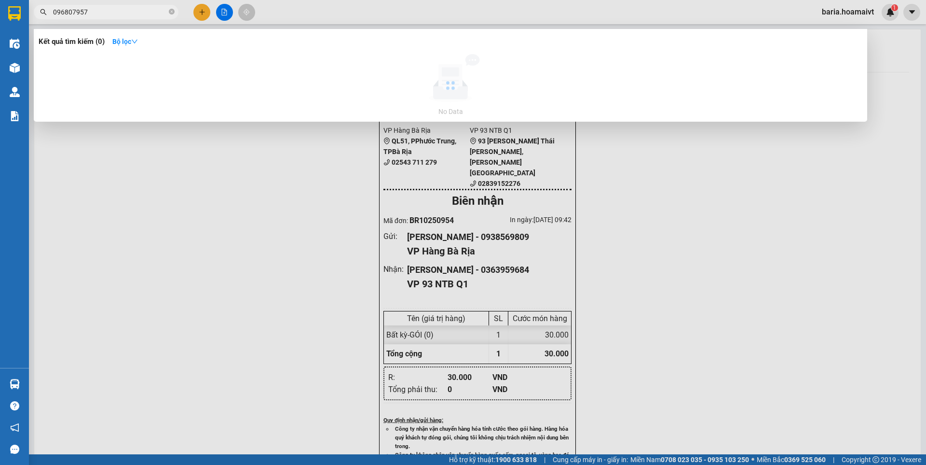
type input "0968079579"
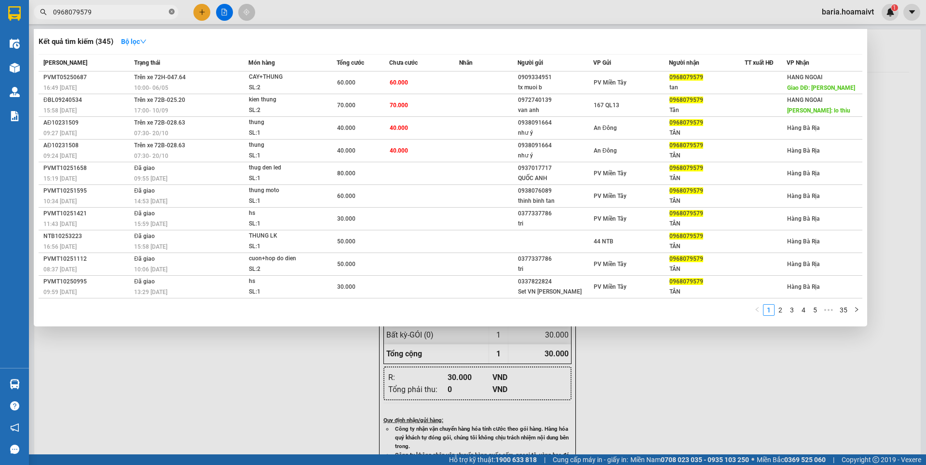
click at [171, 11] on icon "close-circle" at bounding box center [172, 12] width 6 height 6
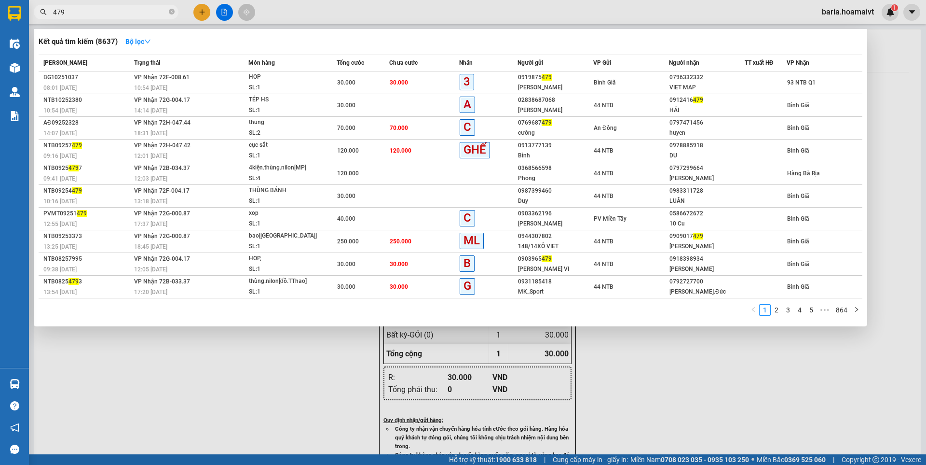
type input "479"
click at [170, 13] on icon "close-circle" at bounding box center [172, 12] width 6 height 6
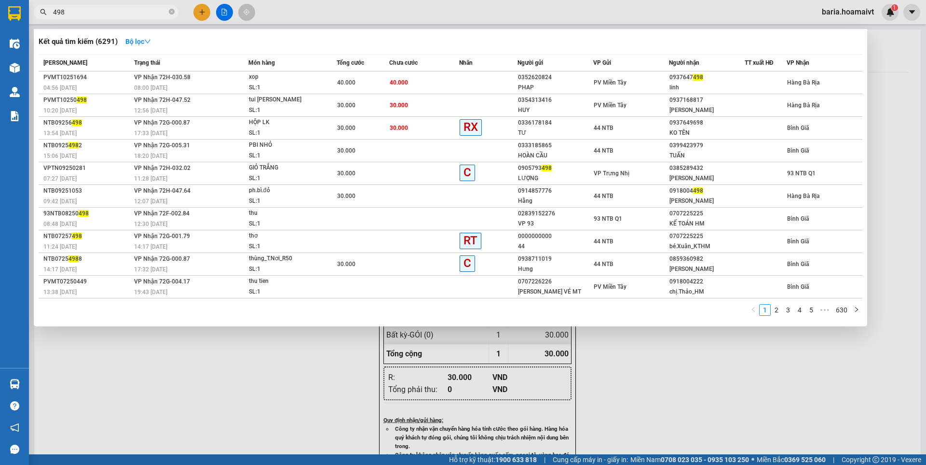
type input "498"
click at [627, 346] on div at bounding box center [463, 232] width 926 height 465
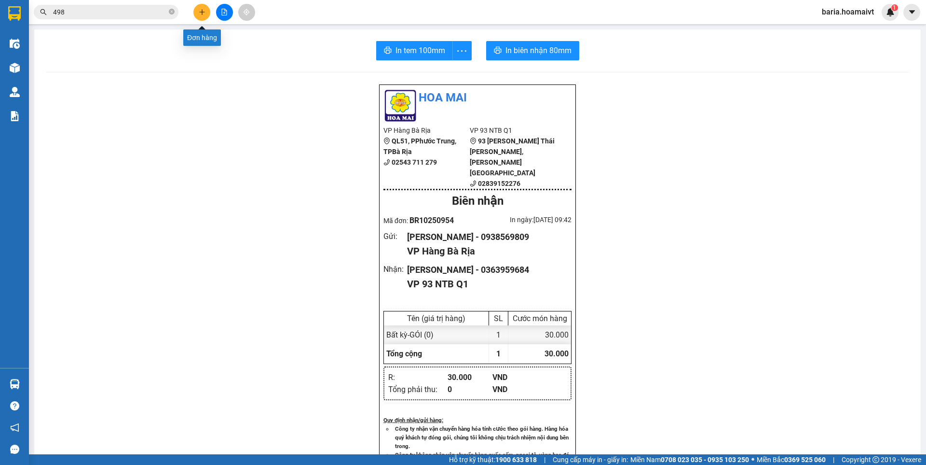
click at [202, 10] on icon "plus" at bounding box center [202, 11] width 0 height 5
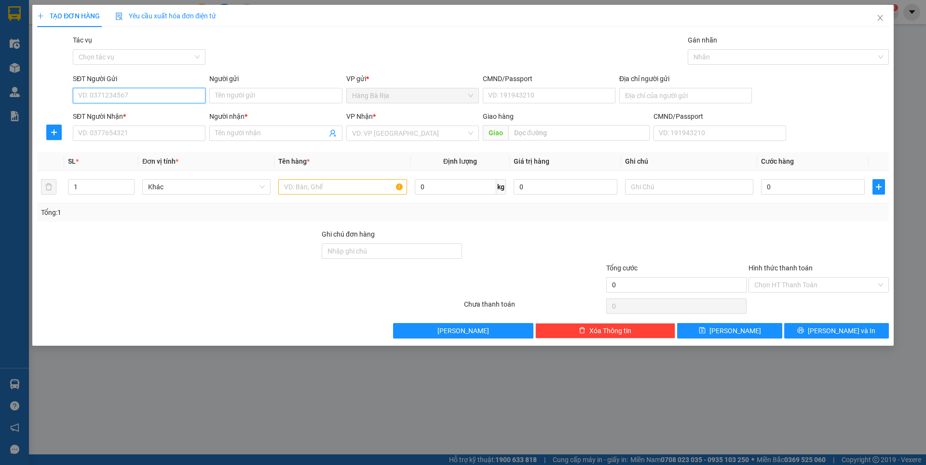
click at [153, 98] on input "SĐT Người Gửi" at bounding box center [139, 95] width 133 height 15
type input "0797188986"
click at [130, 133] on input "SĐT Người Nhận *" at bounding box center [139, 132] width 133 height 15
click at [879, 14] on icon "close" at bounding box center [881, 18] width 8 height 8
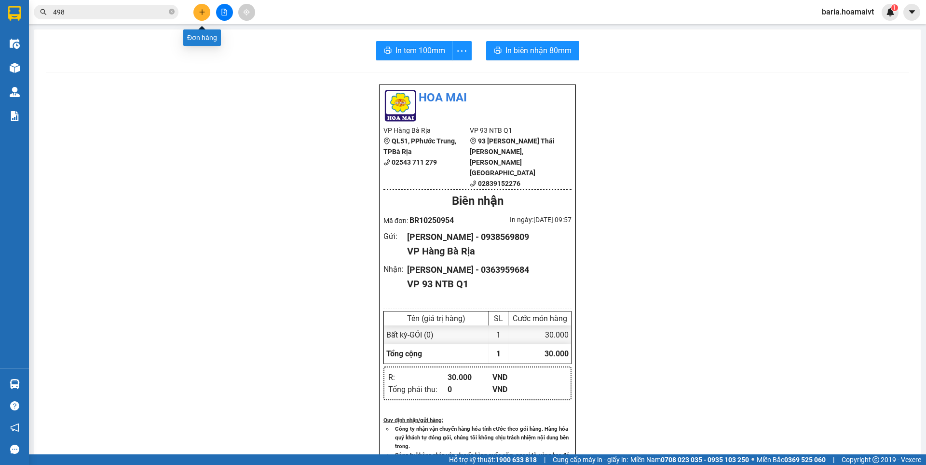
click at [202, 13] on icon "plus" at bounding box center [202, 11] width 0 height 5
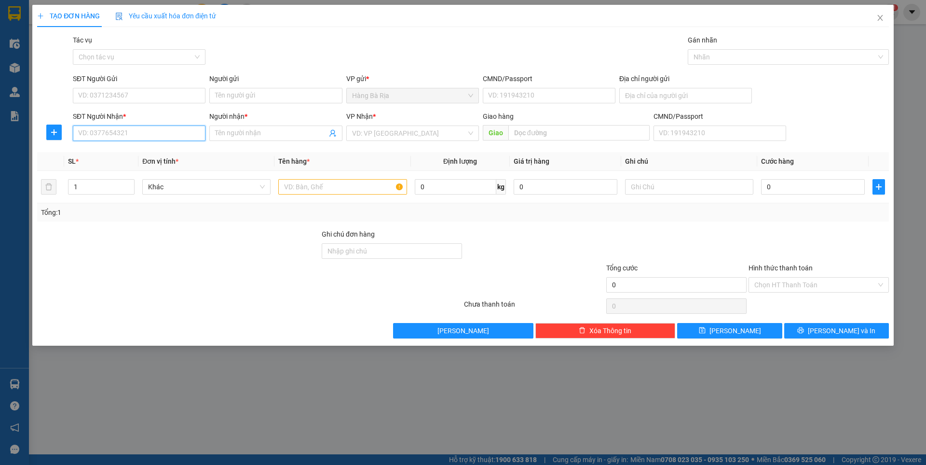
click at [175, 135] on input "SĐT Người Nhận *" at bounding box center [139, 132] width 133 height 15
drag, startPoint x: 882, startPoint y: 20, endPoint x: 834, endPoint y: 4, distance: 50.8
click at [882, 19] on icon "close" at bounding box center [881, 18] width 8 height 8
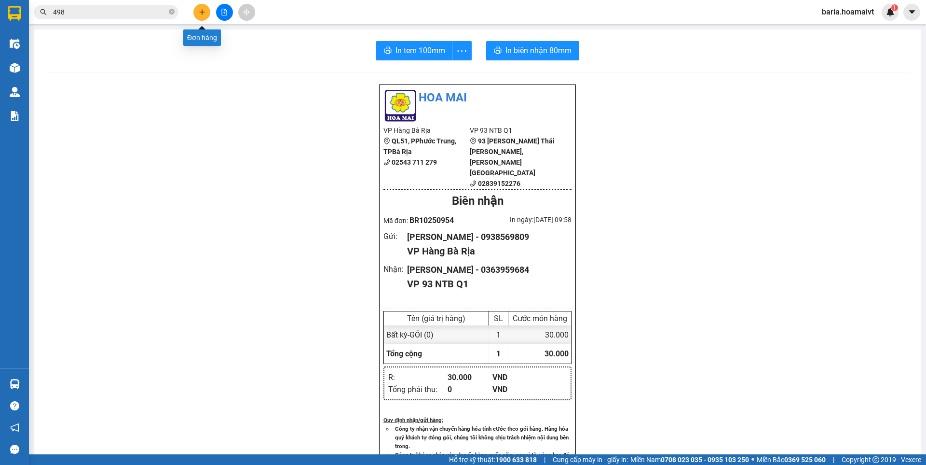
click at [200, 10] on icon "plus" at bounding box center [202, 12] width 7 height 7
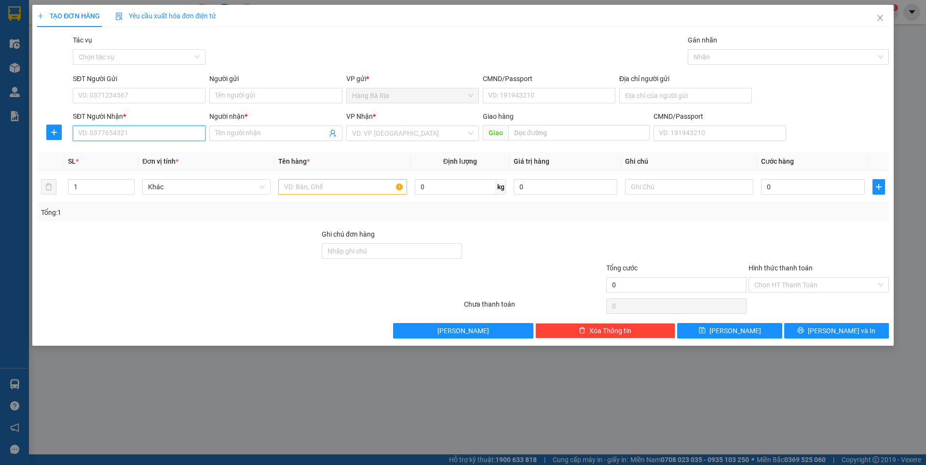
click at [177, 136] on input "SĐT Người Nhận *" at bounding box center [139, 132] width 133 height 15
click at [313, 424] on div "TẠO ĐƠN HÀNG Yêu cầu xuất hóa đơn điện tử Transit Pickup Surcharge Ids Transit …" at bounding box center [463, 232] width 926 height 465
click at [879, 17] on icon "close" at bounding box center [880, 18] width 5 height 6
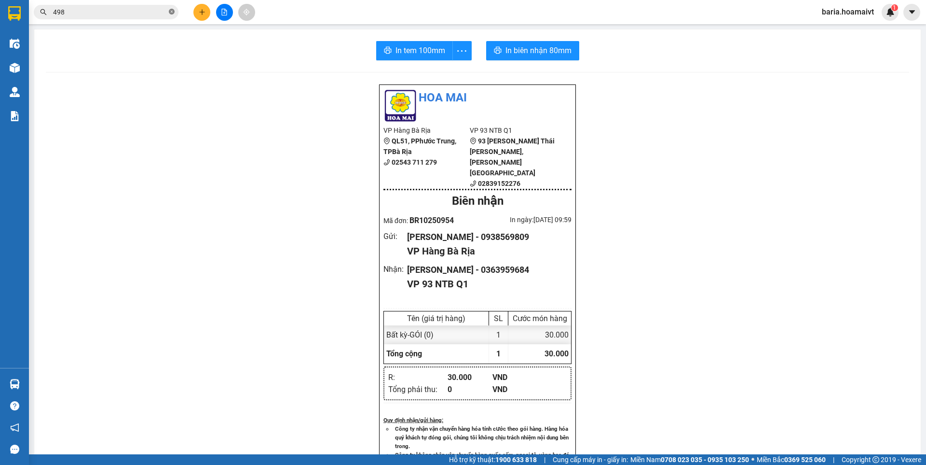
click at [169, 13] on icon "close-circle" at bounding box center [172, 12] width 6 height 6
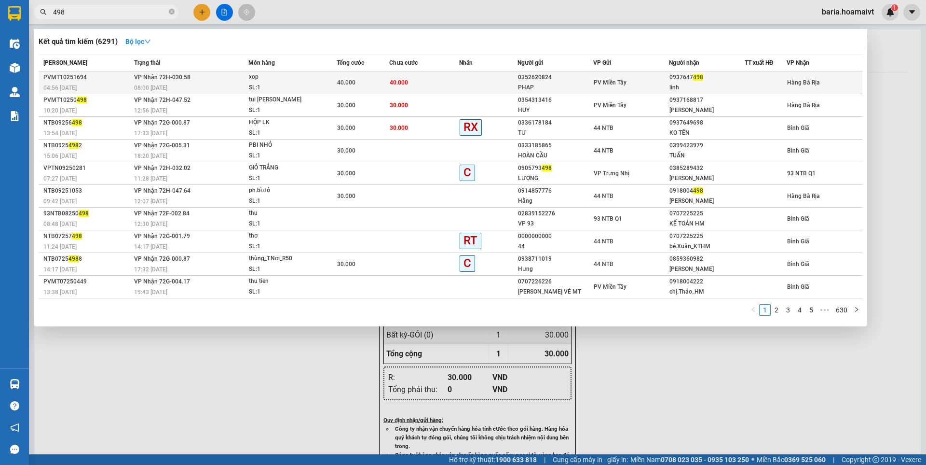
type input "498"
click at [747, 79] on div at bounding box center [765, 83] width 41 height 10
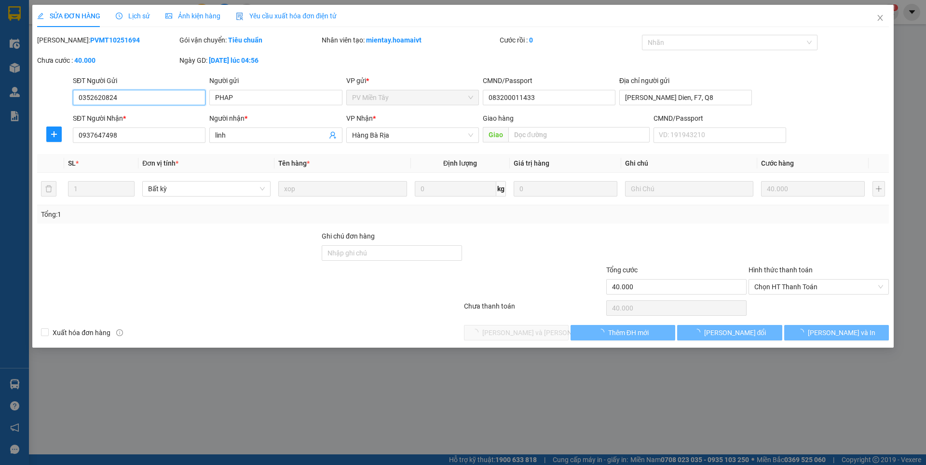
type input "0352620824"
type input "PHAP"
type input "083200011433"
type input "cho Binh Dien, F7, Q8"
type input "0937647498"
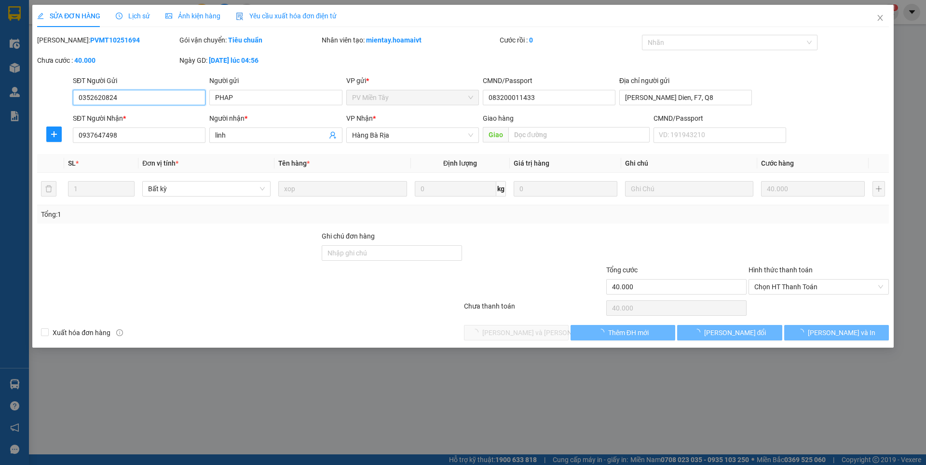
type input "linh"
type input "40.000"
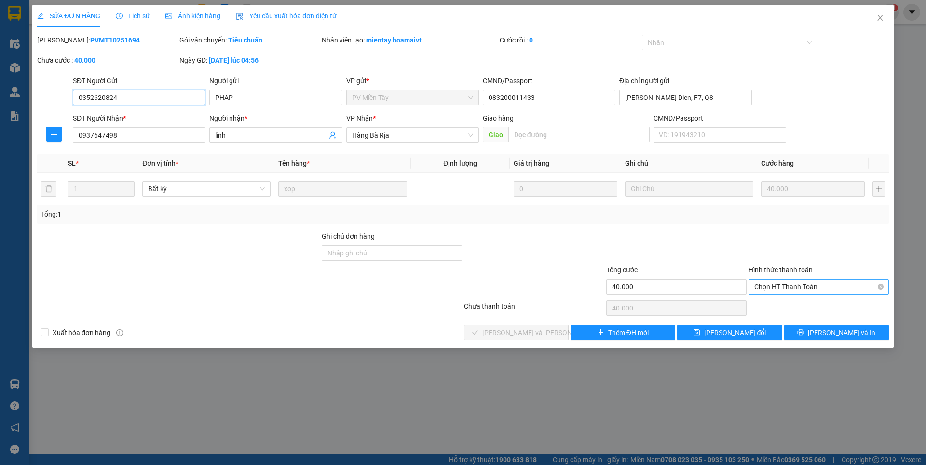
click at [774, 287] on span "Chọn HT Thanh Toán" at bounding box center [819, 286] width 129 height 14
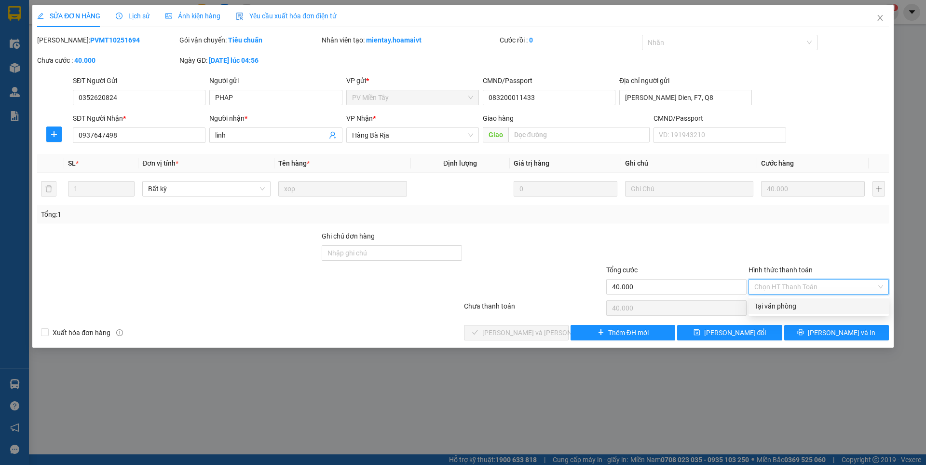
click at [767, 303] on div "Tại văn phòng" at bounding box center [819, 306] width 129 height 11
type input "0"
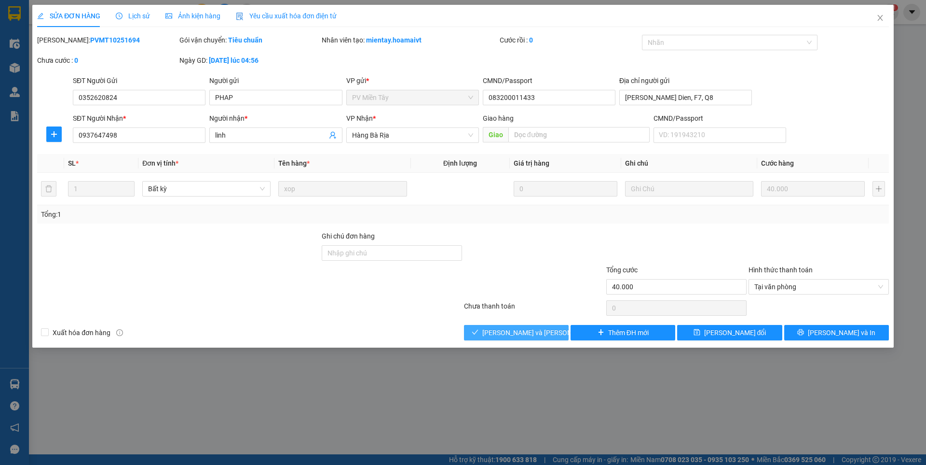
click at [524, 337] on span "[PERSON_NAME] và [PERSON_NAME] hàng" at bounding box center [547, 332] width 130 height 11
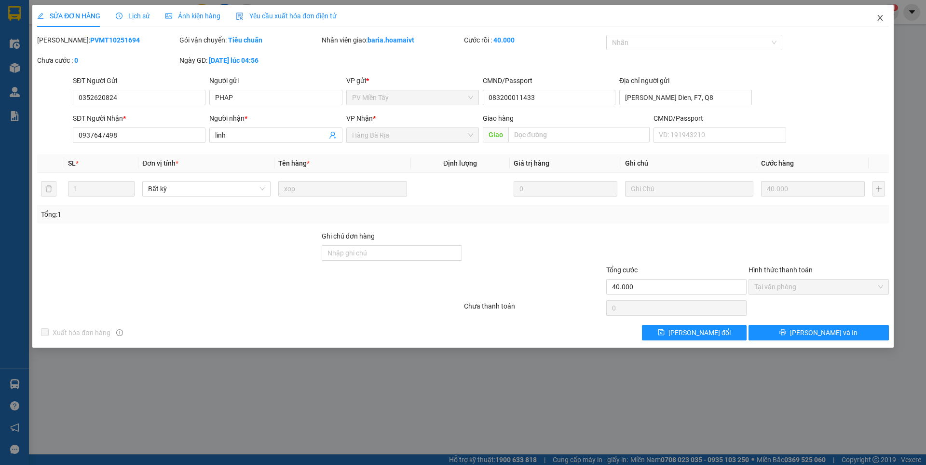
click at [880, 18] on icon "close" at bounding box center [880, 18] width 5 height 6
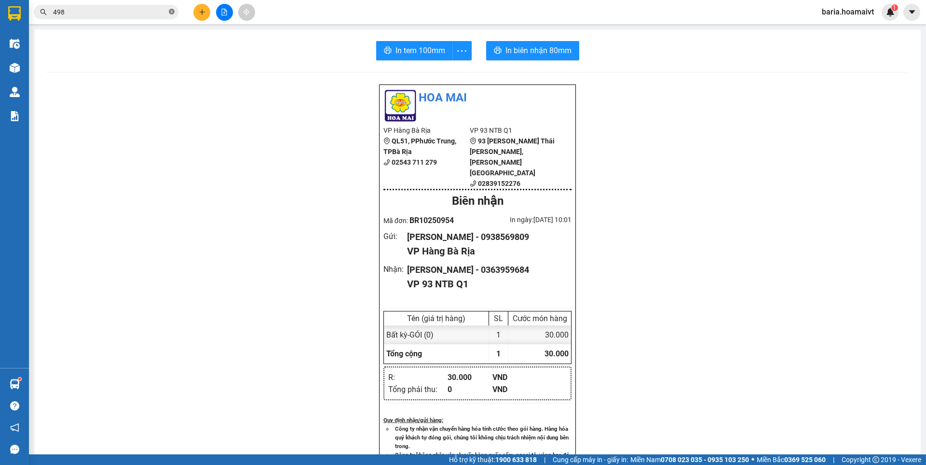
click at [169, 12] on icon "close-circle" at bounding box center [172, 12] width 6 height 6
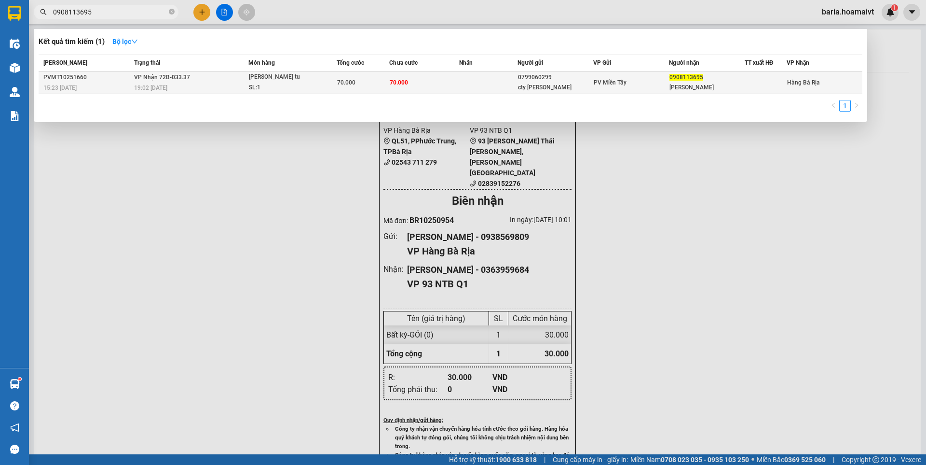
type input "0908113695"
click at [695, 83] on div "phuoc nguyen" at bounding box center [707, 87] width 75 height 10
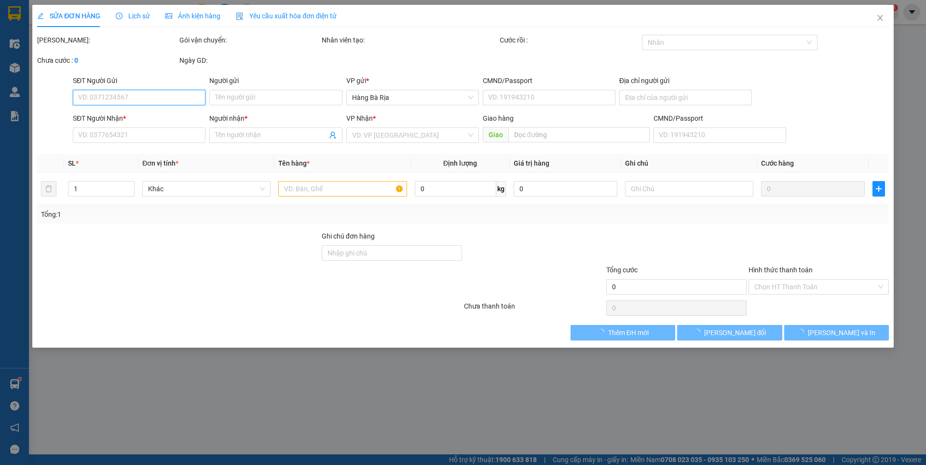
type input "0799060299"
type input "cty thanh huy"
type input "064095013135"
type input "quan tan phu"
type input "0908113695"
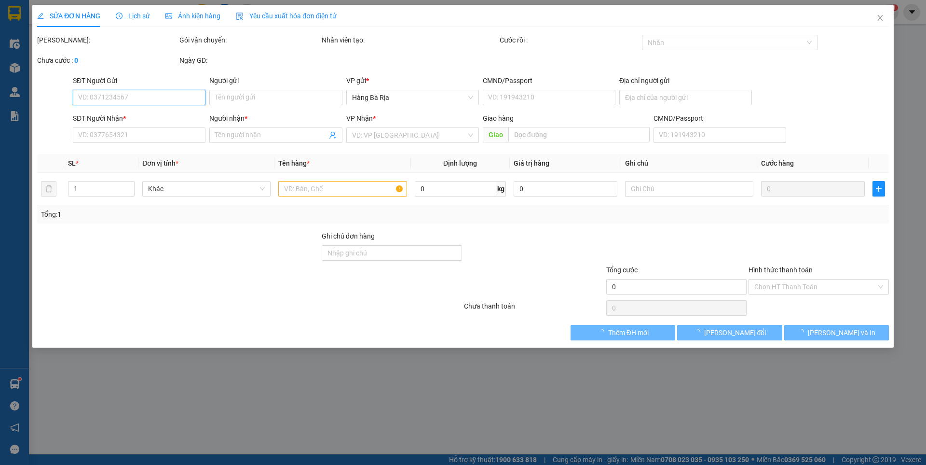
type input "phuoc nguyen"
type input "70.000"
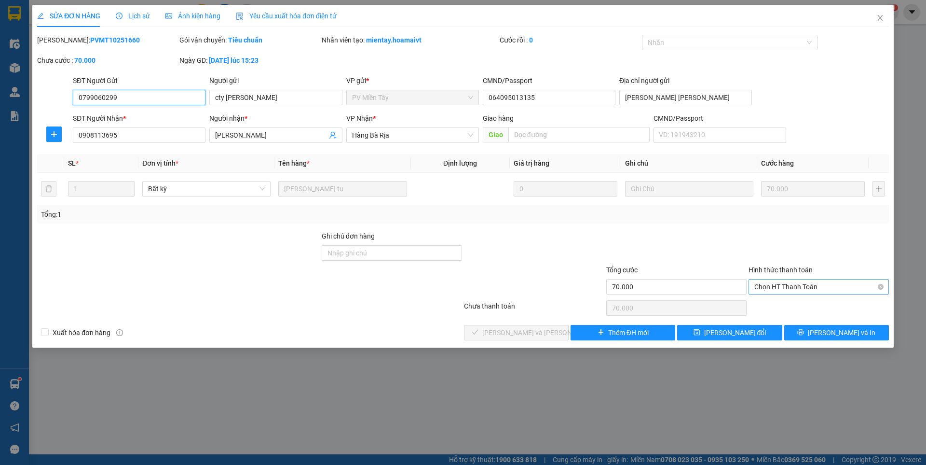
click at [787, 284] on span "Chọn HT Thanh Toán" at bounding box center [819, 286] width 129 height 14
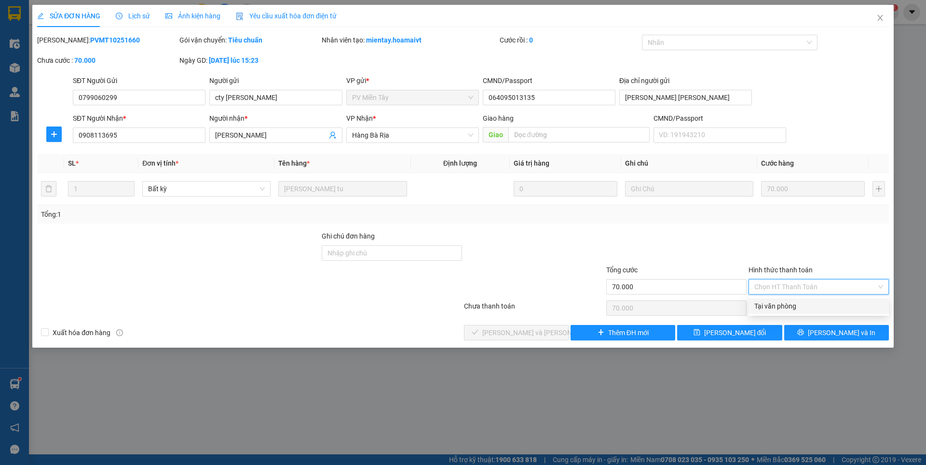
drag, startPoint x: 801, startPoint y: 302, endPoint x: 677, endPoint y: 322, distance: 125.6
click at [800, 303] on div "Tại văn phòng" at bounding box center [819, 306] width 129 height 11
type input "0"
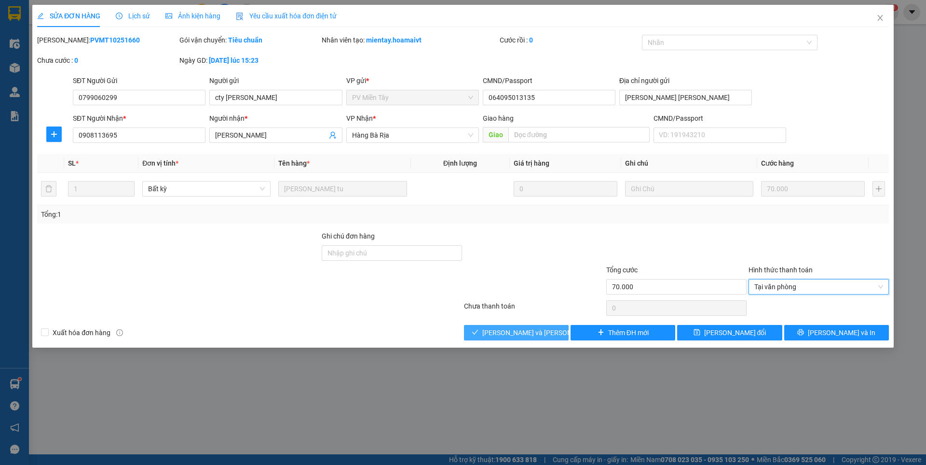
click at [556, 335] on button "[PERSON_NAME] và [PERSON_NAME] hàng" at bounding box center [516, 332] width 105 height 15
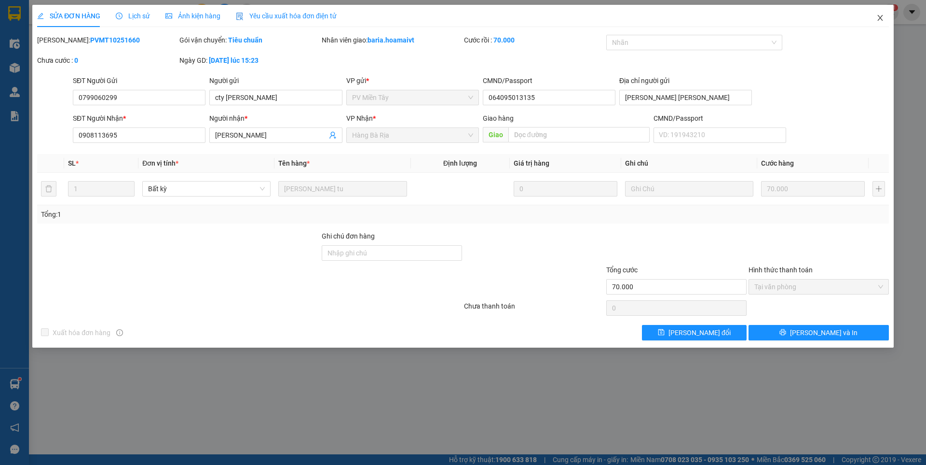
click at [880, 18] on icon "close" at bounding box center [880, 18] width 5 height 6
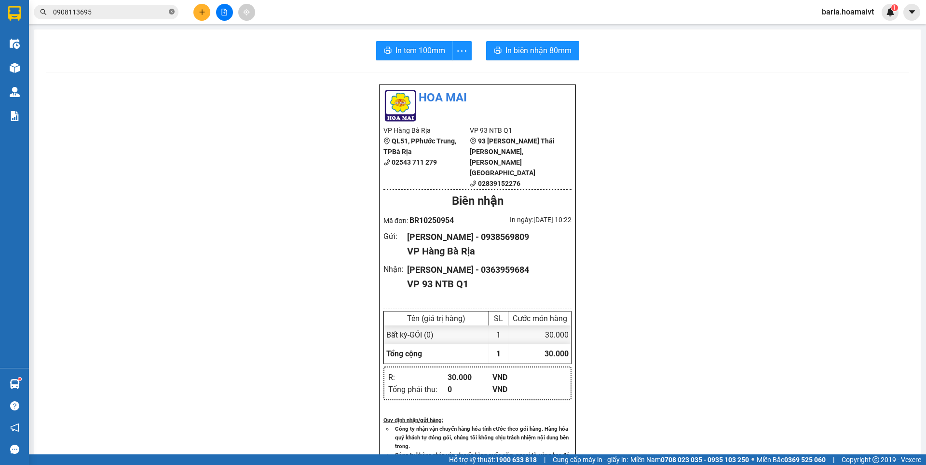
click at [169, 11] on icon "close-circle" at bounding box center [172, 12] width 6 height 6
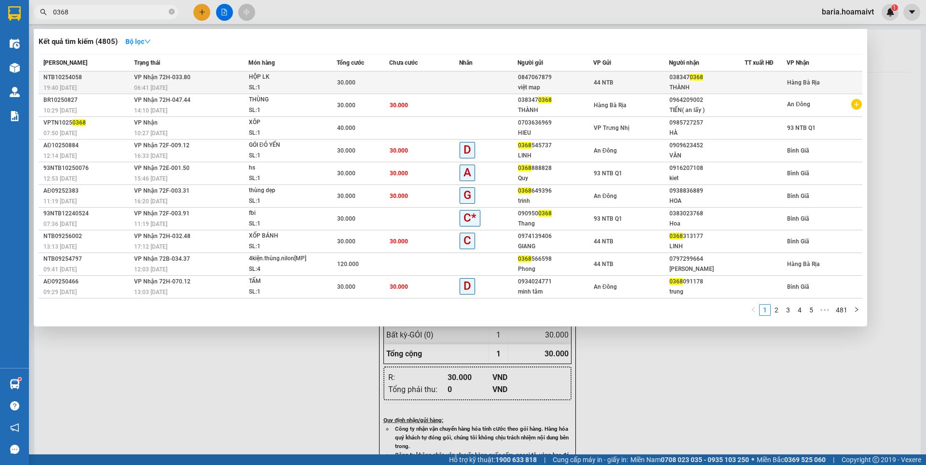
type input "0368"
click at [652, 83] on div "44 NTB" at bounding box center [631, 82] width 75 height 11
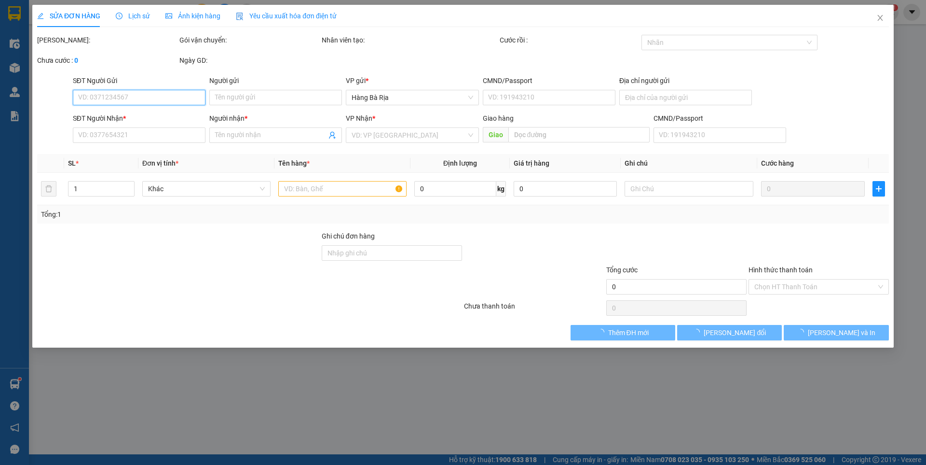
type input "0847067879"
type input "việt map"
type input "96.đg.số.2_Bình.Chánh"
type input "0383470368"
type input "THÀNH"
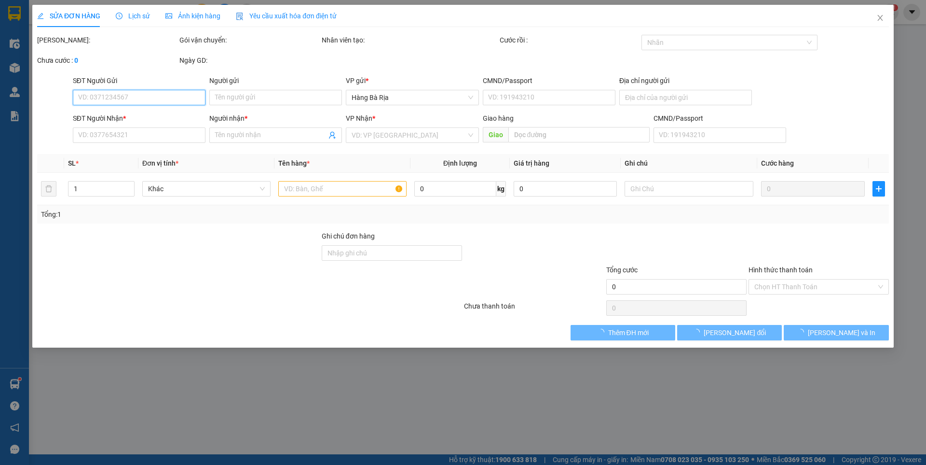
type input "30.000"
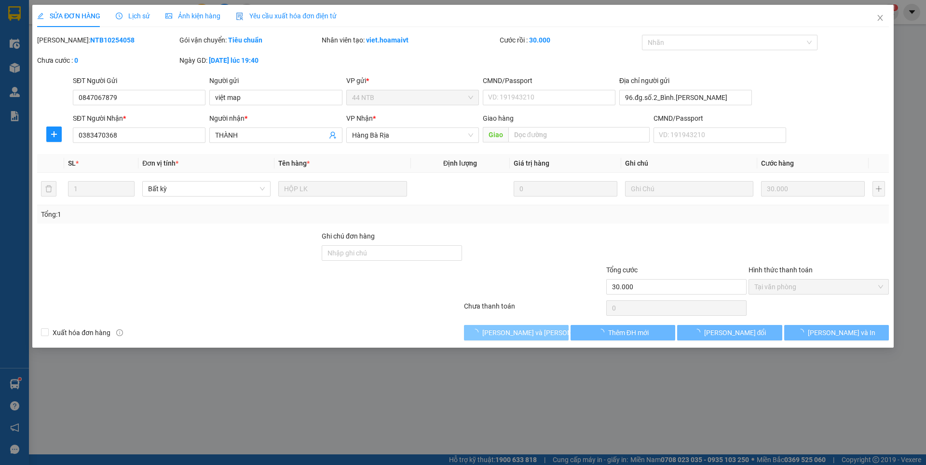
click at [525, 333] on span "[PERSON_NAME] và [PERSON_NAME] hàng" at bounding box center [547, 332] width 130 height 11
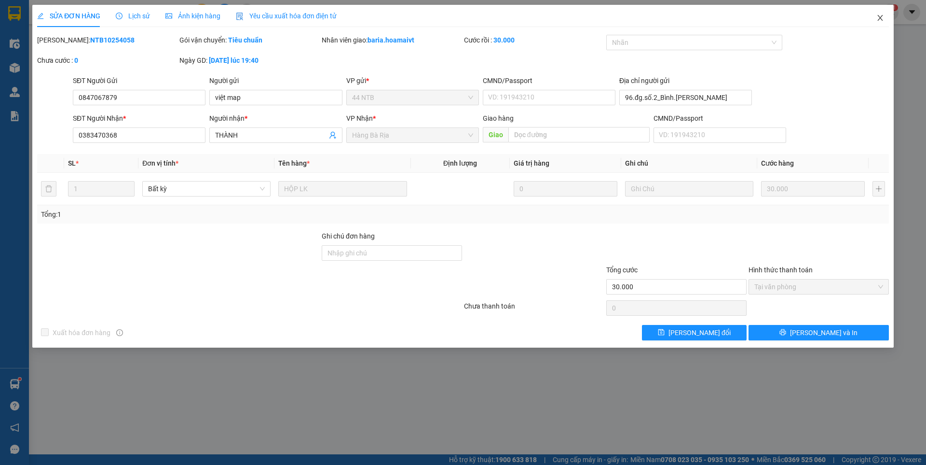
drag, startPoint x: 879, startPoint y: 16, endPoint x: 797, endPoint y: 1, distance: 84.3
click at [879, 17] on icon "close" at bounding box center [881, 18] width 8 height 8
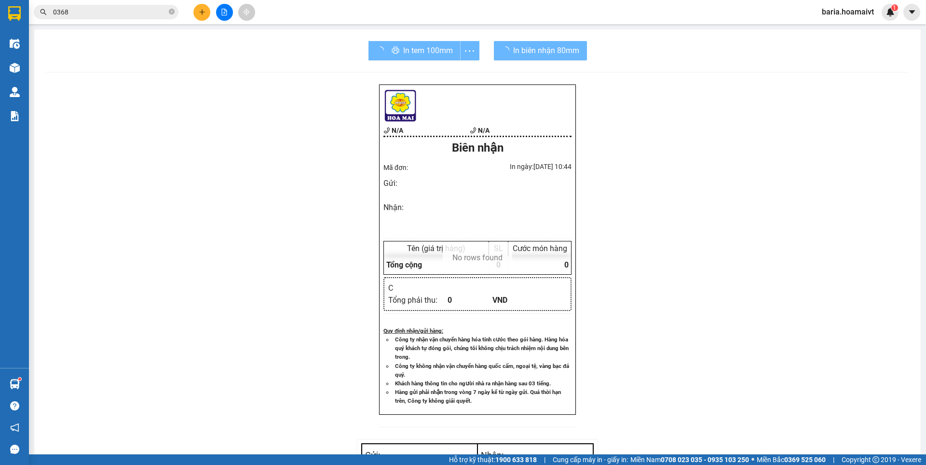
click at [168, 10] on span "0368" at bounding box center [106, 12] width 145 height 14
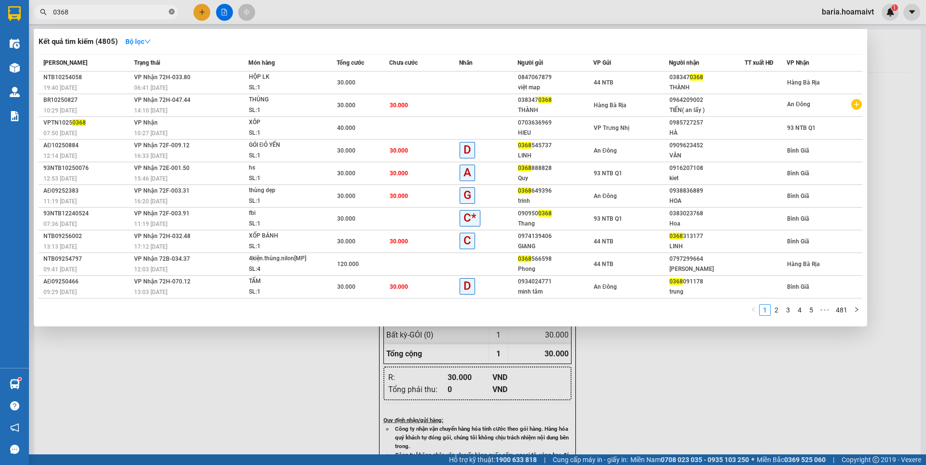
click at [169, 10] on icon "close-circle" at bounding box center [172, 12] width 6 height 6
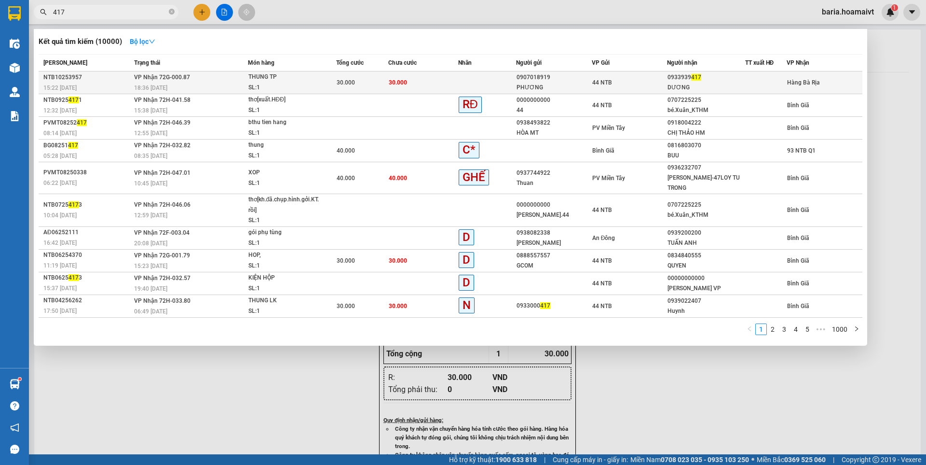
type input "417"
click at [690, 79] on div "0933939 417" at bounding box center [706, 77] width 77 height 10
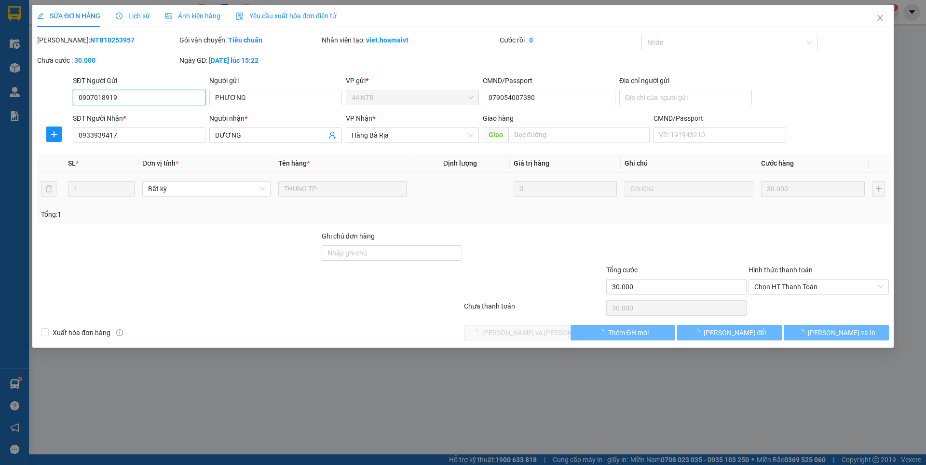
type input "0907018919"
type input "PHƯƠNG"
type input "079054007380"
type input "0933939417"
type input "DƯƠNG"
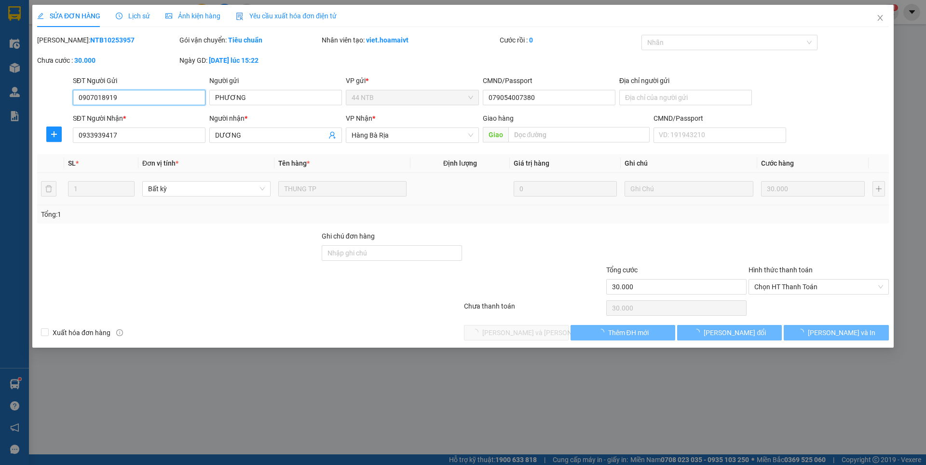
type input "30.000"
click at [774, 291] on span "Chọn HT Thanh Toán" at bounding box center [819, 286] width 129 height 14
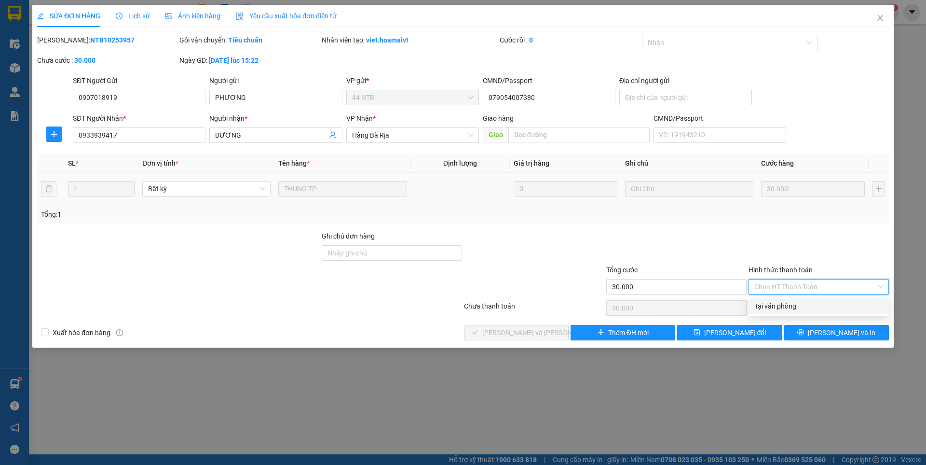
click at [770, 309] on div "Tại văn phòng" at bounding box center [819, 306] width 129 height 11
type input "0"
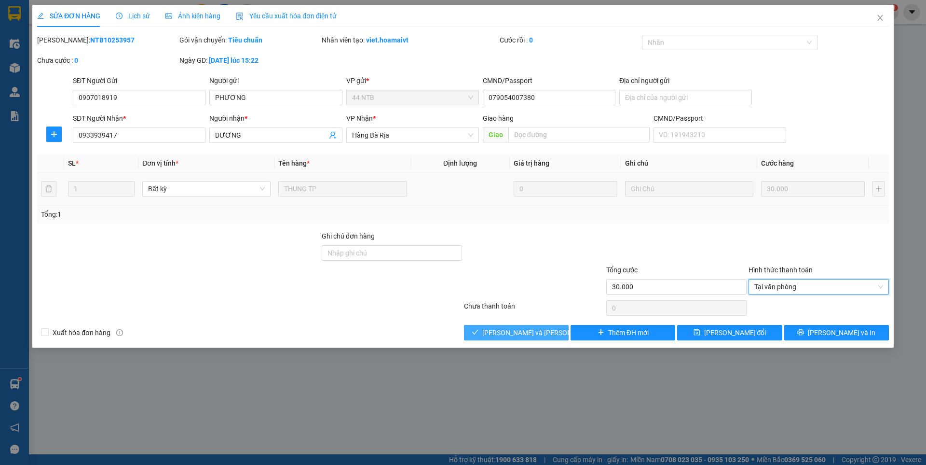
drag, startPoint x: 538, startPoint y: 331, endPoint x: 736, endPoint y: 244, distance: 215.8
click at [538, 331] on span "[PERSON_NAME] và [PERSON_NAME] hàng" at bounding box center [547, 332] width 130 height 11
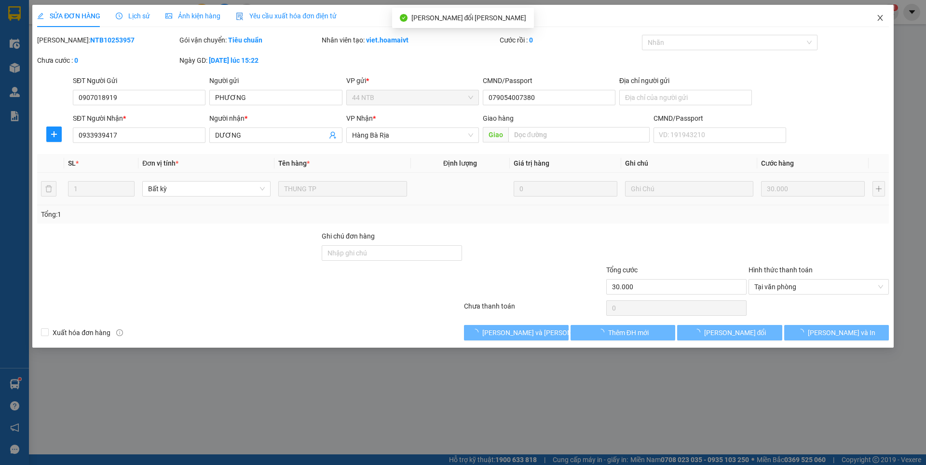
click at [879, 20] on icon "close" at bounding box center [881, 18] width 8 height 8
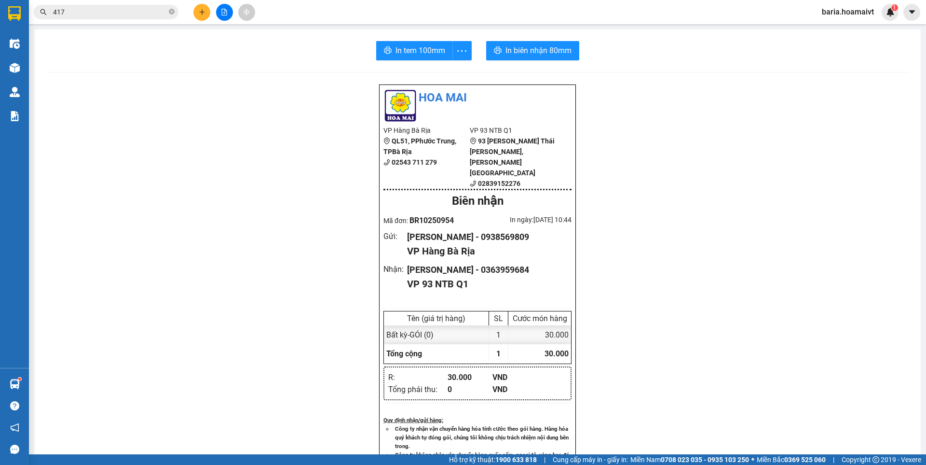
click at [201, 14] on icon "plus" at bounding box center [202, 12] width 7 height 7
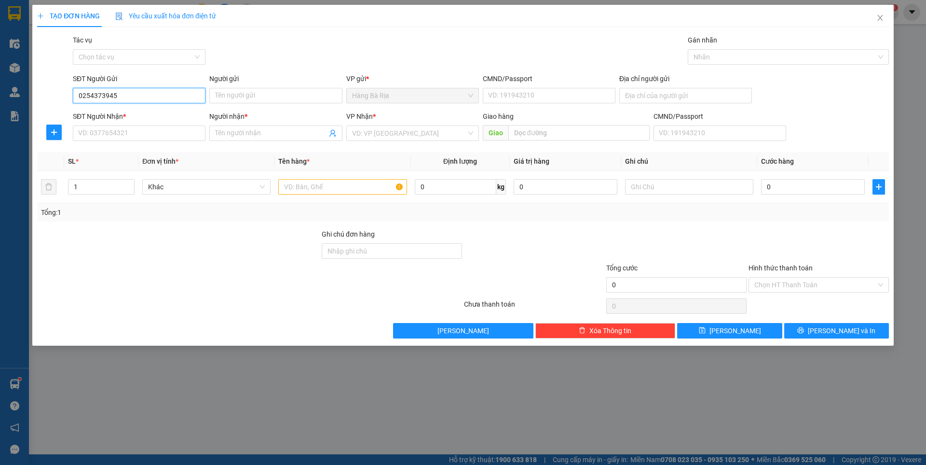
type input "02543739456"
click at [174, 112] on div "02543739456 - THIÊN ÂN" at bounding box center [139, 115] width 121 height 11
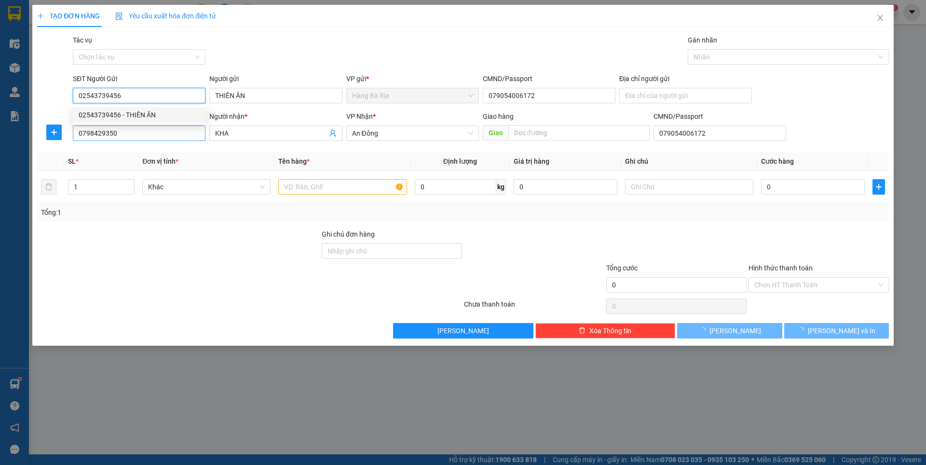
type input "THIÊN ÂN"
type input "079054006172"
type input "0798429350"
type input "KHA"
type input "079054006172"
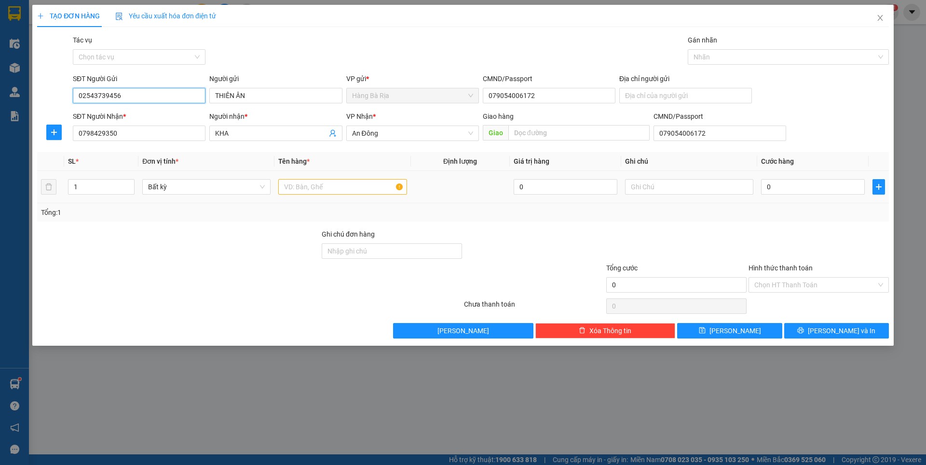
type input "02543739456"
click at [323, 186] on input "text" at bounding box center [342, 186] width 128 height 15
type input "HỘP TÍM"
click at [768, 192] on input "0" at bounding box center [813, 186] width 104 height 15
type input "3"
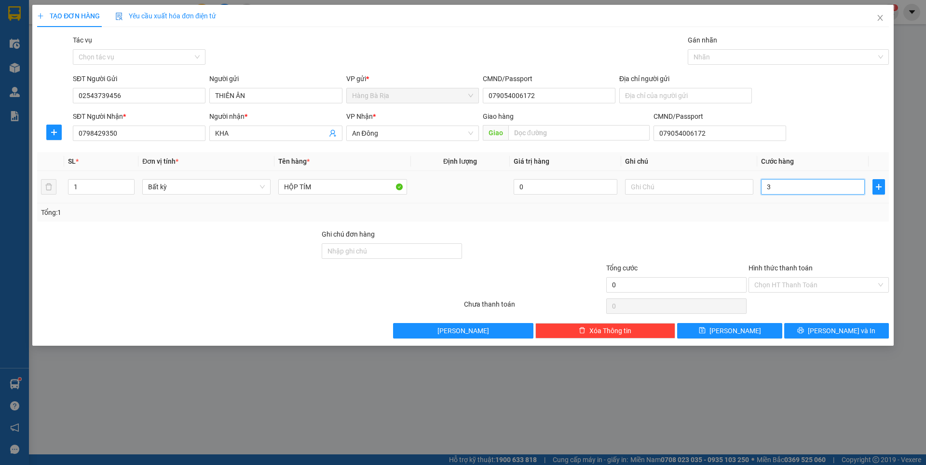
type input "3"
type input "30"
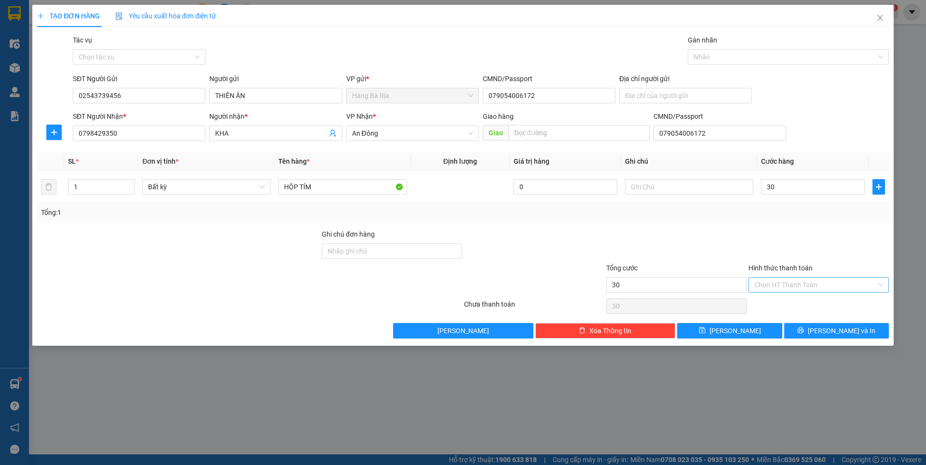
click at [792, 284] on input "Hình thức thanh toán" at bounding box center [816, 284] width 122 height 14
type input "30.000"
drag, startPoint x: 795, startPoint y: 300, endPoint x: 797, endPoint y: 324, distance: 23.8
click at [795, 301] on div "Tại văn phòng" at bounding box center [819, 304] width 129 height 11
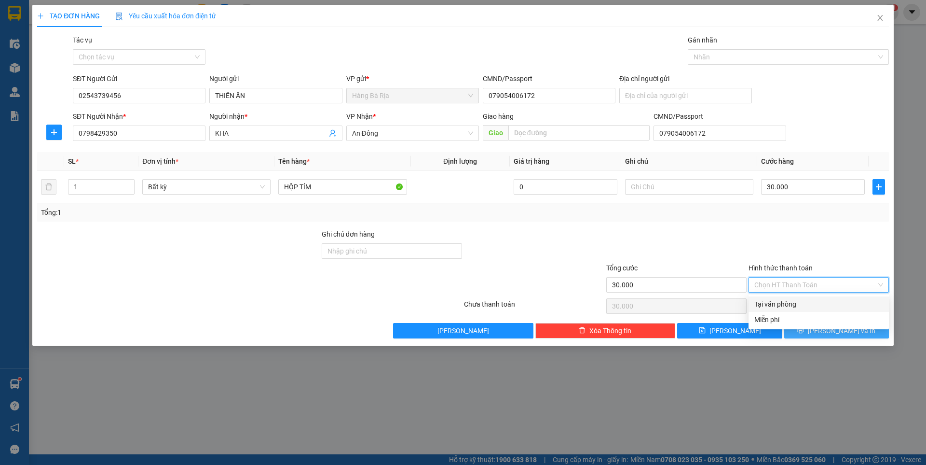
type input "0"
click at [798, 331] on button "[PERSON_NAME] và In" at bounding box center [836, 330] width 105 height 15
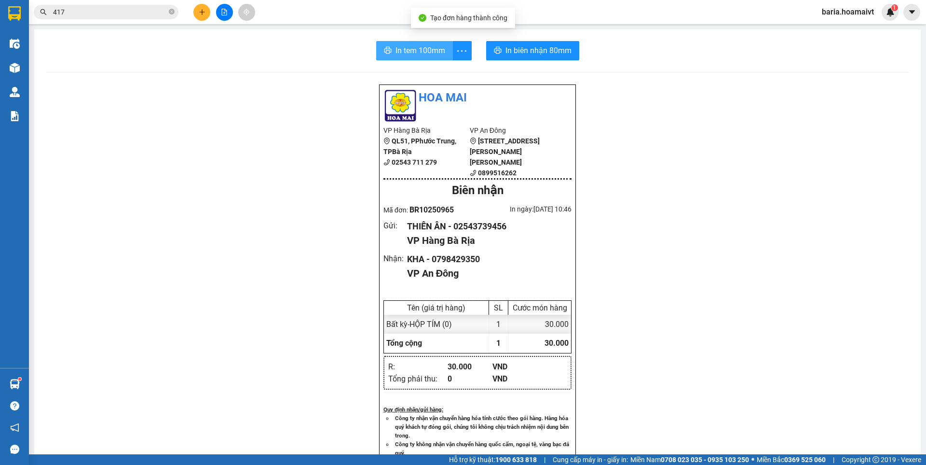
click at [430, 42] on button "In tem 100mm" at bounding box center [414, 50] width 77 height 19
click at [397, 57] on button "In tem 100mm" at bounding box center [414, 50] width 77 height 19
click at [113, 13] on input "text" at bounding box center [110, 12] width 114 height 11
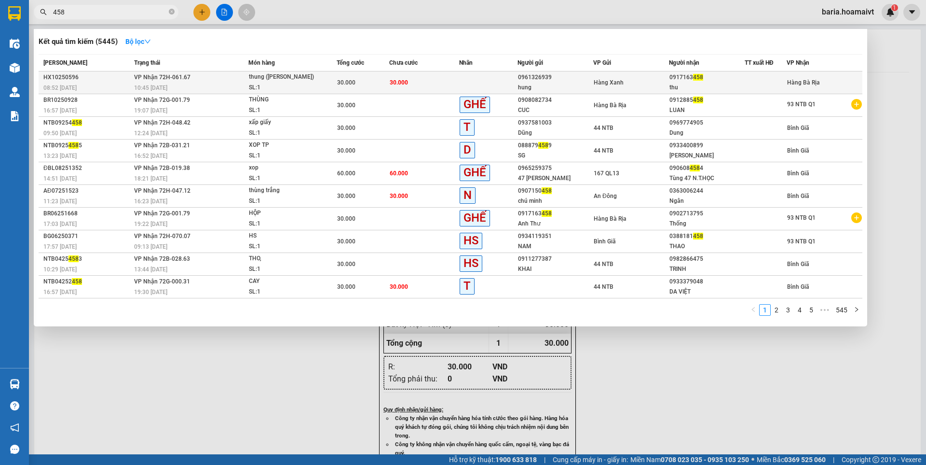
type input "458"
click at [676, 87] on div "thu" at bounding box center [707, 87] width 75 height 10
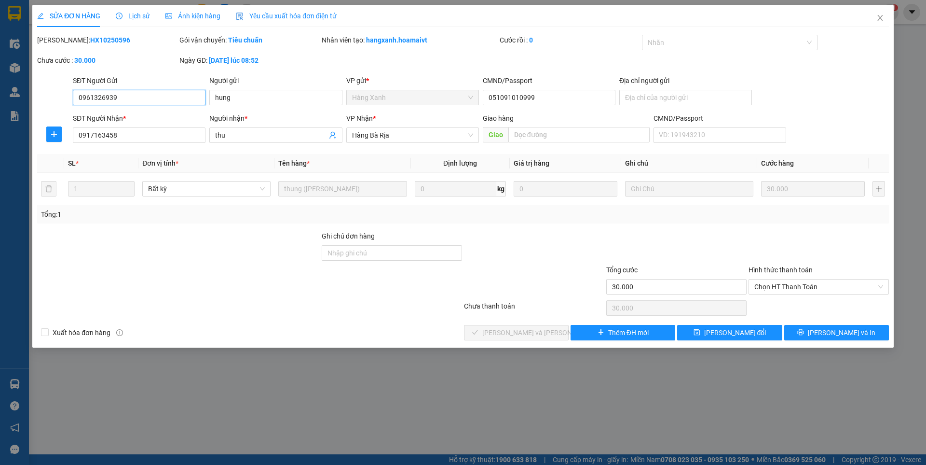
type input "0961326939"
type input "hung"
type input "051091010999"
type input "0917163458"
type input "thu"
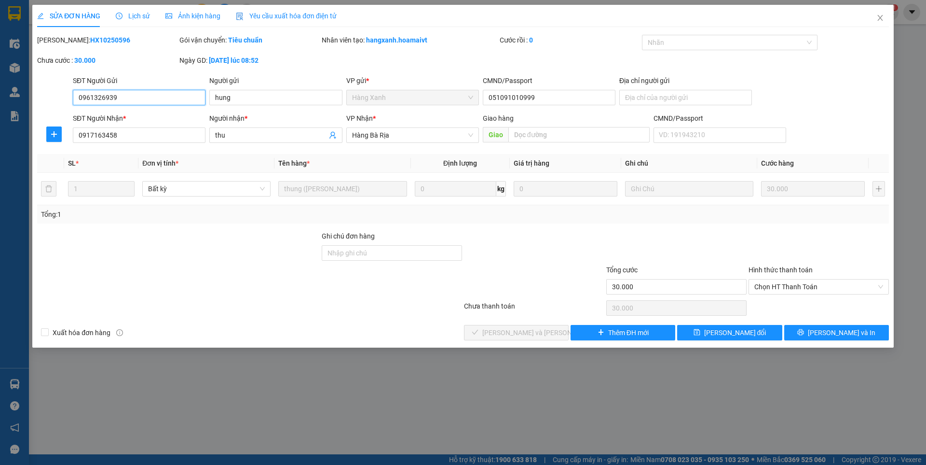
type input "30.000"
click at [783, 286] on span "Chọn HT Thanh Toán" at bounding box center [819, 286] width 129 height 14
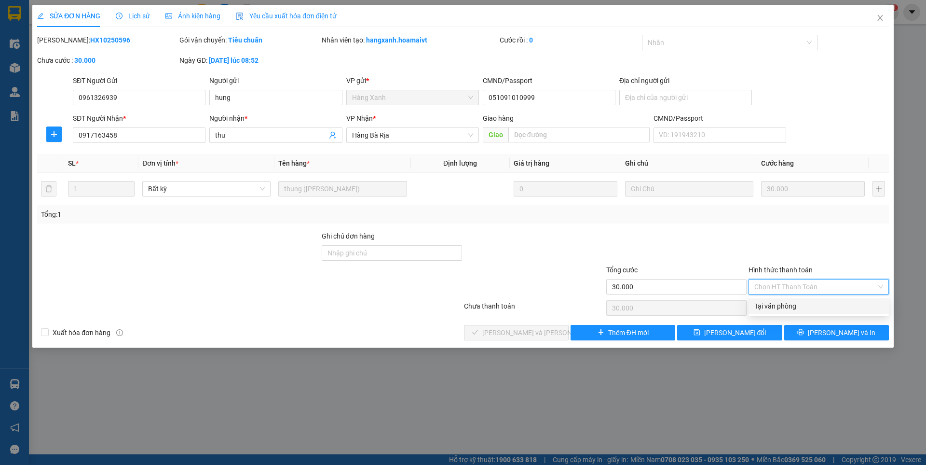
click at [766, 307] on div "Tại văn phòng" at bounding box center [819, 306] width 129 height 11
type input "0"
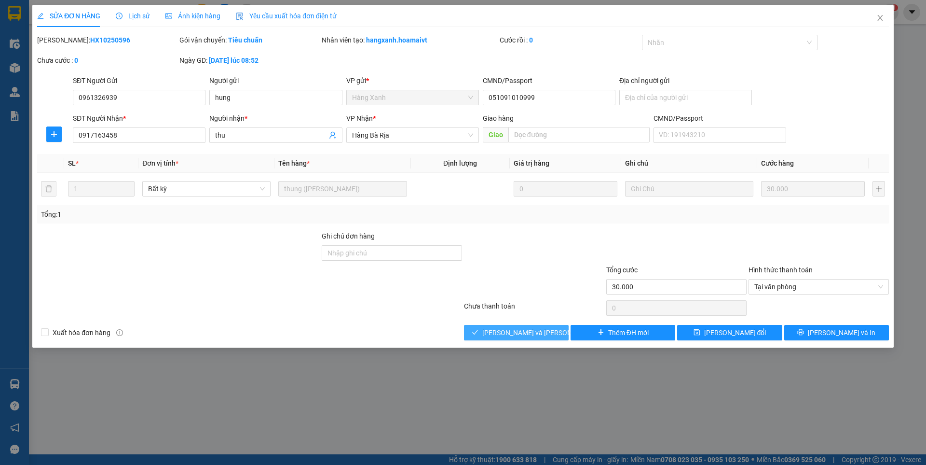
click at [501, 332] on span "[PERSON_NAME] và [PERSON_NAME] hàng" at bounding box center [547, 332] width 130 height 11
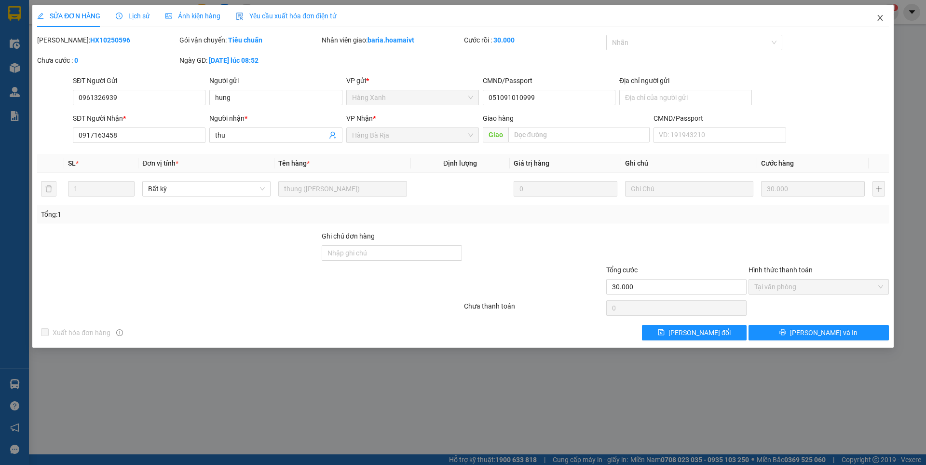
click at [880, 16] on icon "close" at bounding box center [881, 18] width 8 height 8
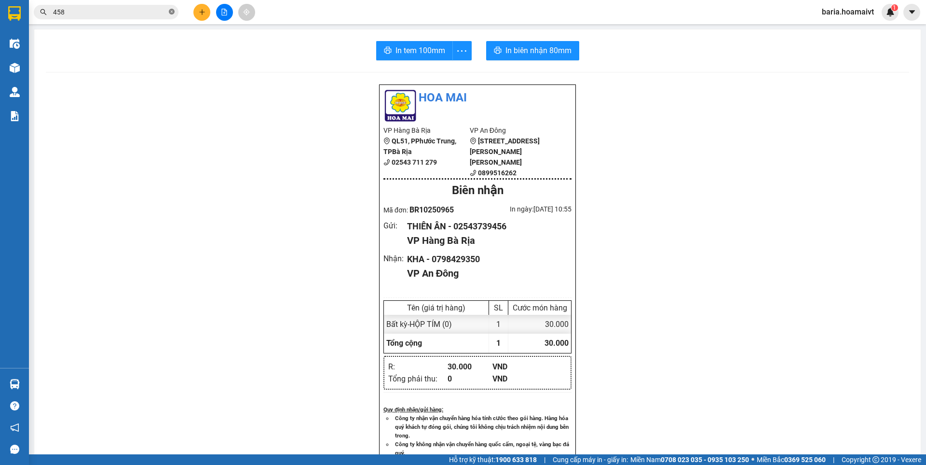
click at [171, 10] on icon "close-circle" at bounding box center [172, 12] width 6 height 6
click at [144, 14] on input "text" at bounding box center [110, 12] width 114 height 11
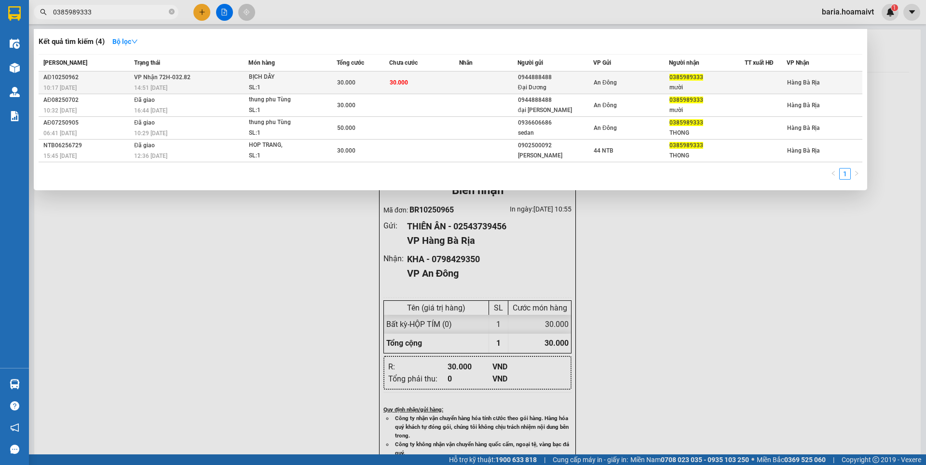
type input "0385989333"
click at [713, 80] on div "0385989333" at bounding box center [707, 77] width 75 height 10
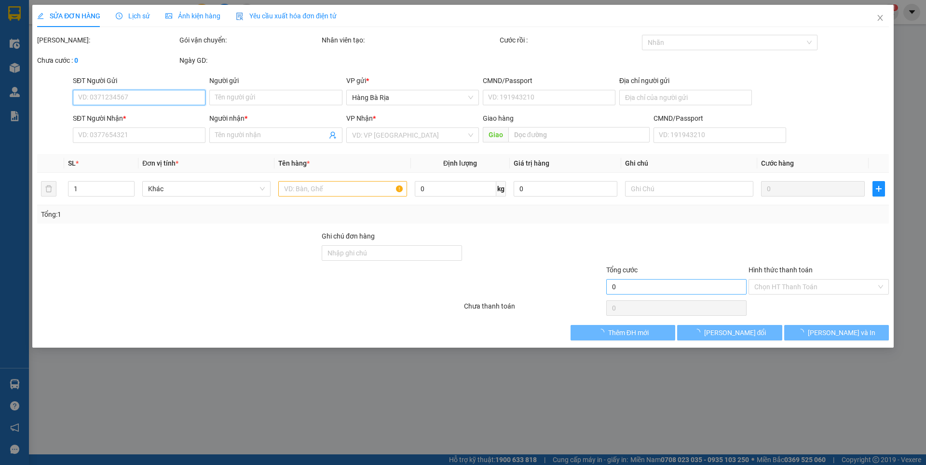
type input "0944888488"
type input "Đại Dương"
type input "0385989333"
type input "mười"
type input "30.000"
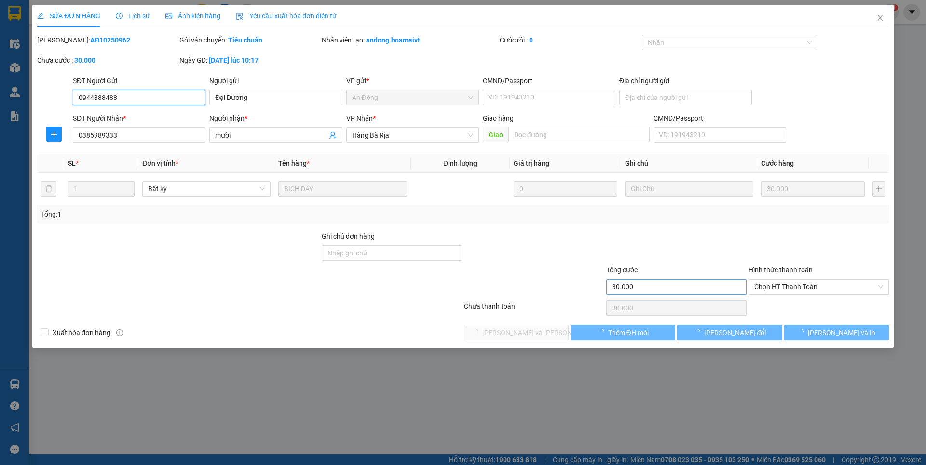
click at [784, 288] on span "Chọn HT Thanh Toán" at bounding box center [819, 286] width 129 height 14
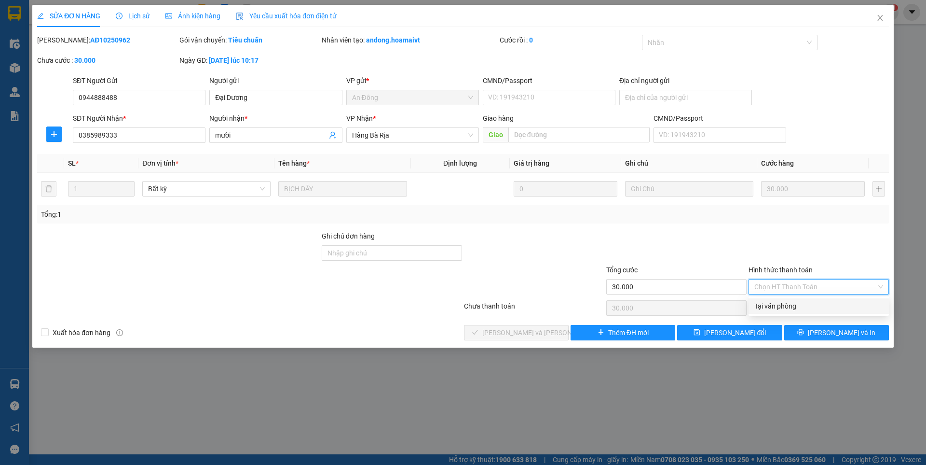
click at [769, 305] on div "Tại văn phòng" at bounding box center [819, 306] width 129 height 11
type input "0"
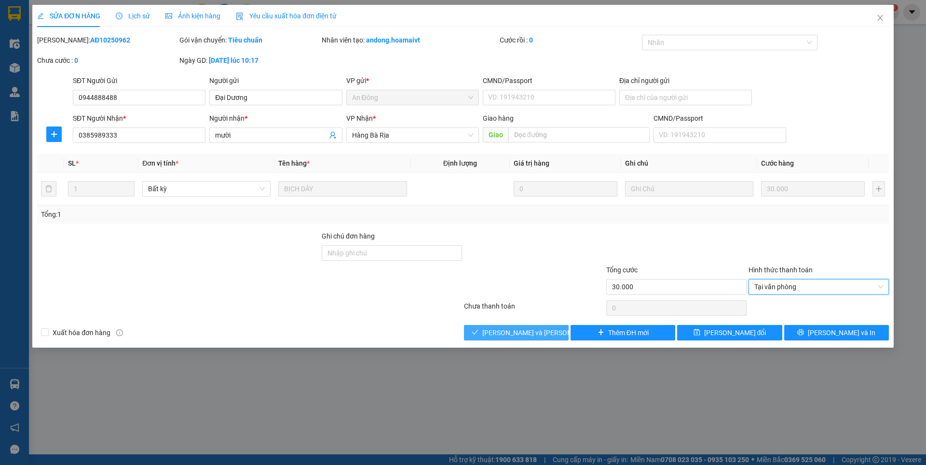
click at [536, 331] on span "[PERSON_NAME] và [PERSON_NAME] hàng" at bounding box center [547, 332] width 130 height 11
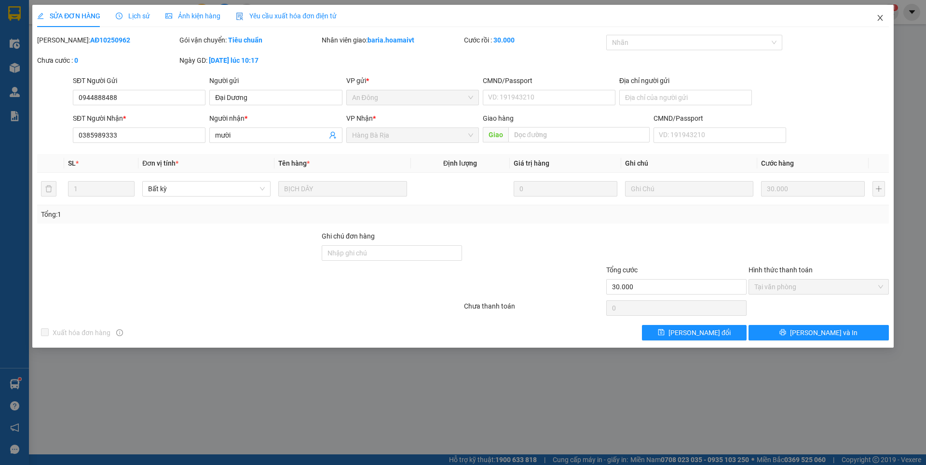
click at [881, 18] on icon "close" at bounding box center [880, 18] width 5 height 6
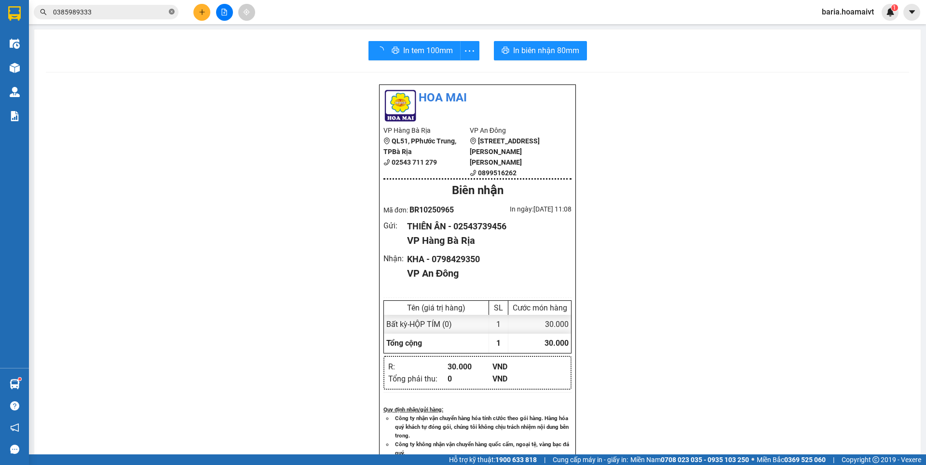
click at [174, 11] on icon "close-circle" at bounding box center [172, 12] width 6 height 6
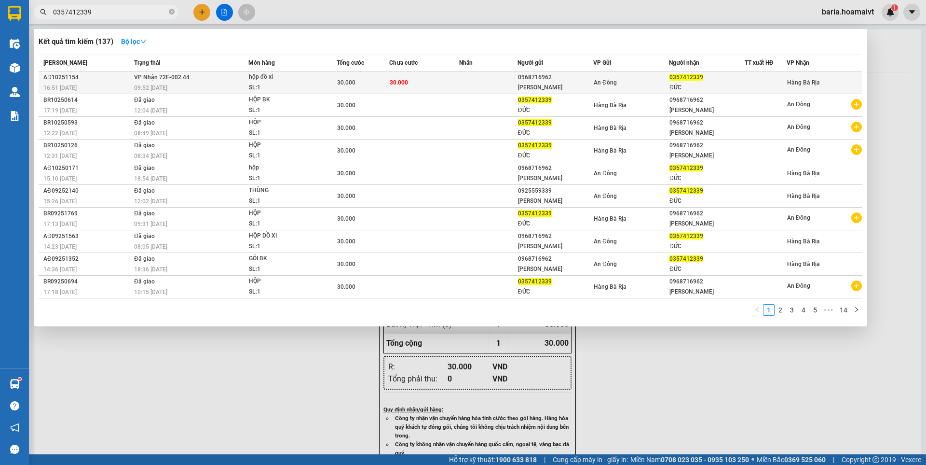
type input "0357412339"
click at [653, 83] on div "An Đông" at bounding box center [631, 82] width 75 height 11
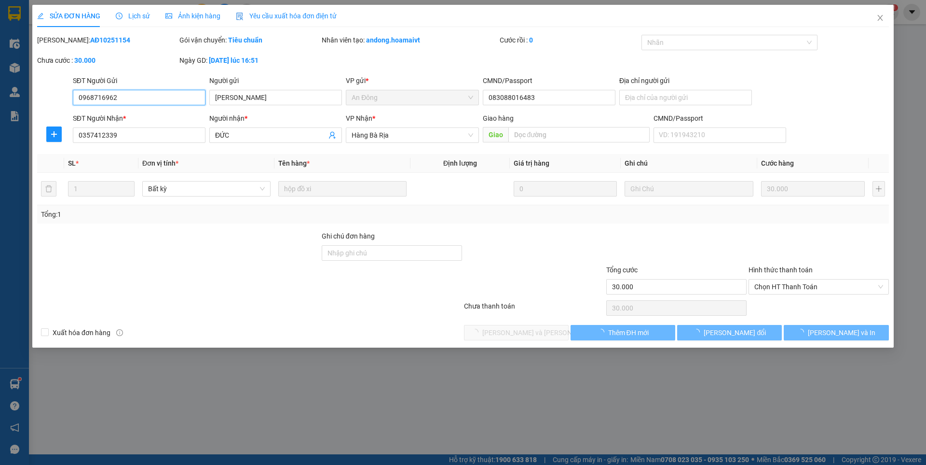
type input "0968716962"
type input "KIM HOÀN"
type input "083088016483"
type input "0357412339"
type input "ĐỨC"
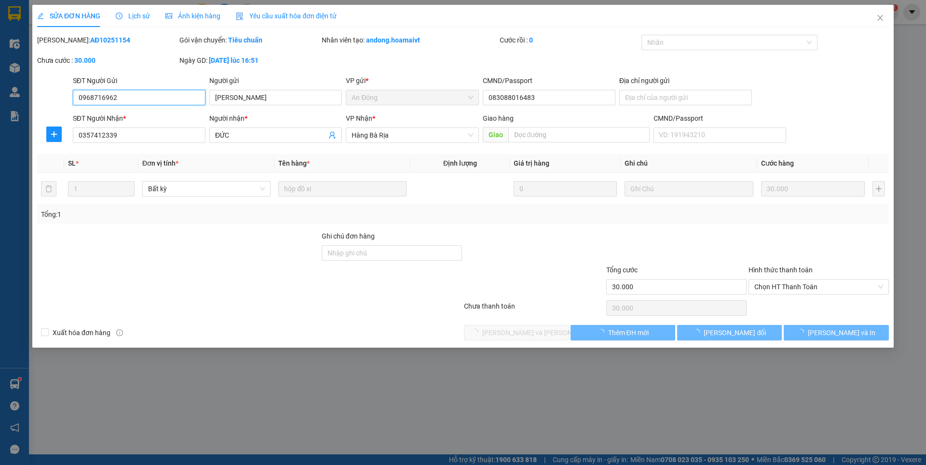
type input "30.000"
click at [779, 283] on span "Chọn HT Thanh Toán" at bounding box center [819, 286] width 129 height 14
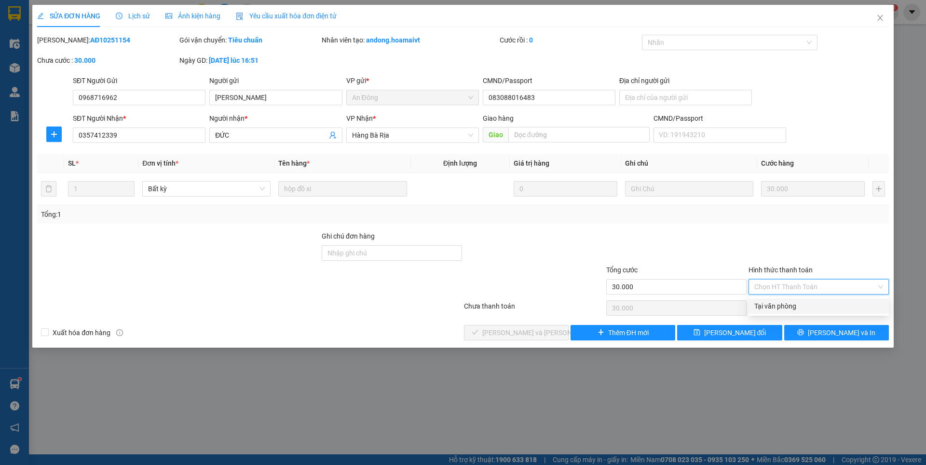
drag, startPoint x: 774, startPoint y: 307, endPoint x: 586, endPoint y: 330, distance: 190.0
click at [774, 307] on div "Tại văn phòng" at bounding box center [819, 306] width 129 height 11
type input "0"
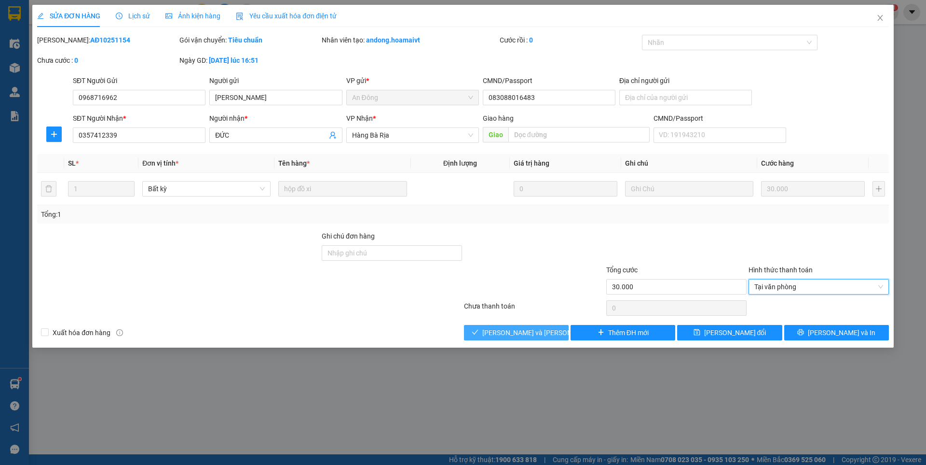
click at [543, 330] on span "[PERSON_NAME] và [PERSON_NAME] hàng" at bounding box center [547, 332] width 130 height 11
